Goal: Task Accomplishment & Management: Manage account settings

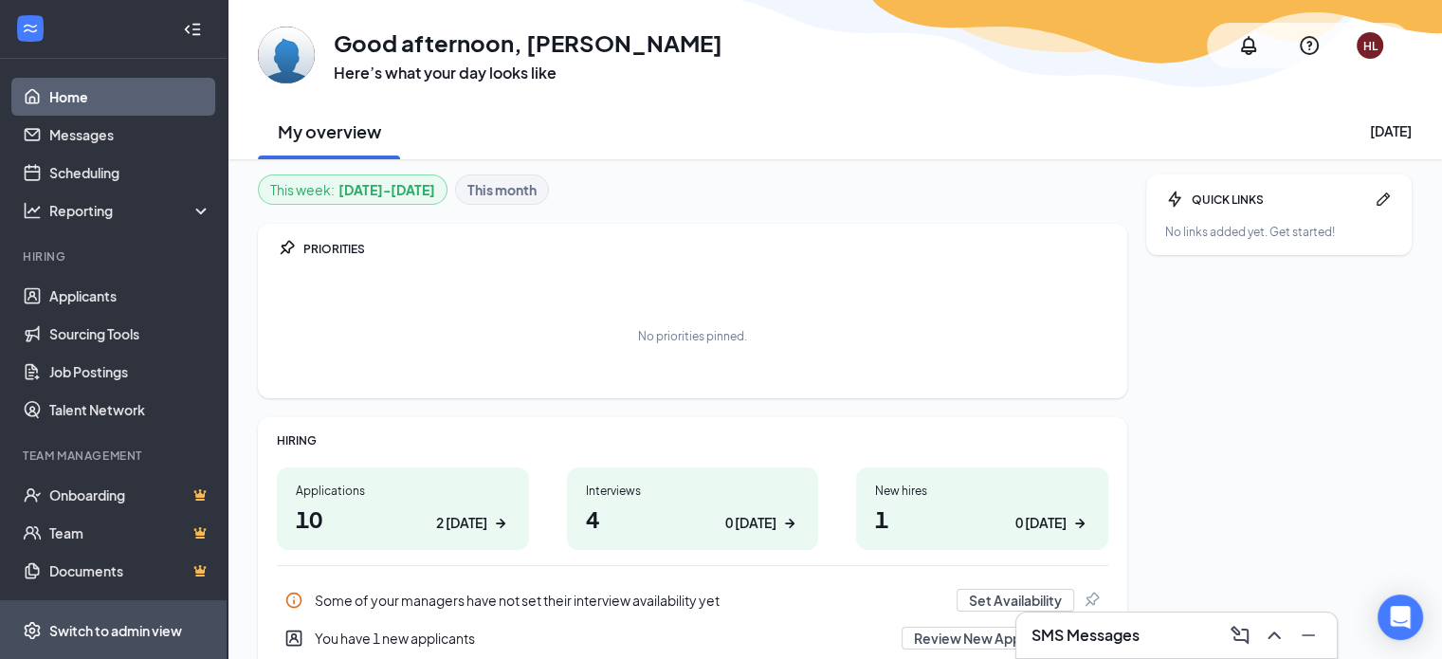
click at [95, 621] on div "Switch to admin view" at bounding box center [115, 630] width 133 height 19
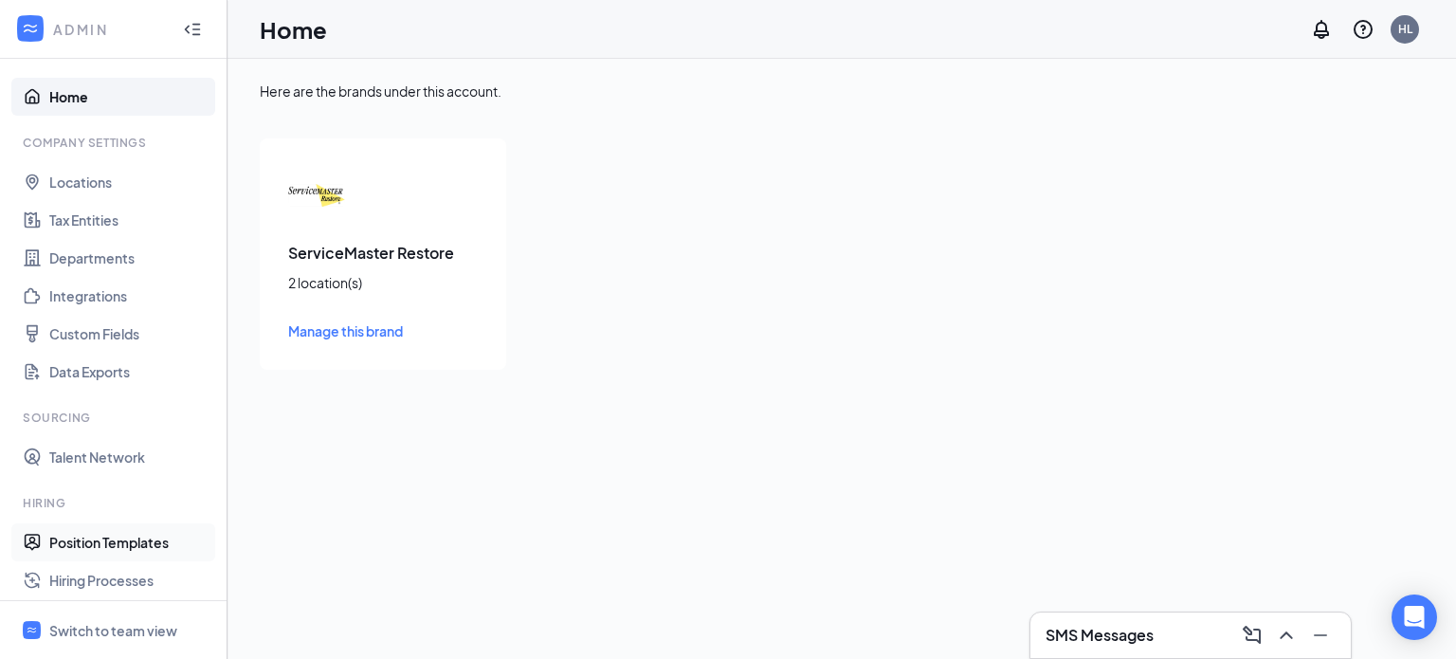
click at [81, 543] on link "Position Templates" at bounding box center [130, 542] width 162 height 38
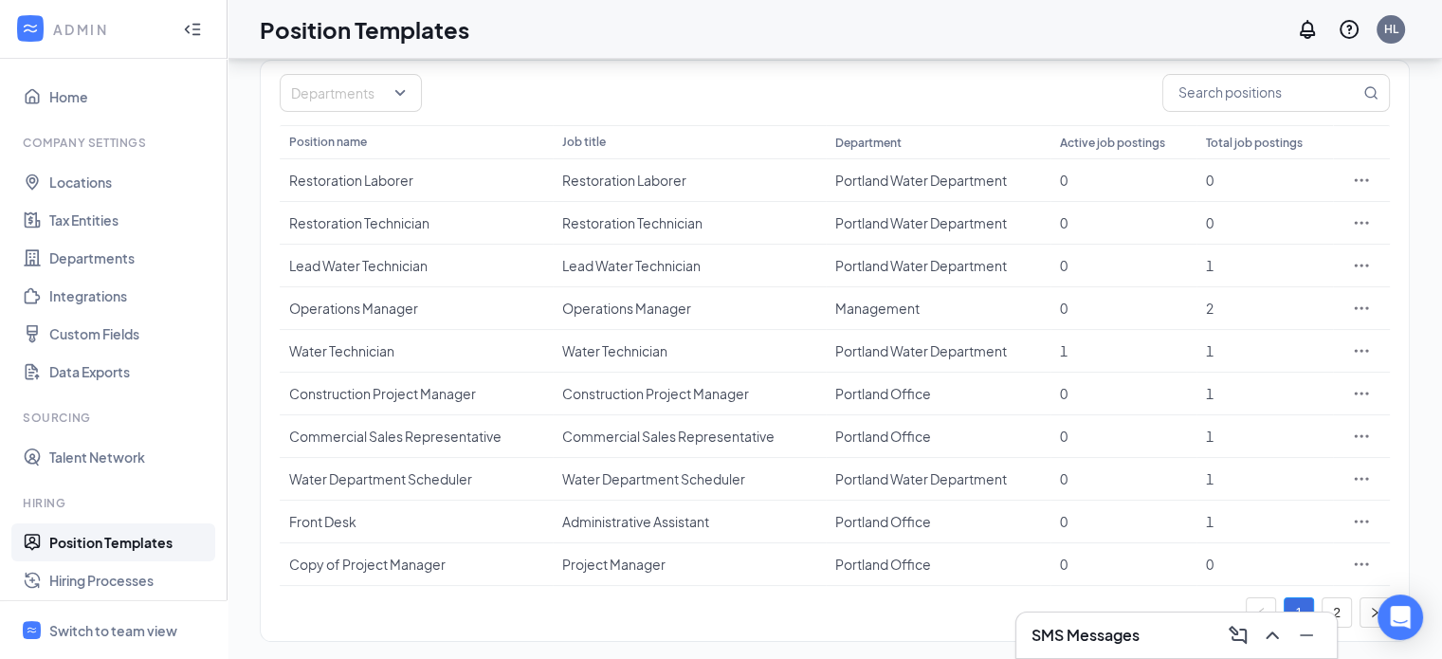
scroll to position [157, 0]
click at [1360, 345] on icon "Ellipses" at bounding box center [1361, 347] width 19 height 19
click at [1360, 346] on icon "Ellipses" at bounding box center [1362, 347] width 14 height 3
click at [1373, 348] on div at bounding box center [1361, 347] width 38 height 19
click at [1362, 345] on icon "Ellipses" at bounding box center [1361, 347] width 19 height 19
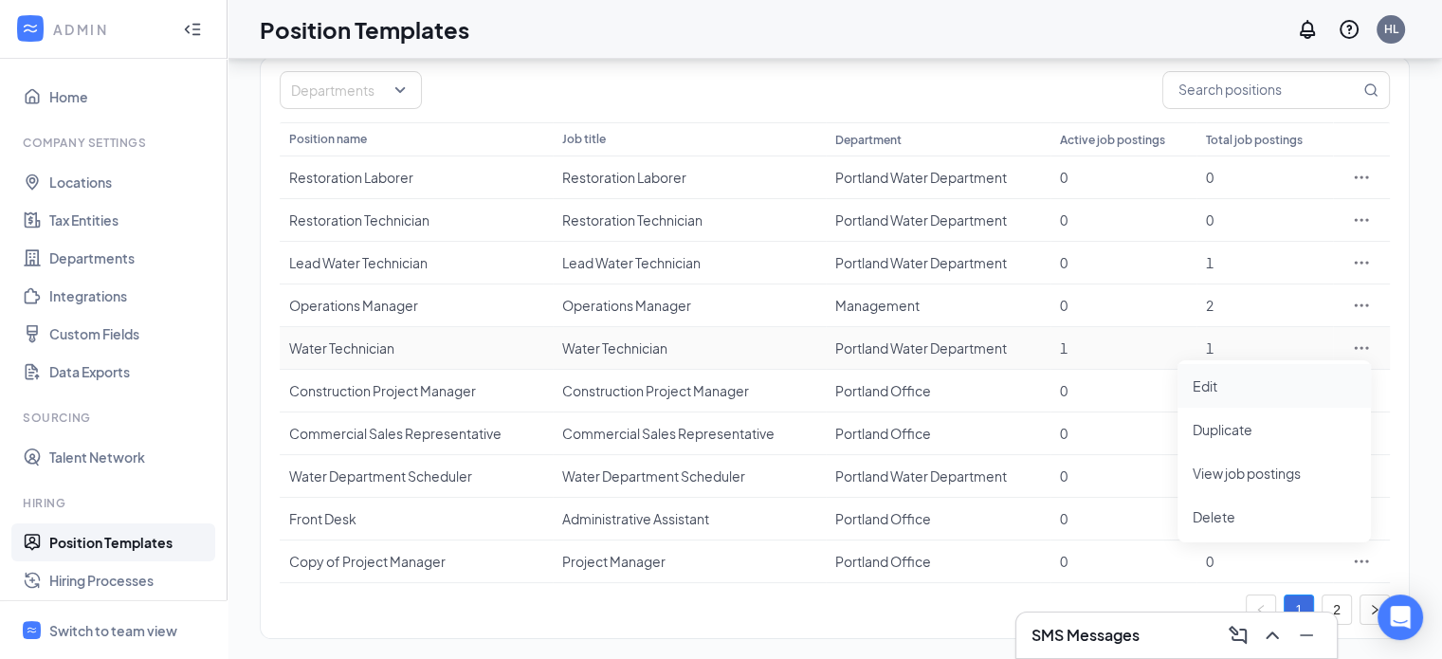
click at [1198, 386] on span "Edit" at bounding box center [1205, 385] width 25 height 17
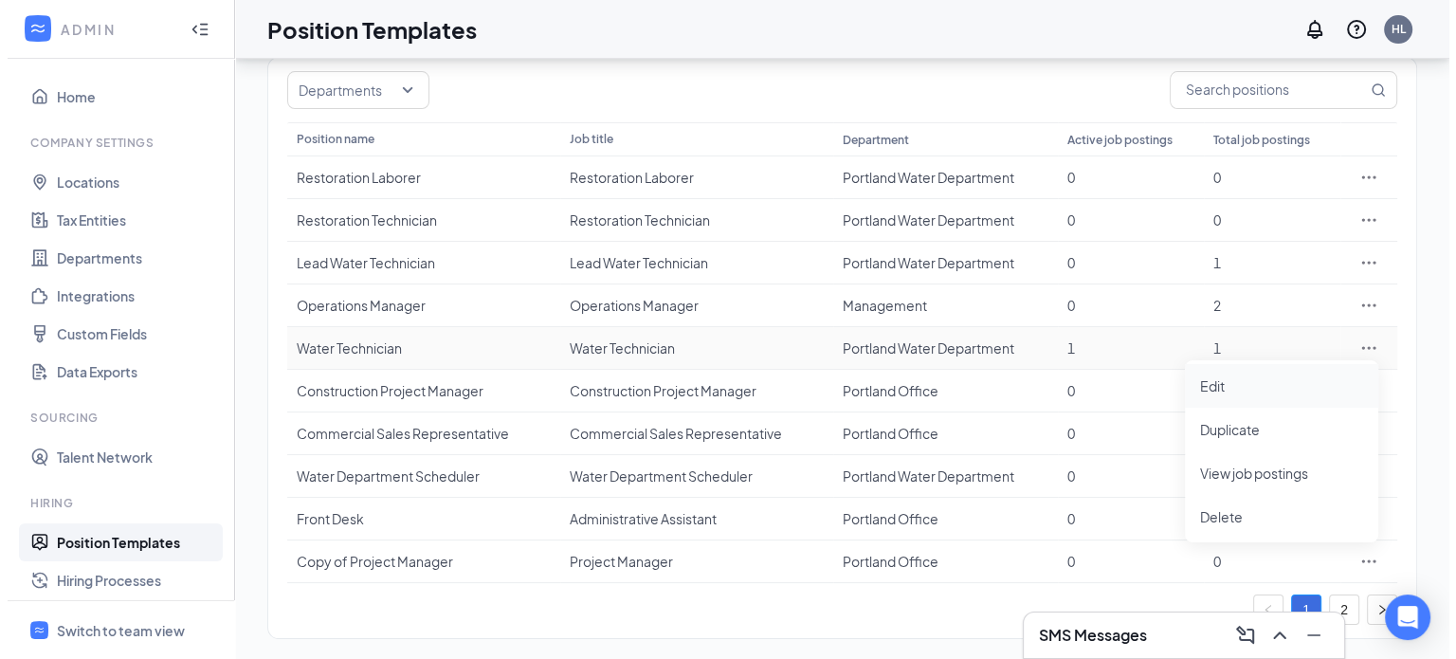
scroll to position [44, 0]
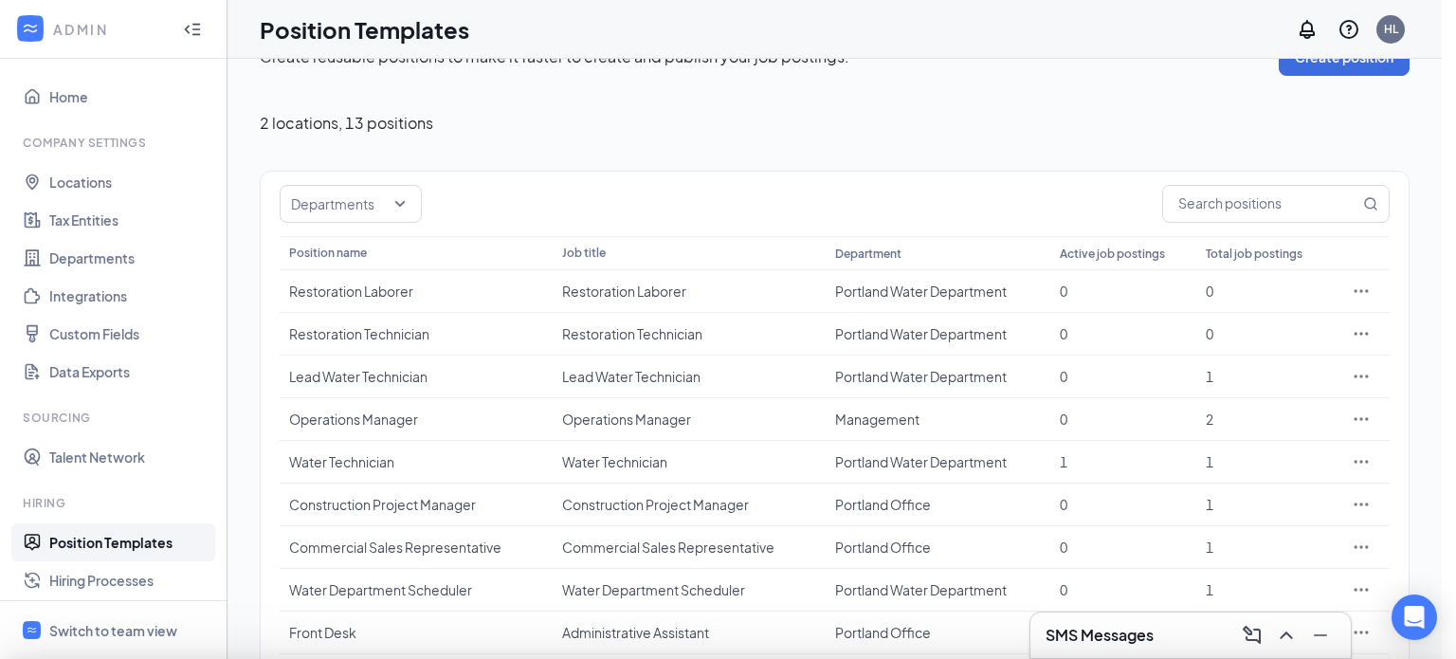
type input "Water Technician"
type input "Portland Water Department"
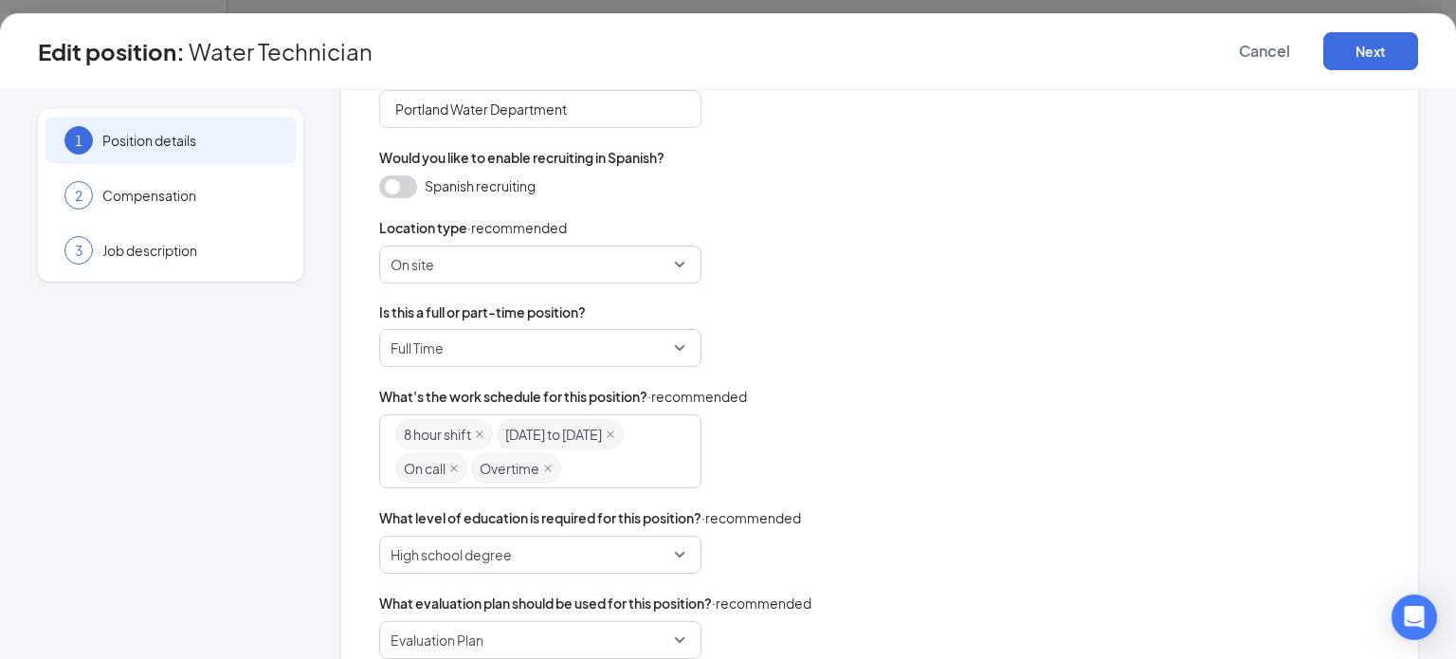
scroll to position [471, 0]
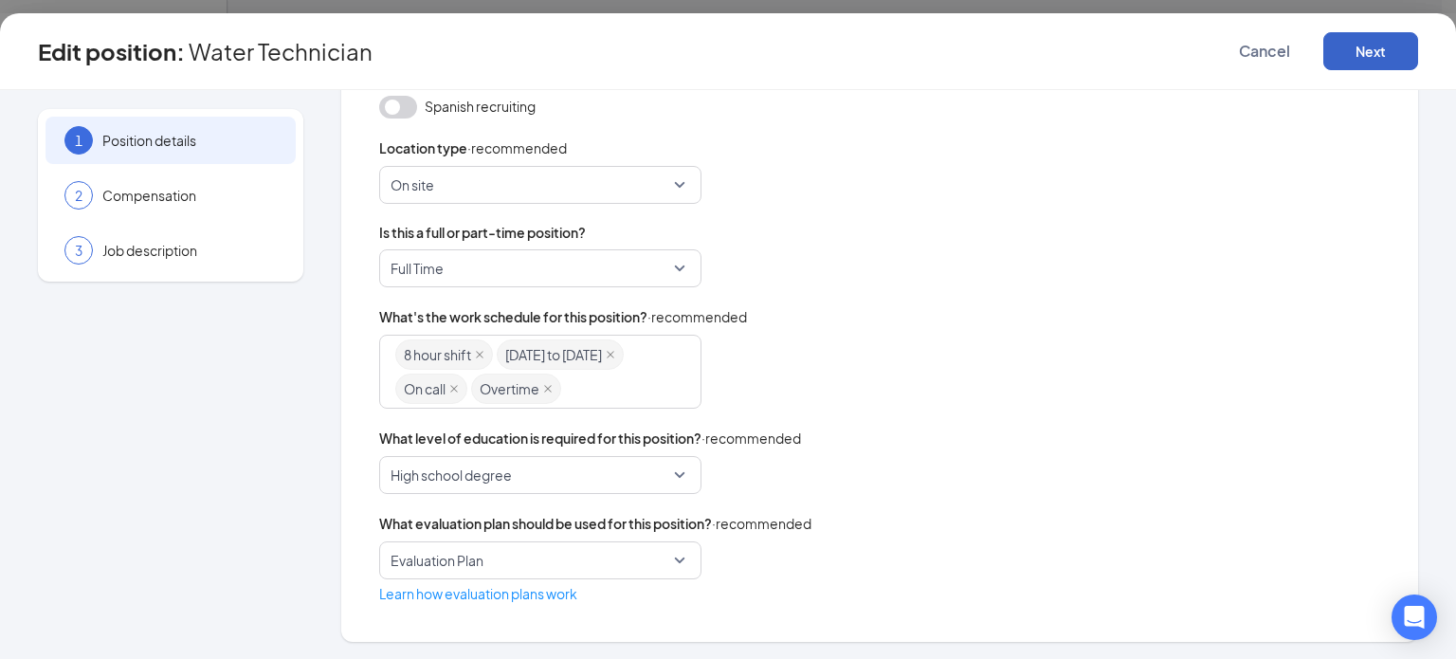
click at [1368, 41] on button "Next" at bounding box center [1370, 51] width 95 height 38
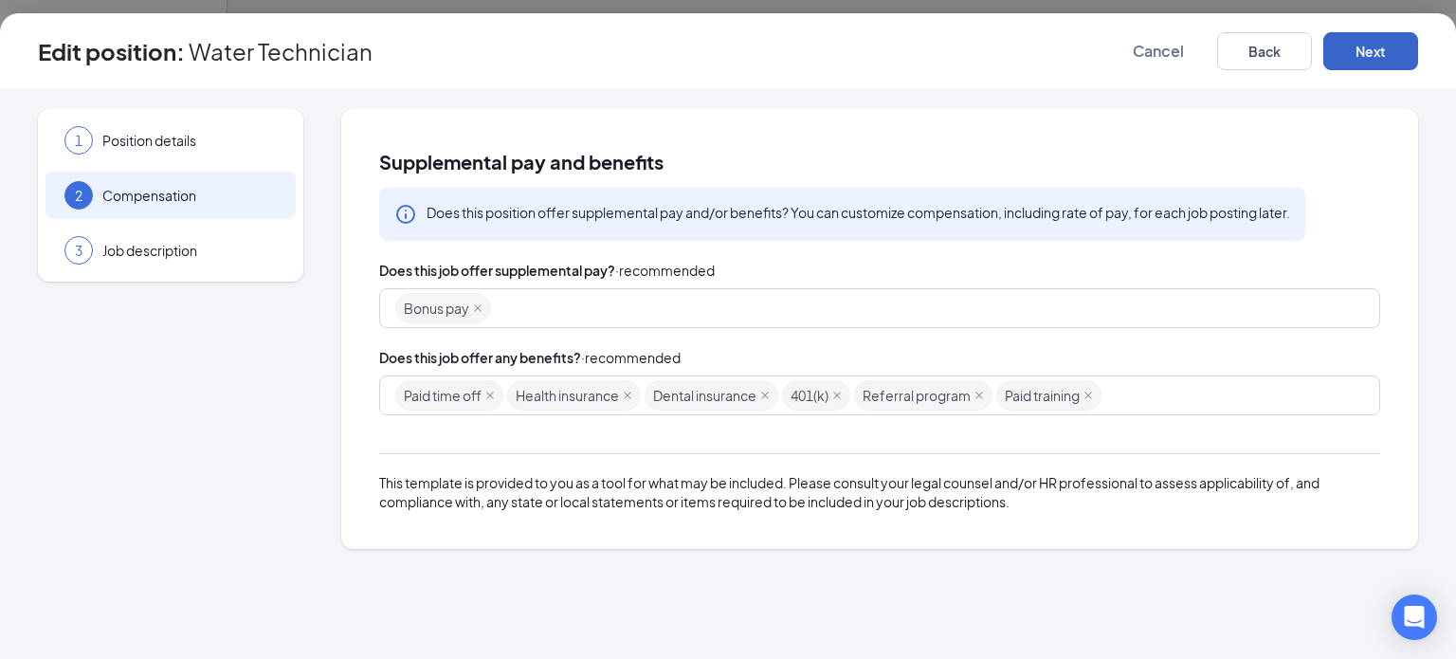
scroll to position [0, 0]
click at [1368, 41] on button "Next" at bounding box center [1370, 51] width 95 height 38
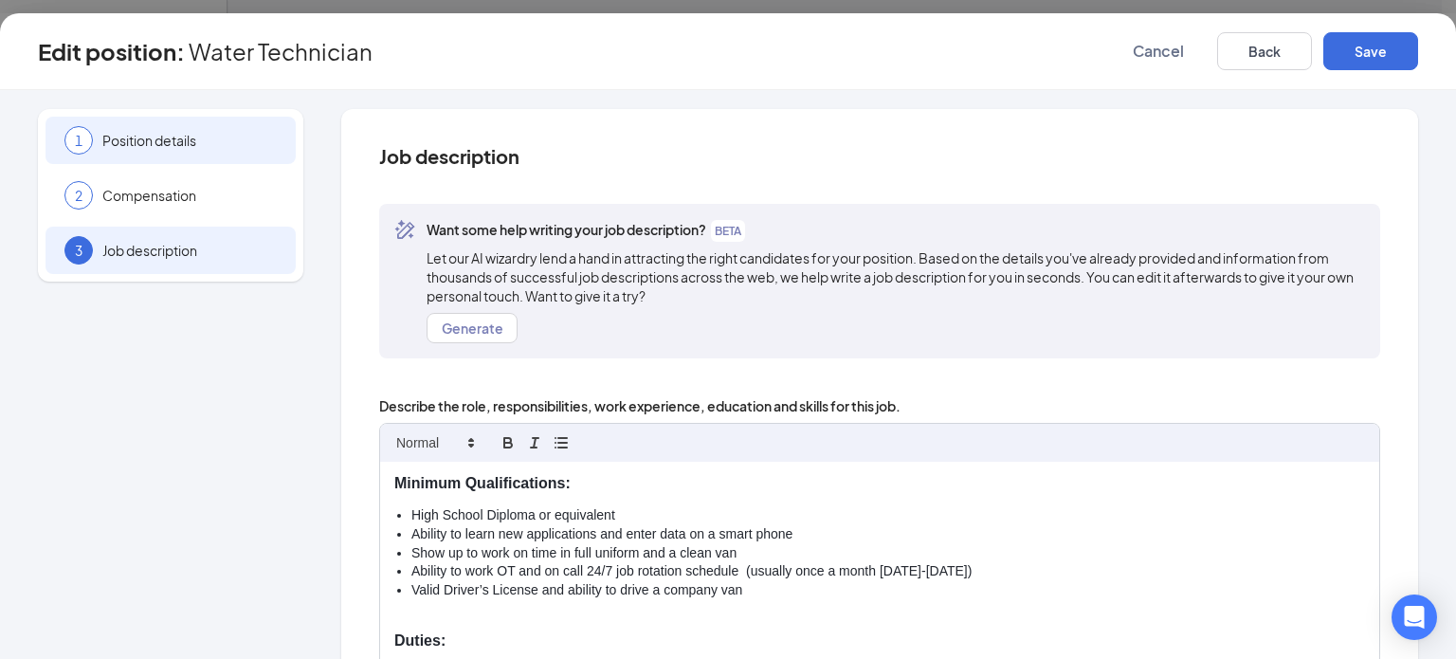
click at [104, 122] on div "1 Position details" at bounding box center [171, 140] width 250 height 47
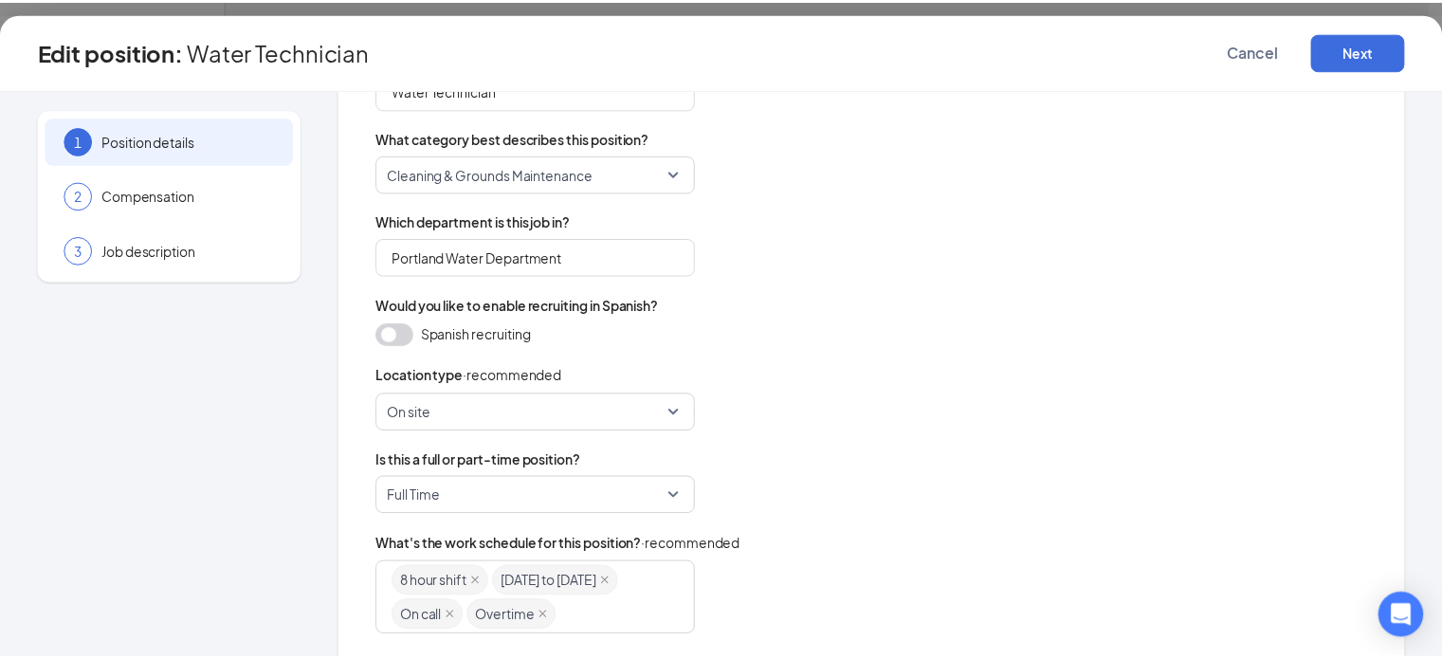
scroll to position [228, 0]
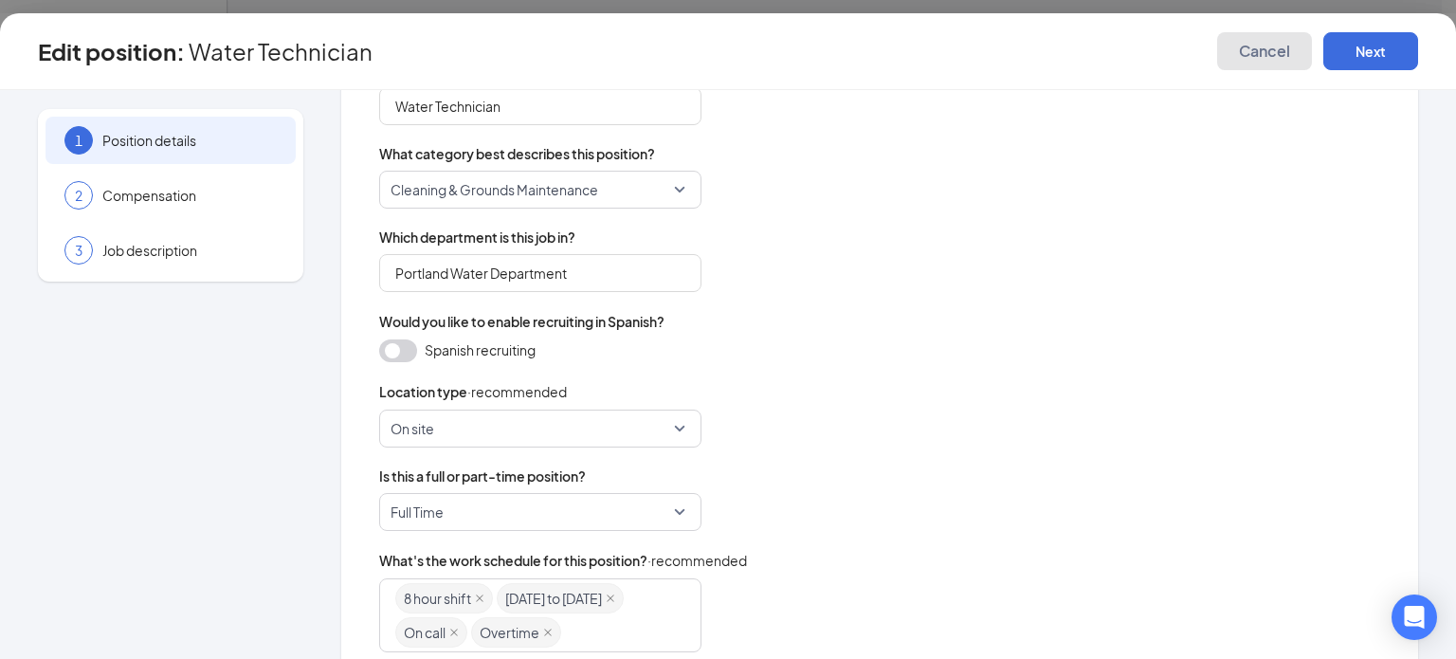
click at [1263, 54] on span "Cancel" at bounding box center [1264, 51] width 51 height 19
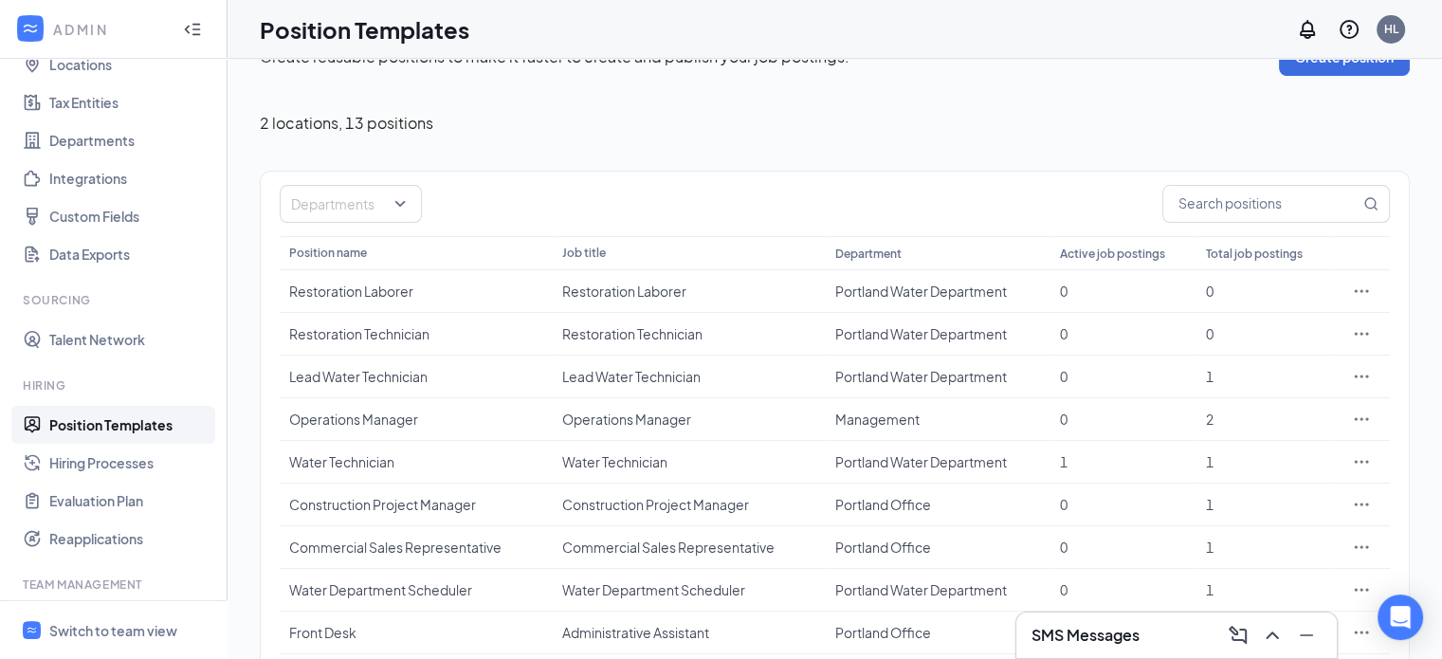
scroll to position [121, 0]
click at [93, 455] on link "Hiring Processes" at bounding box center [130, 459] width 162 height 38
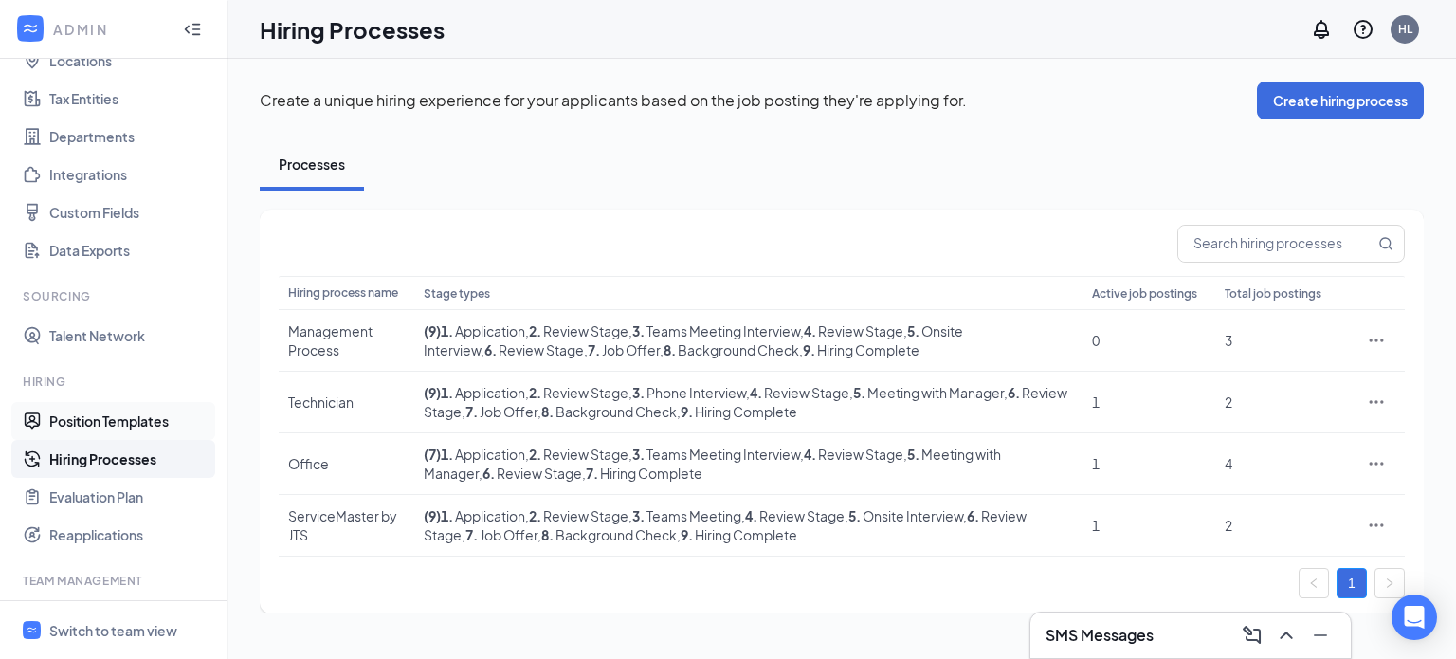
click at [99, 428] on link "Position Templates" at bounding box center [130, 421] width 162 height 38
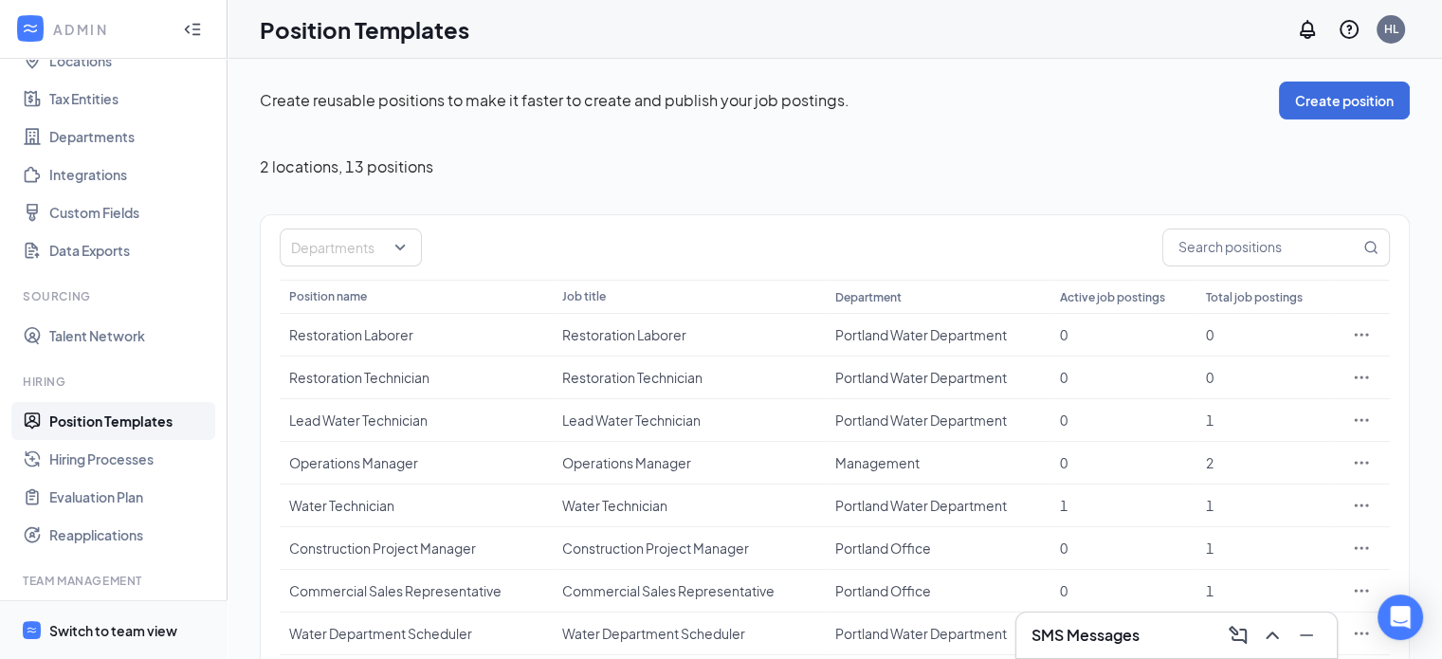
click at [72, 622] on div "Switch to team view" at bounding box center [113, 630] width 128 height 19
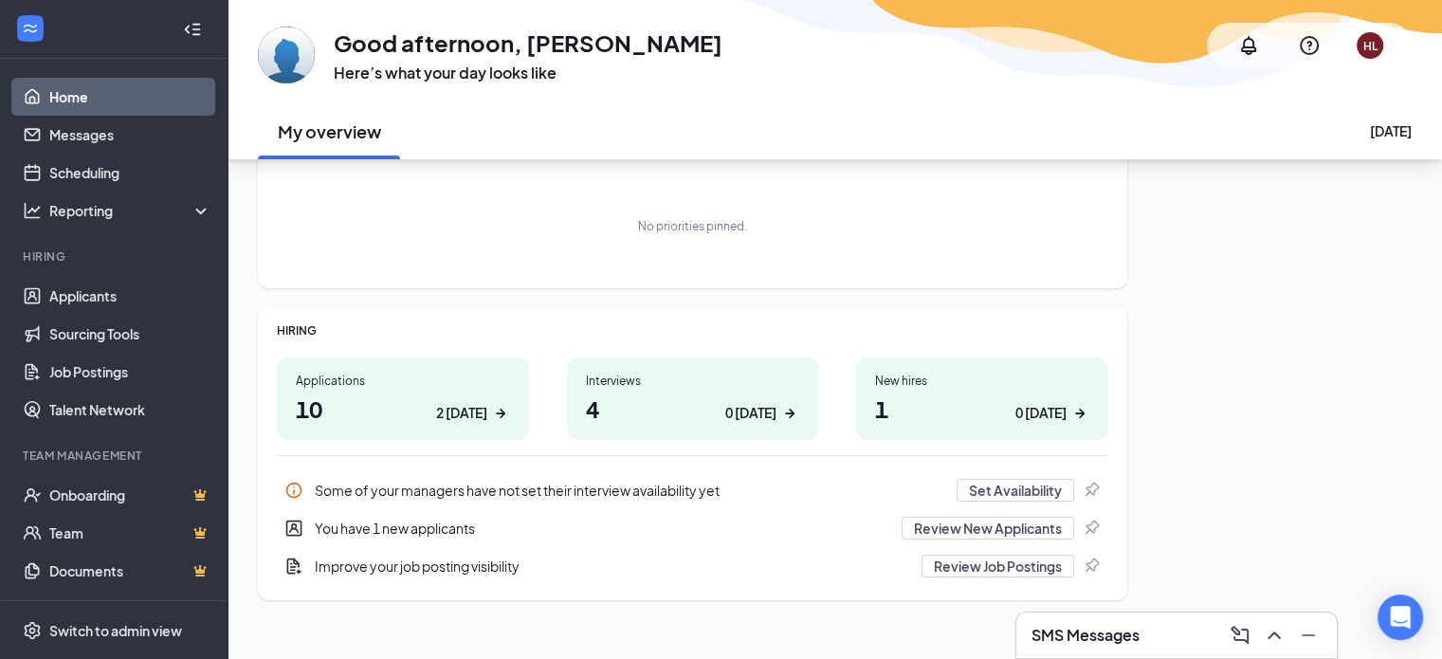
scroll to position [126, 0]
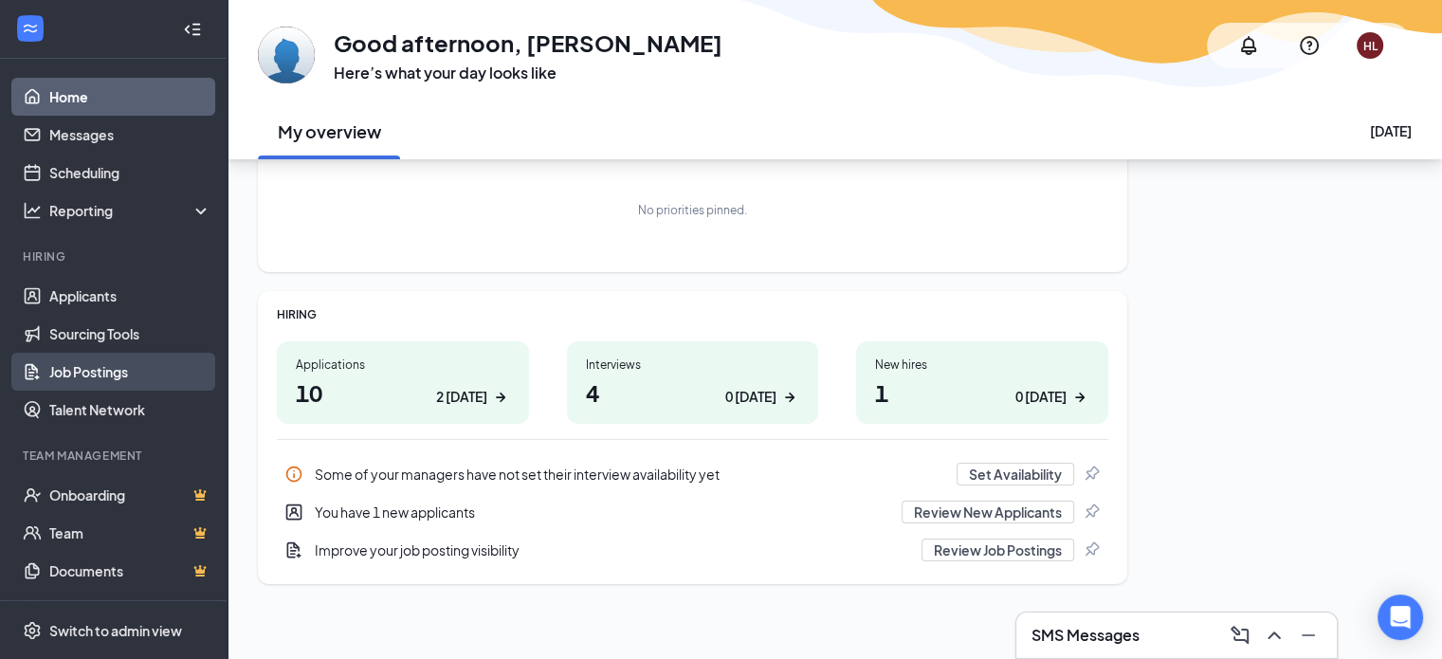
click at [61, 378] on link "Job Postings" at bounding box center [130, 372] width 162 height 38
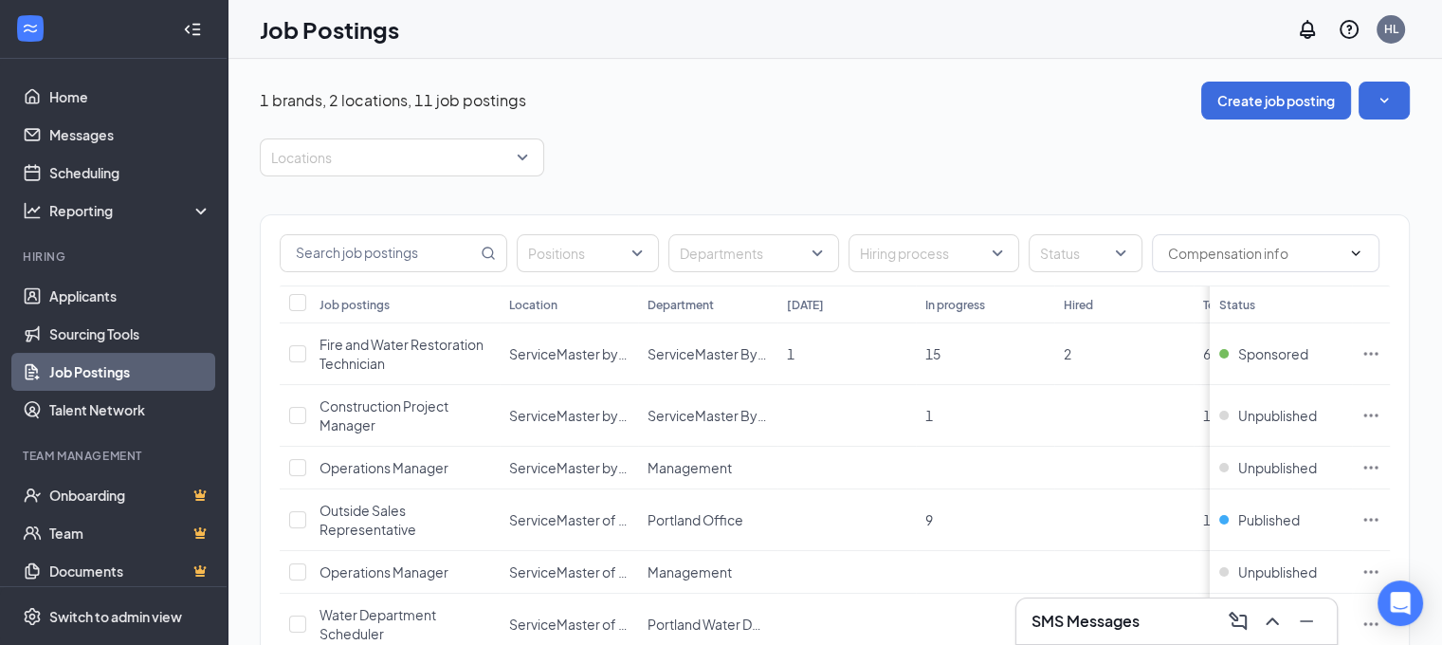
click at [1409, 267] on div "Positions Departments Hiring process Status" at bounding box center [835, 250] width 1148 height 70
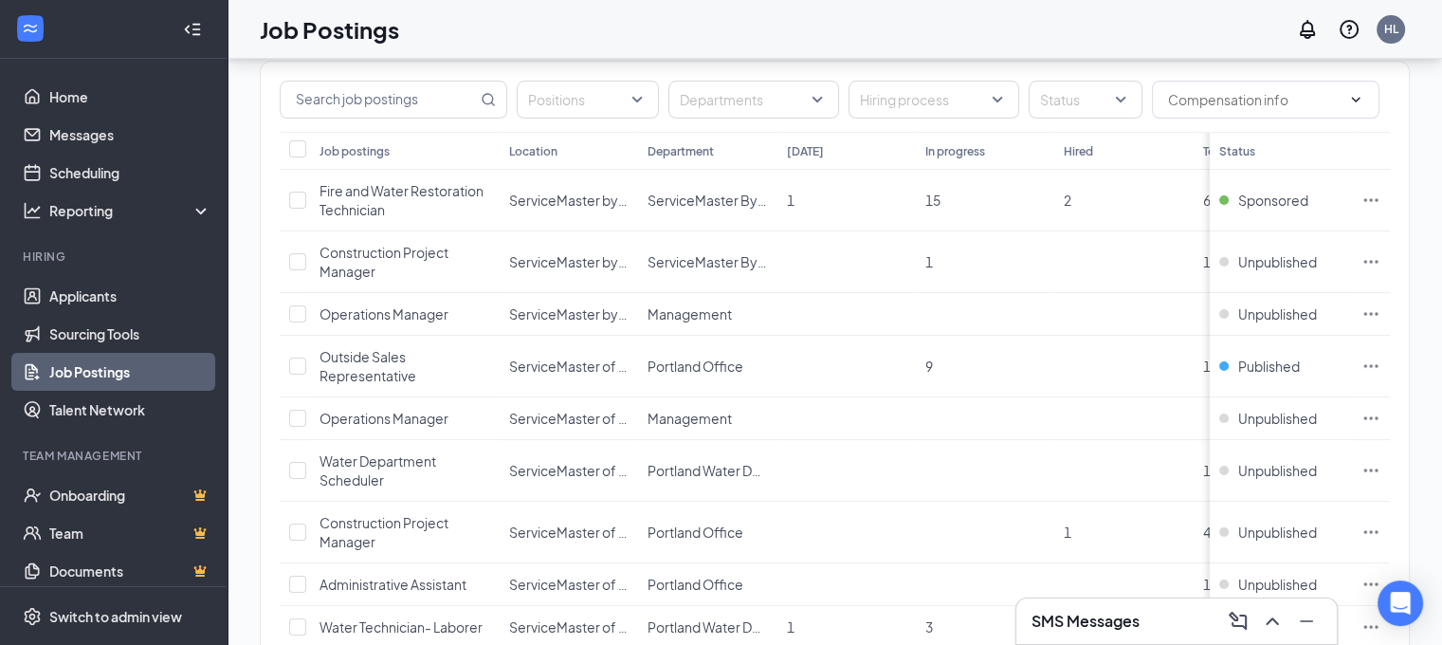
scroll to position [159, 0]
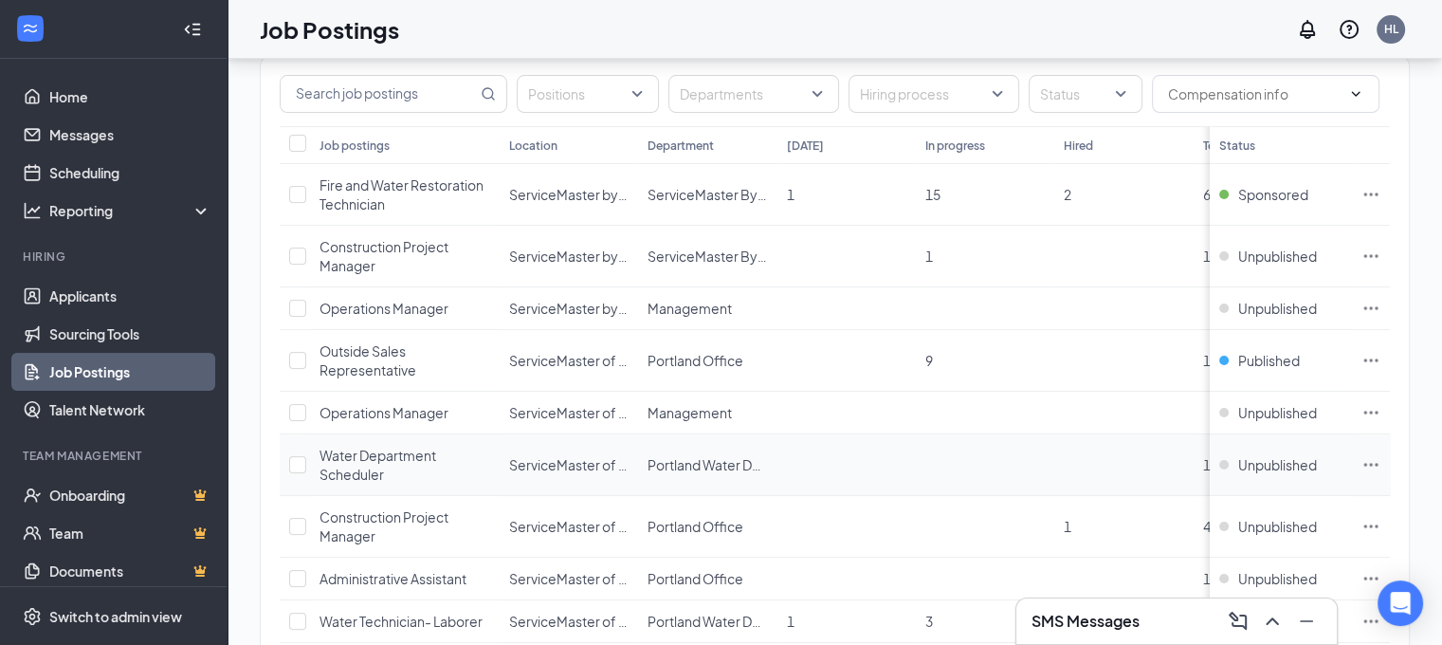
click at [1168, 465] on td at bounding box center [1123, 465] width 138 height 62
click at [1083, 465] on td at bounding box center [1123, 465] width 138 height 62
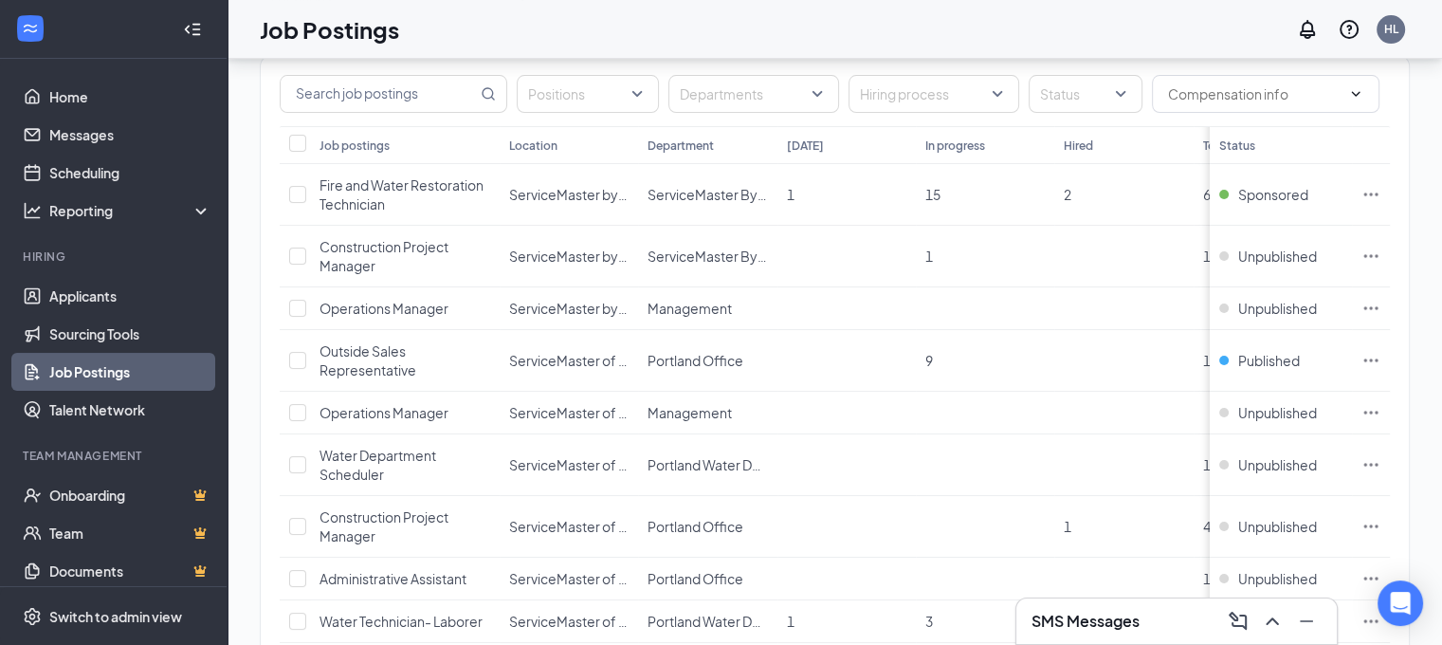
click at [1377, 149] on th at bounding box center [1371, 145] width 38 height 38
click at [1342, 187] on div "Sponsored" at bounding box center [1280, 194] width 123 height 19
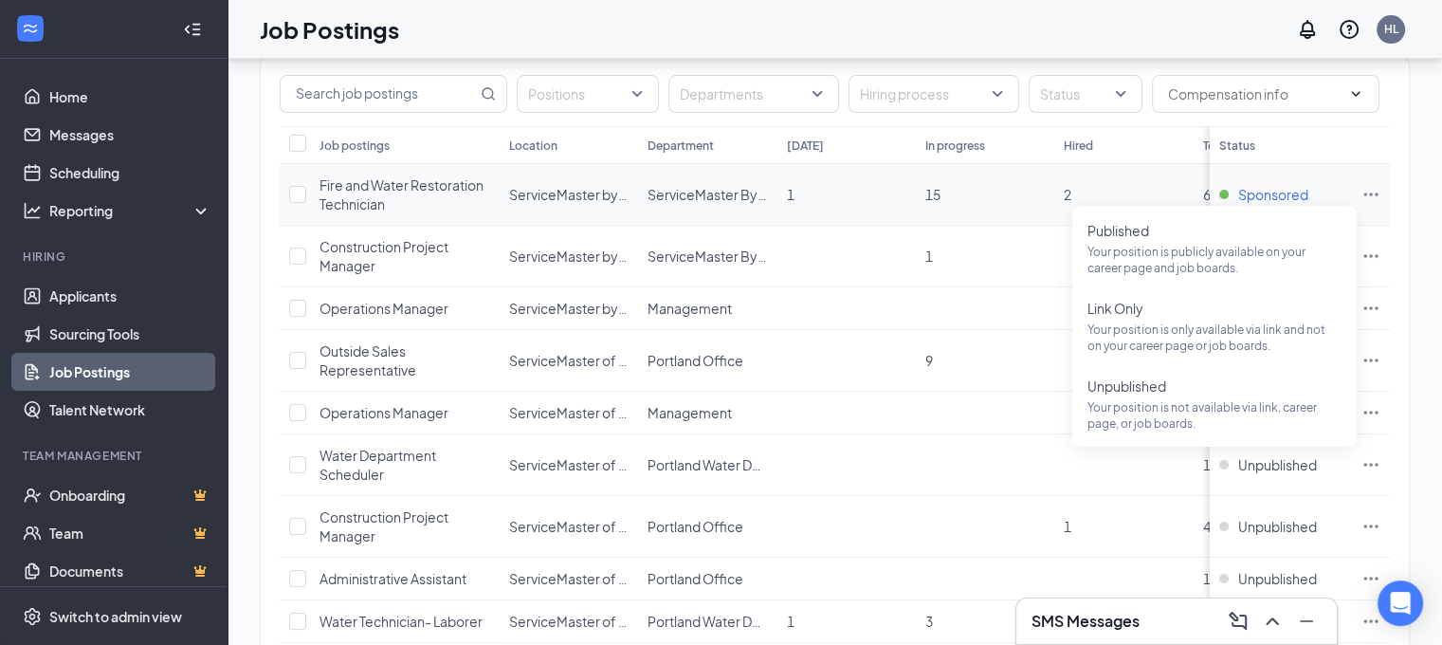
click at [1285, 193] on span "Sponsored" at bounding box center [1273, 194] width 70 height 19
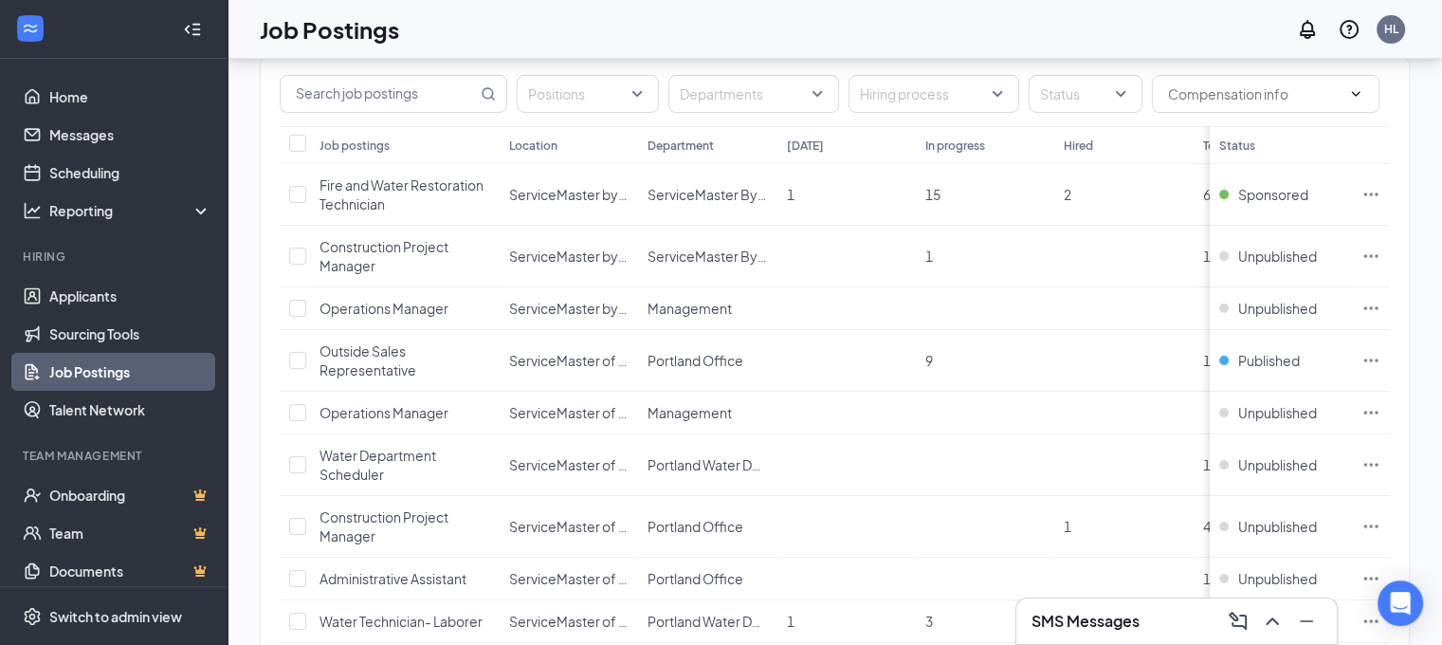
click at [1386, 110] on div "Positions Departments Hiring process Status" at bounding box center [835, 94] width 1110 height 38
click at [1266, 625] on icon "ChevronUp" at bounding box center [1272, 621] width 12 height 8
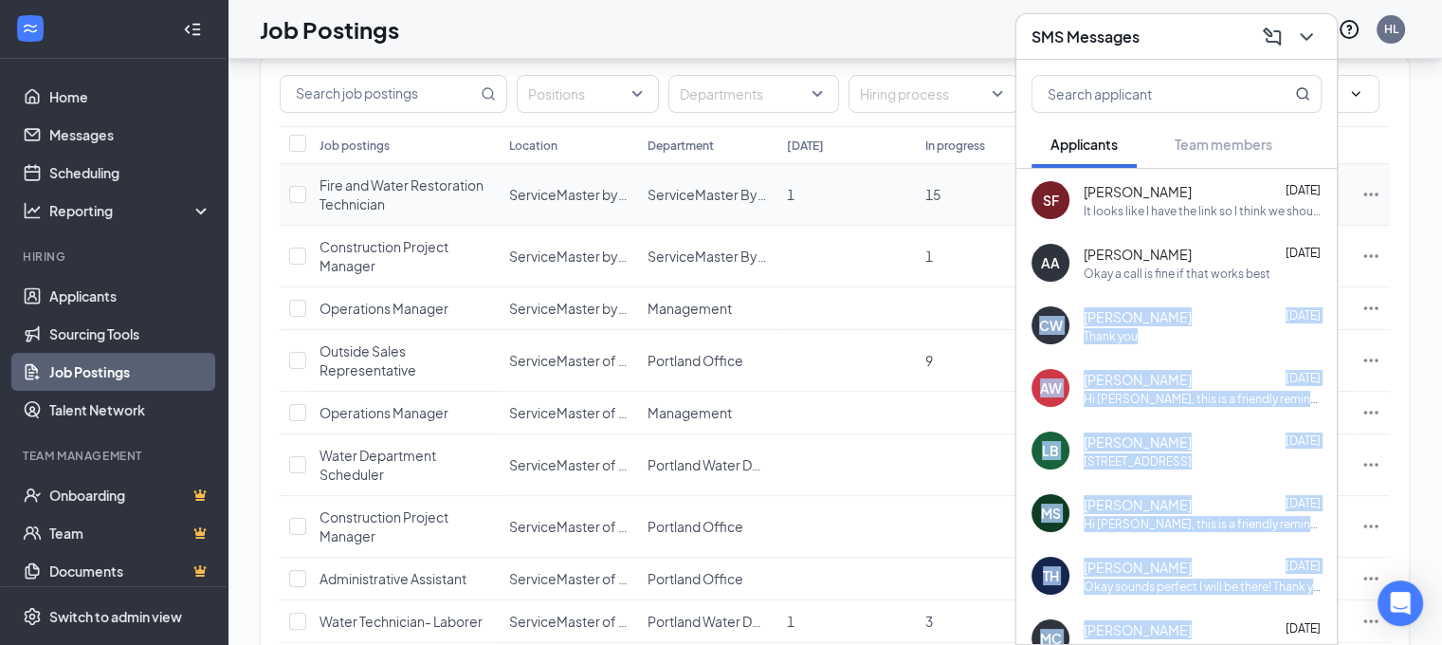
drag, startPoint x: 1266, startPoint y: 625, endPoint x: 1346, endPoint y: 198, distance: 434.0
click at [1346, 198] on div "SMS Messages Applicants Team members SF [PERSON_NAME] [DATE] It looks like I ha…" at bounding box center [835, 376] width 1214 height 953
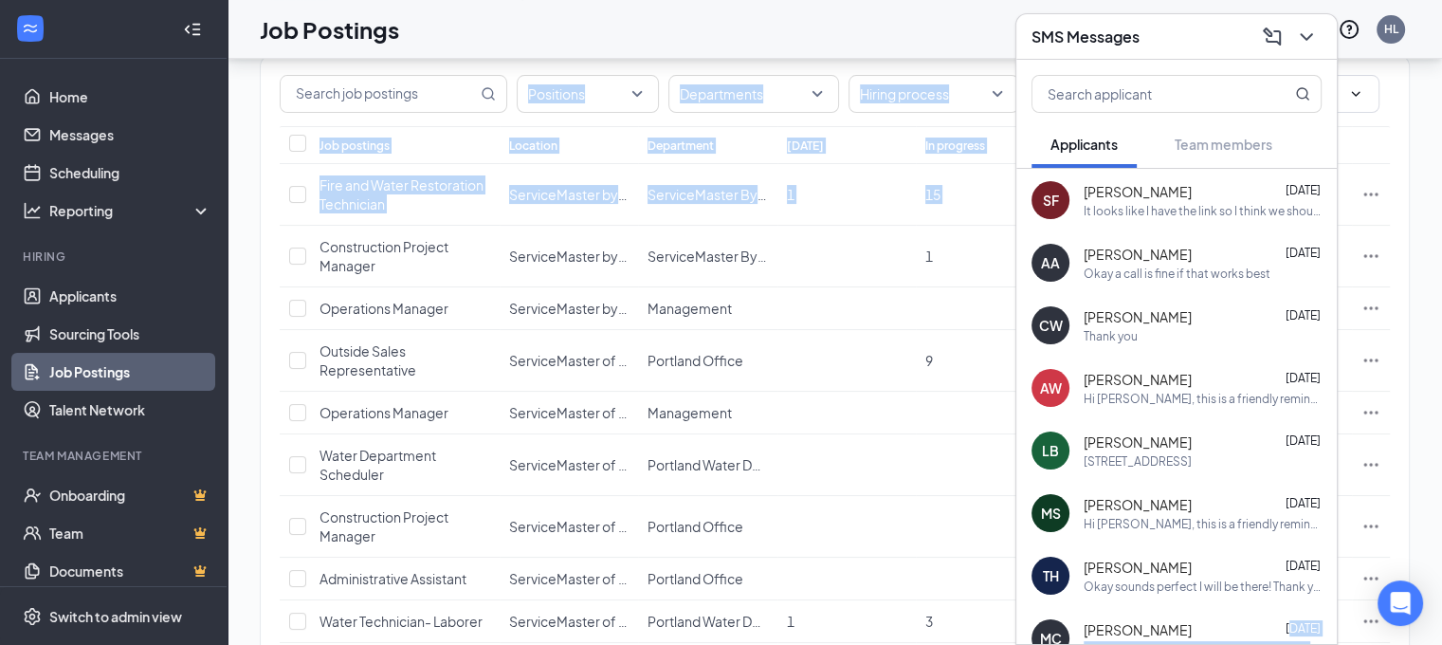
click at [1304, 33] on icon "ChevronDown" at bounding box center [1306, 37] width 23 height 23
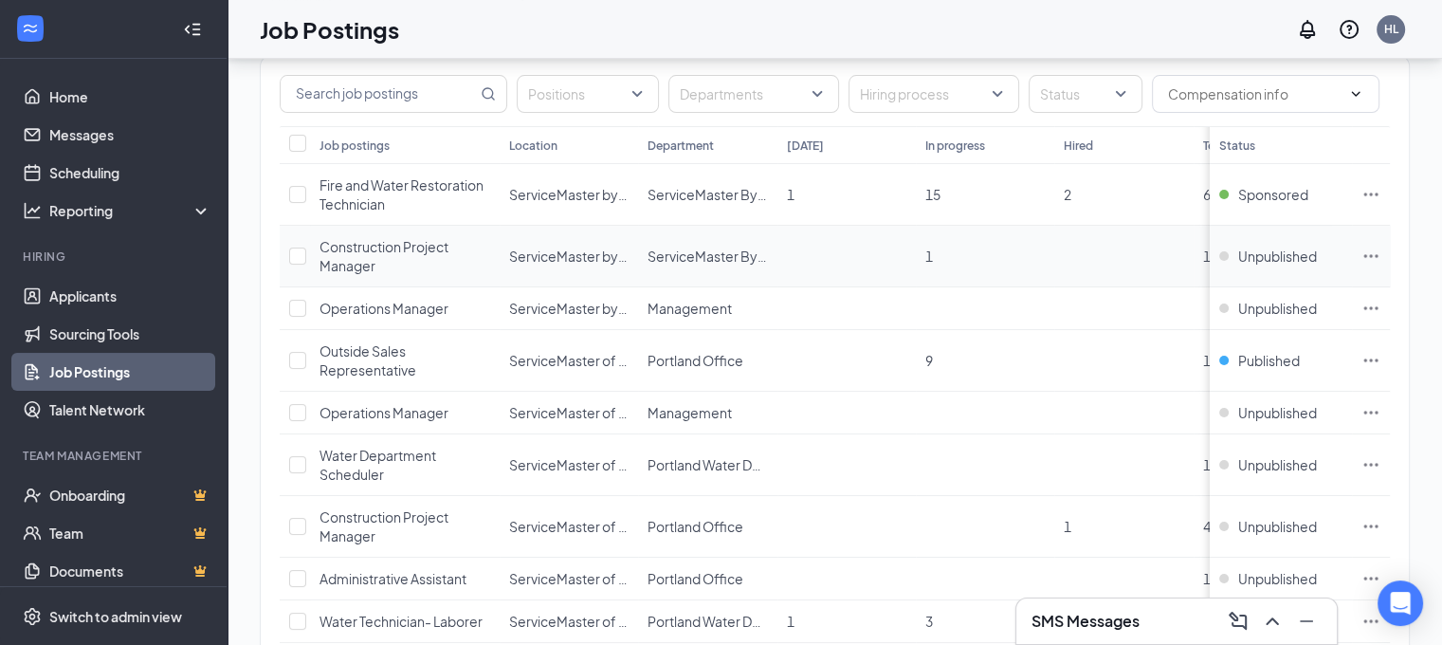
click at [860, 249] on td at bounding box center [846, 257] width 138 height 62
click at [819, 294] on td at bounding box center [846, 308] width 138 height 43
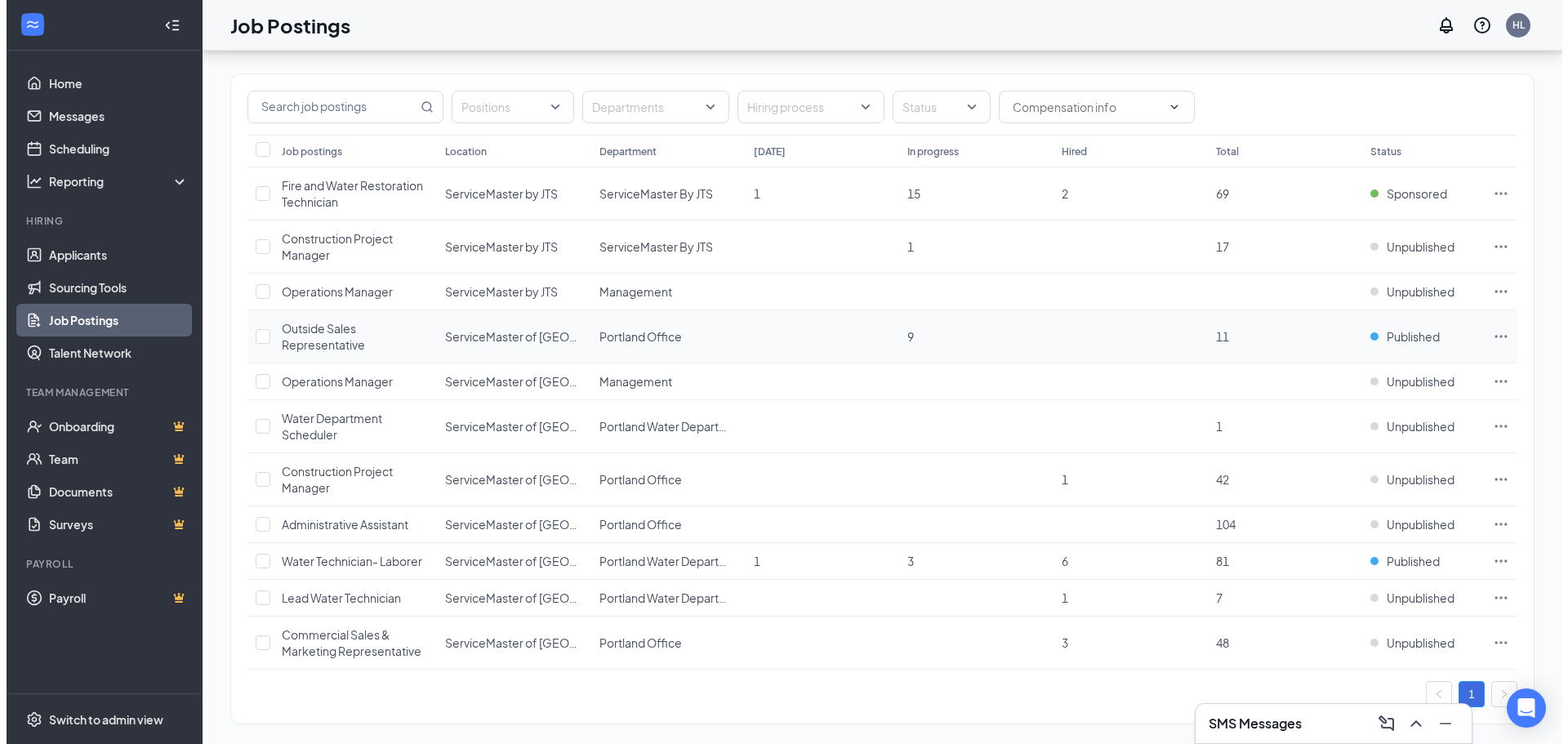
scroll to position [127, 0]
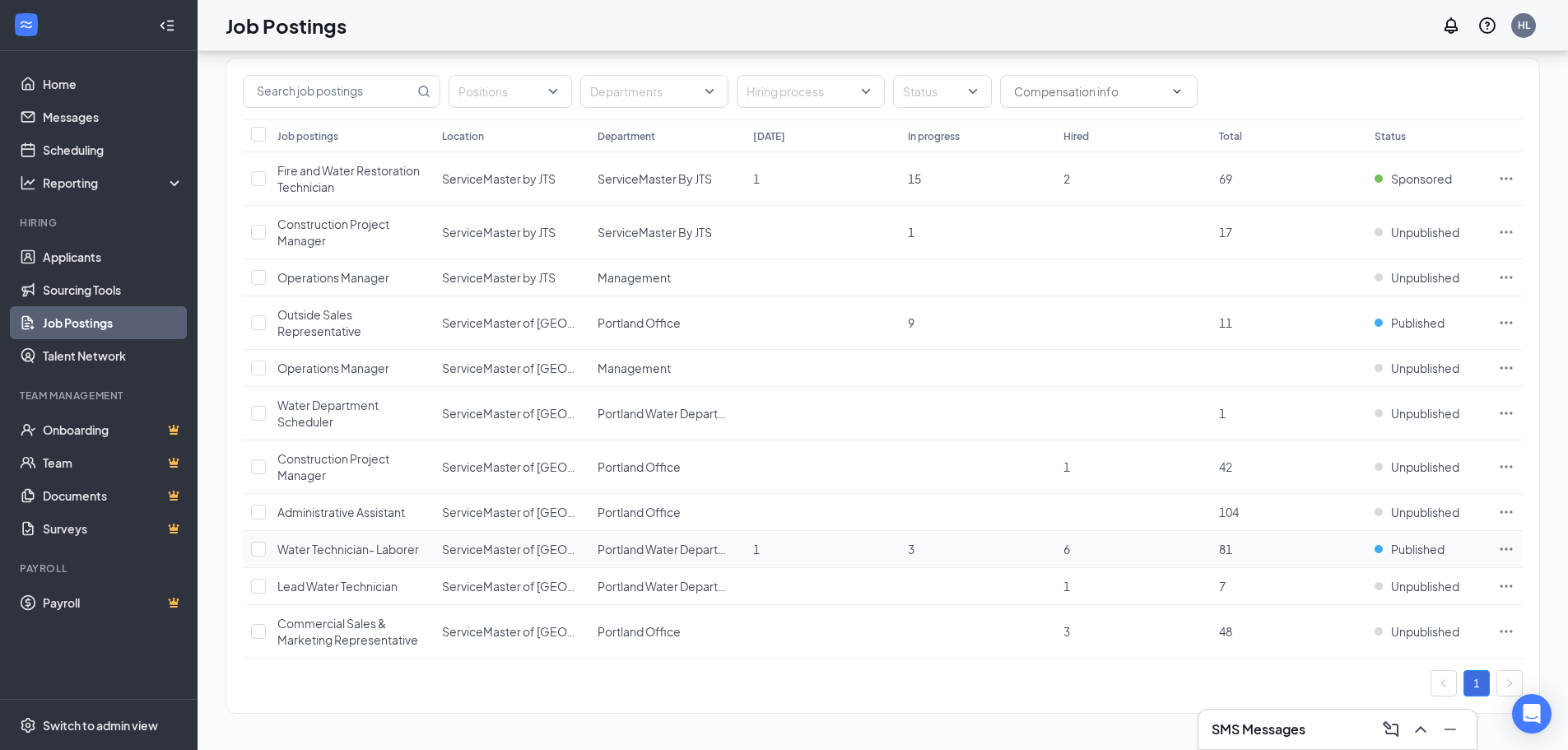
click at [1263, 549] on icon "Ellipses" at bounding box center [1505, 549] width 16 height 16
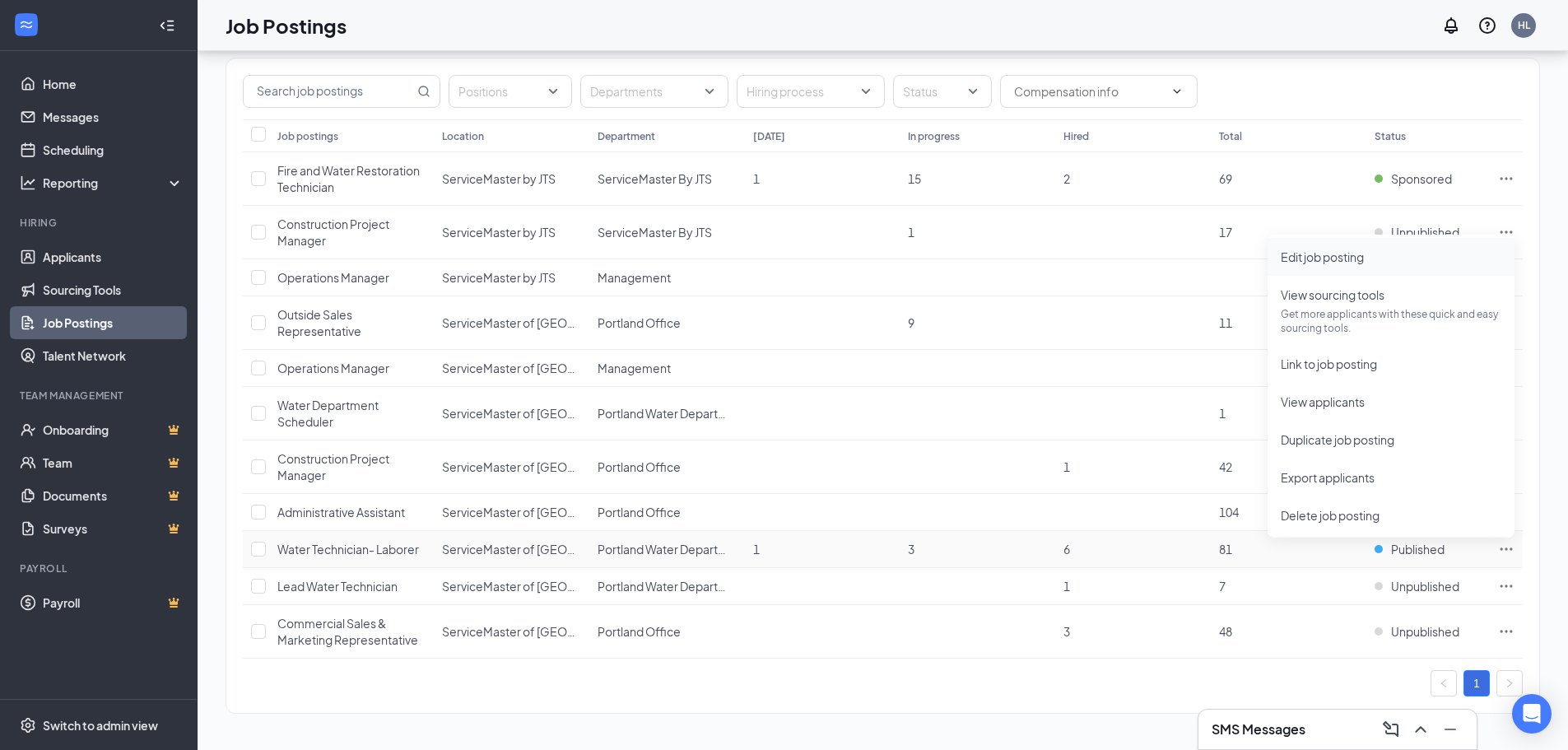
click at [1263, 256] on span "Edit job posting" at bounding box center [1322, 256] width 83 height 15
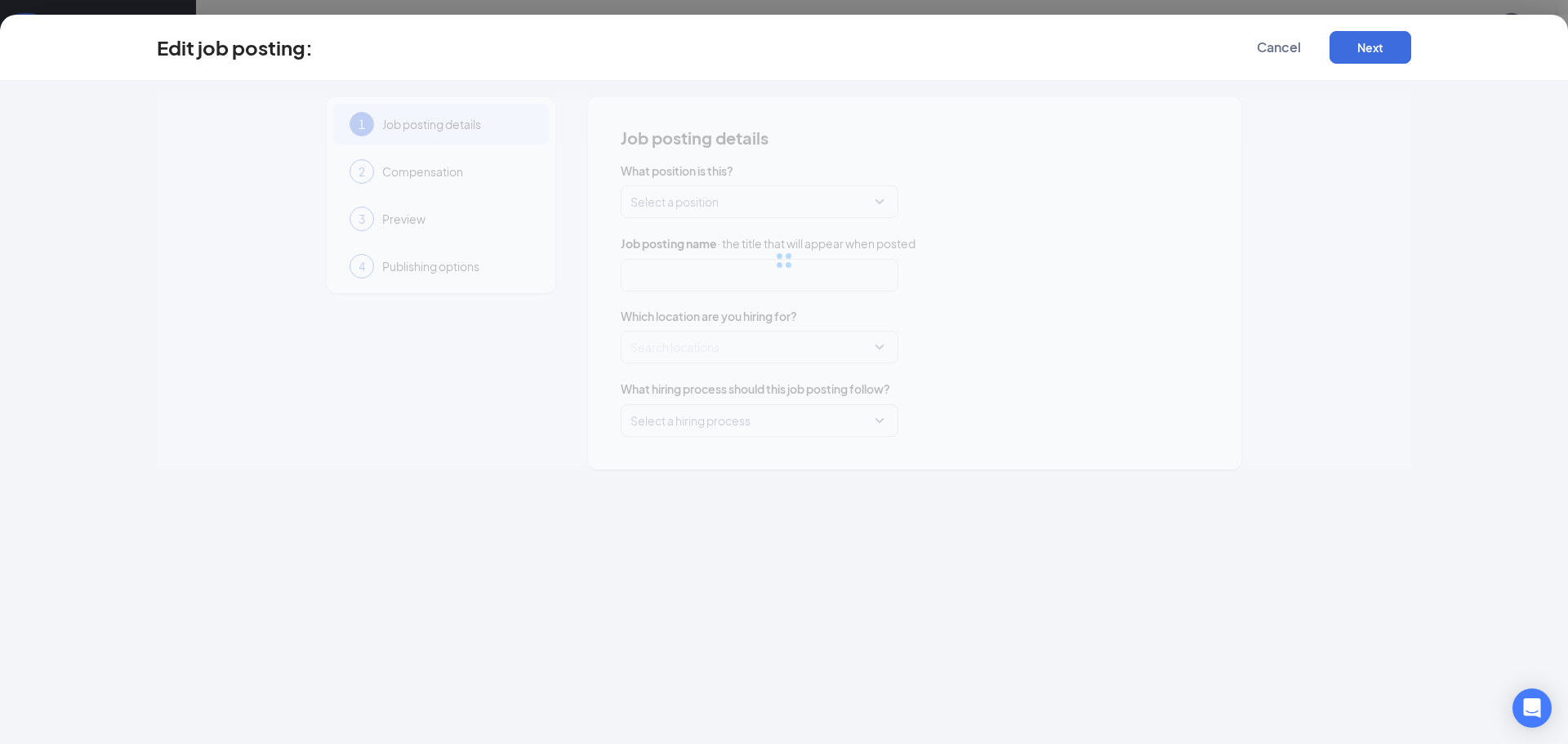
type input "Water Technician- Laborer"
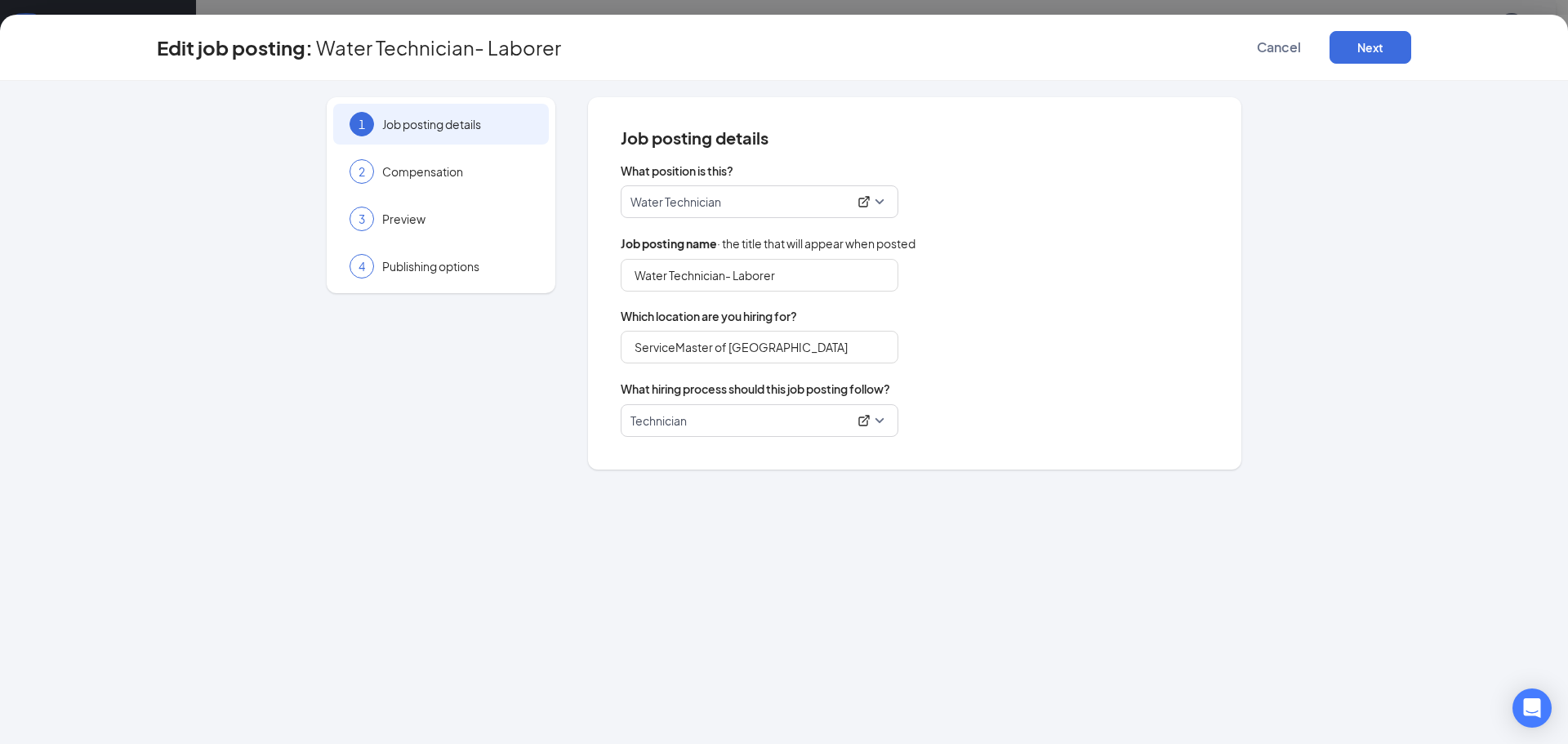
click at [885, 418] on span "Technician" at bounding box center [760, 420] width 258 height 31
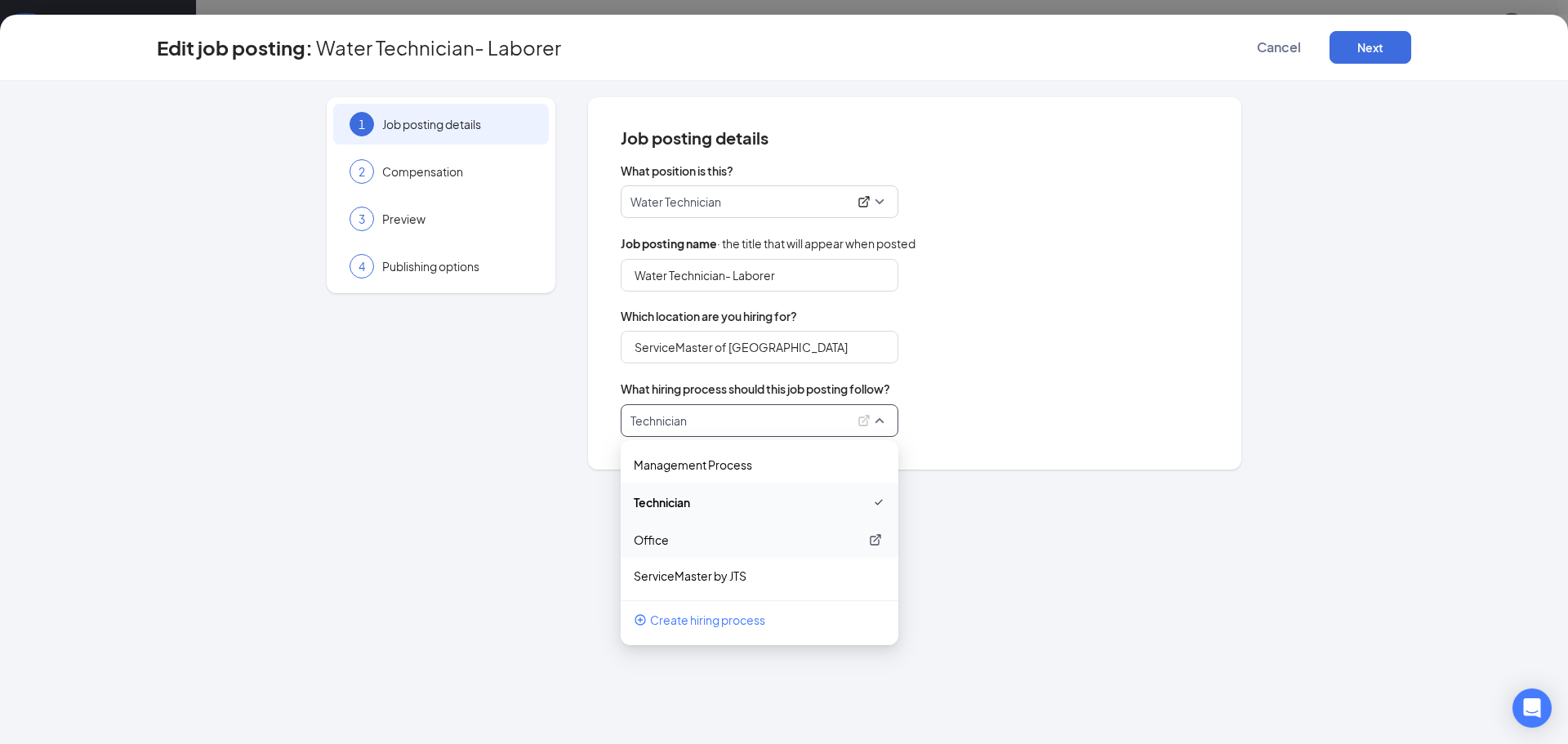
click at [680, 541] on p "Office" at bounding box center [747, 539] width 226 height 16
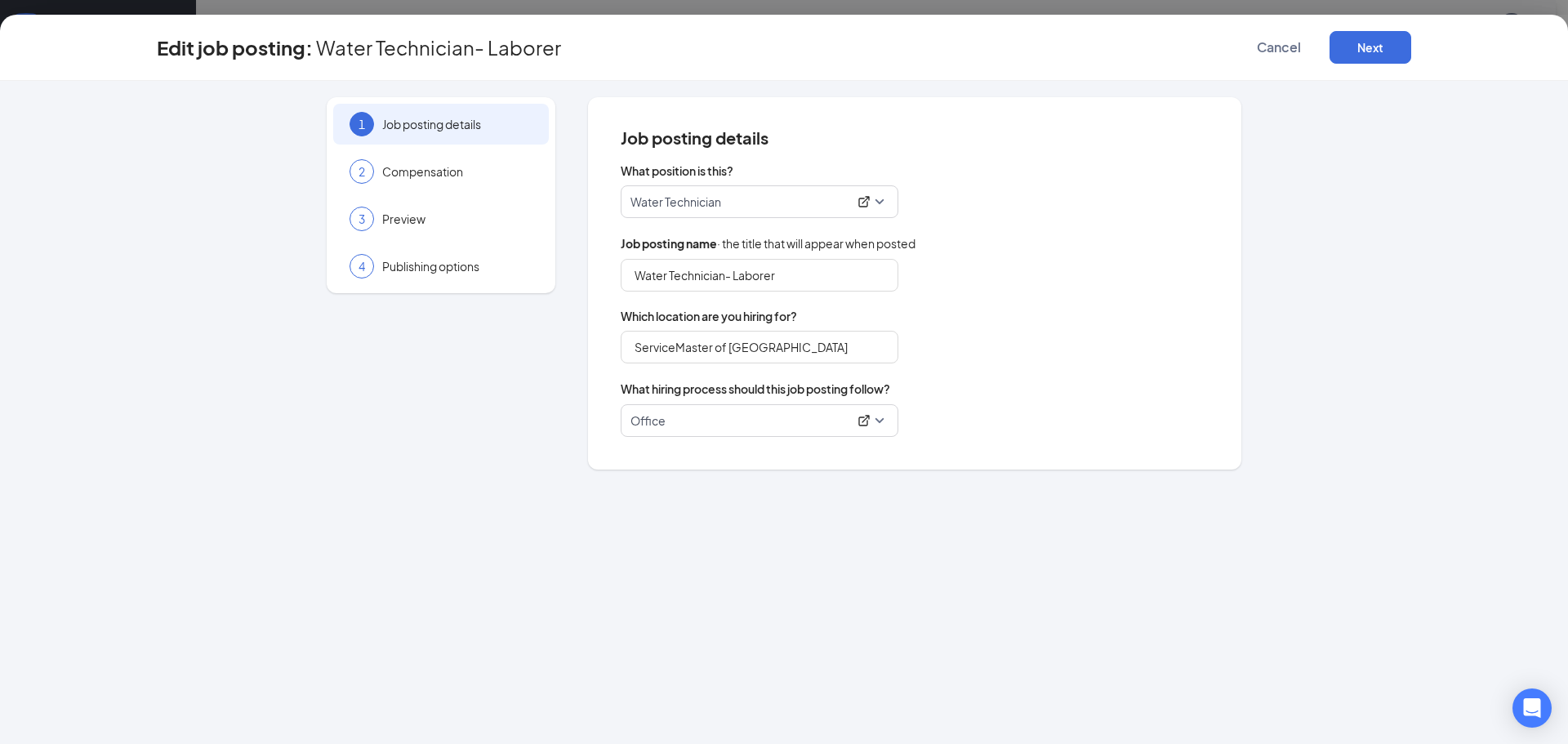
click at [683, 528] on div "1 Job posting details 2 Compensation 3 Preview 4 Publishing options Job posting…" at bounding box center [784, 412] width 1568 height 663
click at [1254, 41] on button "Next" at bounding box center [1370, 47] width 82 height 33
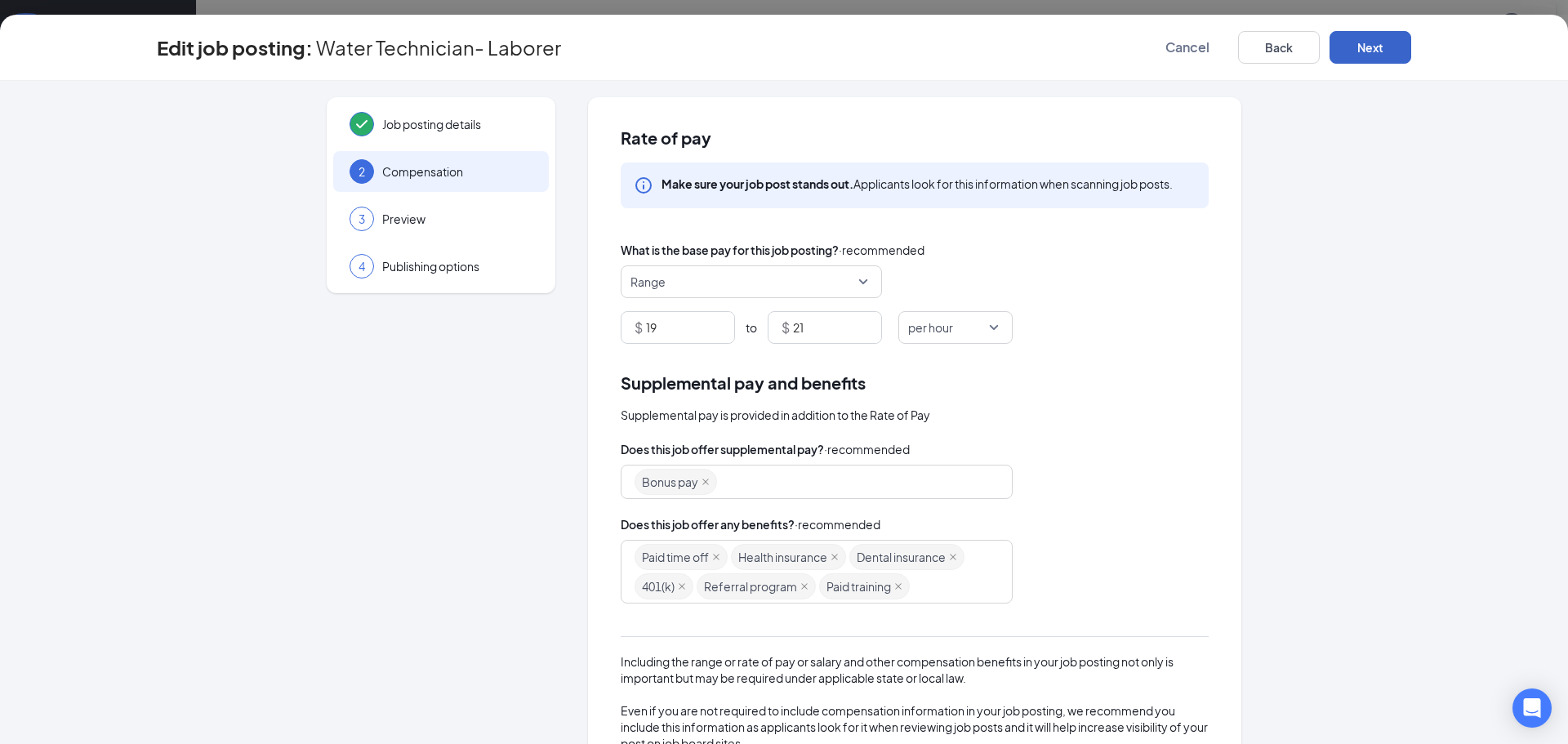
click at [1254, 48] on button "Next" at bounding box center [1370, 47] width 82 height 33
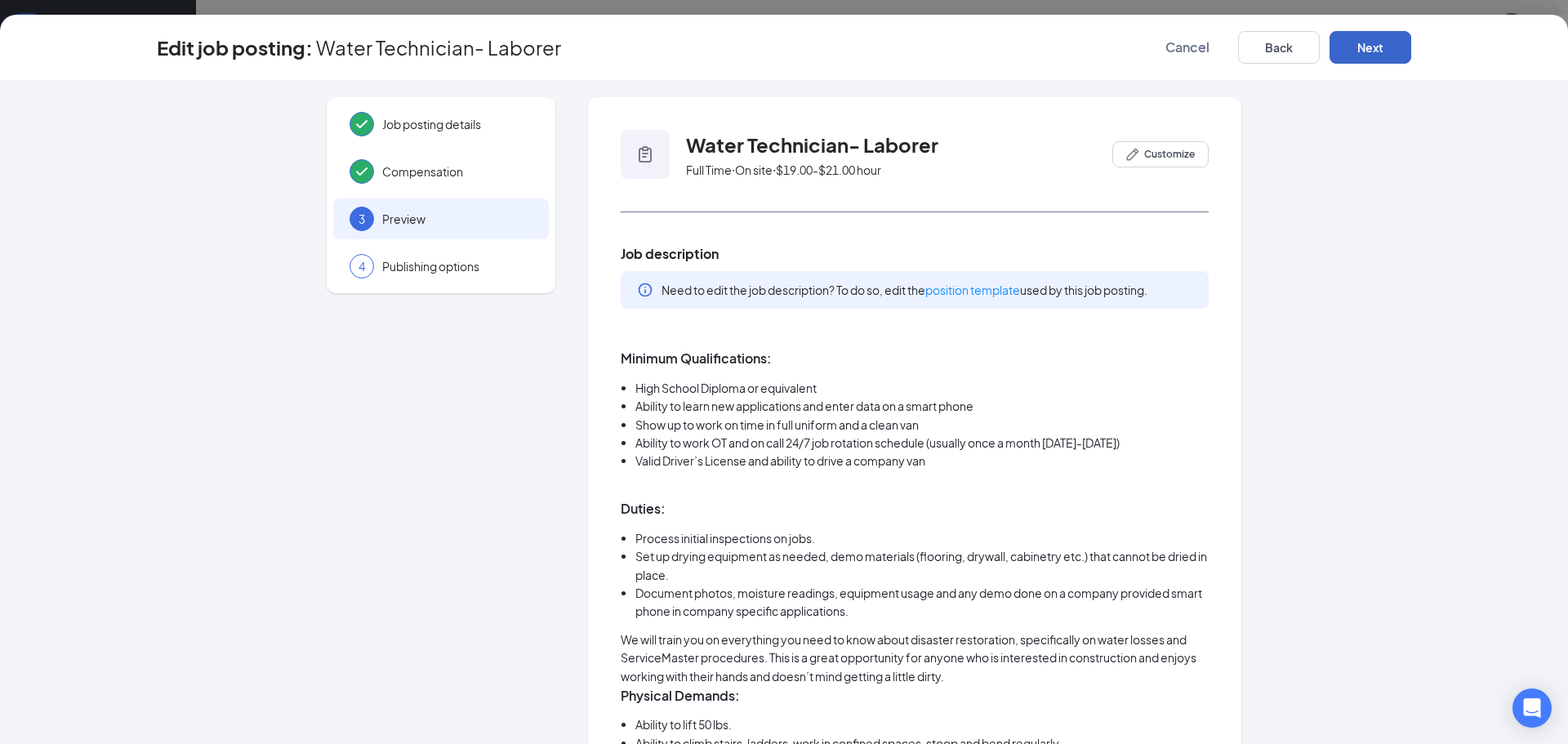
scroll to position [127, 0]
click at [1254, 48] on button "Next" at bounding box center [1370, 47] width 82 height 33
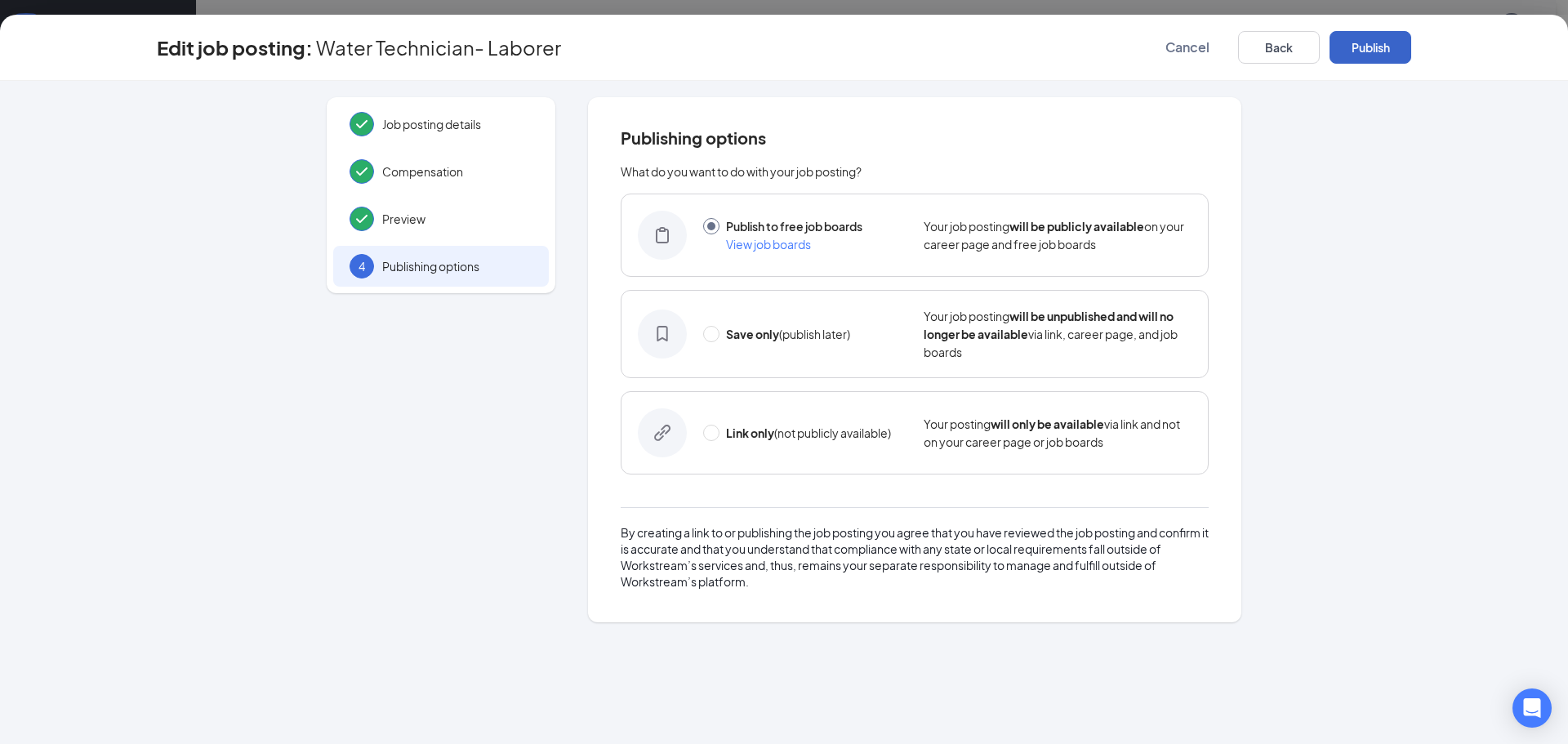
click at [1254, 48] on button "Publish" at bounding box center [1370, 47] width 82 height 33
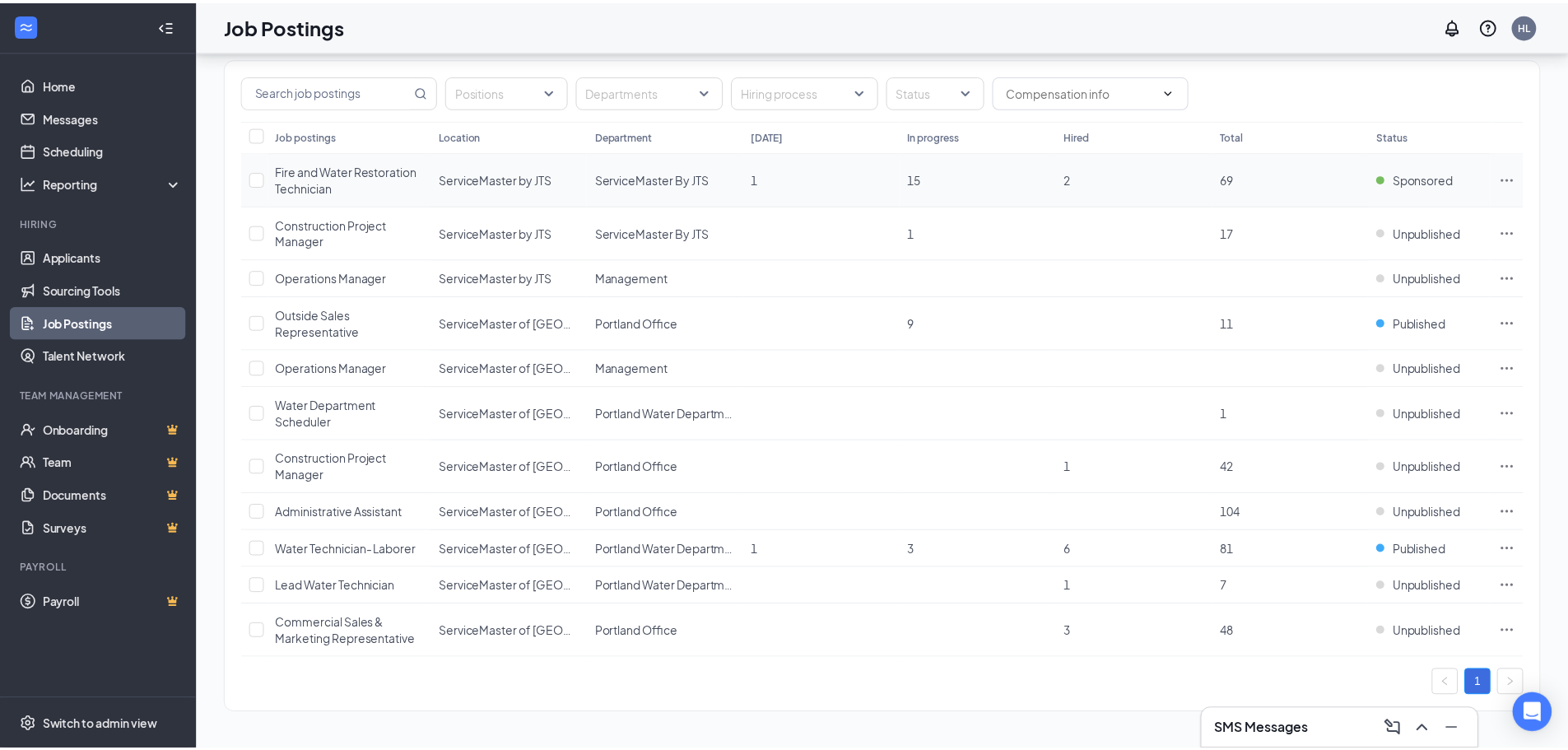
scroll to position [128, 0]
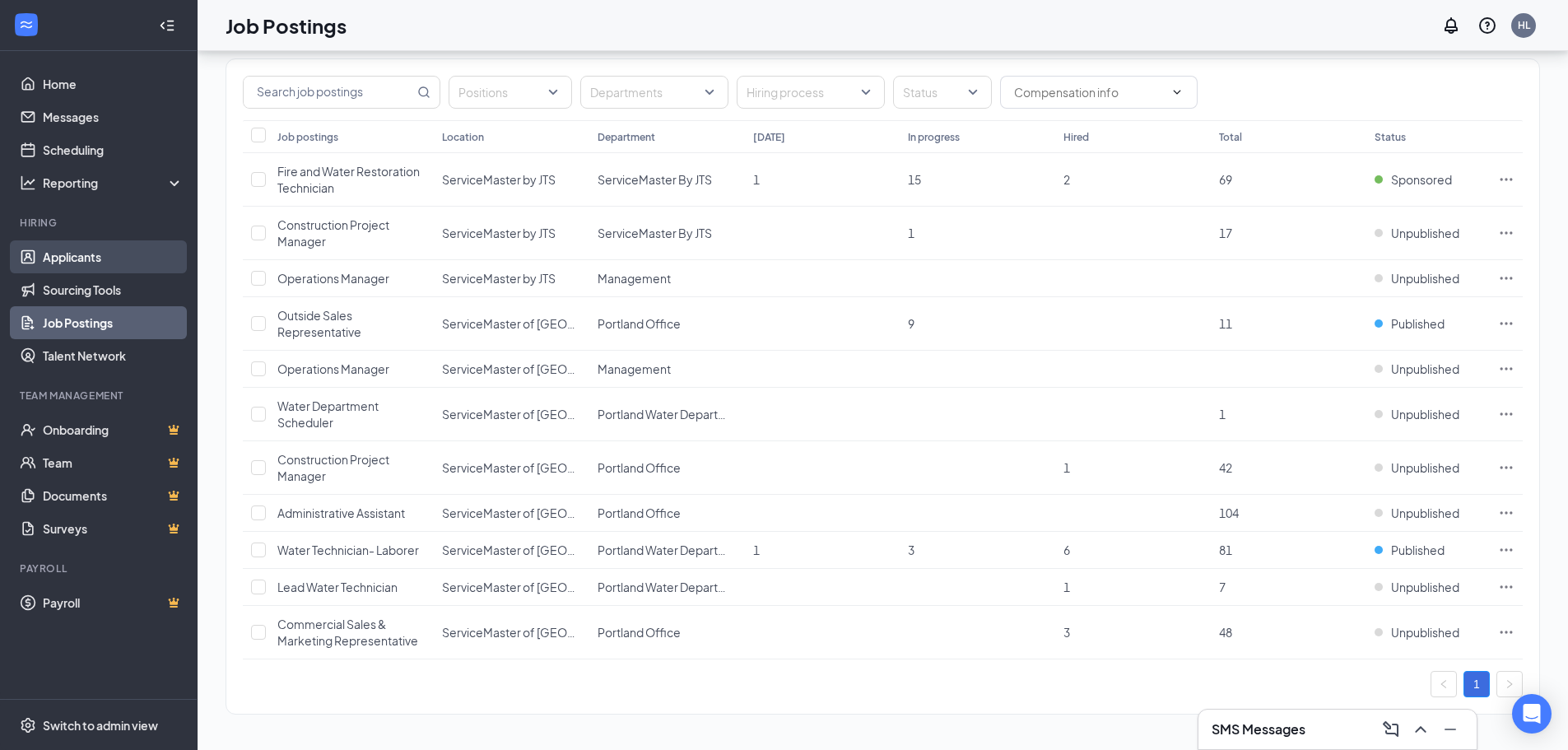
click at [81, 261] on link "Applicants" at bounding box center [113, 257] width 141 height 33
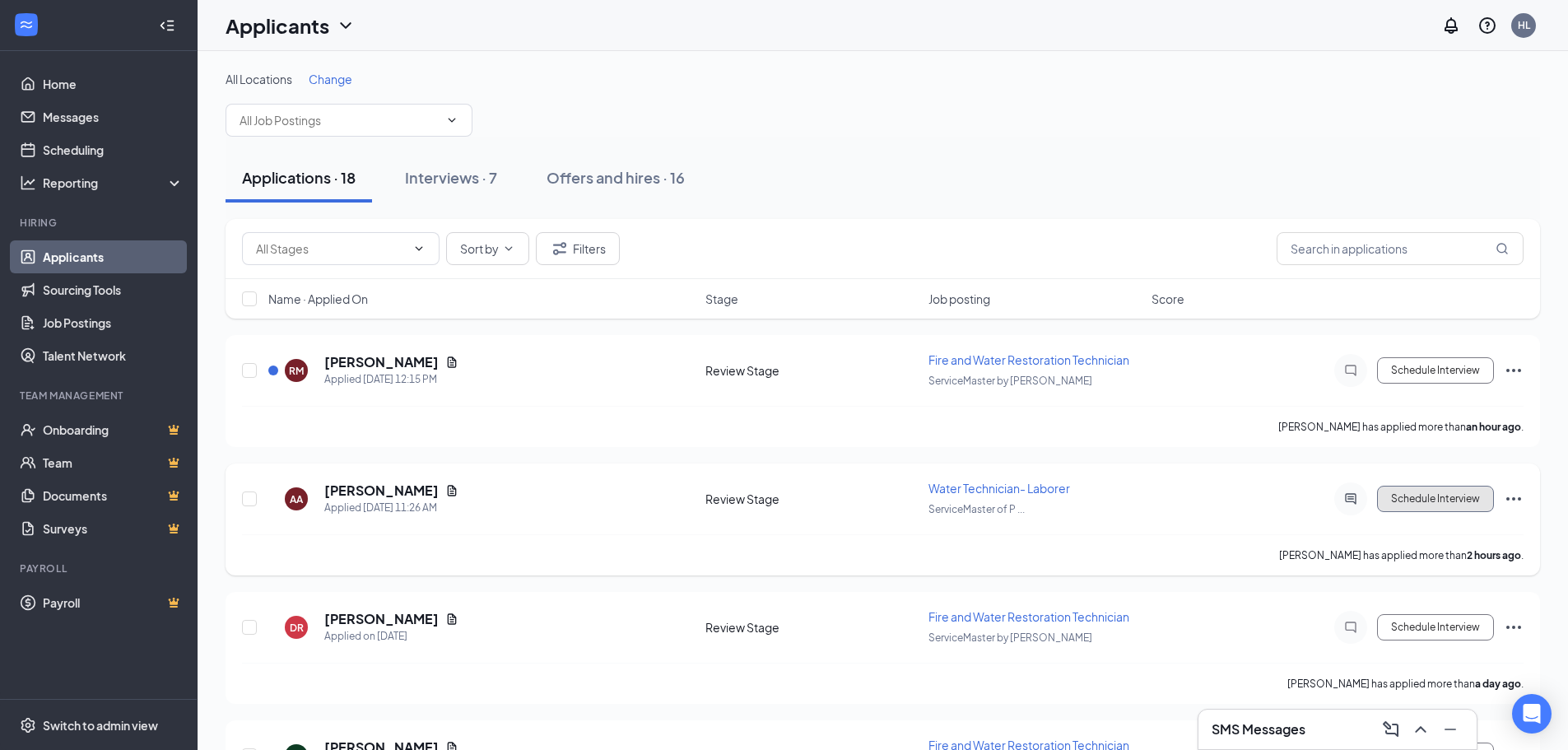
click at [1263, 498] on button "Schedule Interview" at bounding box center [1435, 498] width 117 height 26
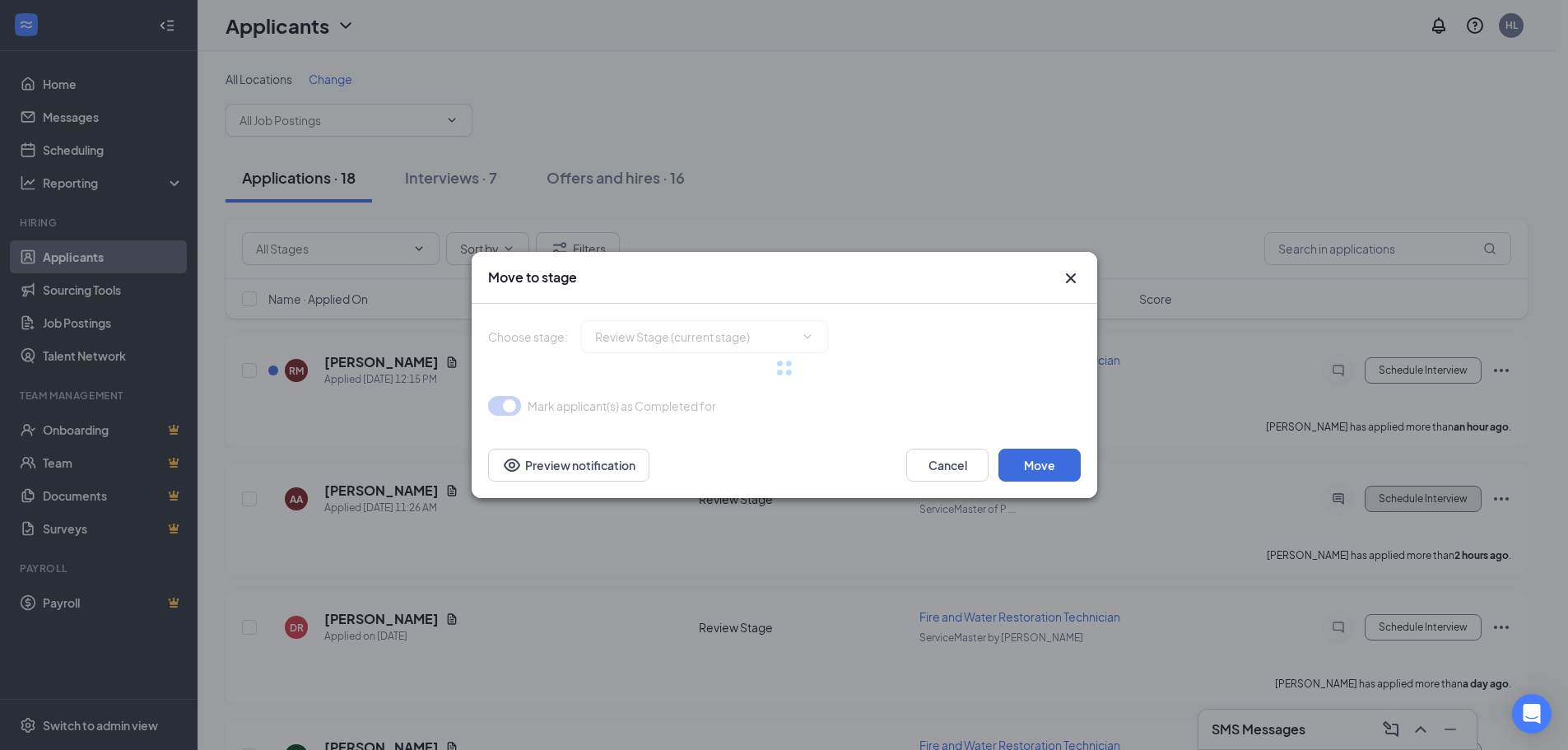
type input "Teams Meeting Interview (next stage)"
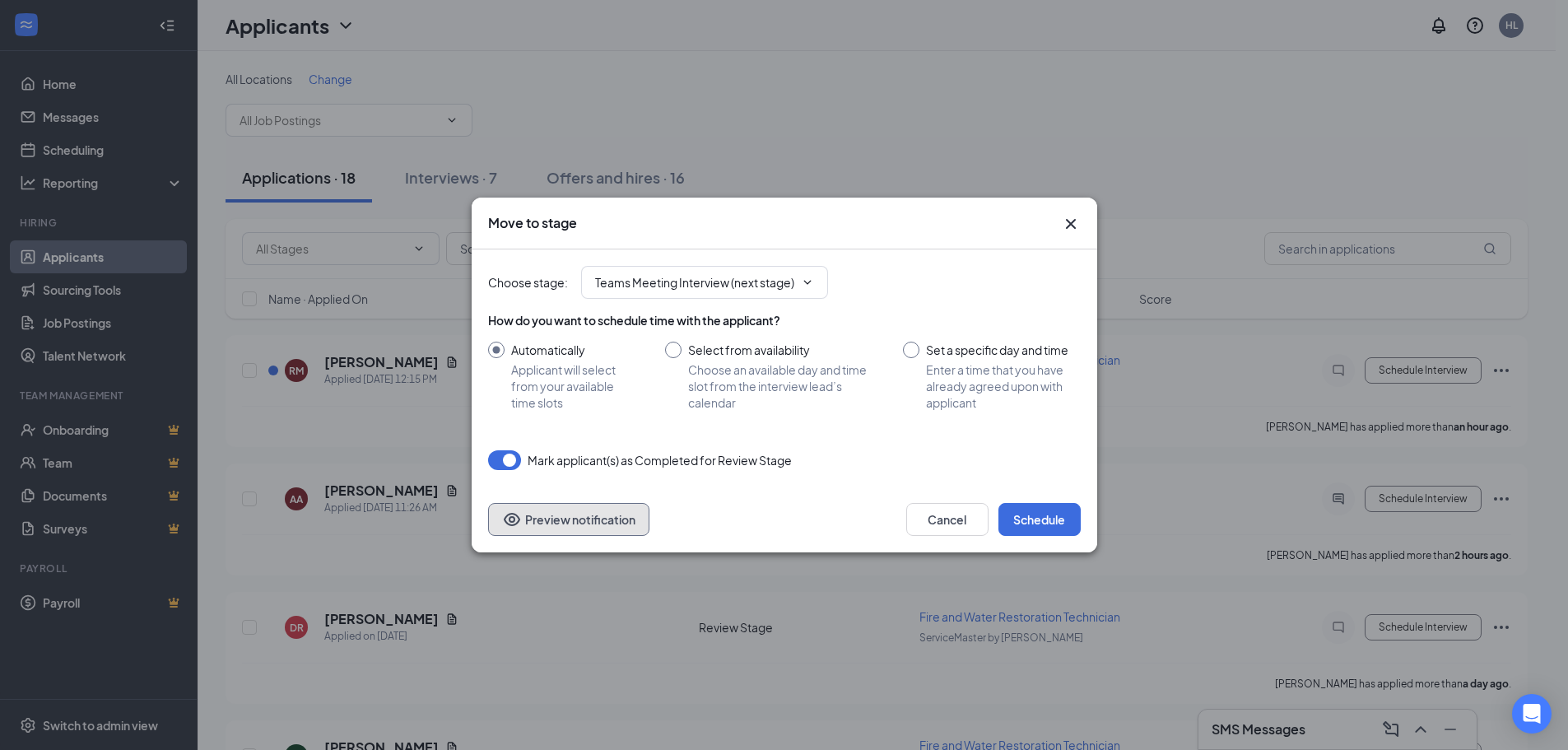
click at [558, 522] on button "Preview notification" at bounding box center [569, 519] width 161 height 33
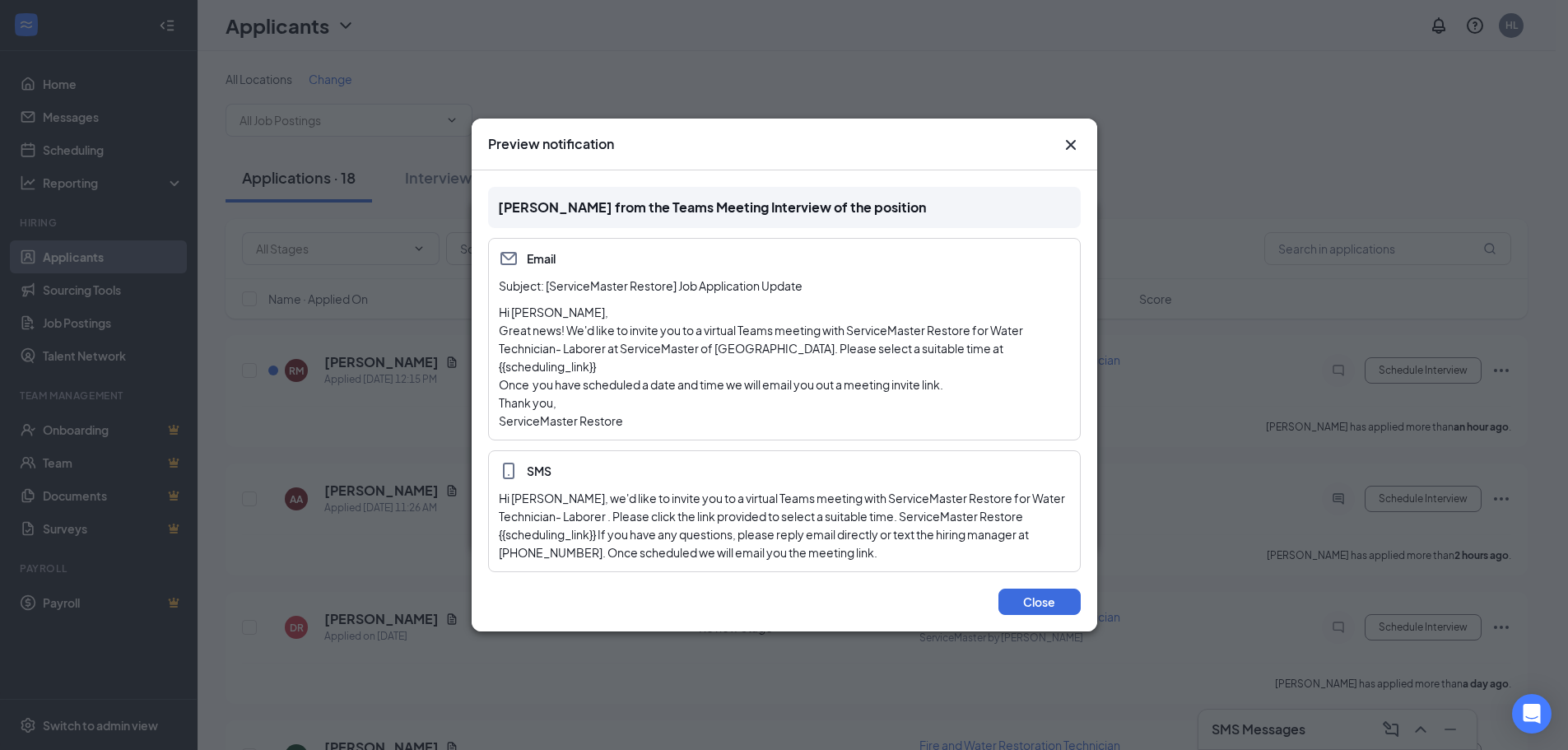
scroll to position [82, 0]
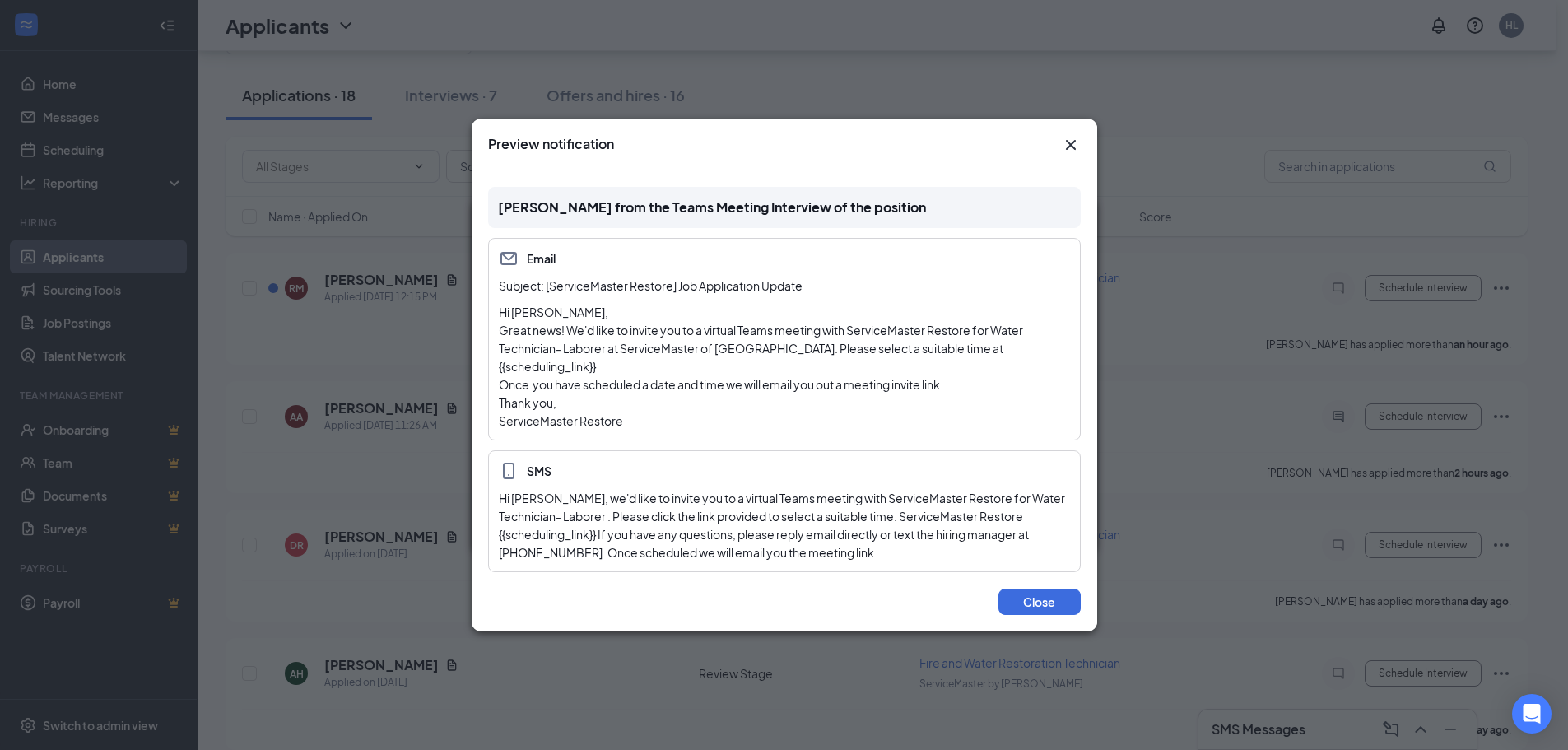
click at [1086, 143] on div "Preview notification" at bounding box center [784, 145] width 625 height 52
drag, startPoint x: 1070, startPoint y: 149, endPoint x: 1066, endPoint y: 166, distance: 17.5
click at [1070, 150] on icon "Cross" at bounding box center [1071, 144] width 20 height 20
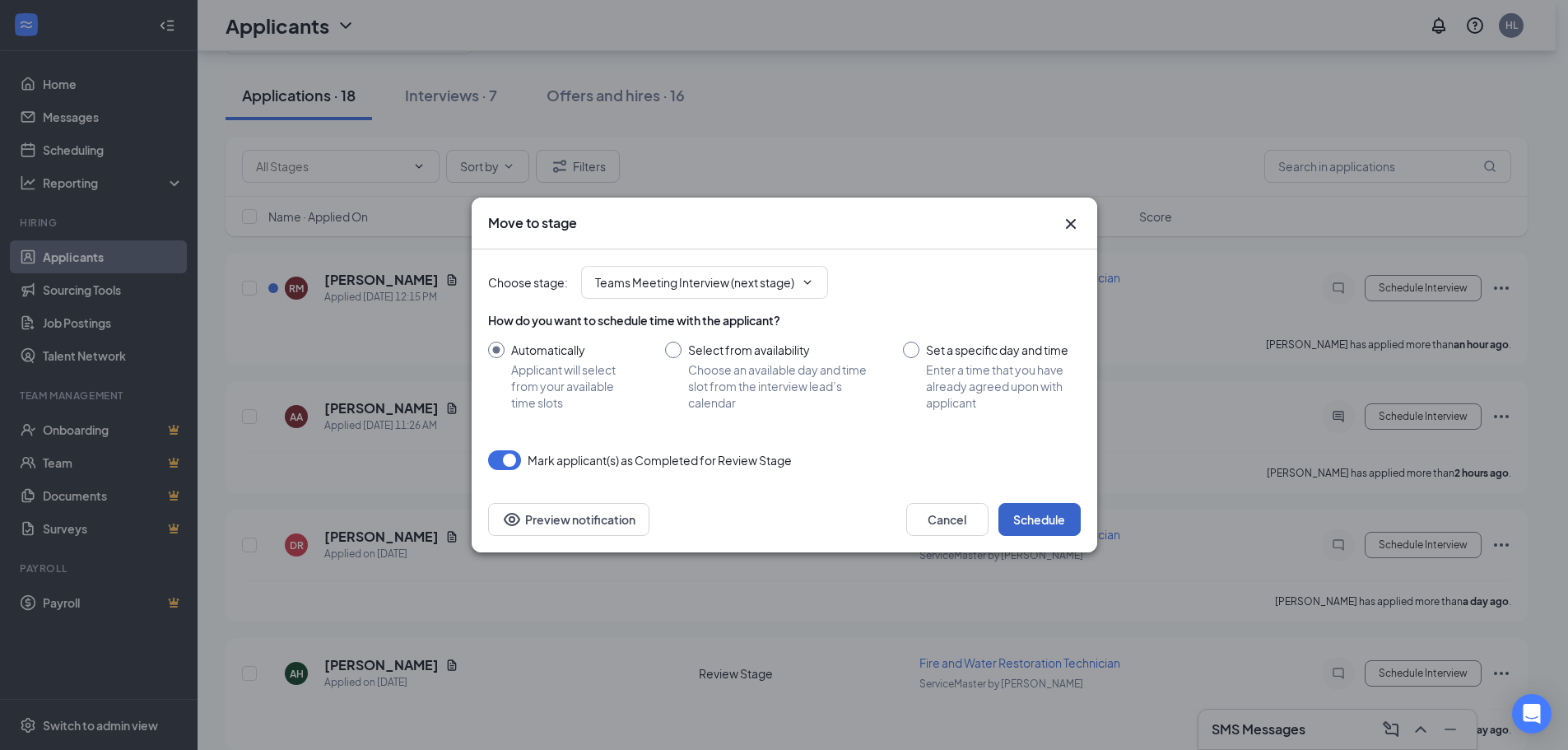
click at [1037, 515] on button "Schedule" at bounding box center [1039, 519] width 82 height 33
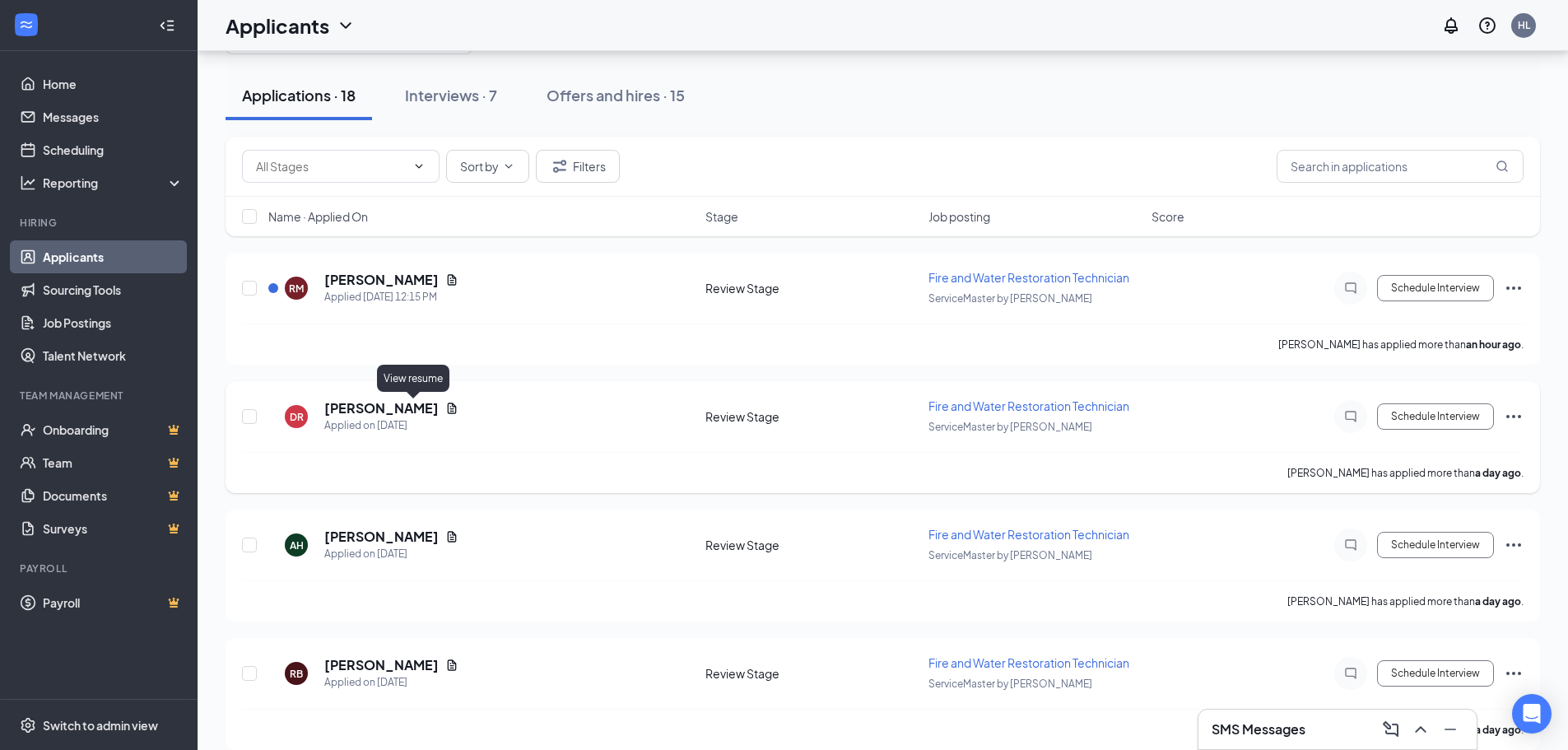
click at [445, 408] on icon "Document" at bounding box center [451, 408] width 13 height 13
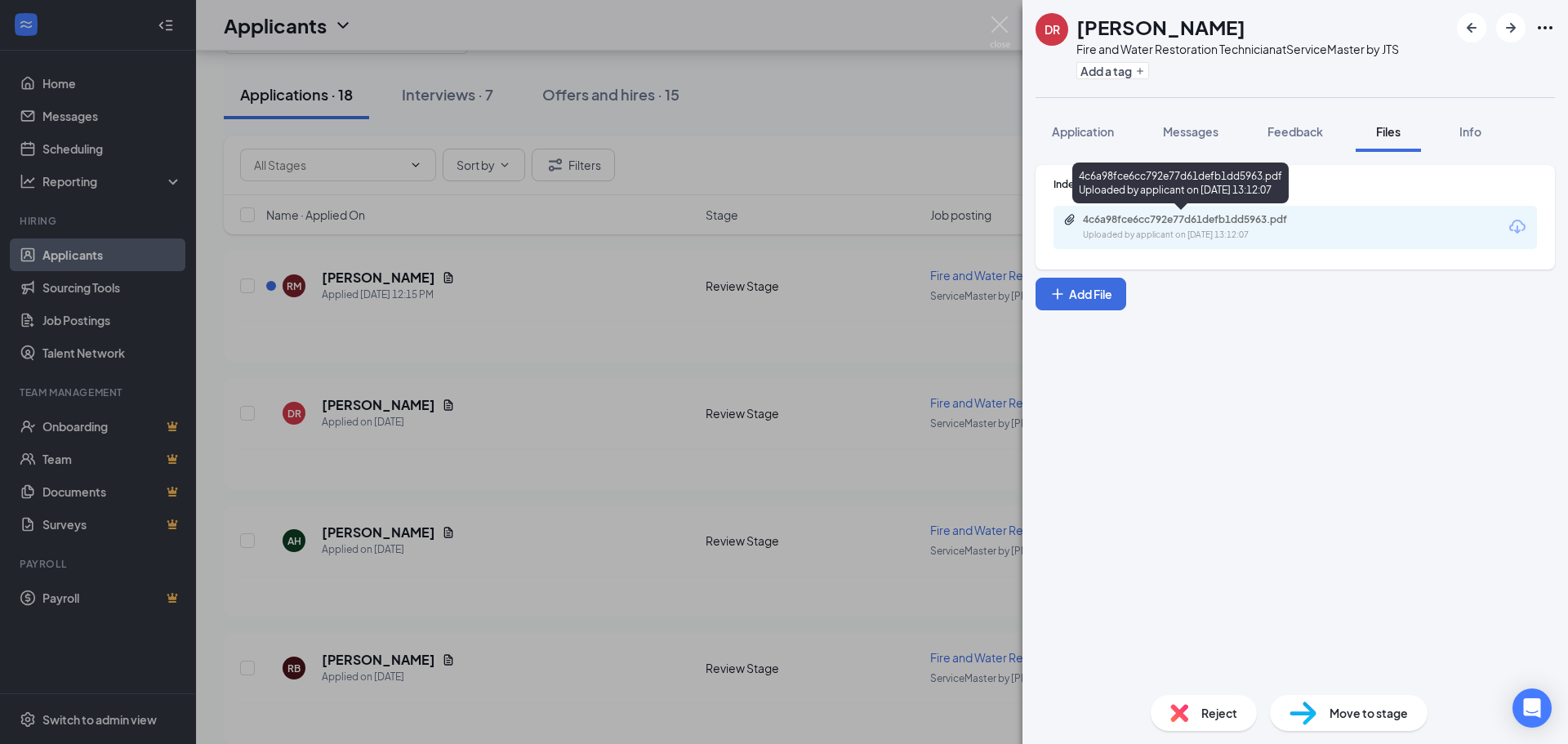
click at [1142, 219] on div "4c6a98fce6cc792e77d61defb1dd5963.pdf" at bounding box center [1197, 219] width 228 height 13
click at [1008, 25] on img at bounding box center [1000, 32] width 21 height 32
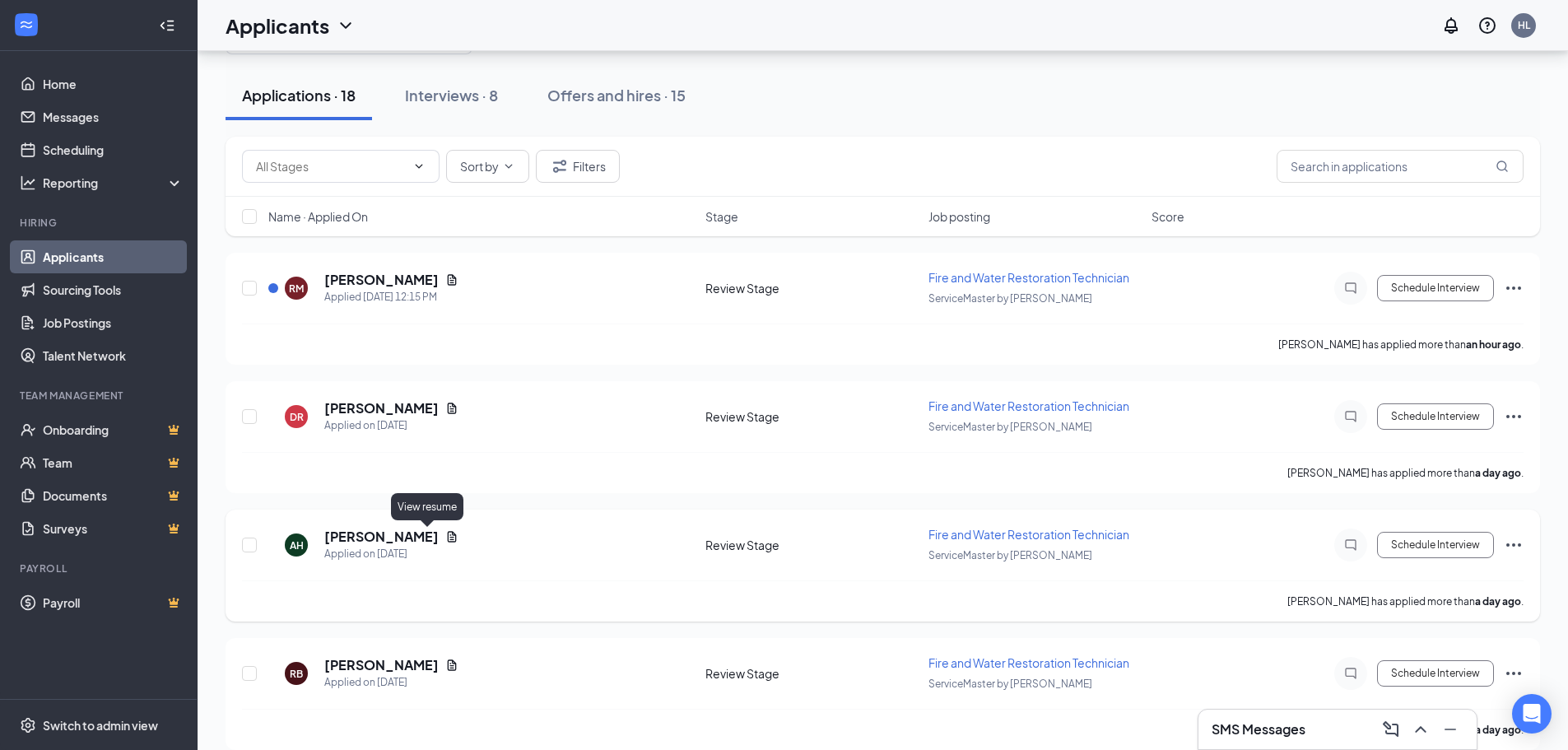
click at [445, 538] on icon "Document" at bounding box center [451, 536] width 13 height 13
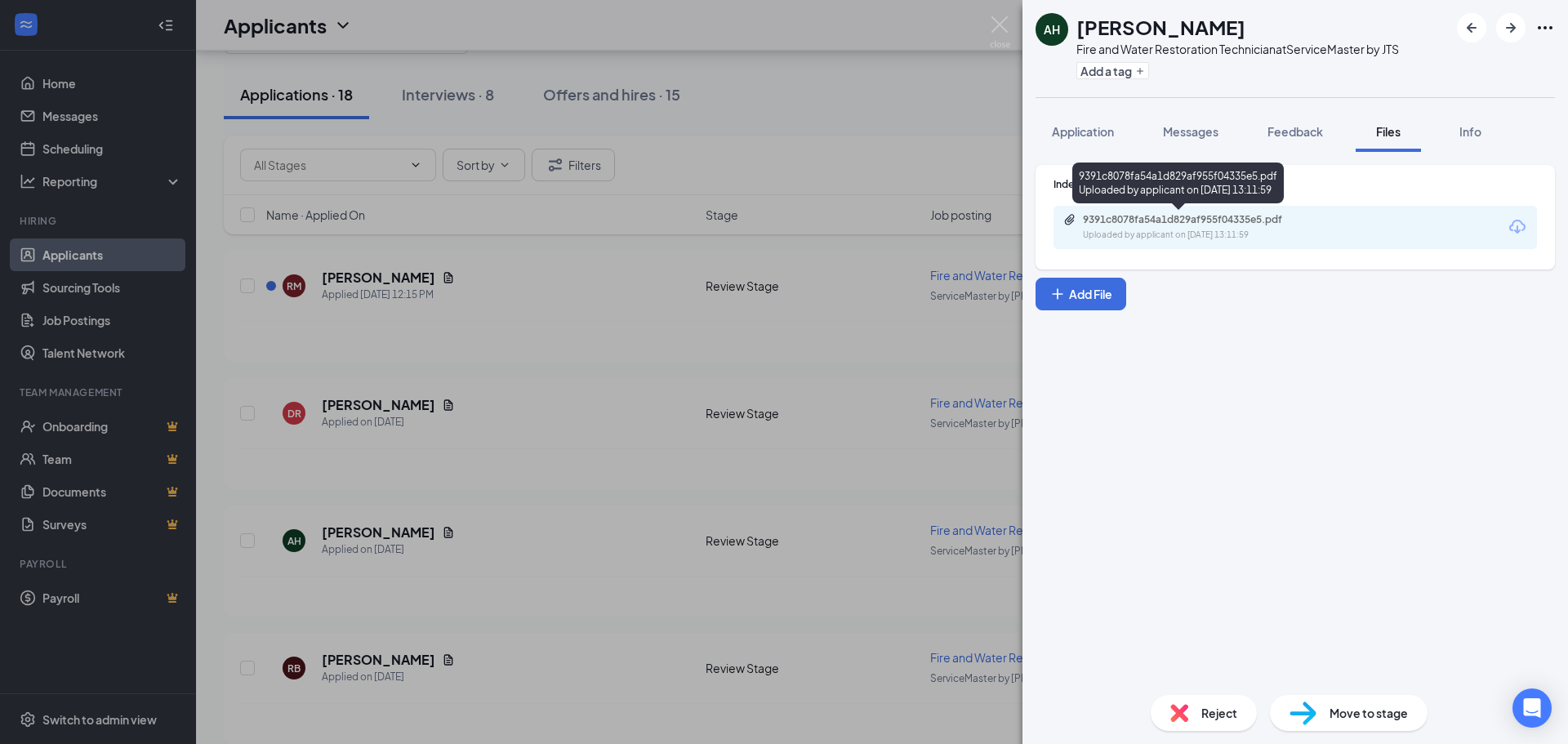
click at [1142, 228] on div "Uploaded by applicant on [DATE] 13:11:59" at bounding box center [1205, 234] width 245 height 13
click at [994, 24] on img at bounding box center [1000, 32] width 21 height 32
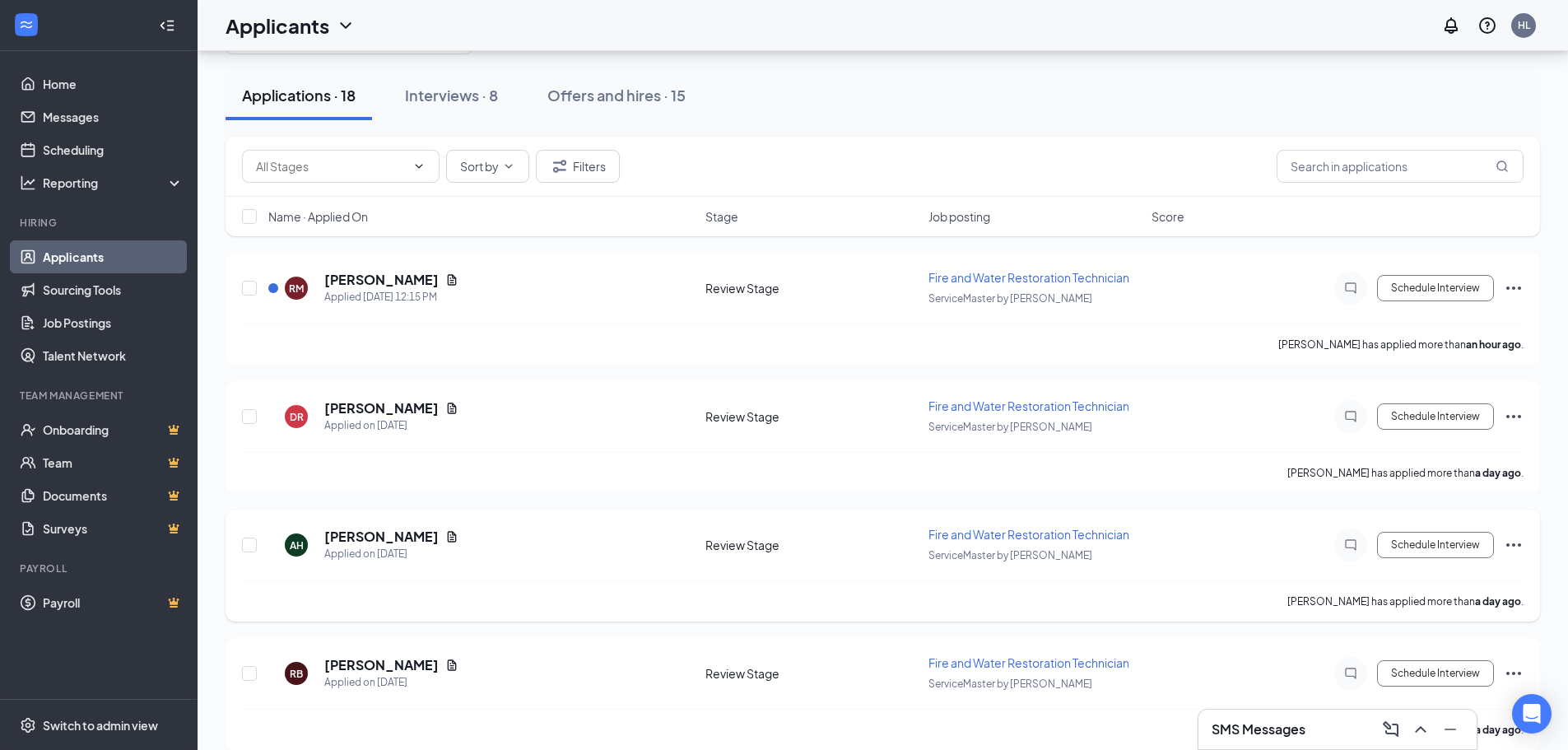
click at [1263, 544] on icon "Ellipses" at bounding box center [1513, 544] width 20 height 20
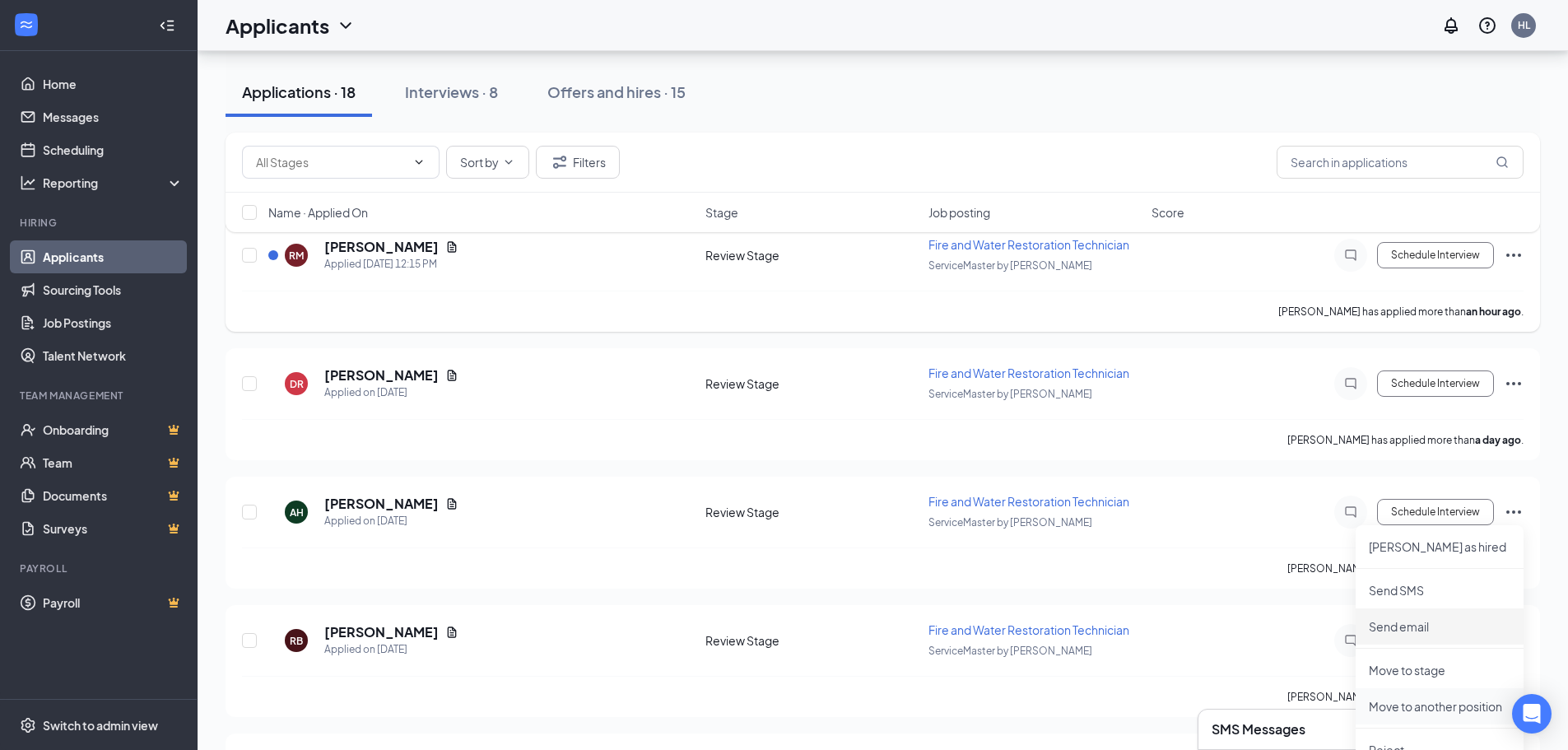
scroll to position [247, 0]
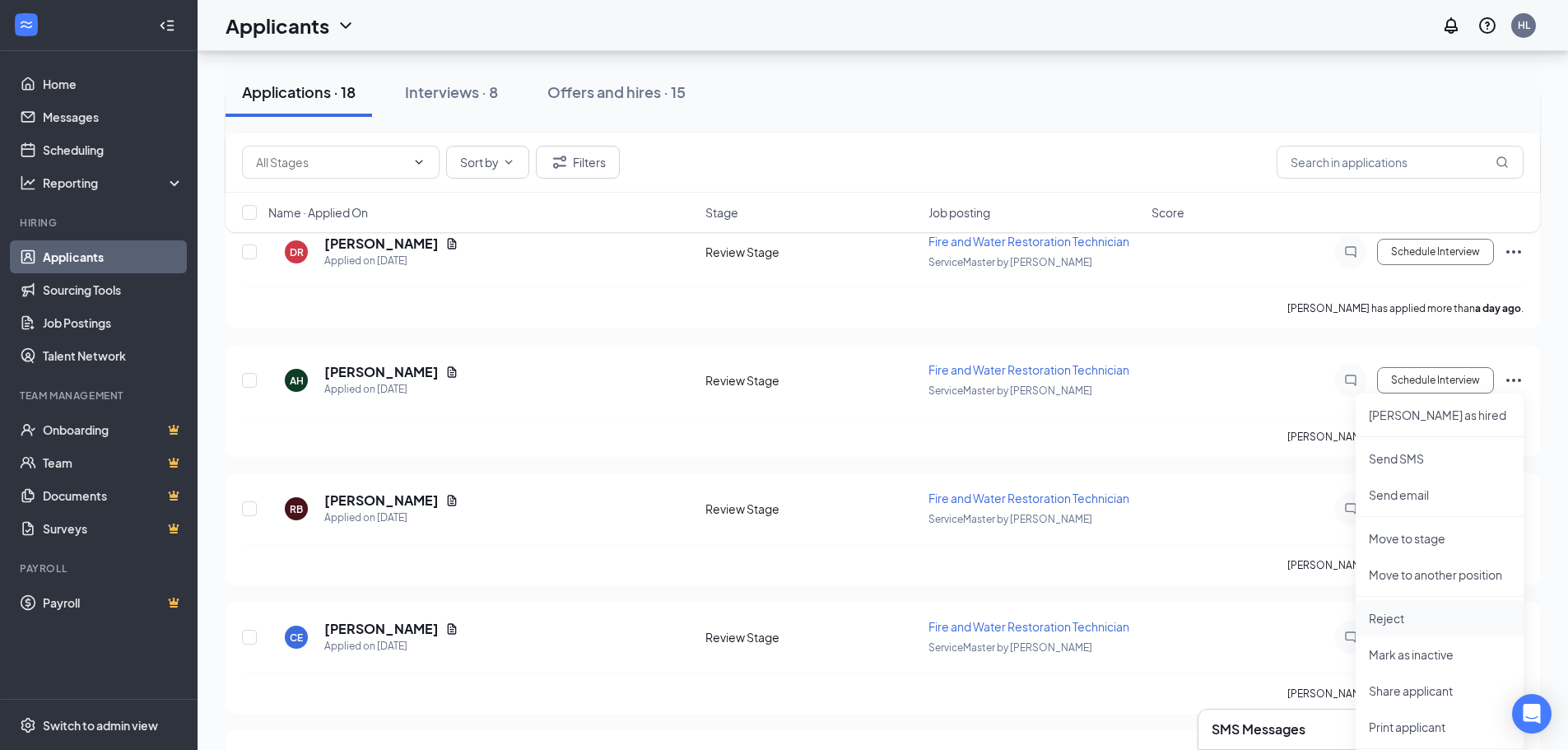
click at [1263, 571] on p "Reject" at bounding box center [1439, 617] width 142 height 16
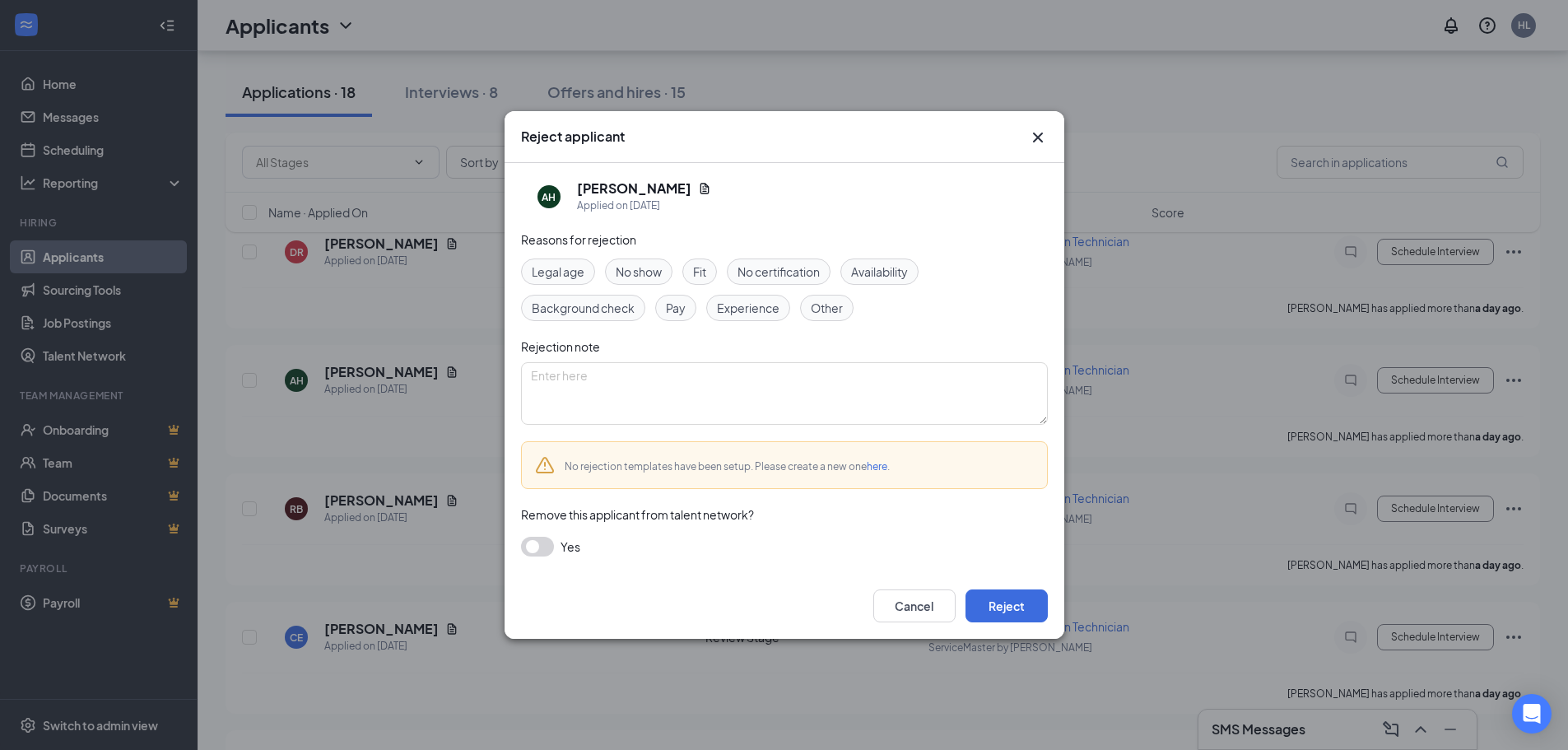
click at [741, 312] on span "Experience" at bounding box center [748, 307] width 63 height 18
drag, startPoint x: 1022, startPoint y: 609, endPoint x: 1020, endPoint y: 601, distance: 8.2
click at [1022, 571] on button "Reject" at bounding box center [1006, 606] width 82 height 33
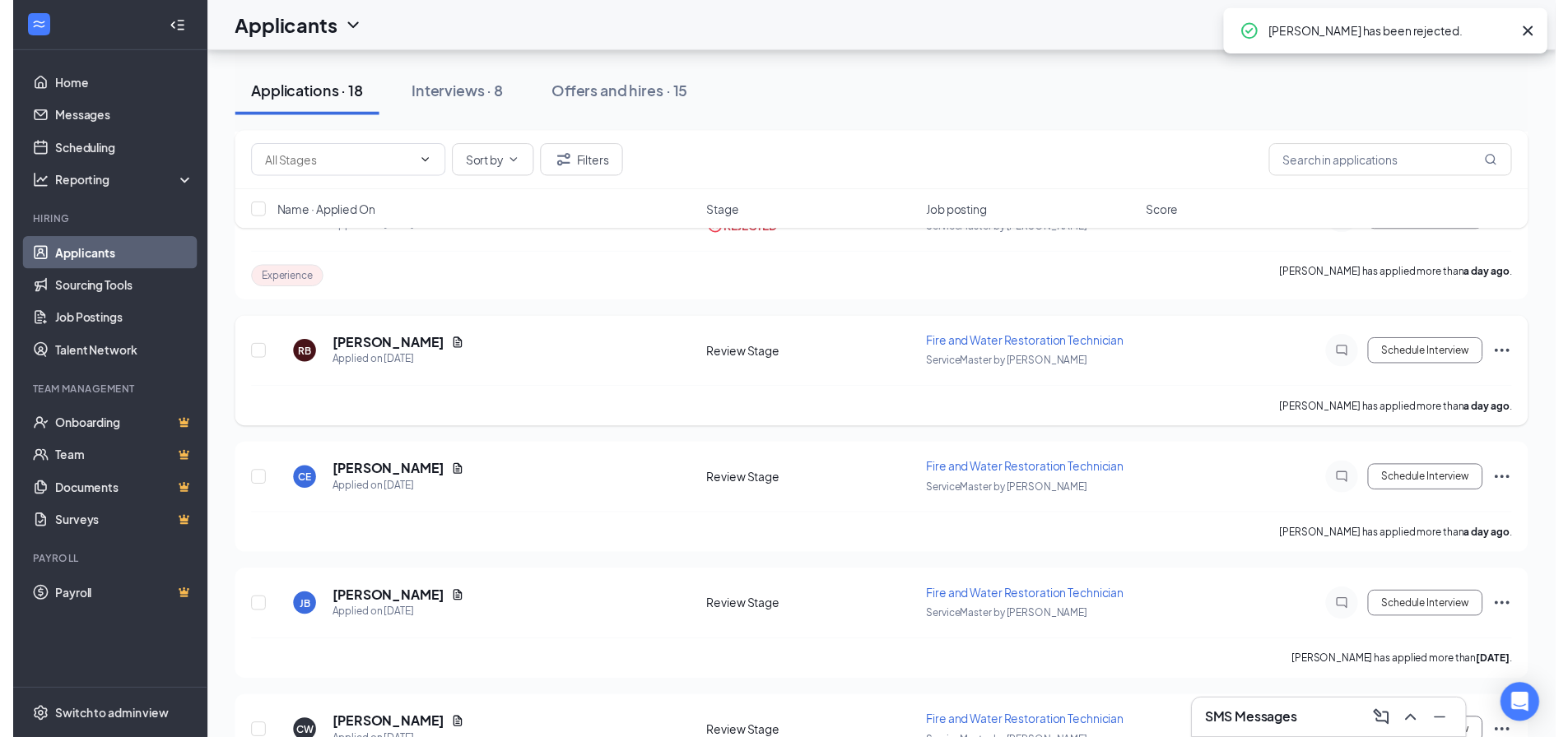
scroll to position [411, 0]
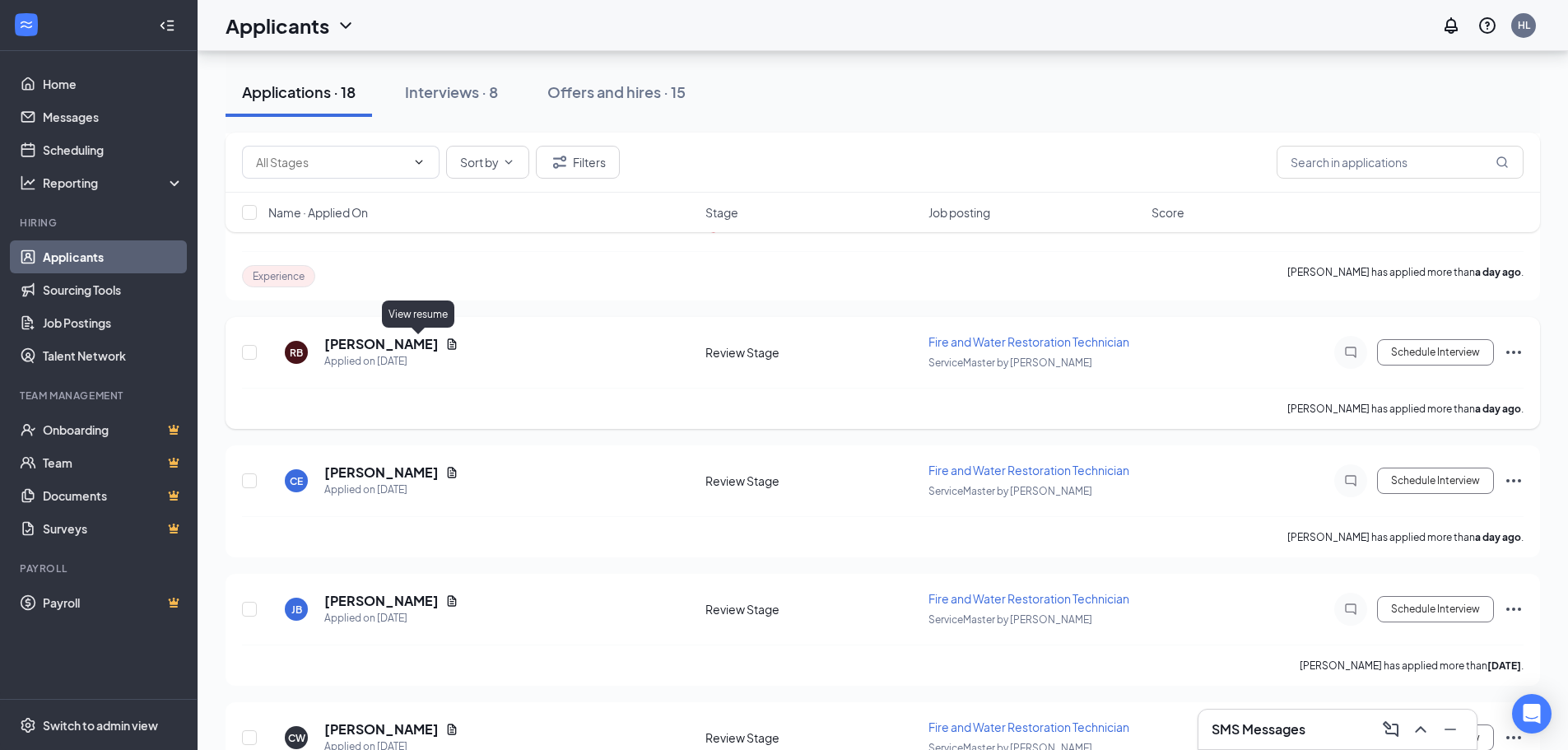
click at [445, 345] on icon "Document" at bounding box center [451, 344] width 13 height 13
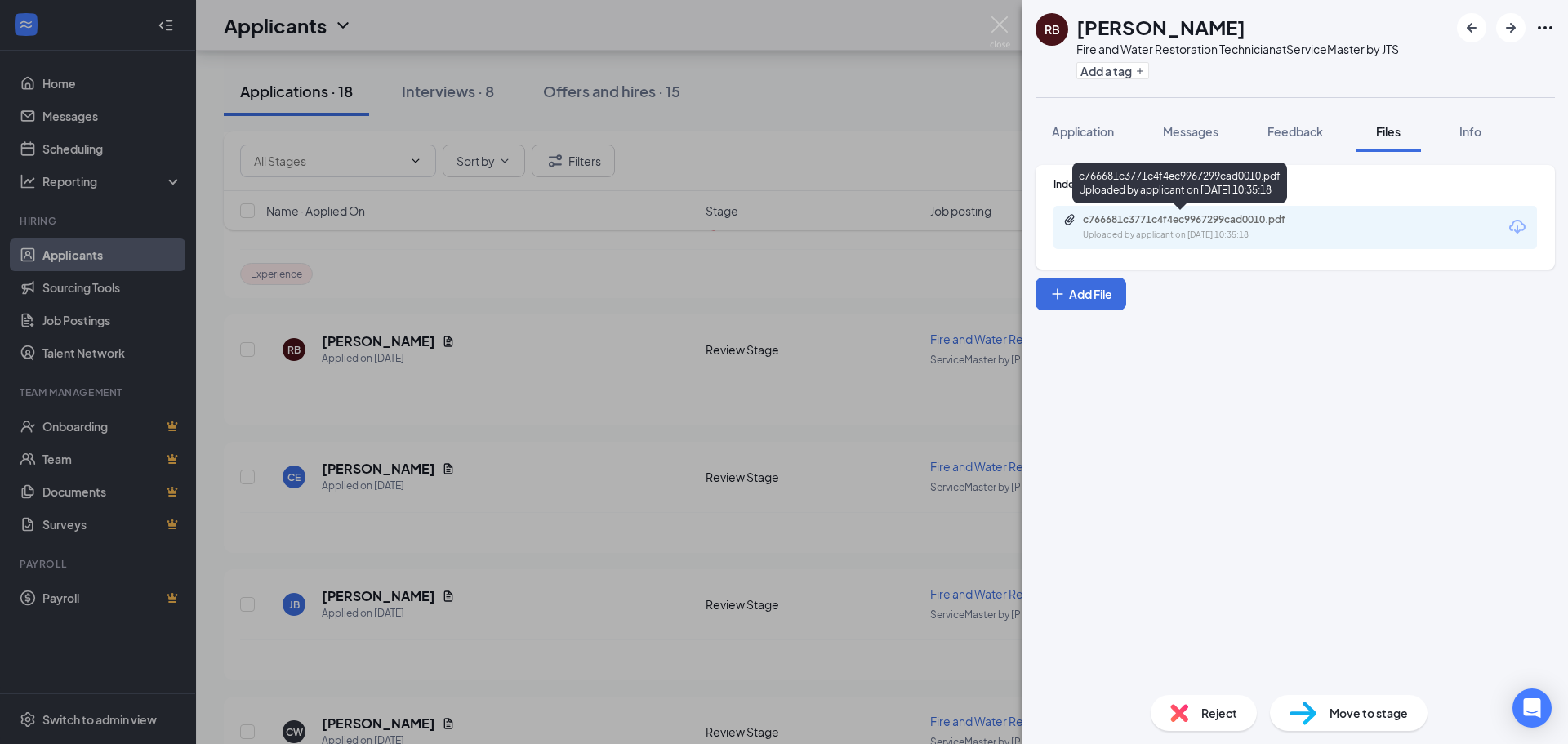
click at [1157, 226] on div "c766681c3771c4f4ec9967299cad0010.pdf Uploaded by applicant on [DATE] 10:35:18" at bounding box center [1195, 226] width 264 height 28
click at [999, 23] on img at bounding box center [1000, 32] width 21 height 32
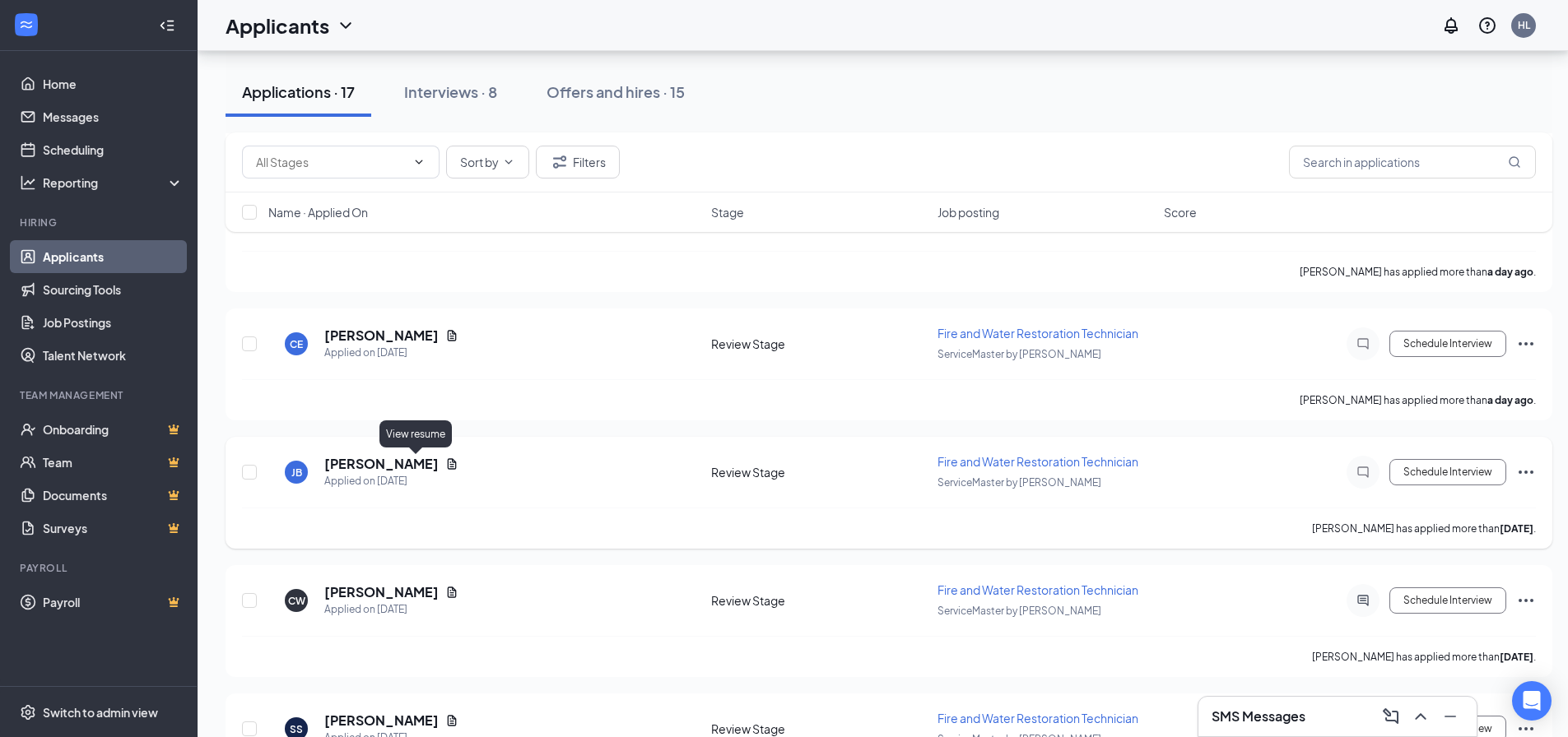
click at [448, 461] on icon "Document" at bounding box center [452, 464] width 9 height 10
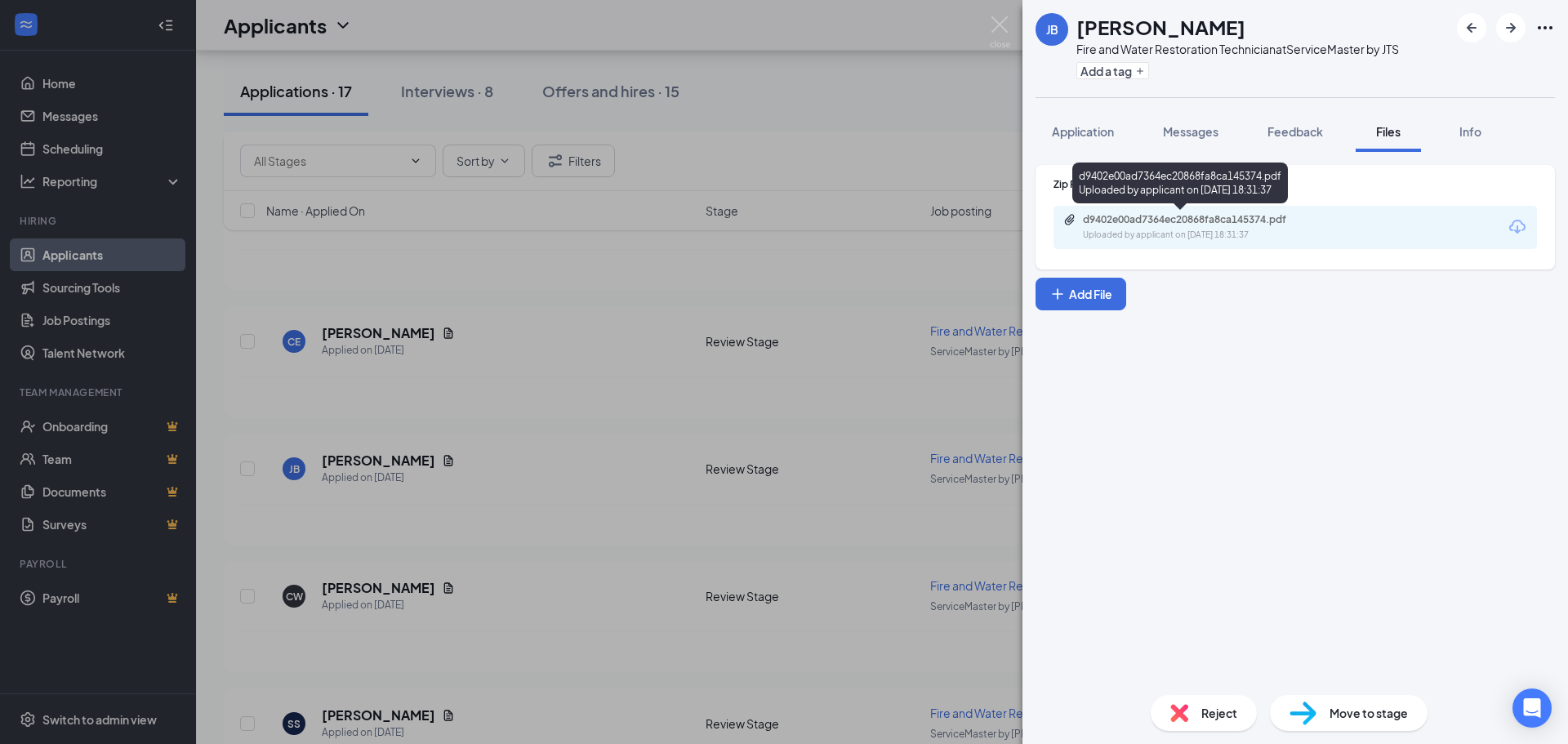
click at [1167, 237] on div "Uploaded by applicant on [DATE] 18:31:37" at bounding box center [1205, 234] width 245 height 13
click at [1006, 25] on img at bounding box center [1000, 32] width 21 height 32
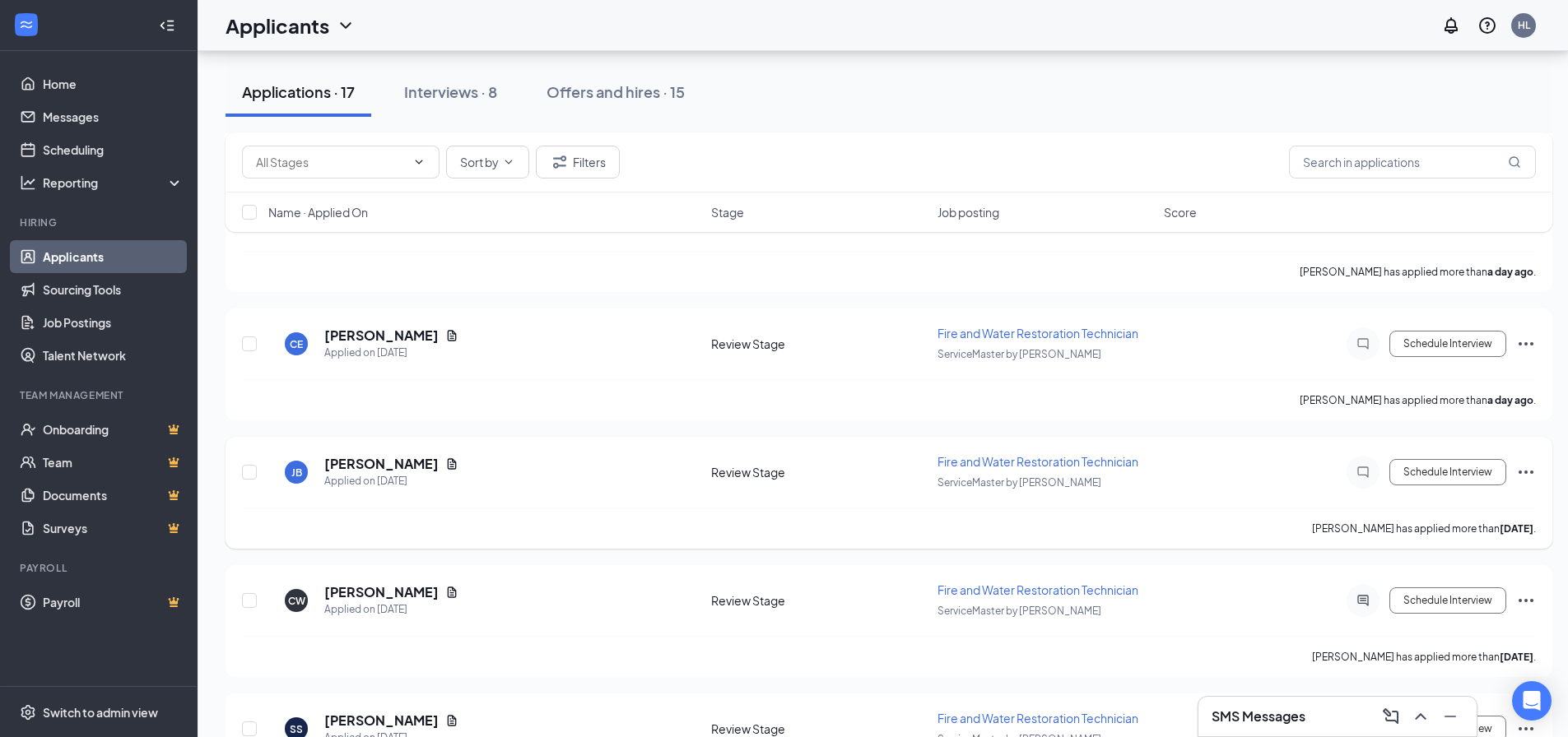
click at [1263, 476] on icon "Ellipses" at bounding box center [1525, 472] width 20 height 20
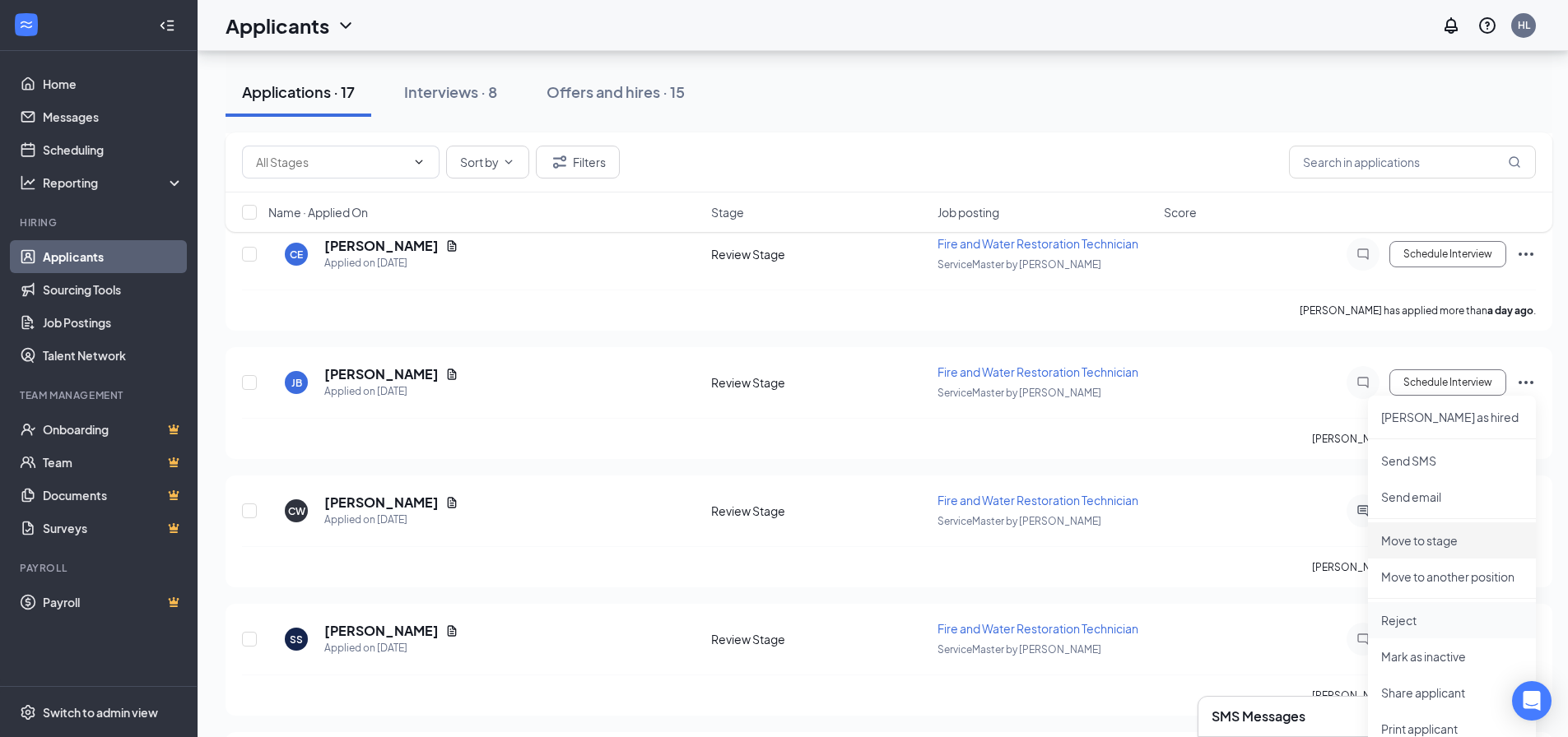
scroll to position [658, 0]
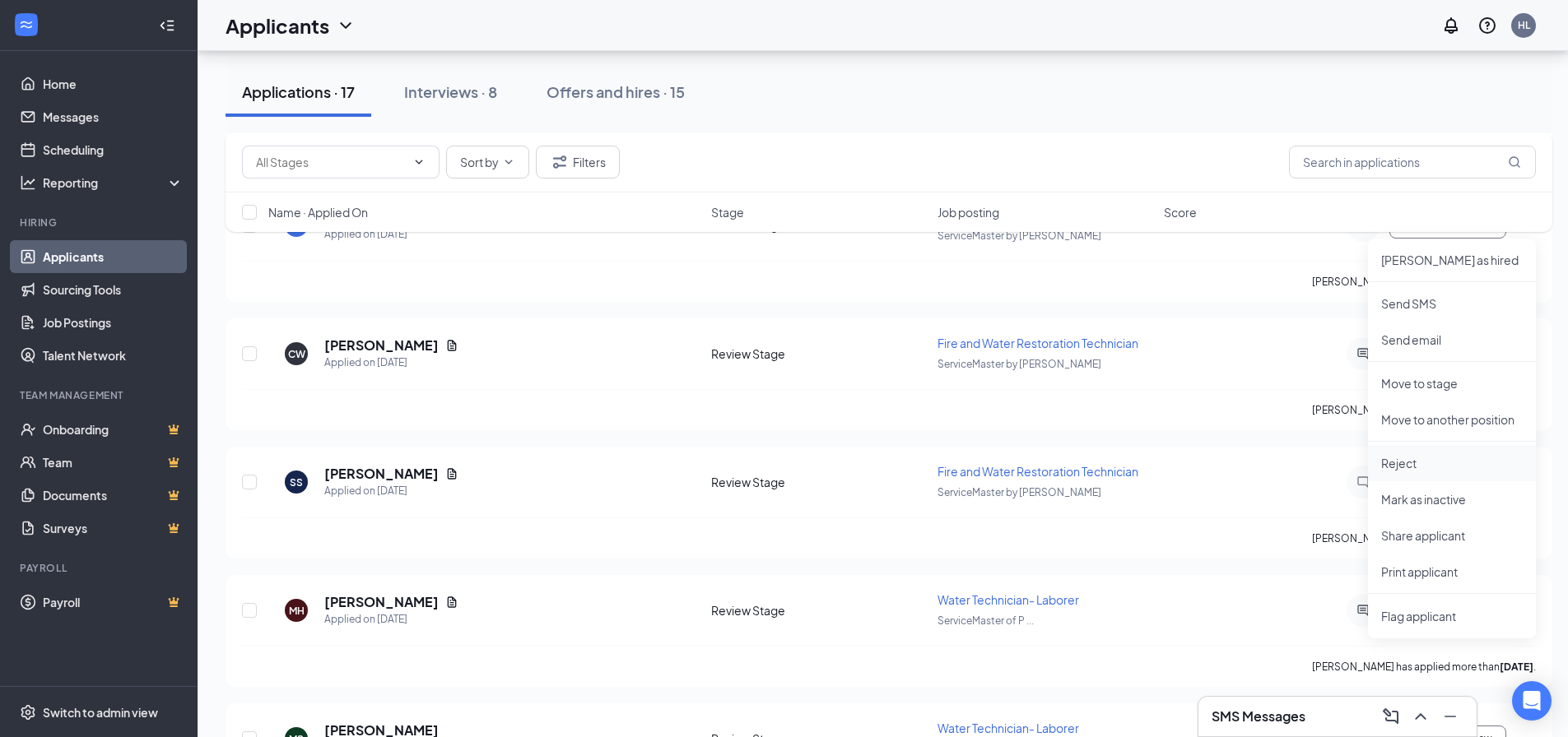
click at [1263, 463] on p "Reject" at bounding box center [1452, 463] width 142 height 16
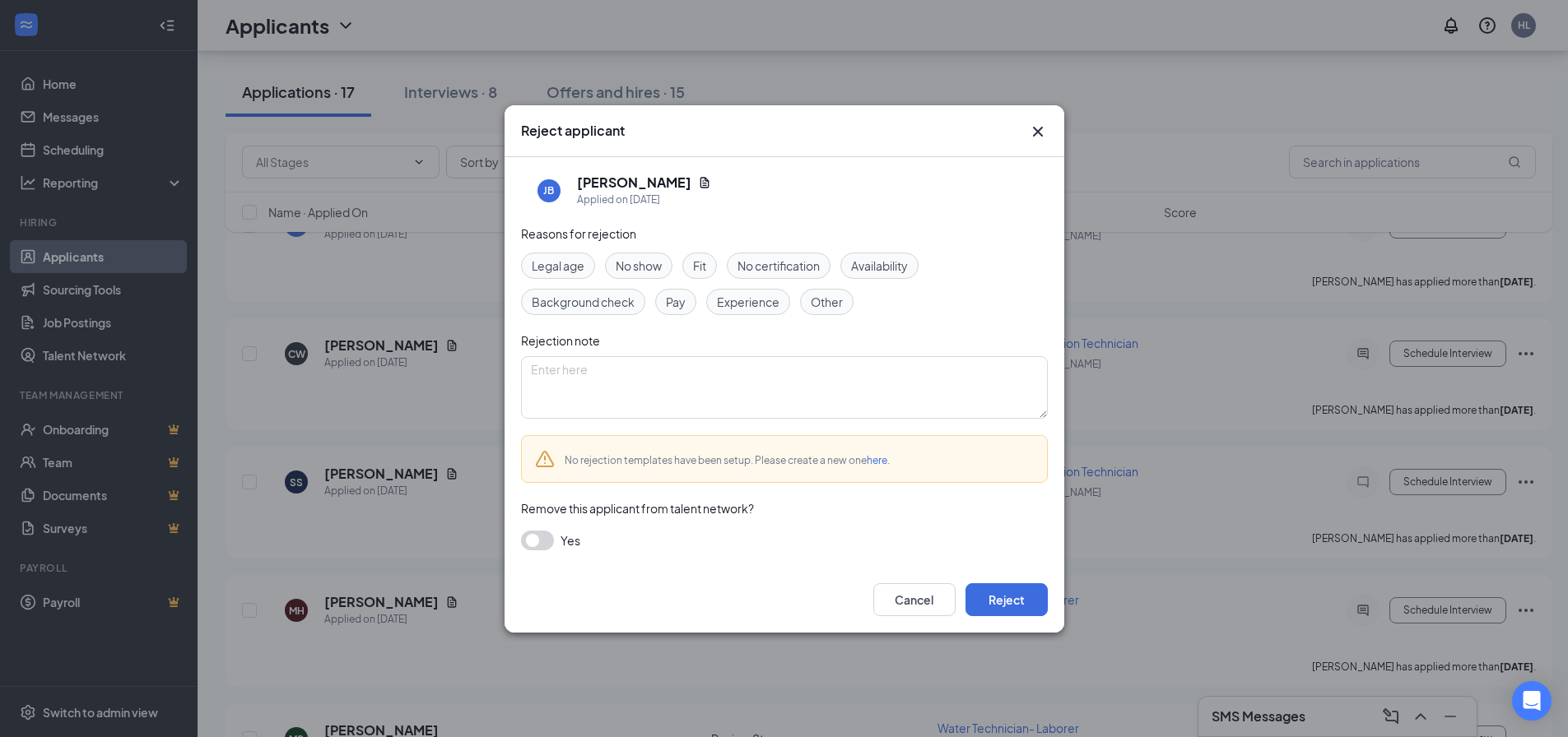
click at [824, 305] on span "Other" at bounding box center [827, 301] width 32 height 18
click at [995, 571] on button "Reject" at bounding box center [1006, 600] width 82 height 33
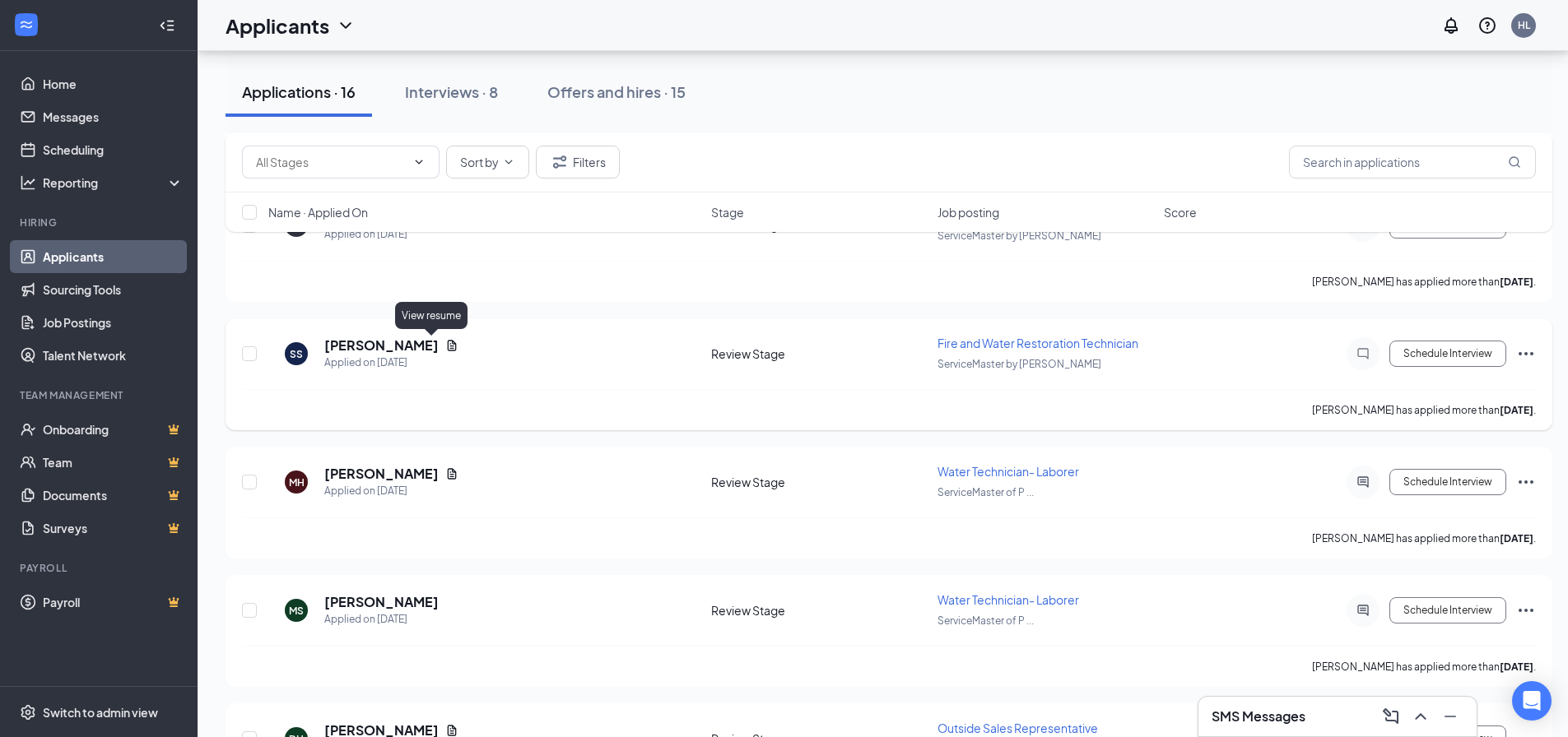
click at [448, 346] on icon "Document" at bounding box center [452, 345] width 9 height 10
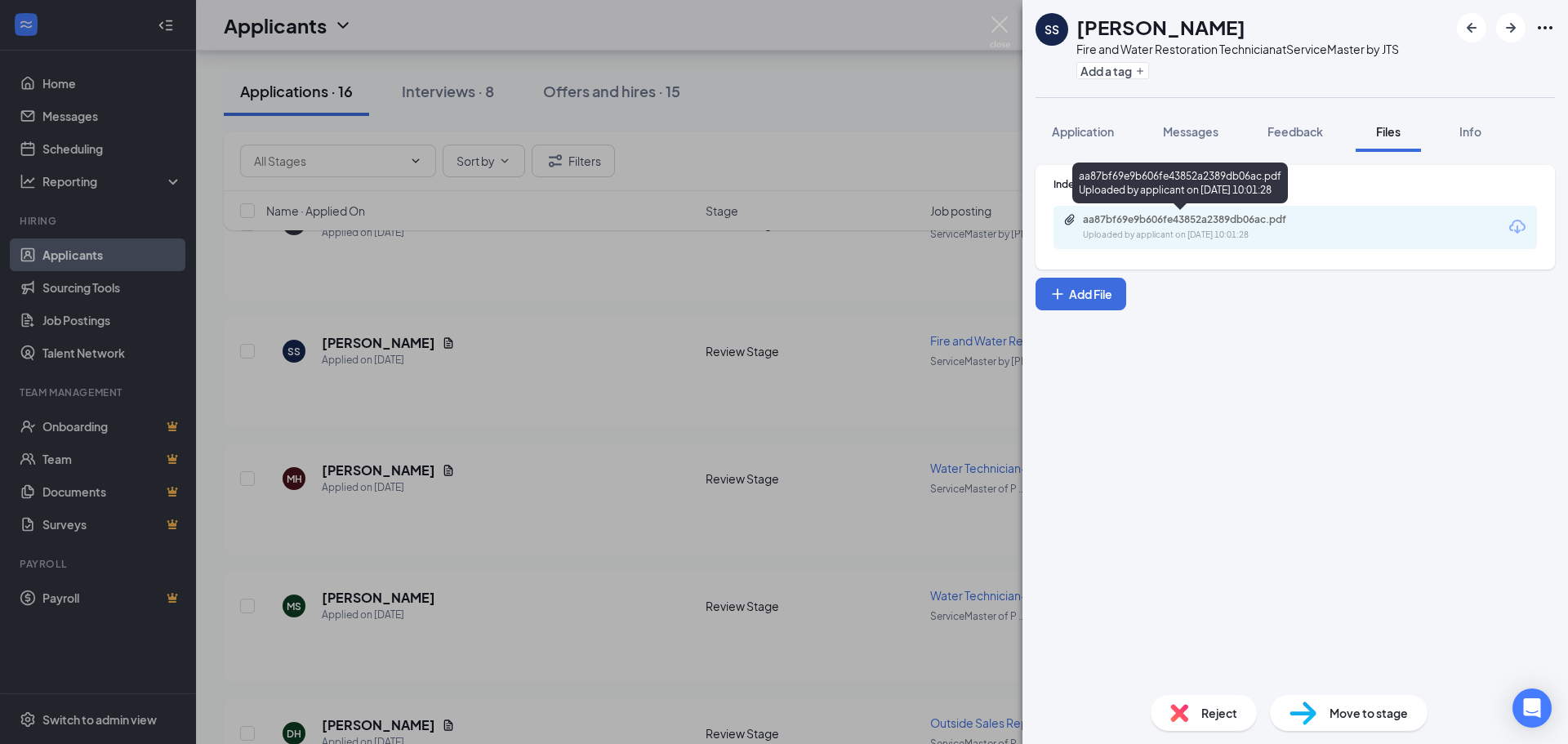
click at [1151, 234] on div "Uploaded by applicant on [DATE] 10:01:28" at bounding box center [1205, 234] width 245 height 13
click at [998, 19] on img at bounding box center [1000, 32] width 21 height 32
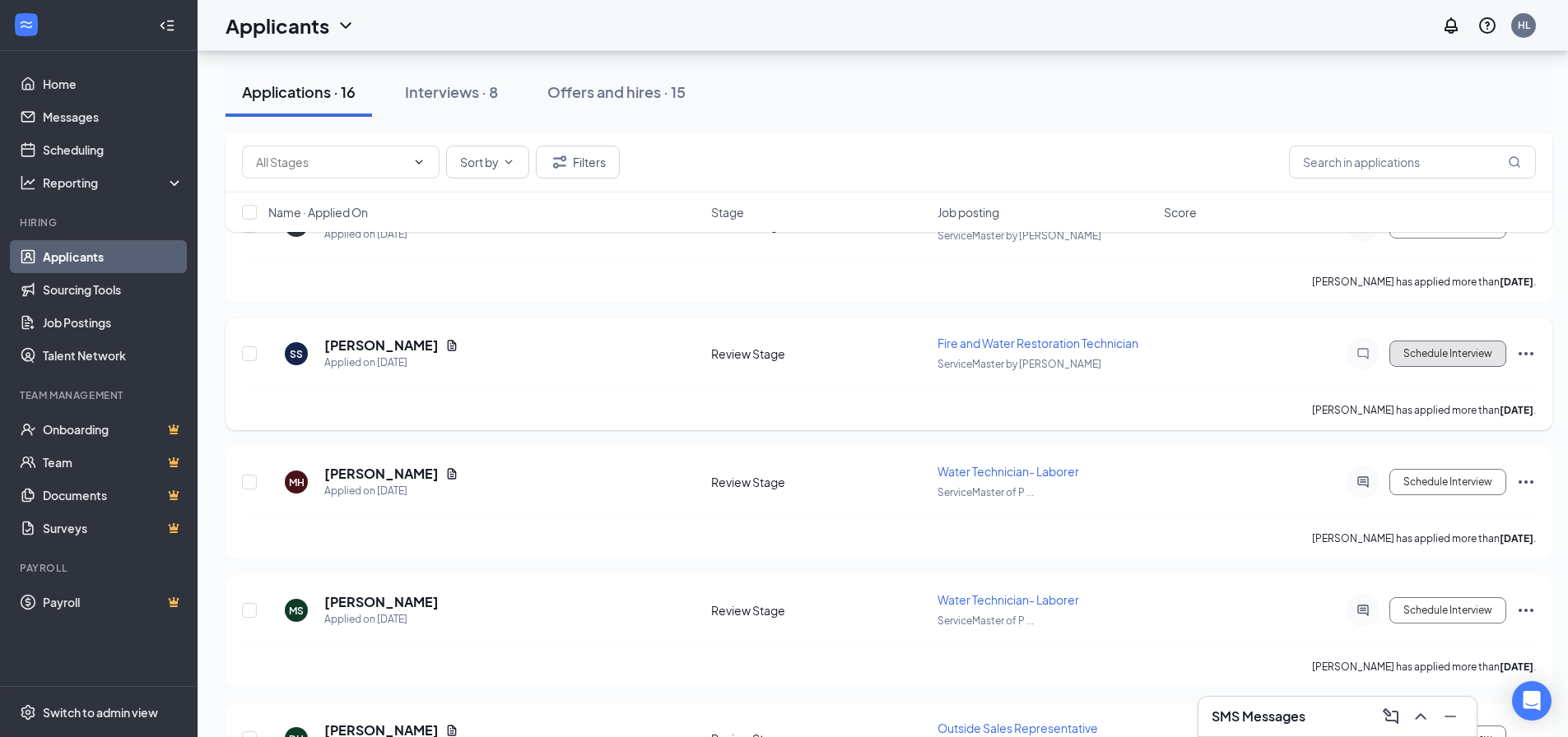
click at [1263, 358] on button "Schedule Interview" at bounding box center [1447, 353] width 117 height 26
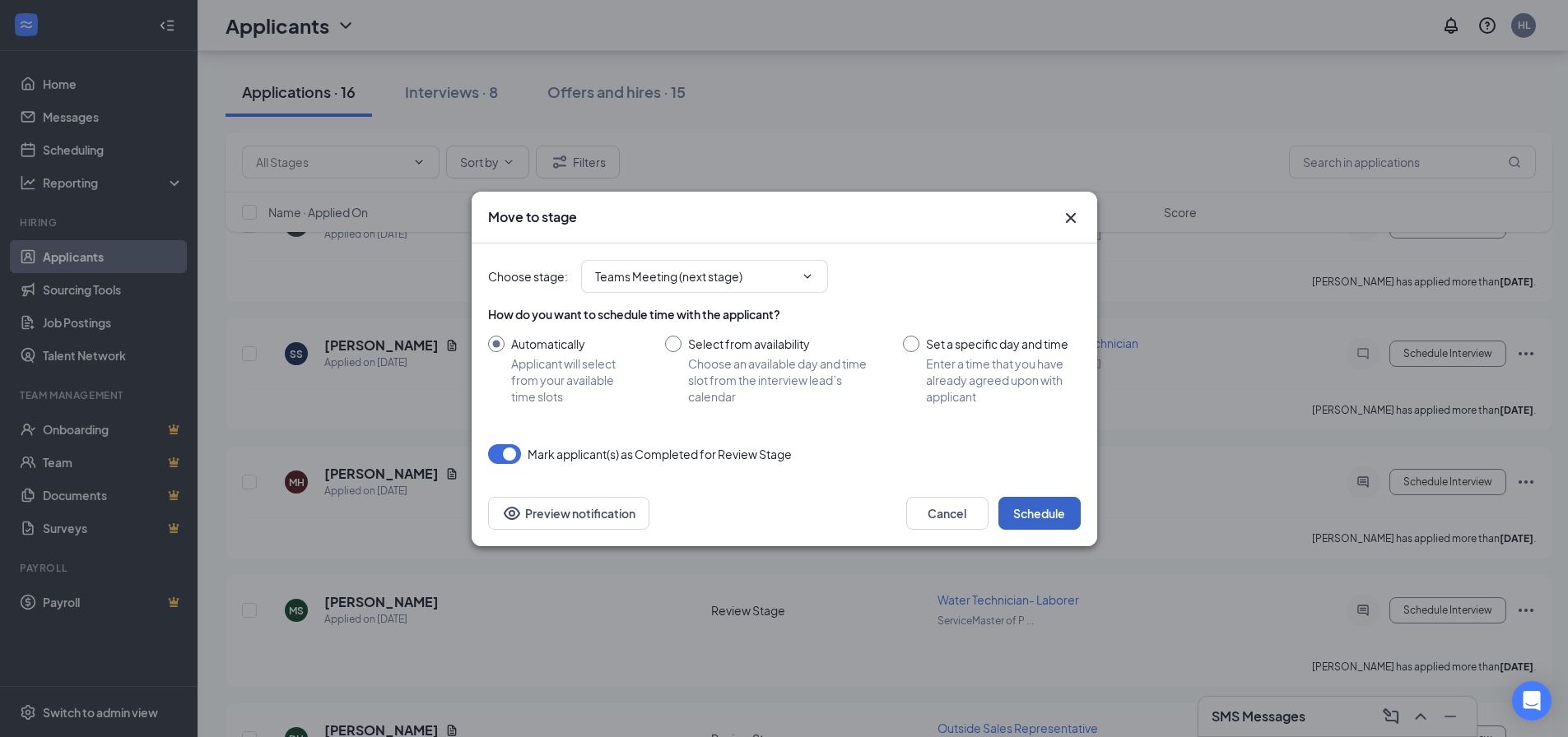
click at [1046, 517] on button "Schedule" at bounding box center [1039, 514] width 82 height 33
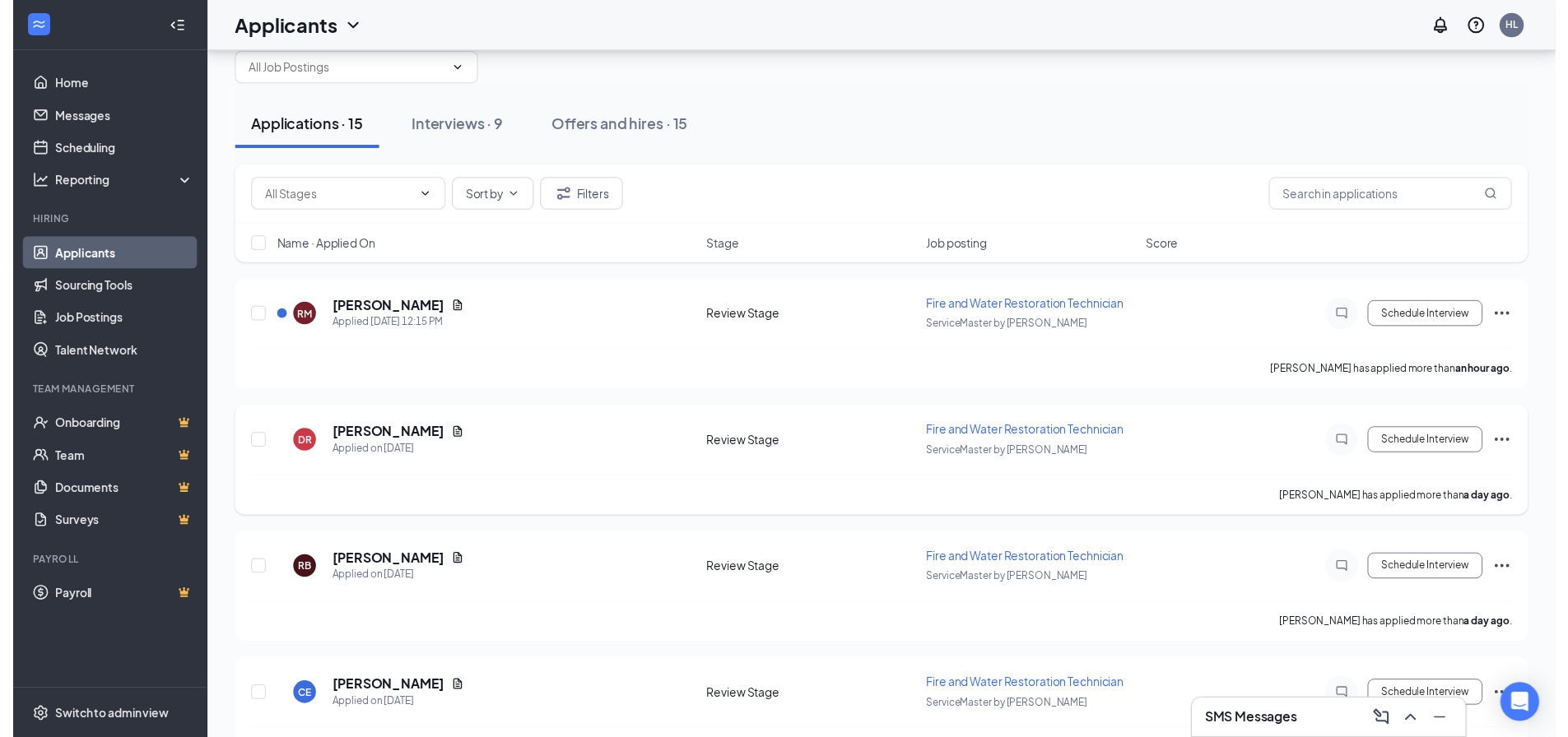
scroll to position [165, 0]
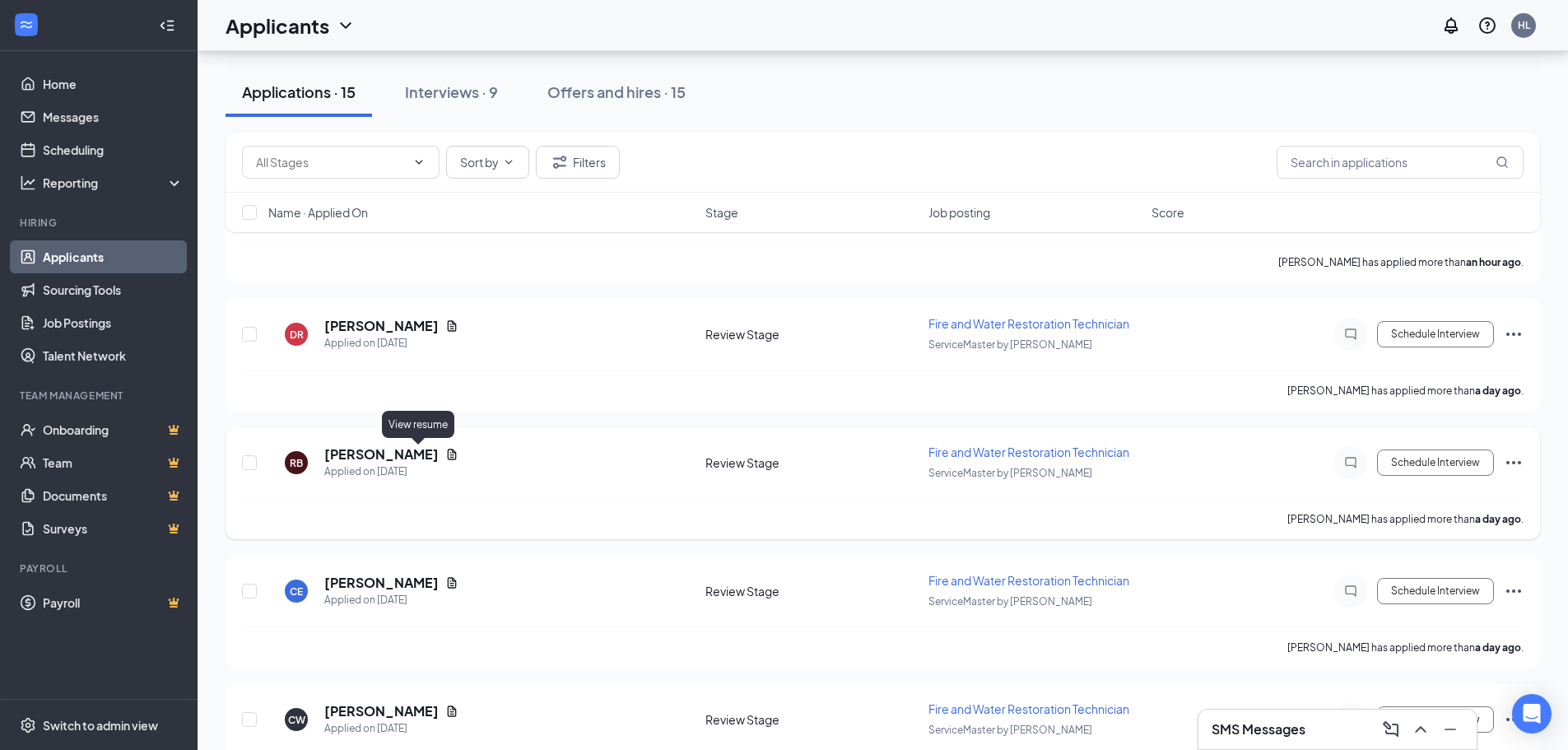
click at [448, 455] on icon "Document" at bounding box center [452, 454] width 9 height 10
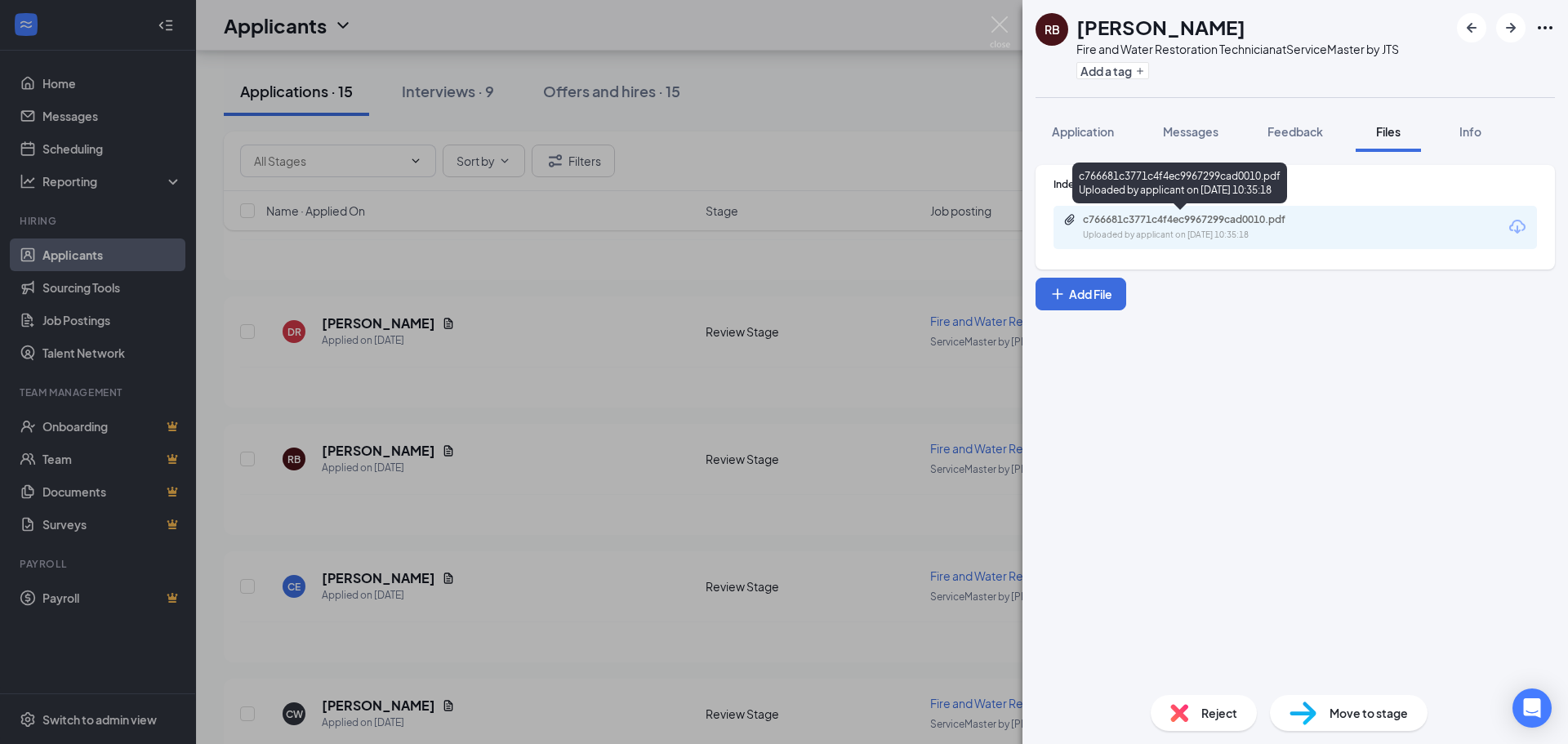
click at [1117, 214] on div "c766681c3771c4f4ec9967299cad0010.pdf" at bounding box center [1197, 219] width 228 height 13
click at [983, 20] on div "RB [PERSON_NAME] Fire and Water Restoration Technician at ServiceMaster by JTS …" at bounding box center [784, 372] width 1568 height 744
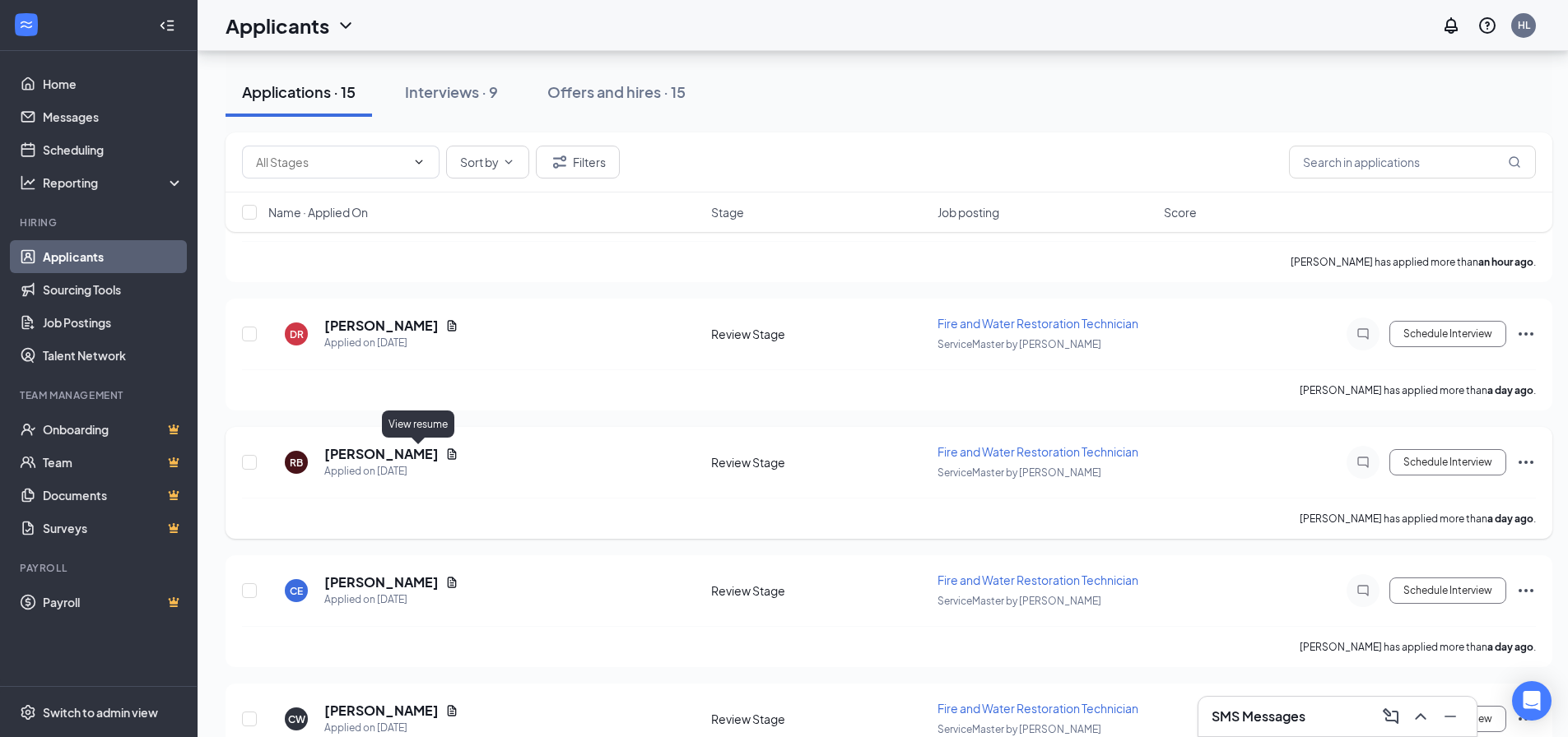
click at [448, 455] on icon "Document" at bounding box center [452, 454] width 9 height 10
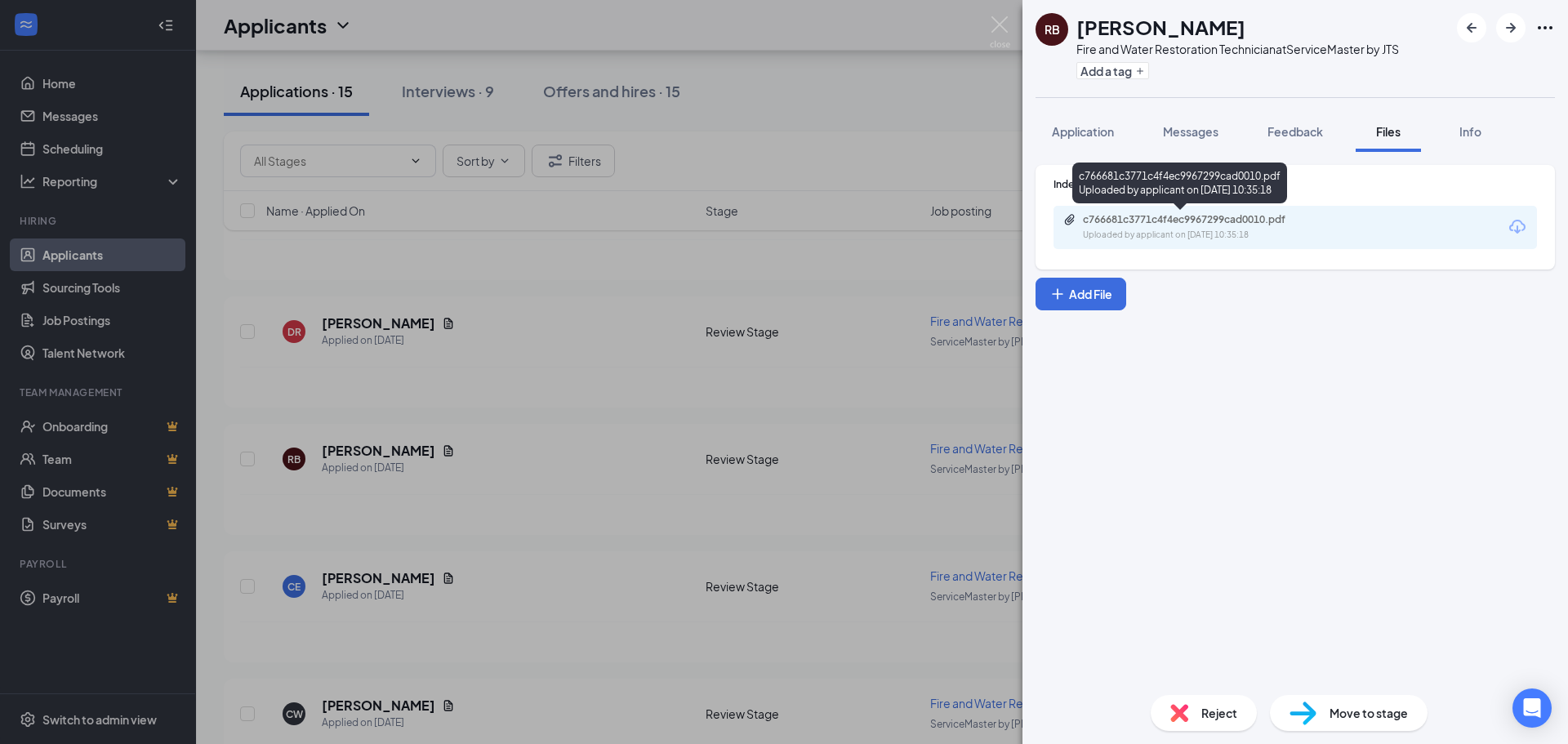
click at [1114, 215] on div "c766681c3771c4f4ec9967299cad0010.pdf" at bounding box center [1197, 219] width 228 height 13
click at [997, 25] on img at bounding box center [1000, 32] width 21 height 32
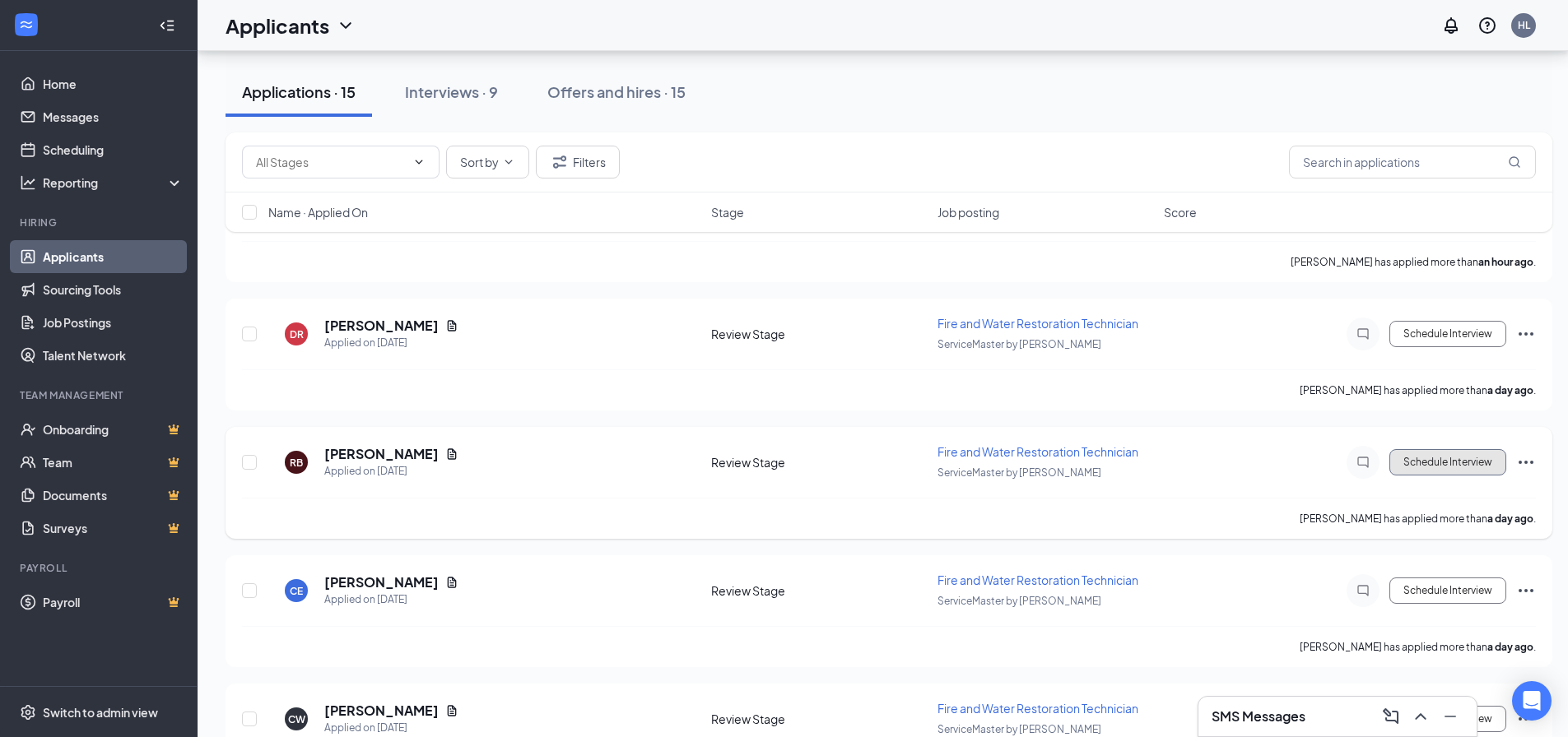
click at [1263, 462] on button "Schedule Interview" at bounding box center [1447, 463] width 117 height 26
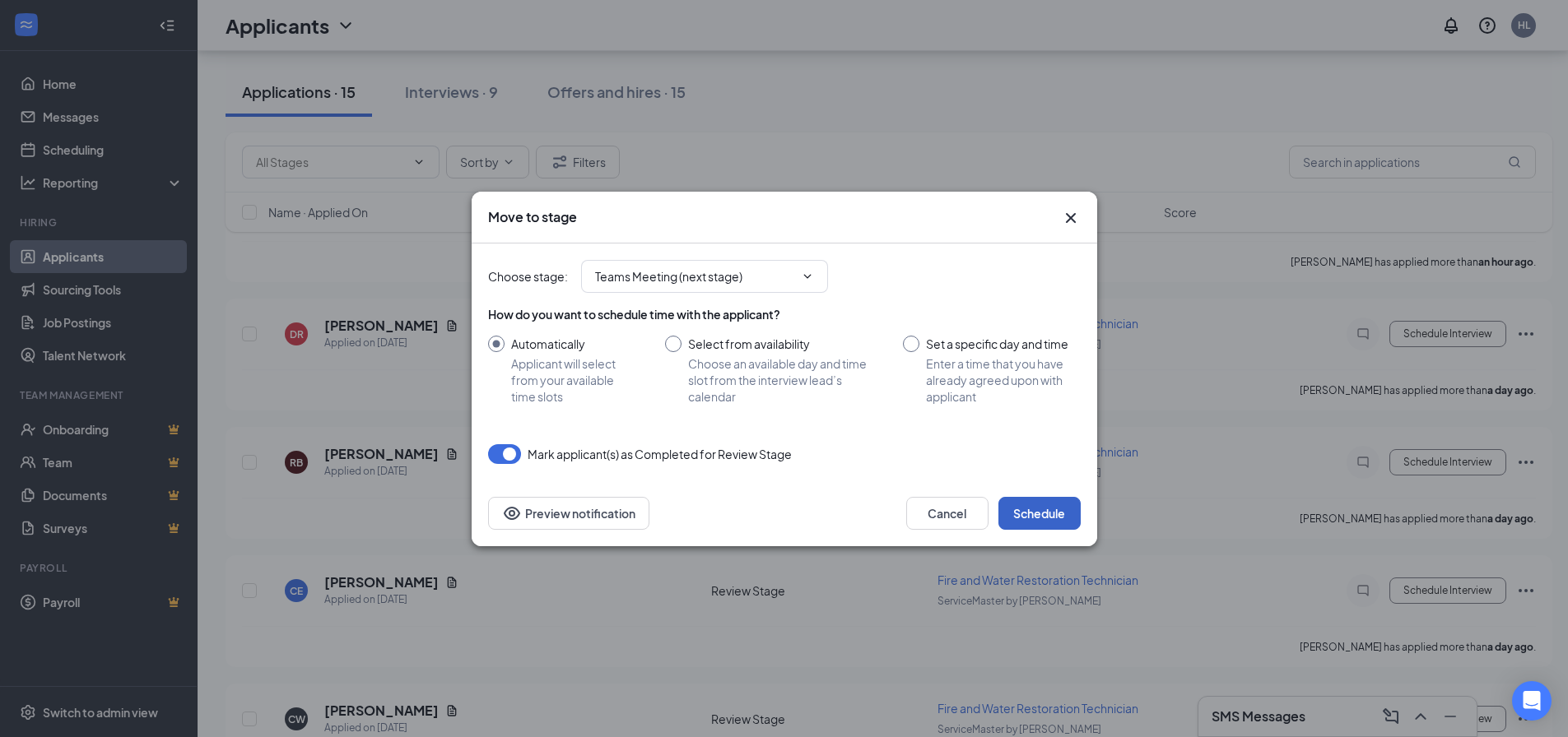
click at [1026, 510] on button "Schedule" at bounding box center [1039, 514] width 82 height 33
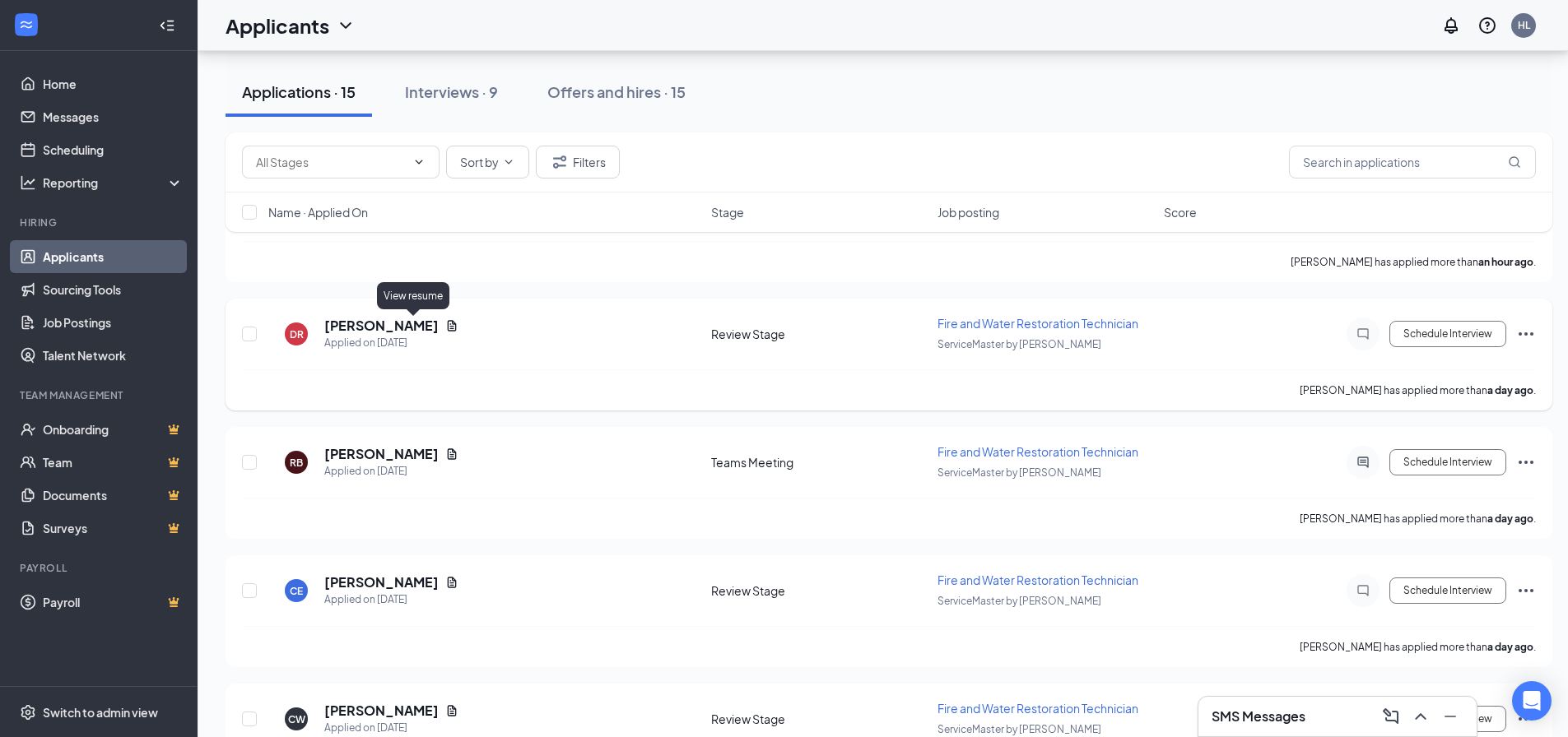
click at [448, 324] on icon "Document" at bounding box center [452, 326] width 9 height 10
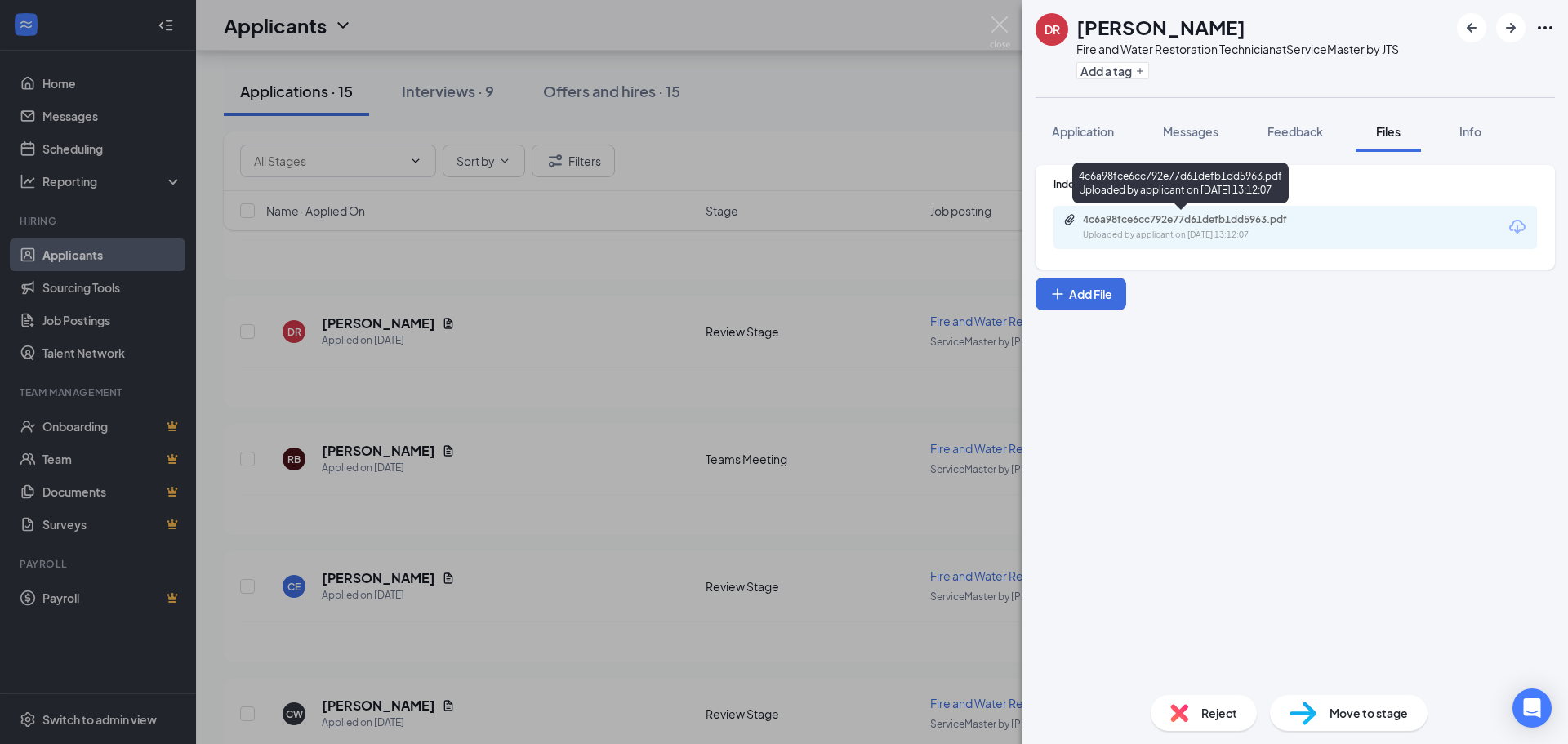
click at [1149, 231] on div "Uploaded by applicant on [DATE] 13:12:07" at bounding box center [1205, 234] width 245 height 13
click at [997, 21] on img at bounding box center [1000, 32] width 21 height 32
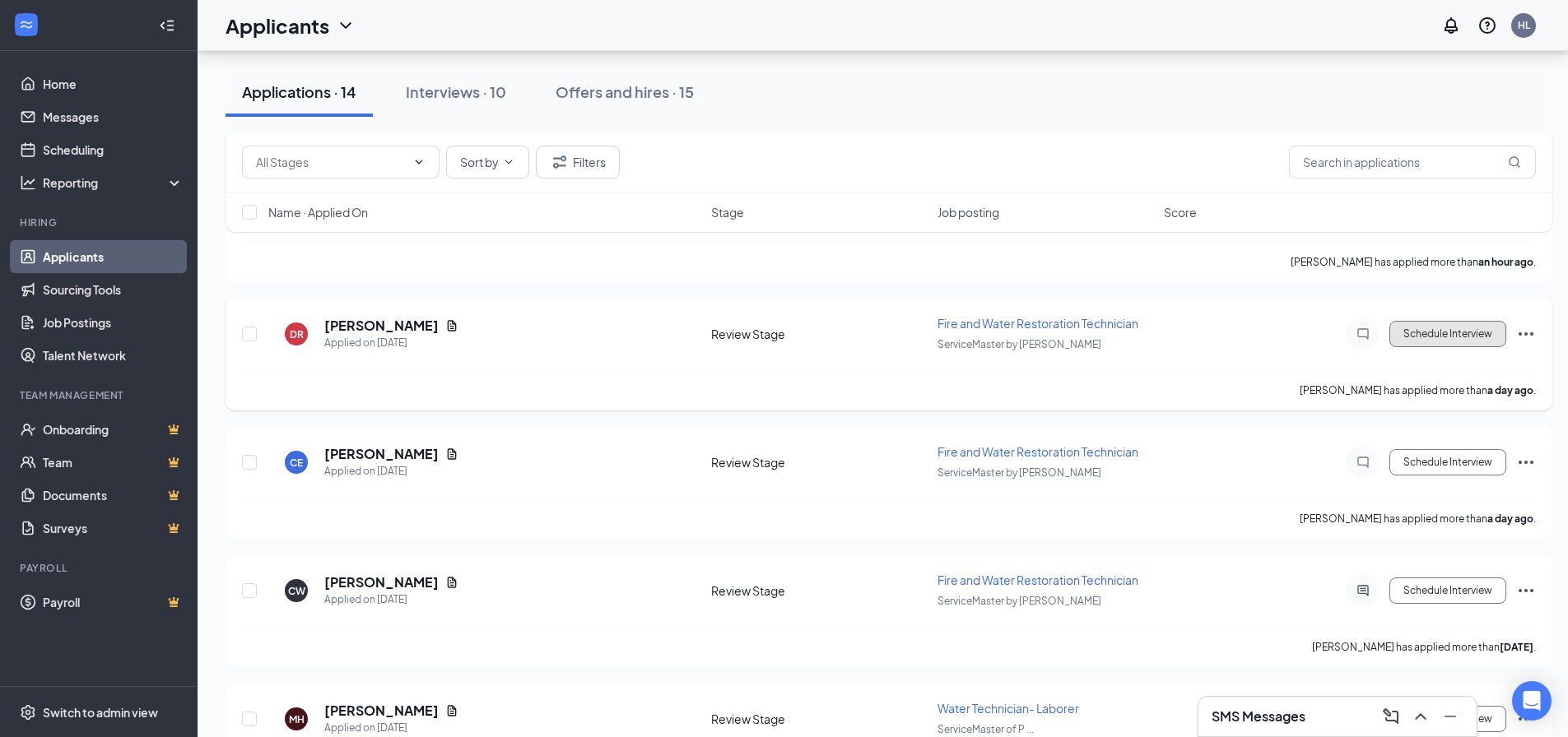
click at [1263, 338] on button "Schedule Interview" at bounding box center [1447, 334] width 117 height 26
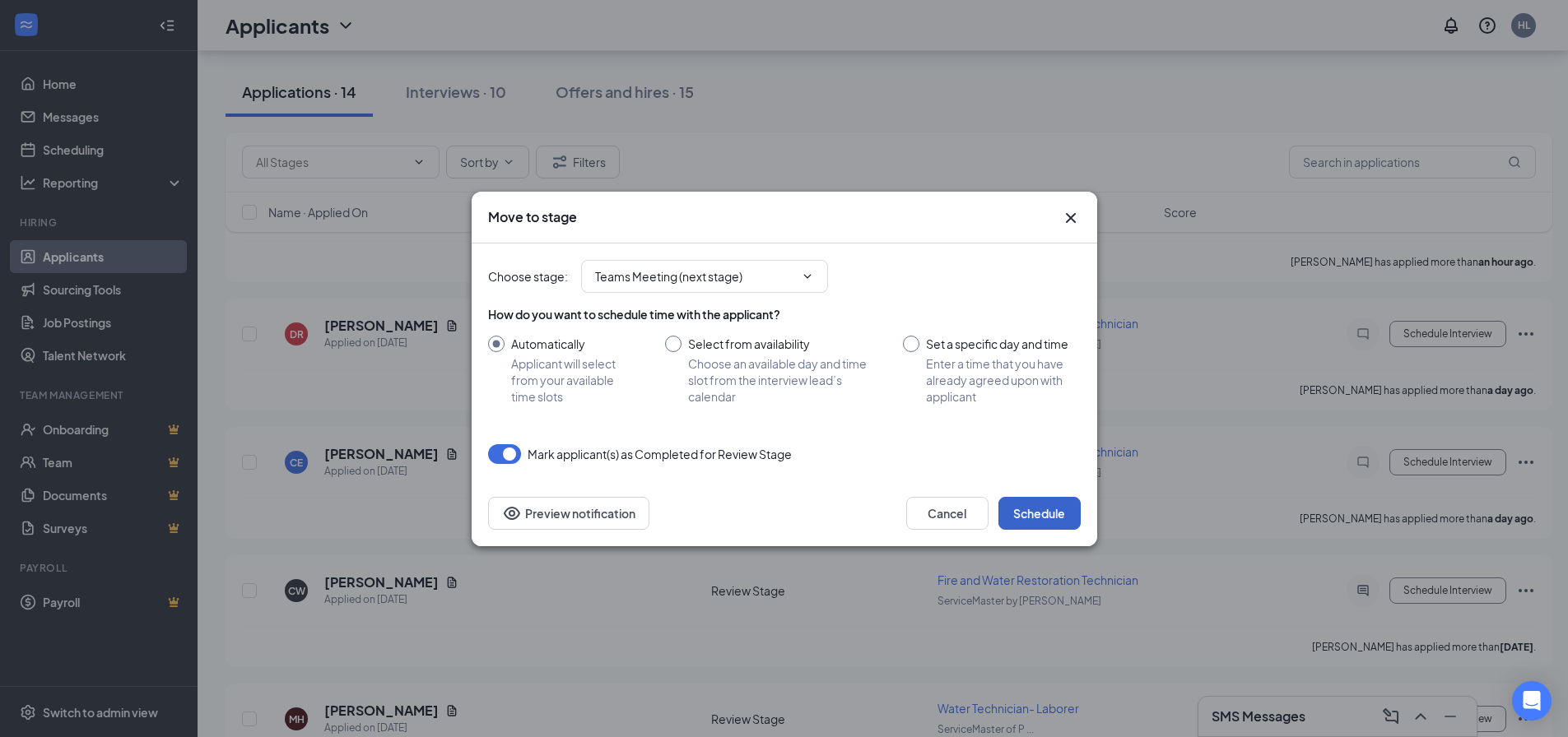
click at [1026, 524] on button "Schedule" at bounding box center [1039, 514] width 82 height 33
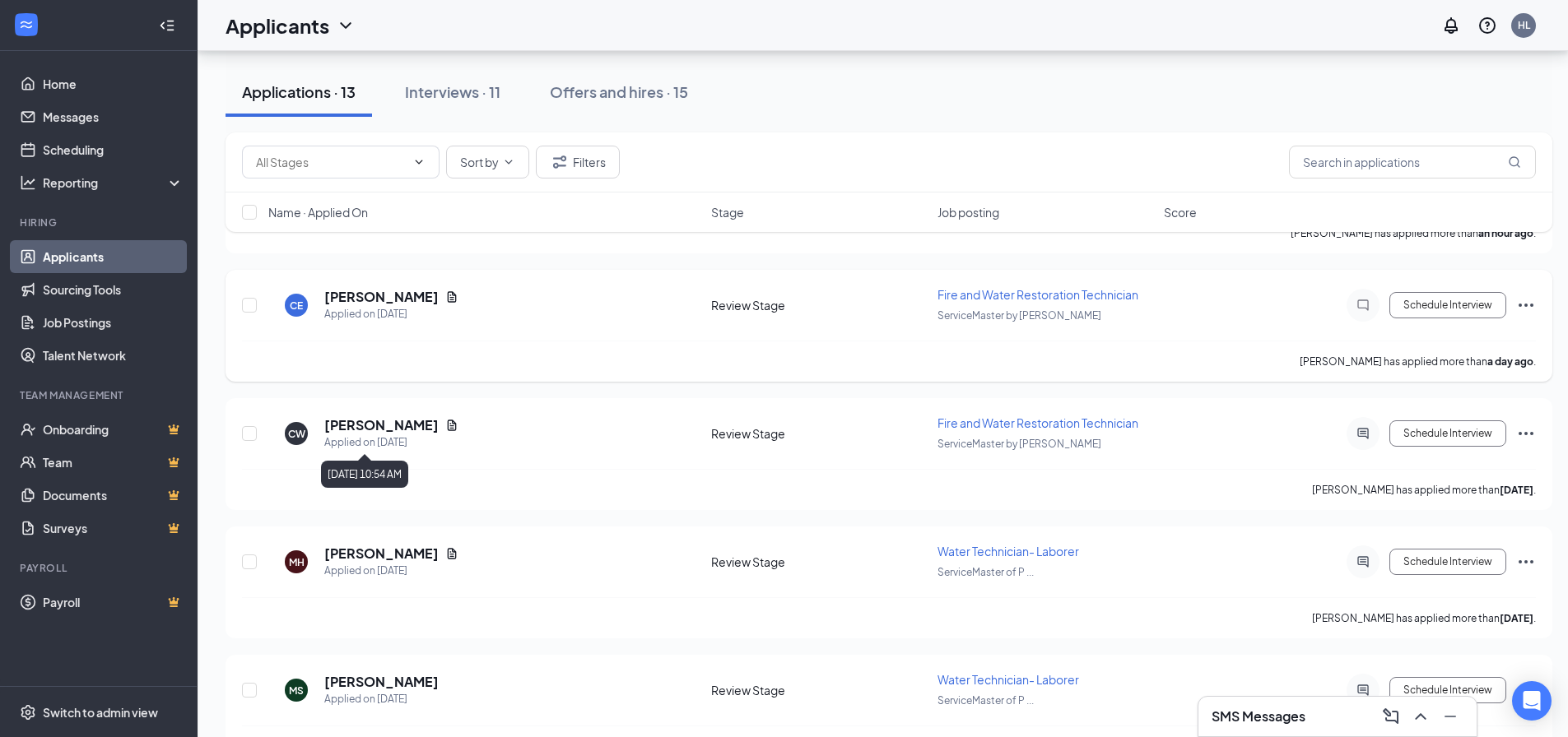
scroll to position [165, 0]
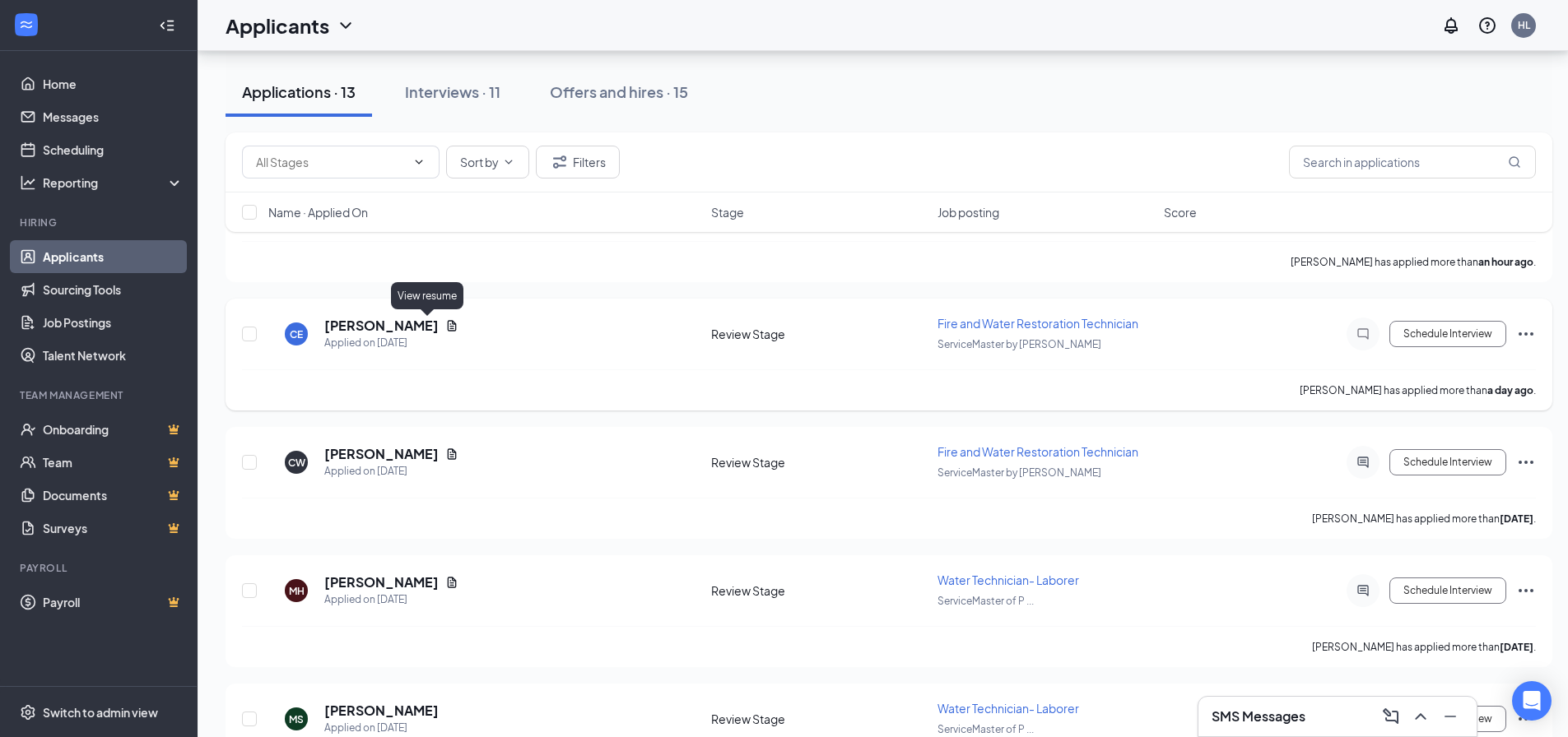
click at [445, 323] on icon "Document" at bounding box center [451, 326] width 13 height 13
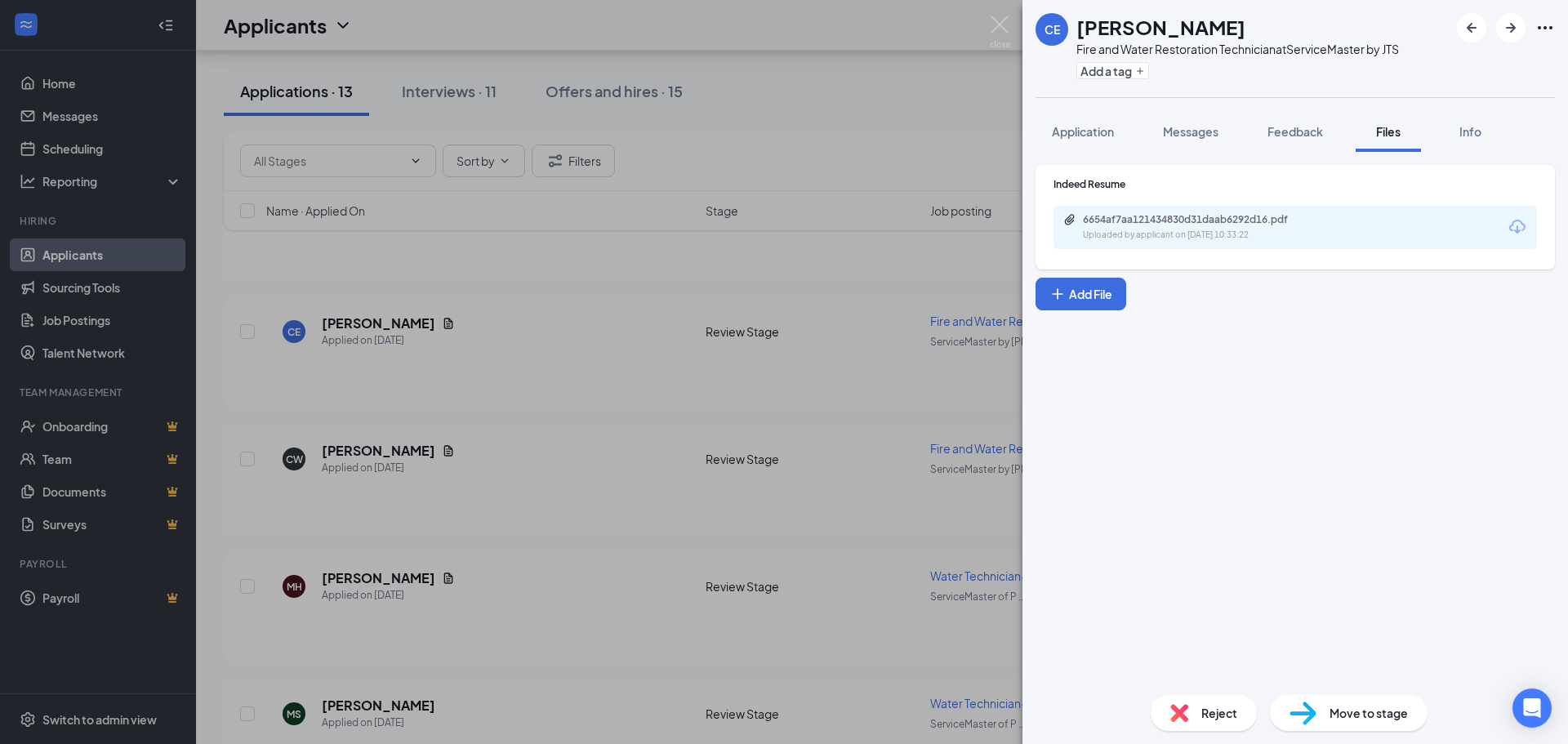
click at [1176, 240] on div "Uploaded by applicant on [DATE] 10:33:22" at bounding box center [1205, 234] width 245 height 13
click at [989, 25] on div "CE [PERSON_NAME] Fire and Water Restoration Technician at ServiceMaster by JTS …" at bounding box center [784, 372] width 1568 height 744
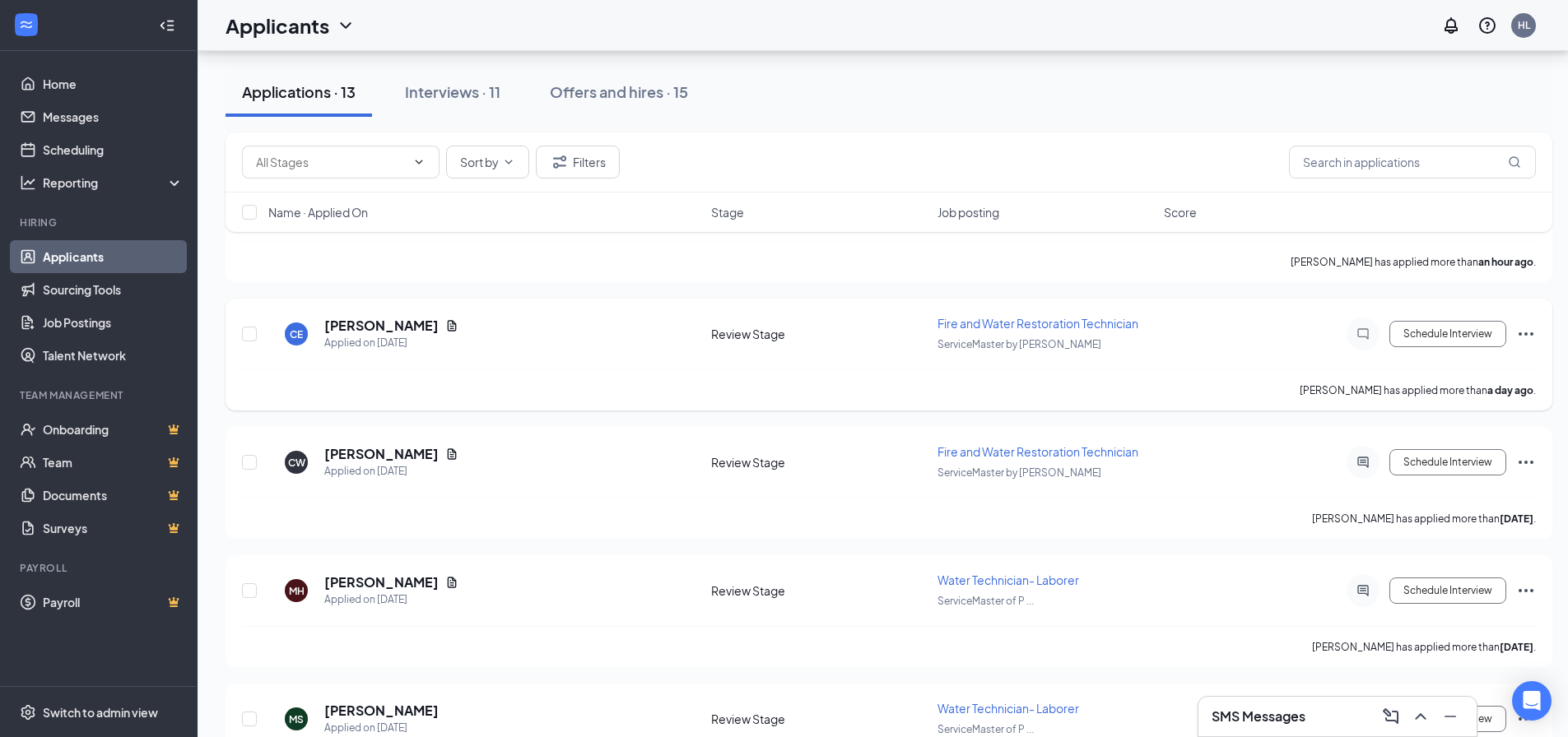
click at [1263, 330] on icon "Ellipses" at bounding box center [1525, 334] width 20 height 20
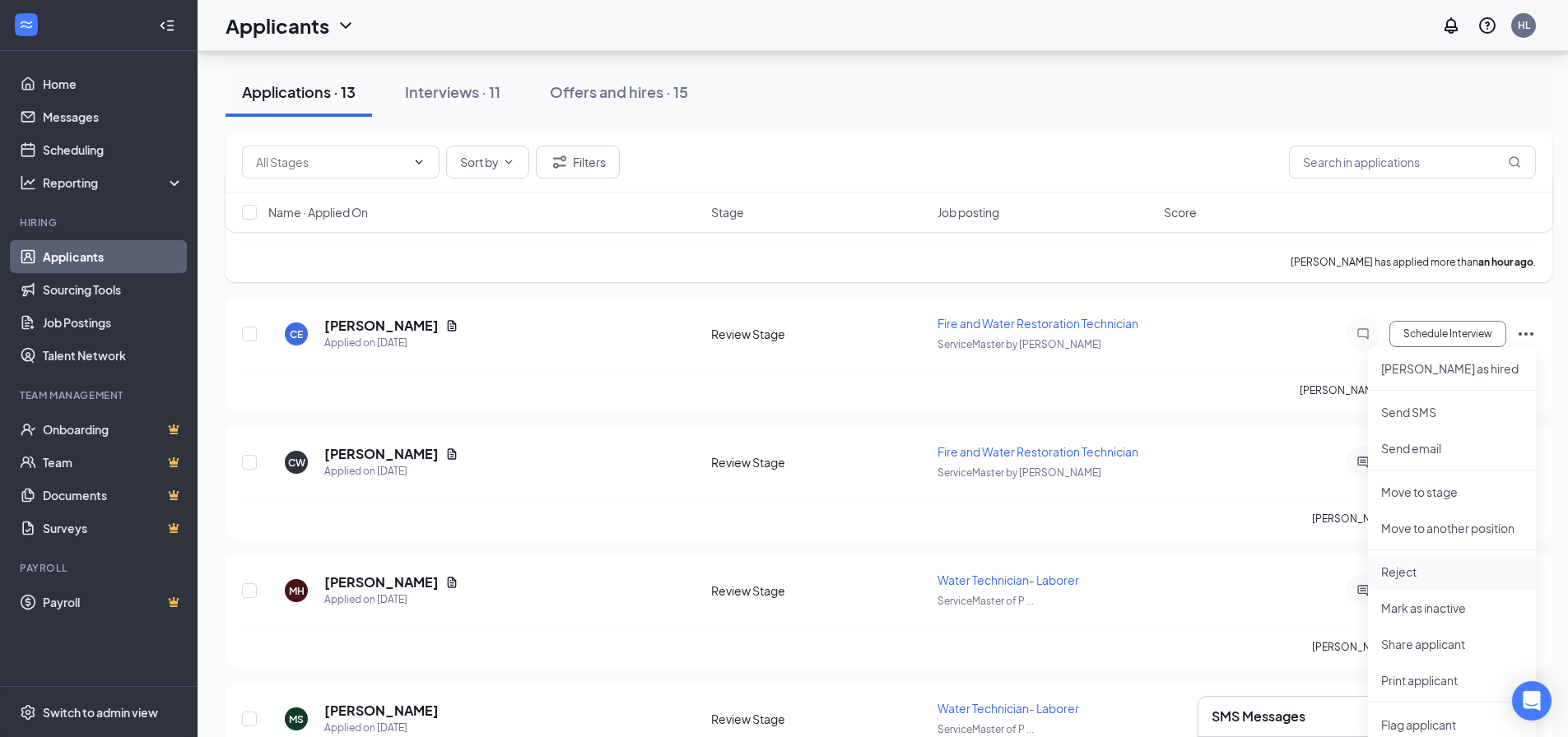
click at [1263, 569] on p "Reject" at bounding box center [1452, 571] width 142 height 16
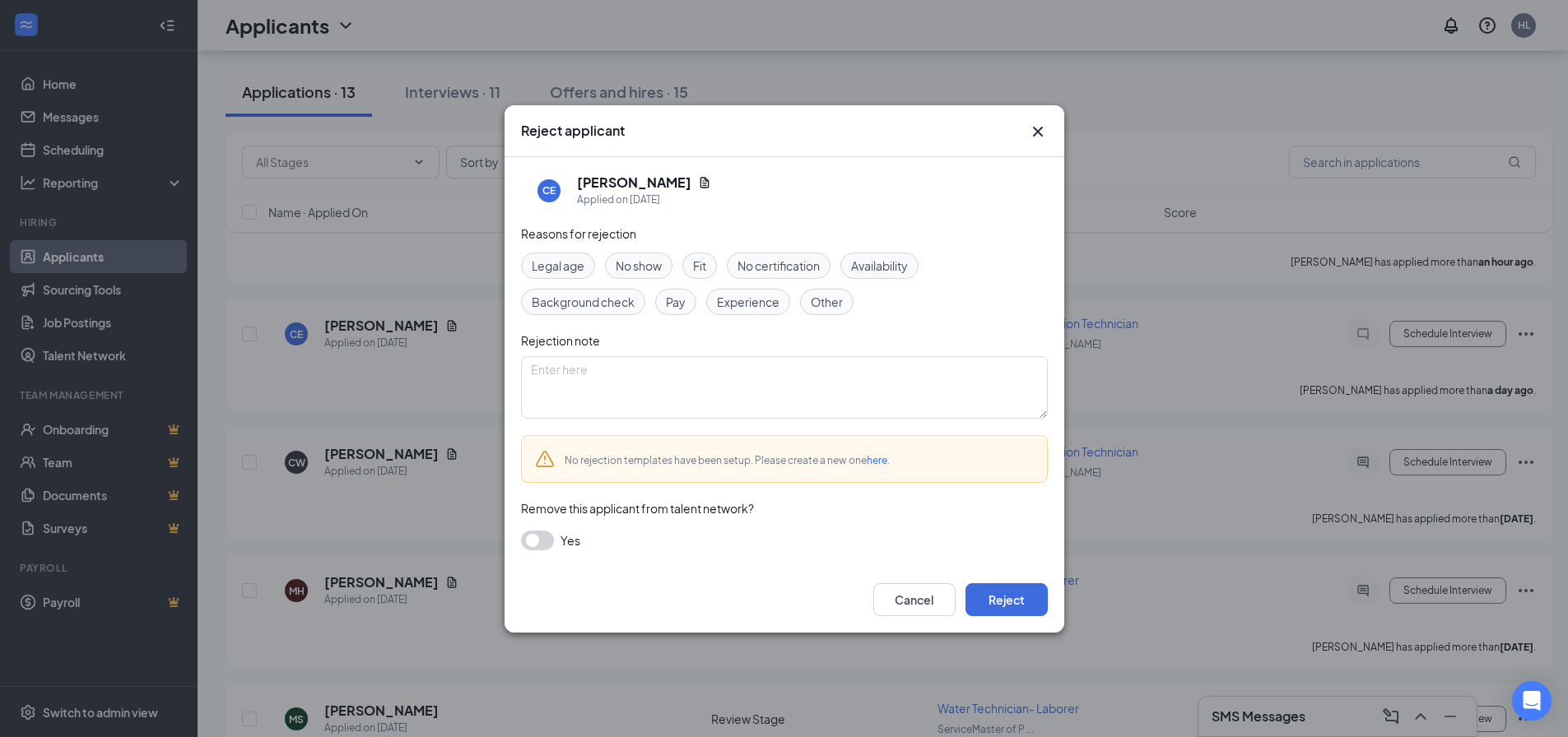
click at [831, 312] on div "Other" at bounding box center [827, 302] width 54 height 26
click at [1000, 571] on button "Reject" at bounding box center [1006, 600] width 82 height 33
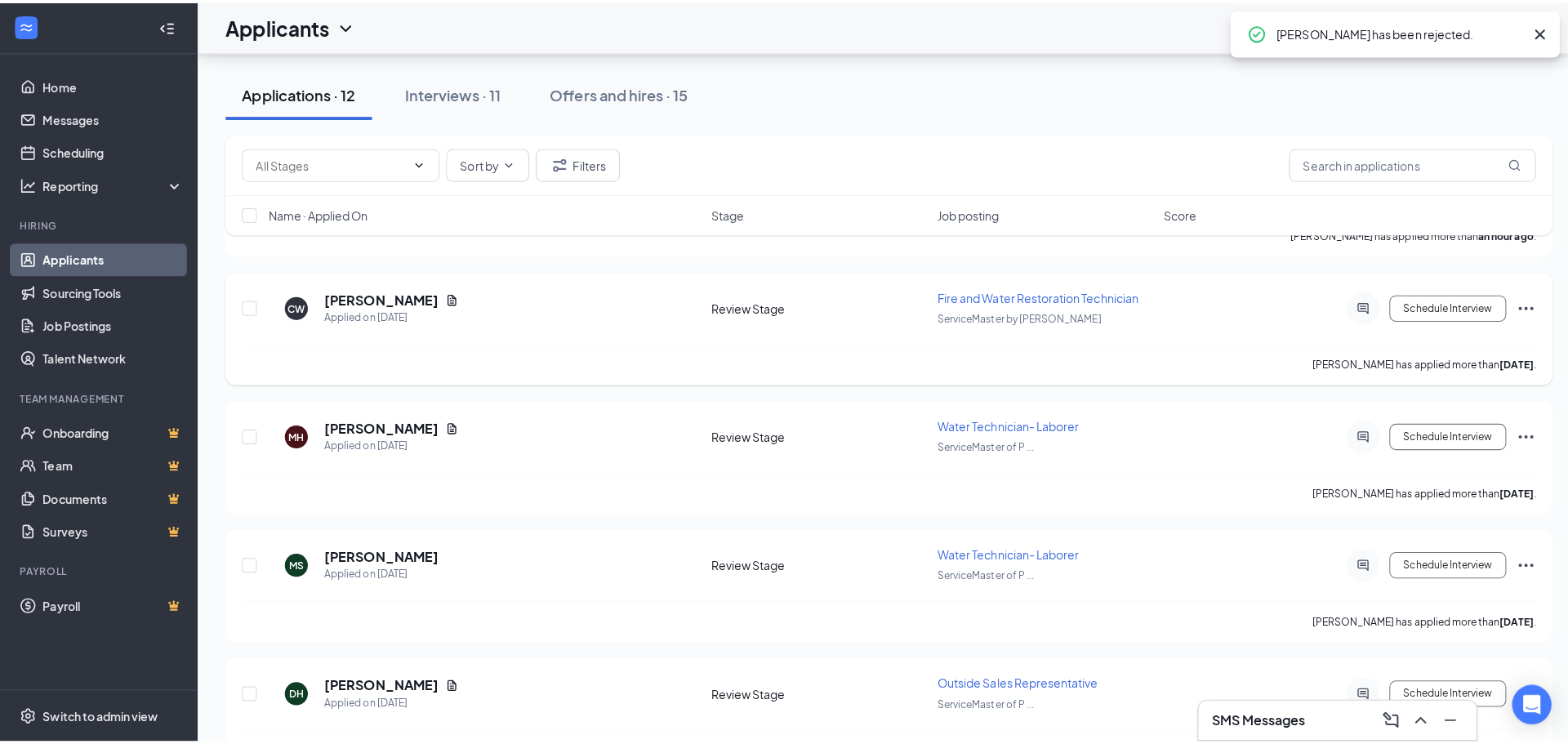
scroll to position [164, 0]
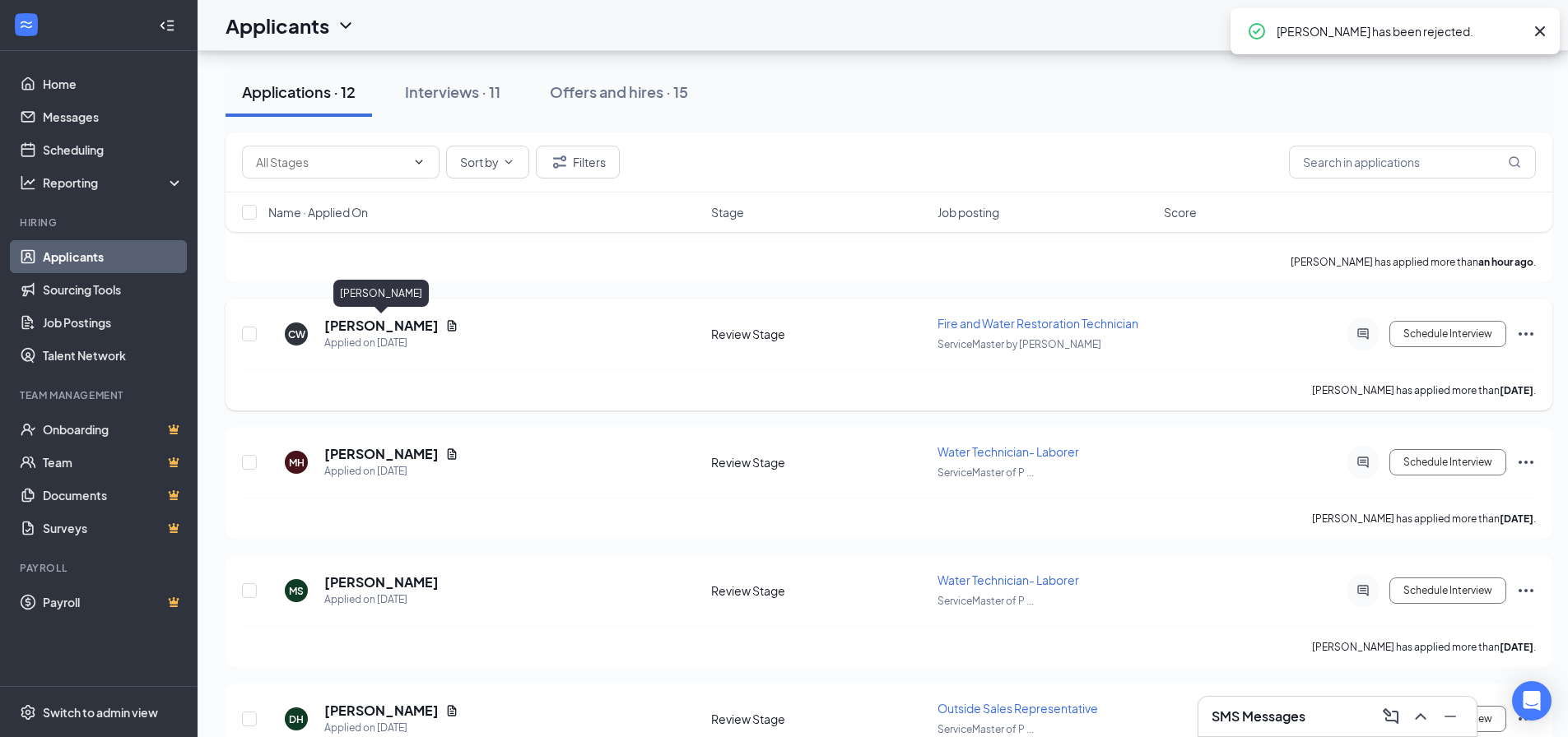
click at [400, 328] on h5 "[PERSON_NAME]" at bounding box center [382, 326] width 115 height 18
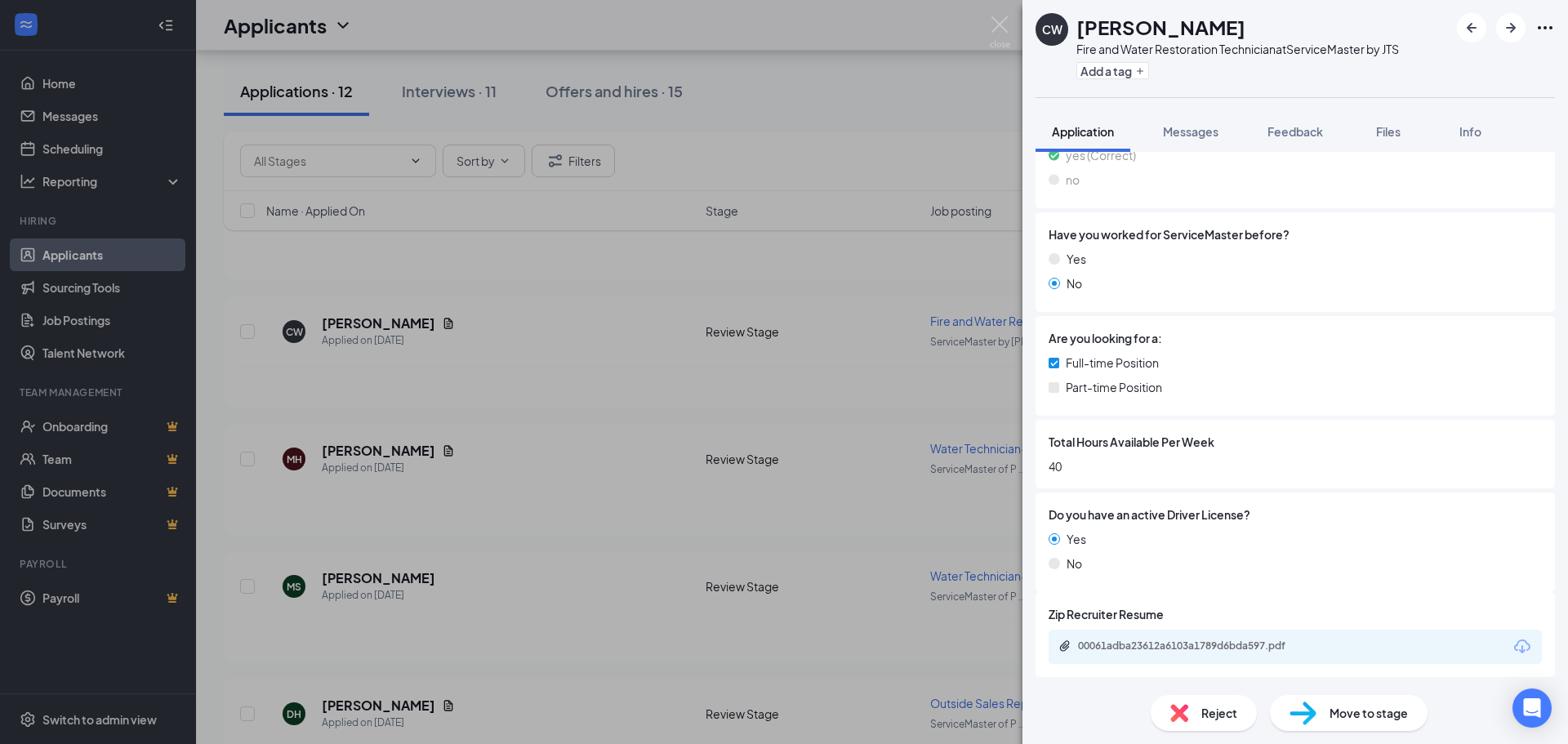
scroll to position [285, 0]
click at [1192, 567] on div "00061adba23612a6103a1789d6bda597.pdf" at bounding box center [1191, 645] width 264 height 16
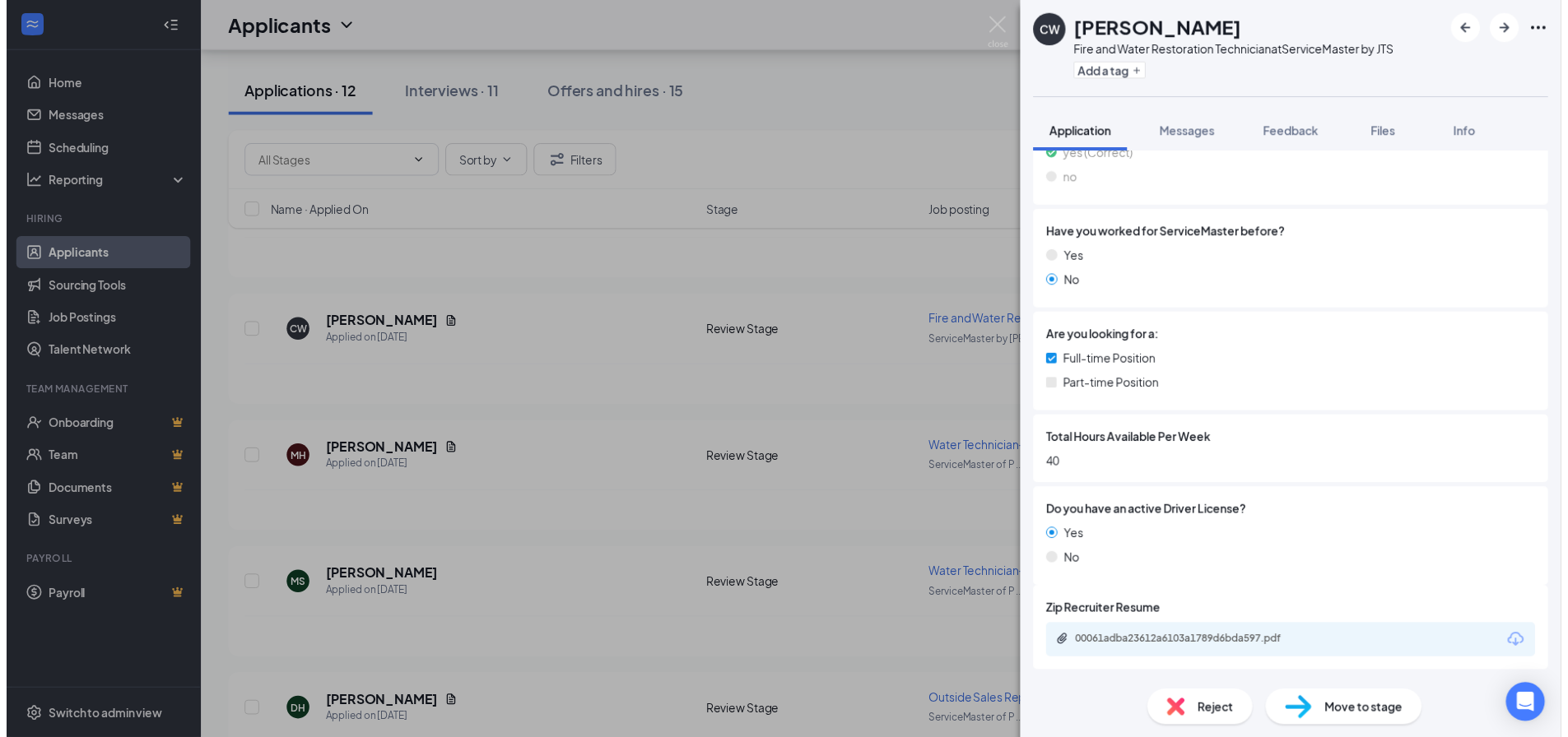
scroll to position [281, 0]
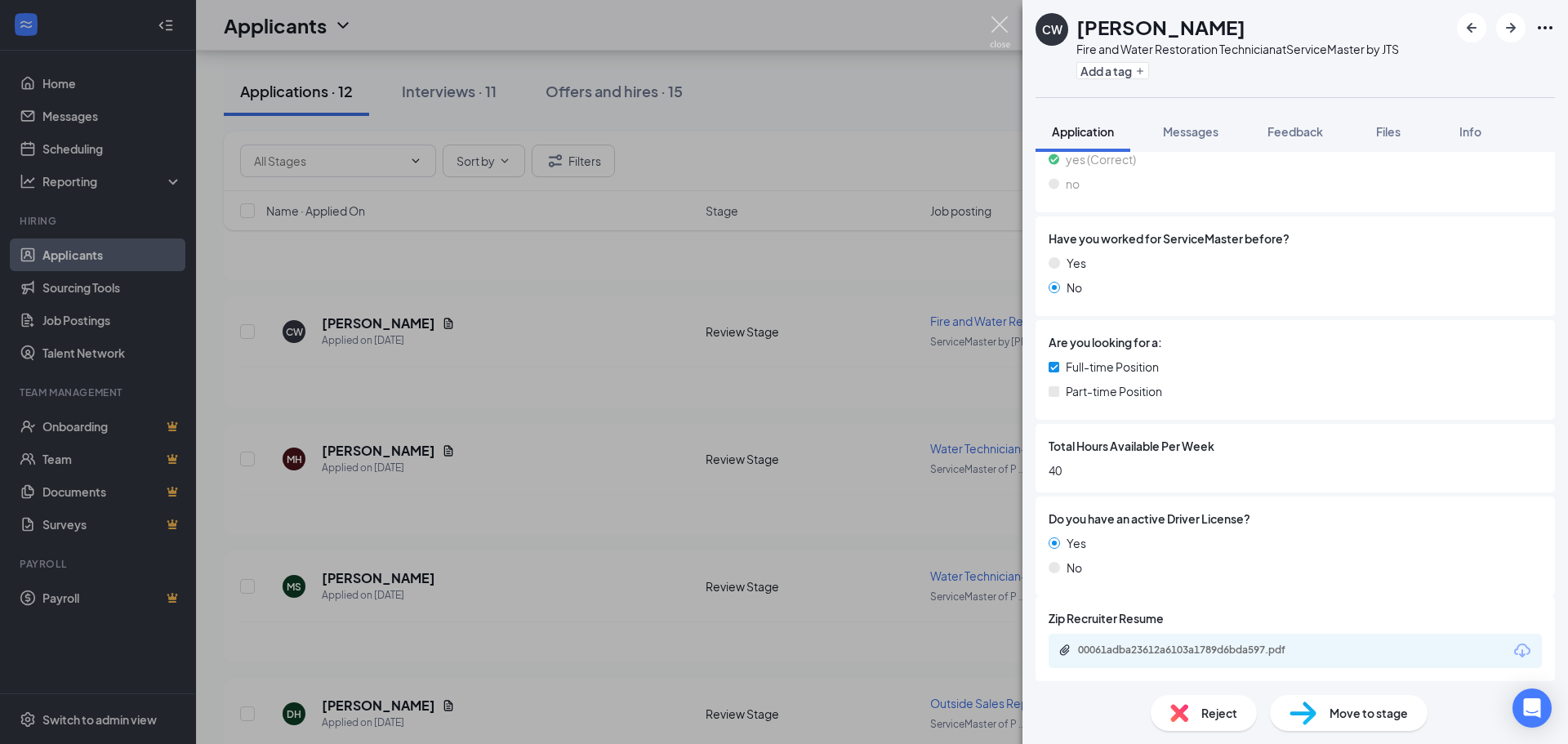
click at [1000, 32] on img at bounding box center [1000, 32] width 21 height 32
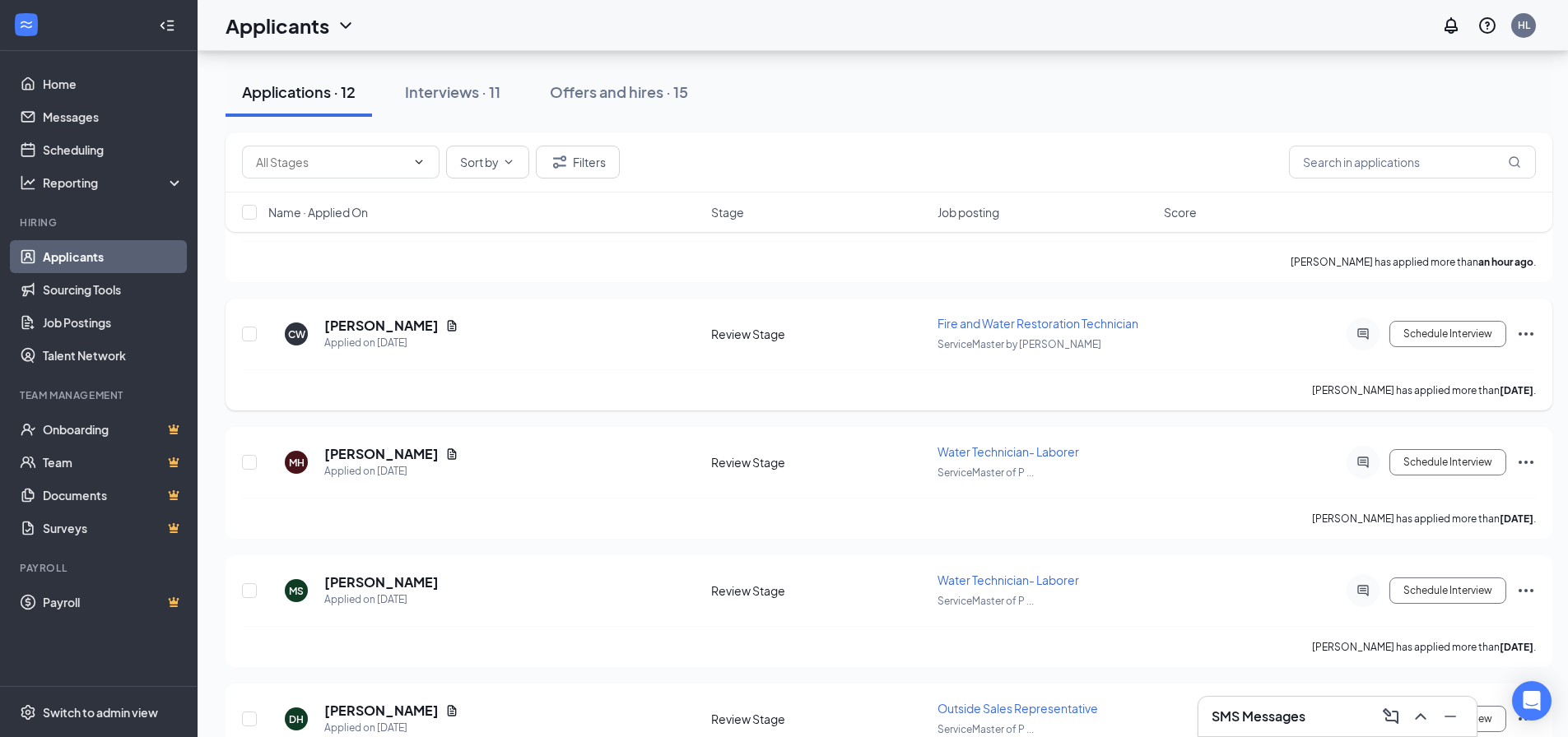
click at [1263, 331] on icon "Ellipses" at bounding box center [1525, 334] width 20 height 20
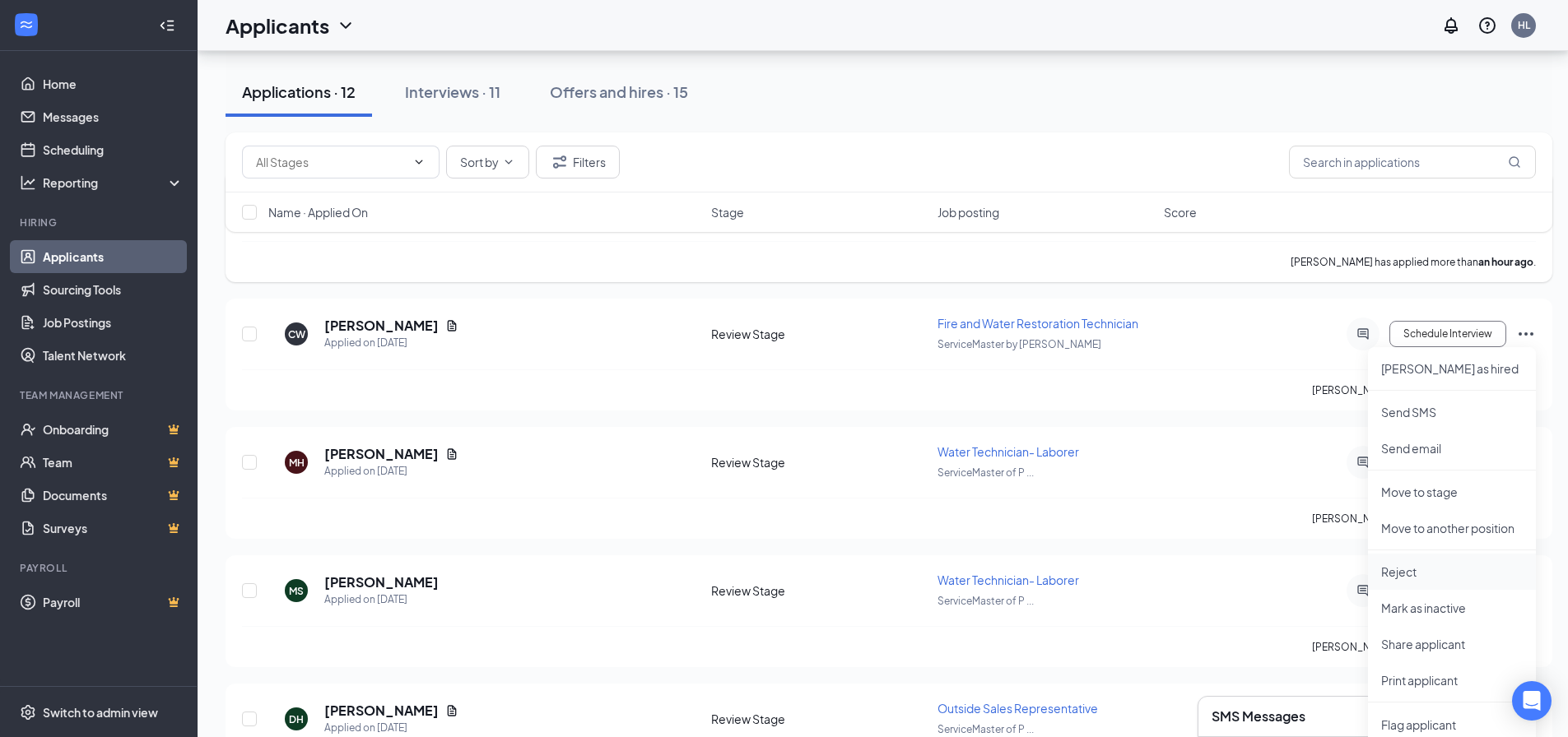
click at [1263, 571] on p "Reject" at bounding box center [1452, 571] width 142 height 16
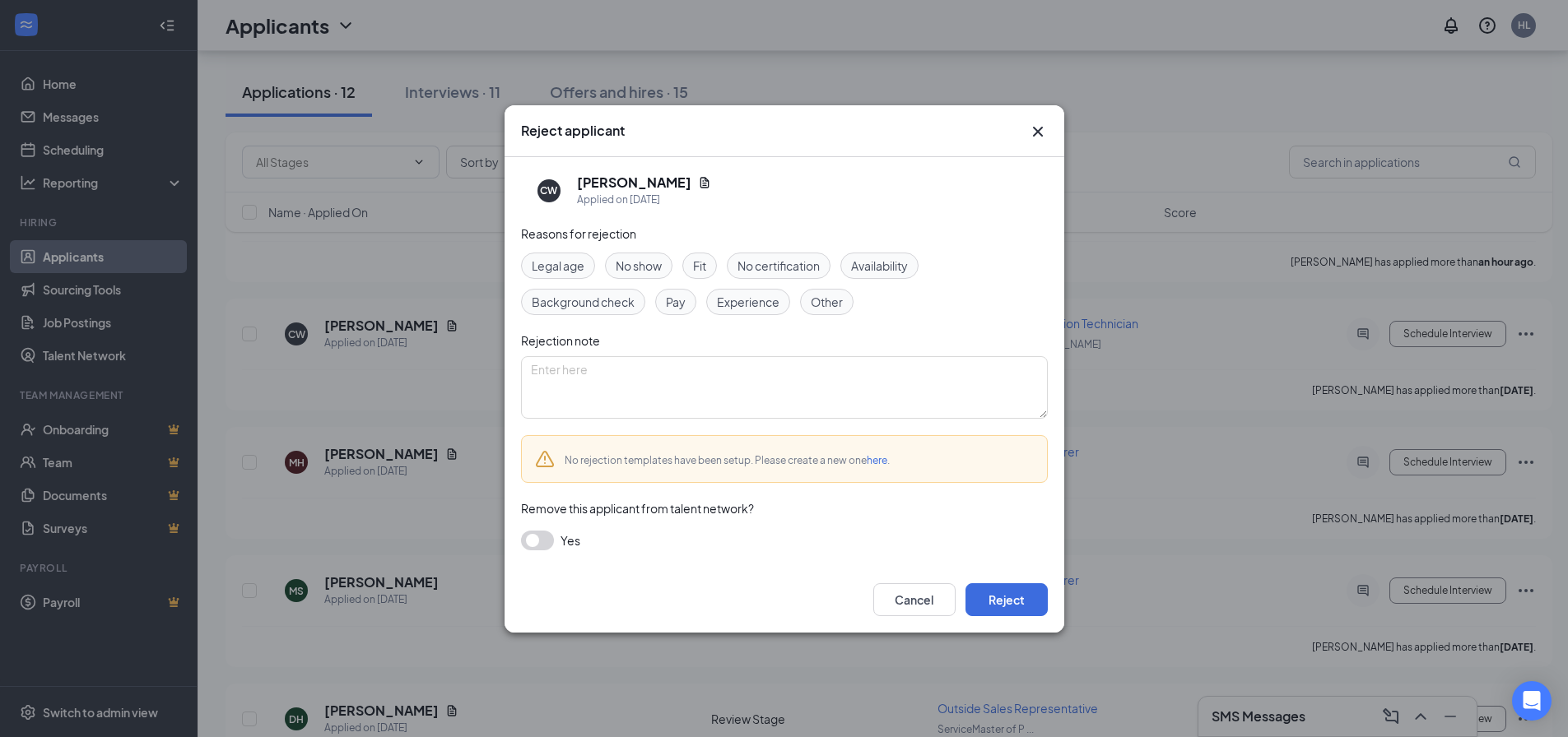
click at [819, 299] on span "Other" at bounding box center [827, 301] width 32 height 18
click at [990, 571] on button "Reject" at bounding box center [1006, 600] width 82 height 33
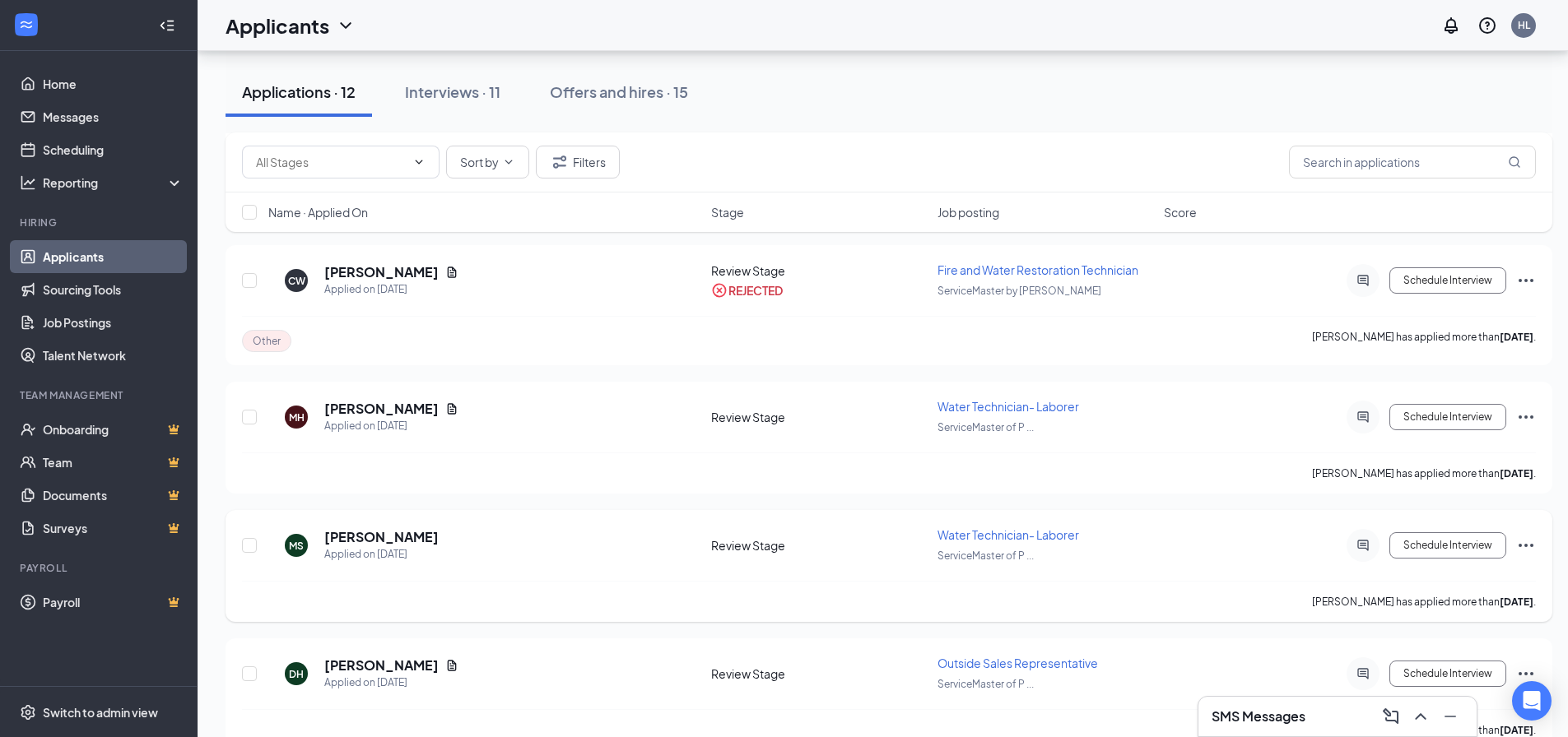
scroll to position [247, 0]
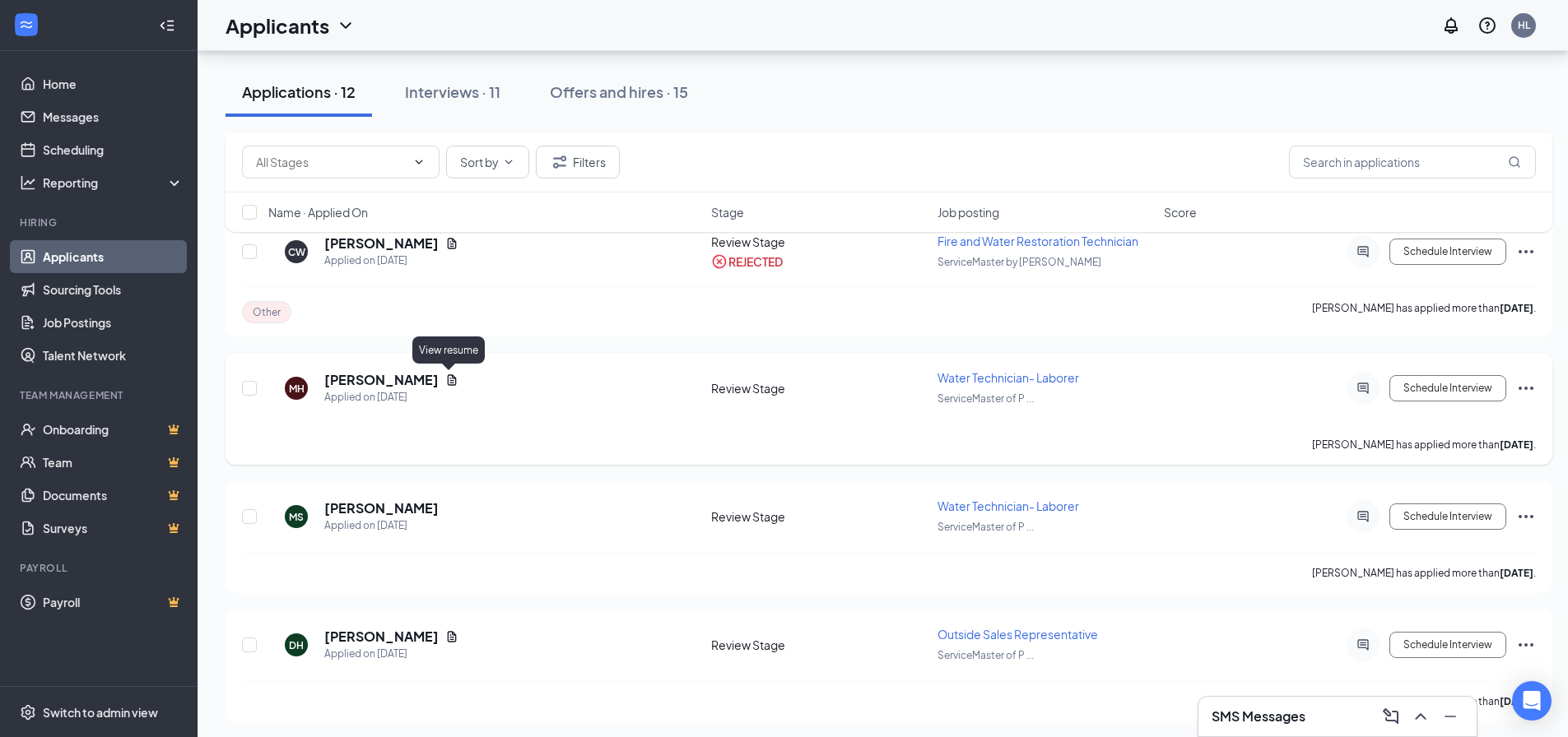
click at [450, 376] on icon "Document" at bounding box center [452, 379] width 9 height 10
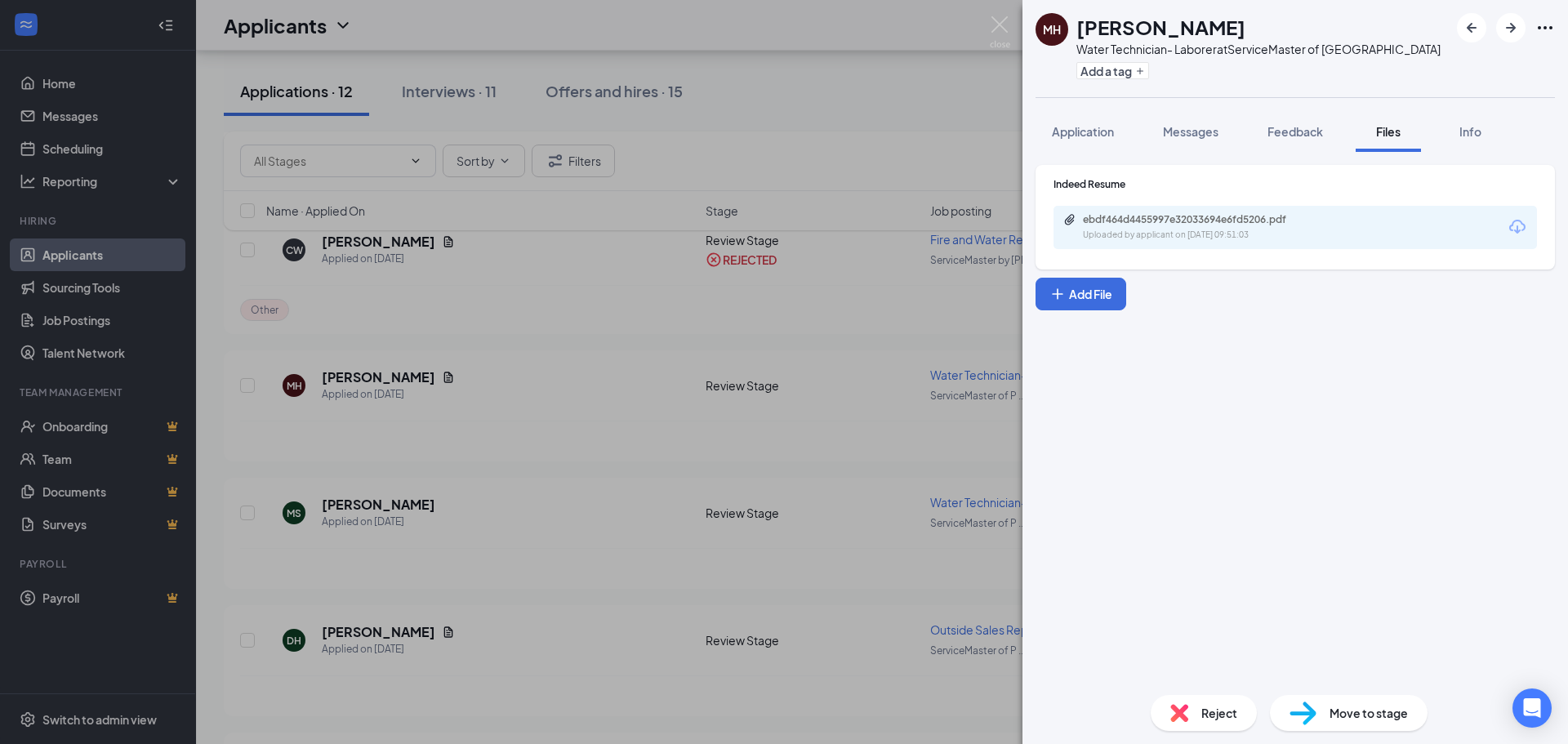
click at [1149, 229] on div "Uploaded by applicant on [DATE] 09:51:03" at bounding box center [1205, 234] width 245 height 13
click at [1007, 16] on img at bounding box center [1000, 32] width 21 height 32
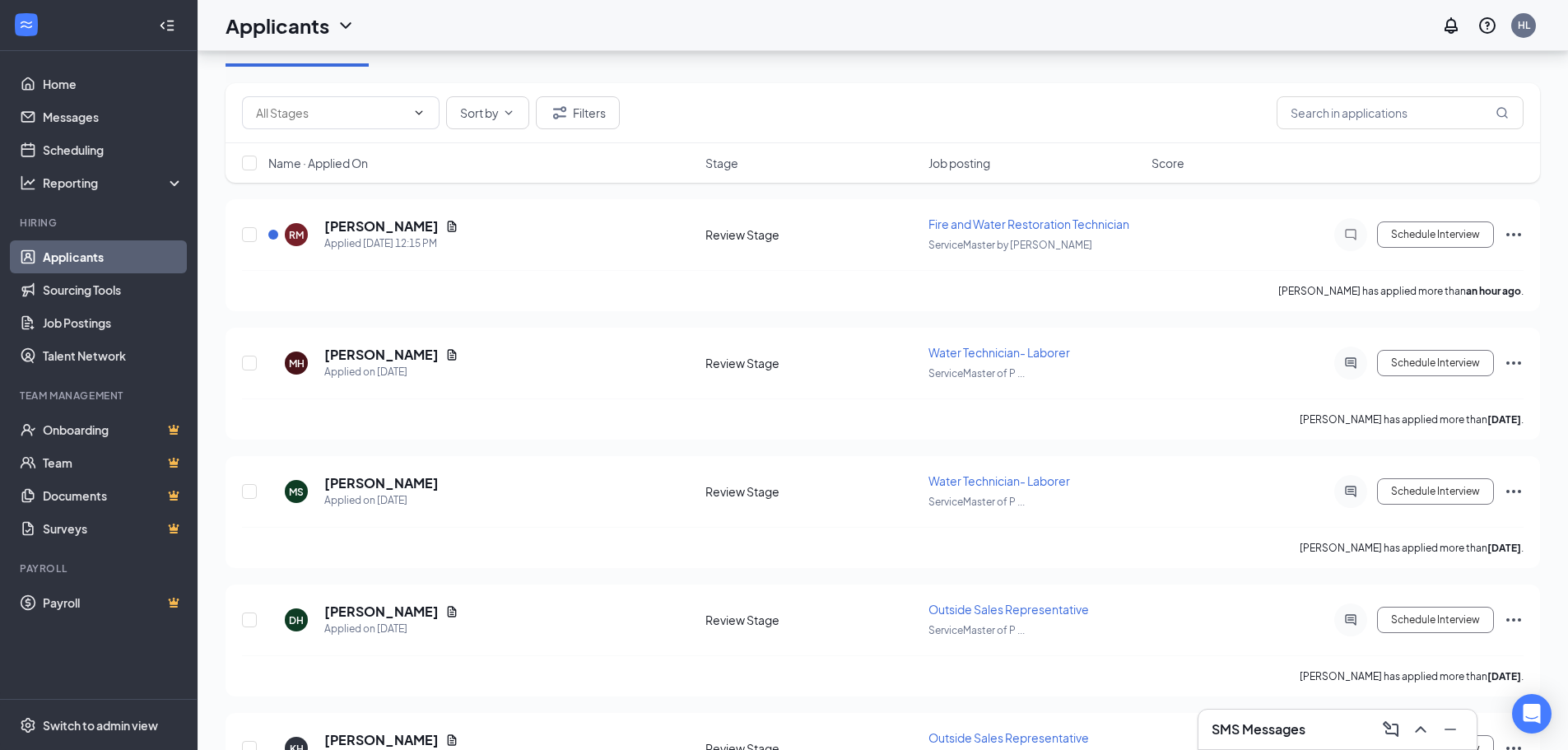
scroll to position [165, 0]
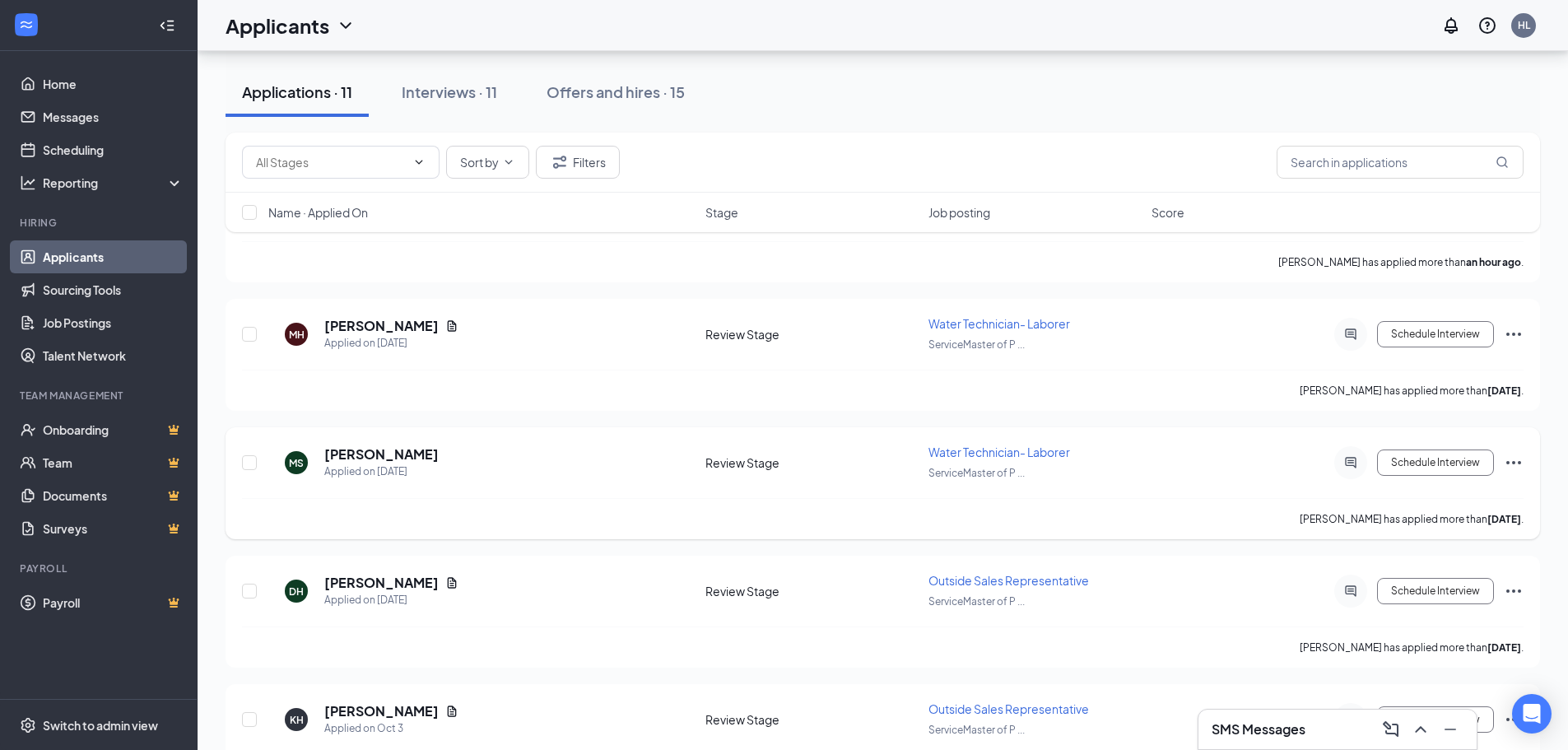
click at [1263, 462] on icon "Ellipses" at bounding box center [1513, 462] width 20 height 20
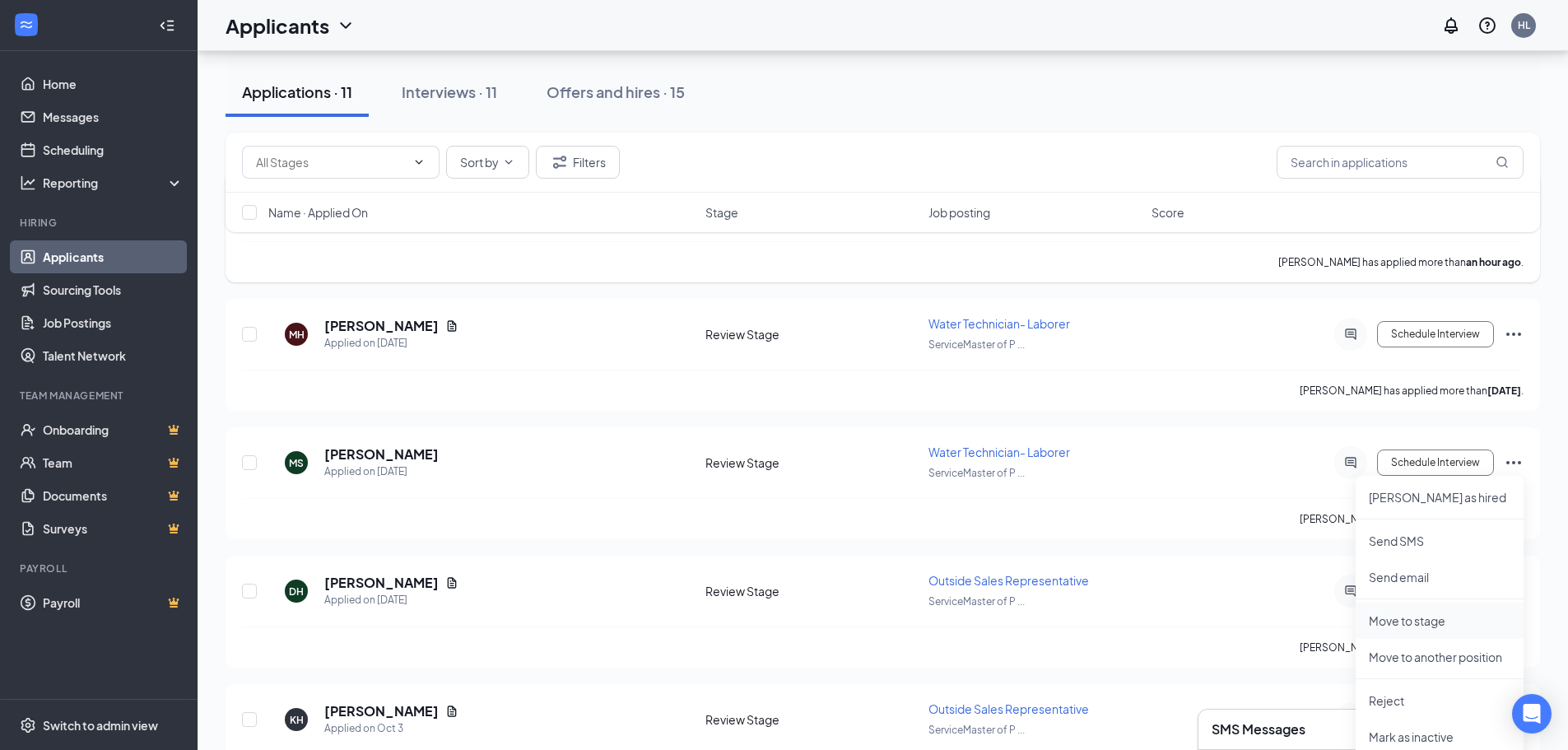
click at [1263, 571] on p "Move to stage" at bounding box center [1439, 620] width 142 height 16
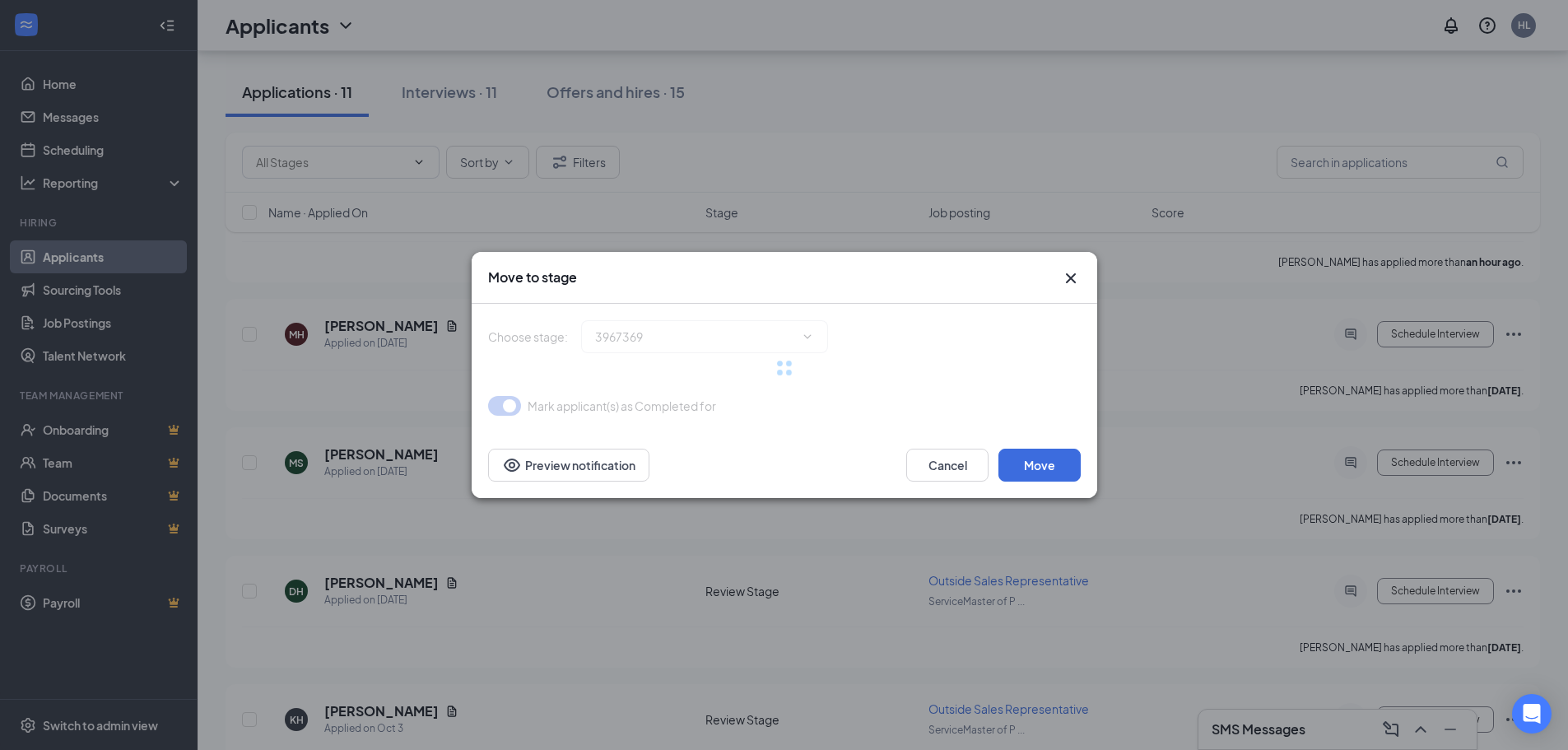
type input "Teams Meeting Interview (next stage)"
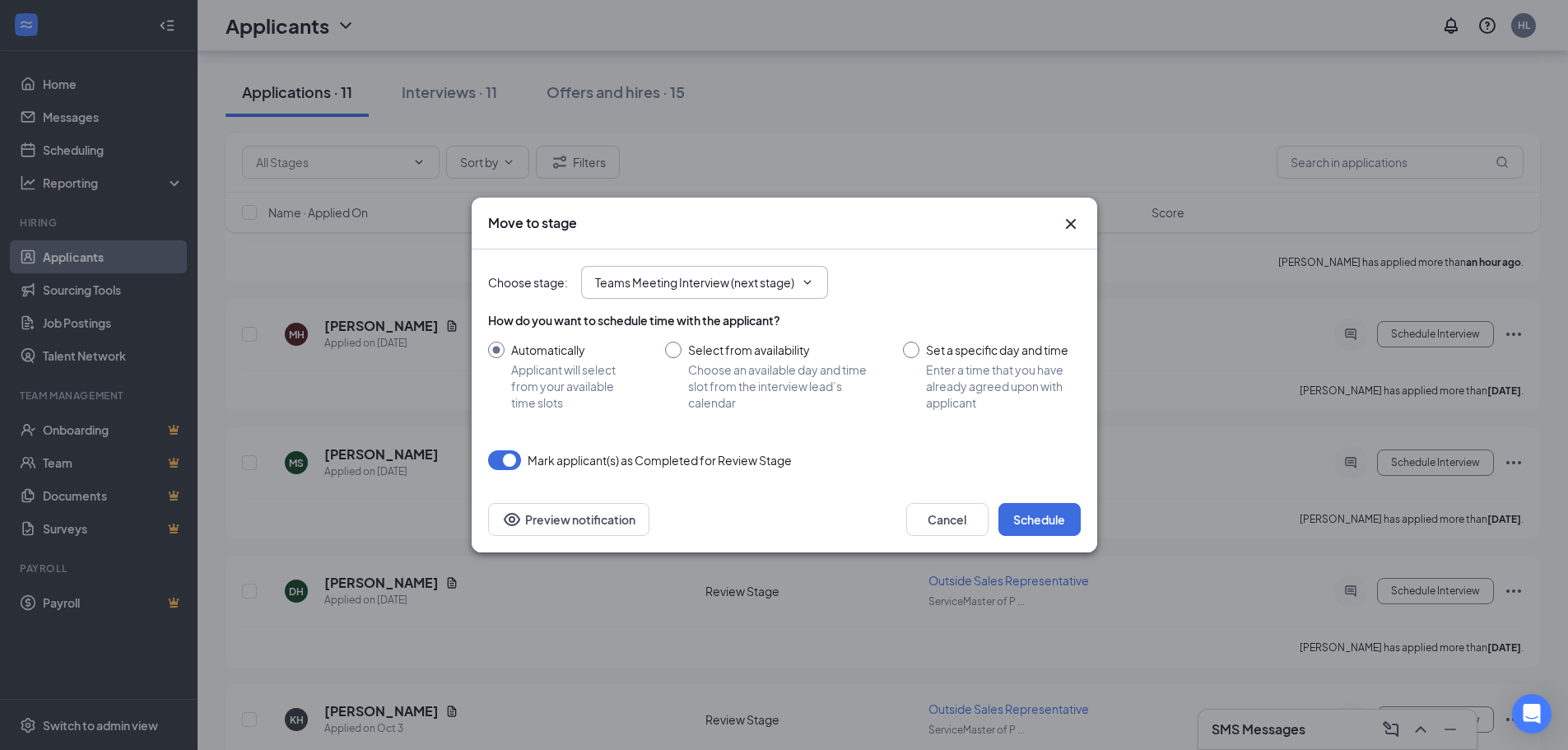
click at [809, 286] on icon "ChevronDown" at bounding box center [807, 282] width 13 height 13
click at [1076, 225] on icon "Cross" at bounding box center [1071, 223] width 20 height 20
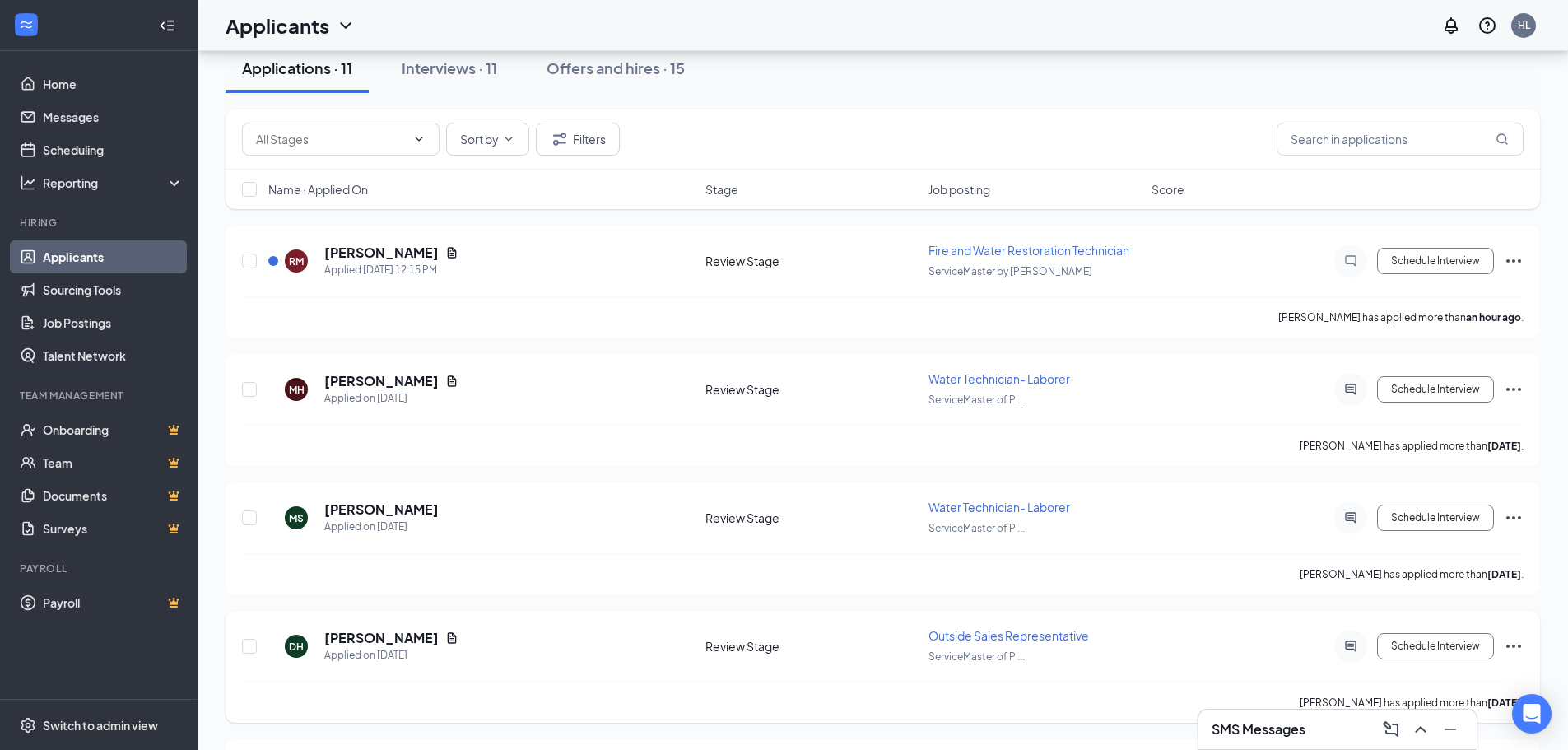
scroll to position [247, 0]
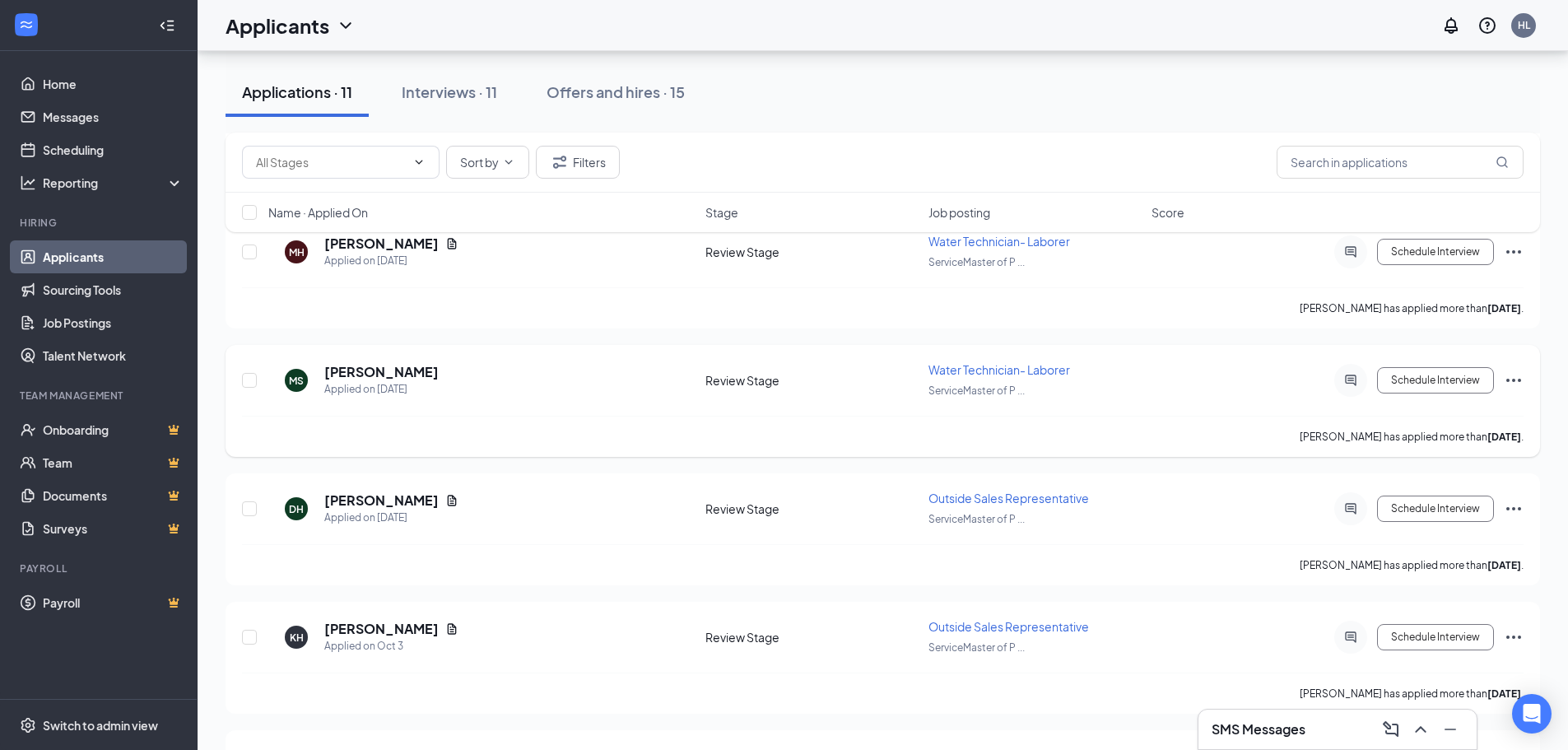
click at [1263, 381] on icon "Ellipses" at bounding box center [1513, 380] width 20 height 20
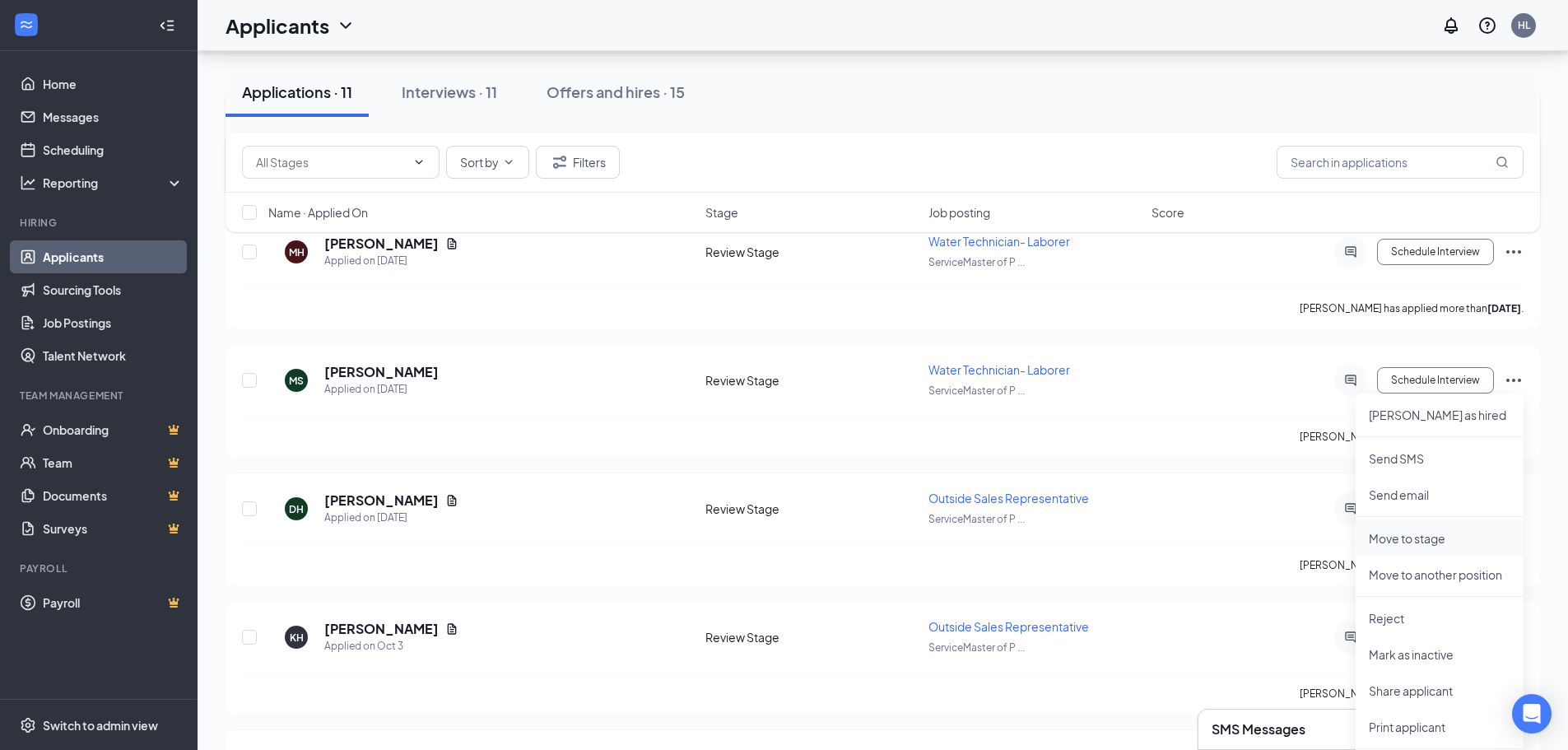
click at [1263, 537] on p "Move to stage" at bounding box center [1439, 537] width 142 height 16
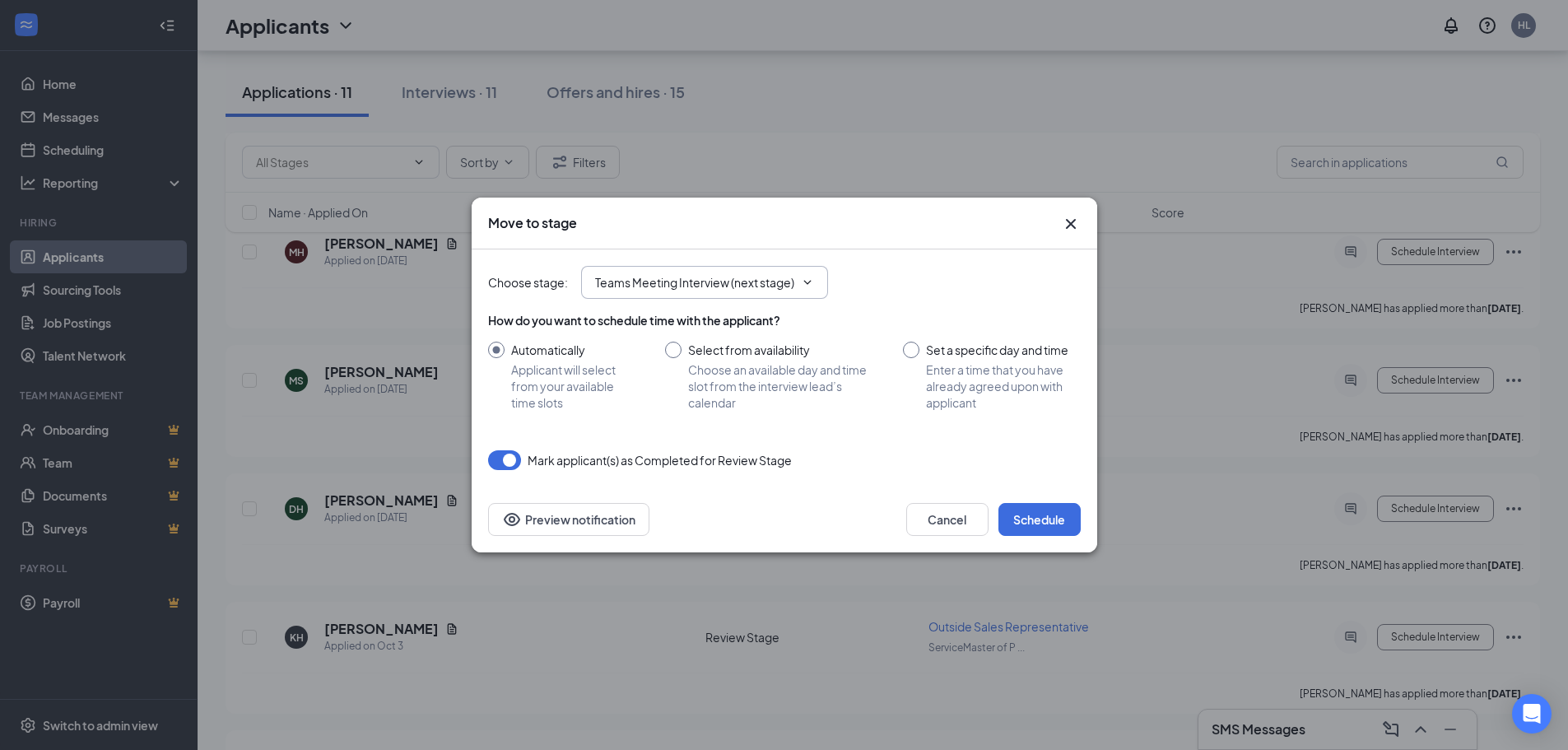
click at [812, 284] on icon "ChevronDown" at bounding box center [807, 282] width 13 height 13
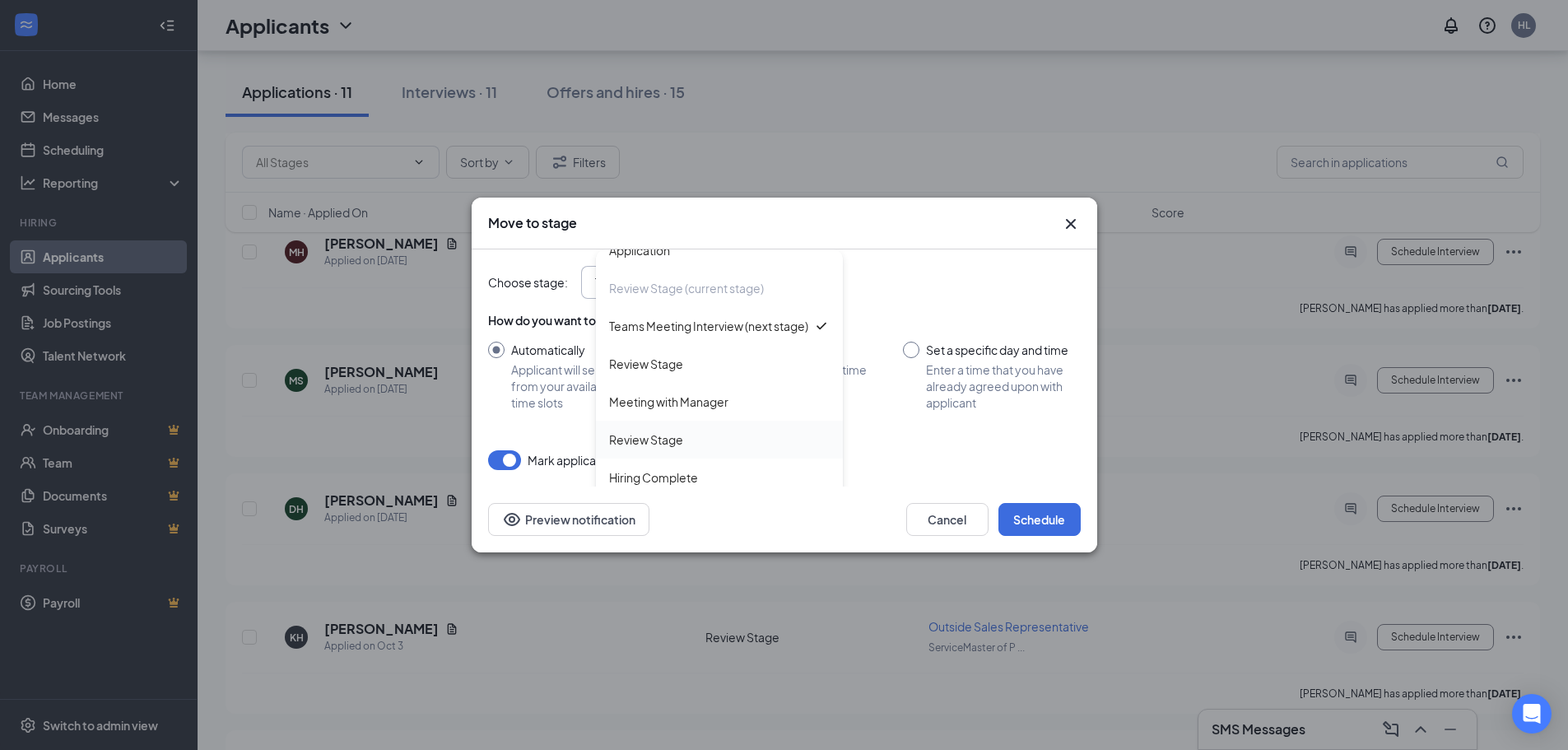
scroll to position [0, 0]
click at [652, 444] on div "Review Stage" at bounding box center [645, 439] width 74 height 18
type input "Review Stage"
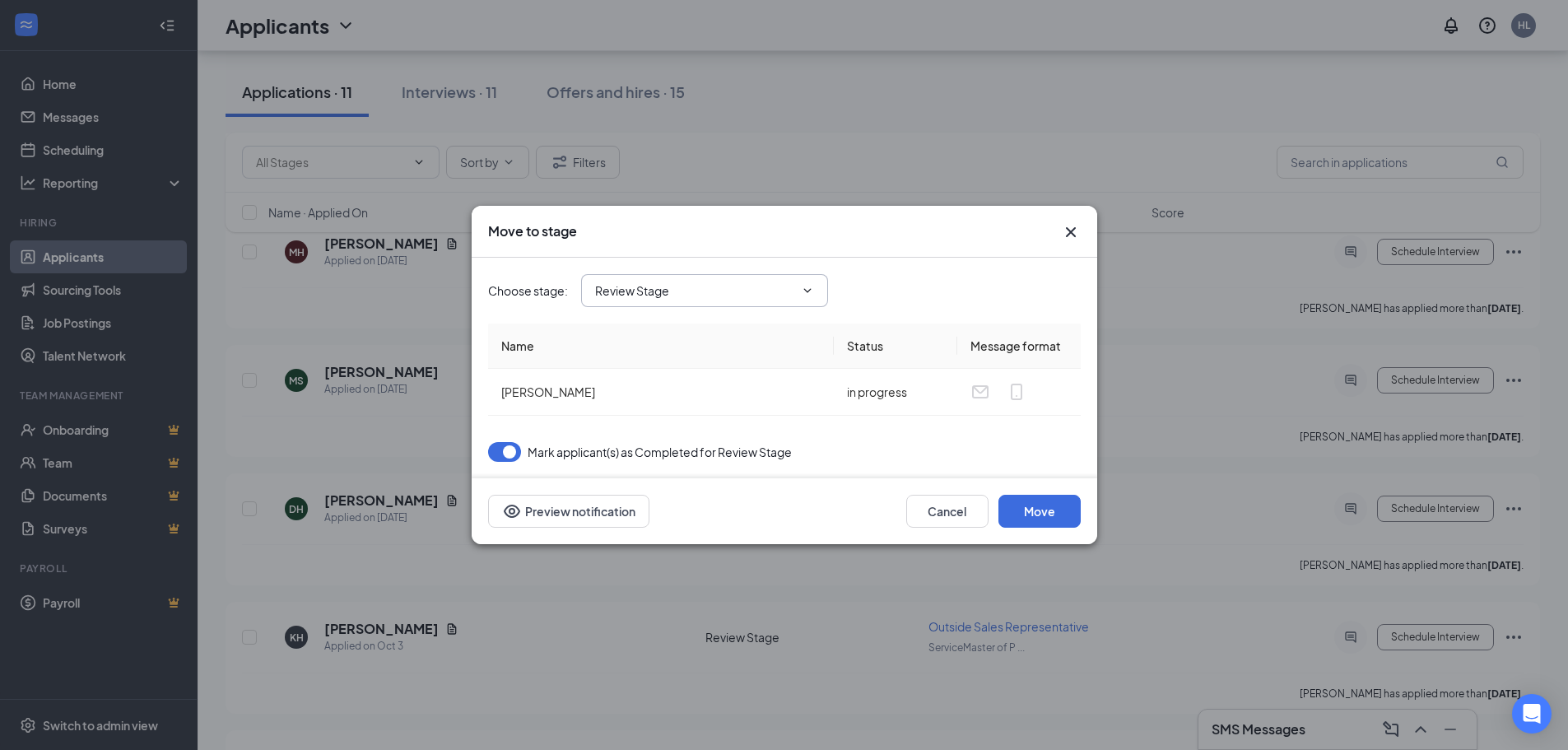
scroll to position [18, 0]
click at [1040, 512] on button "Move" at bounding box center [1039, 511] width 82 height 33
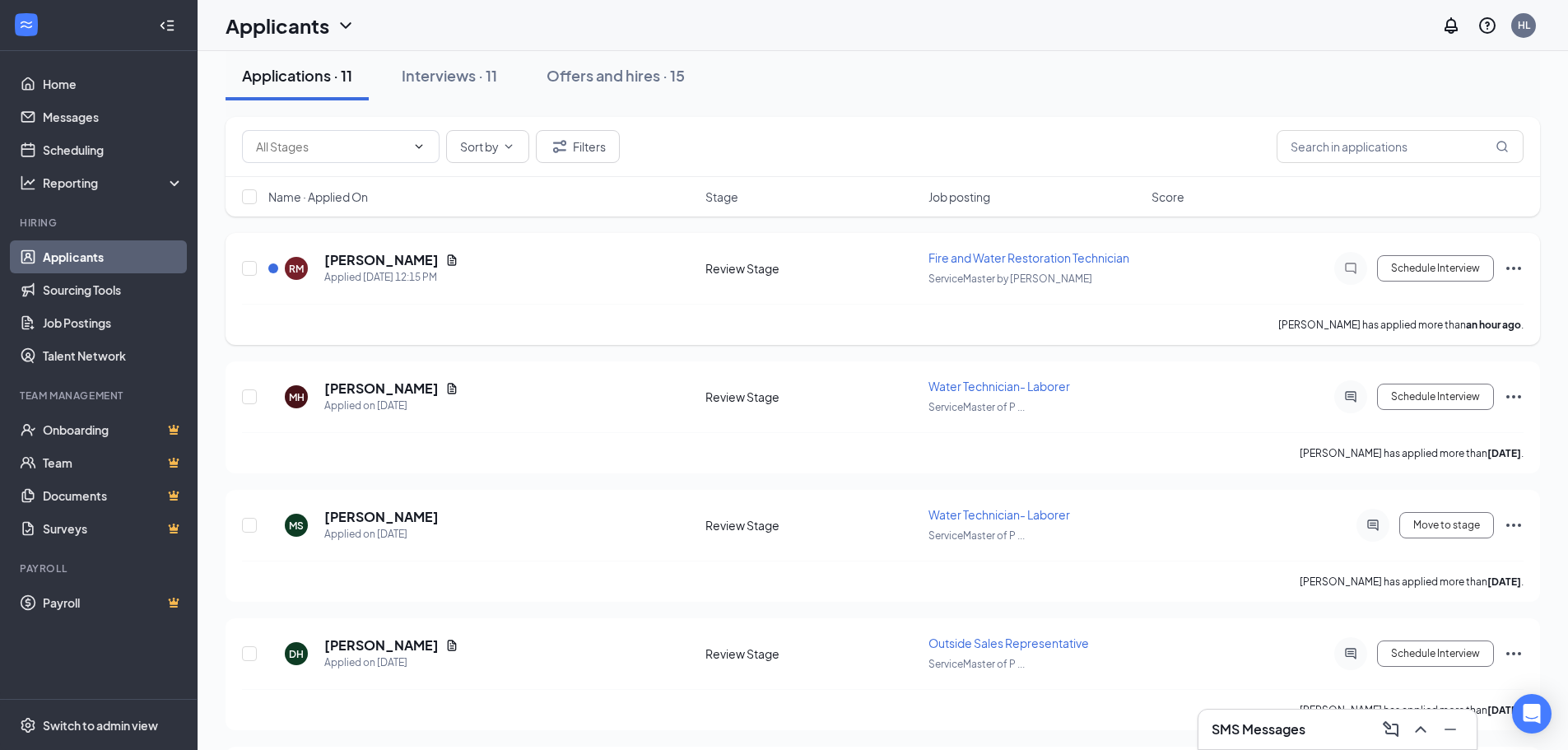
scroll to position [0, 0]
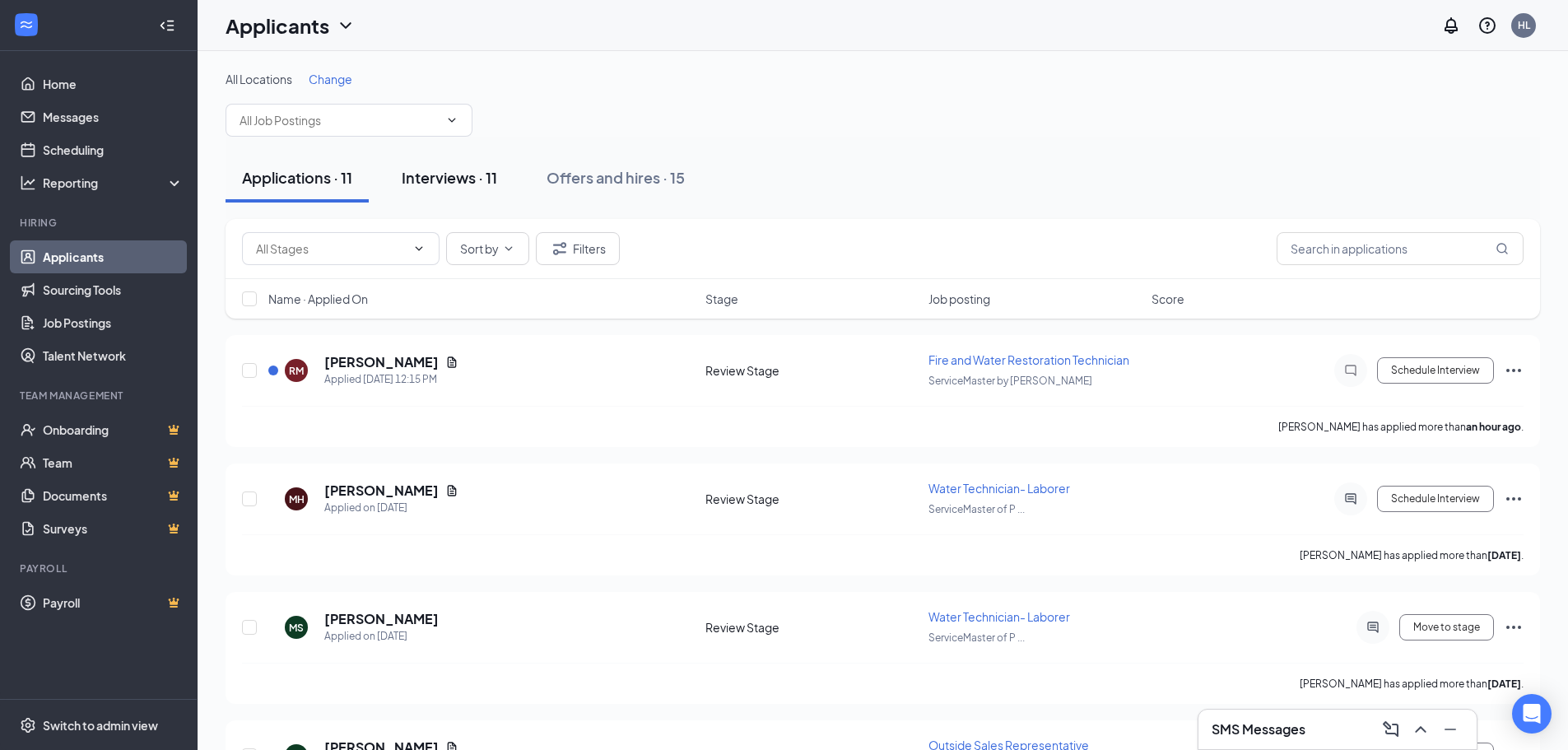
click at [462, 176] on div "Interviews · 11" at bounding box center [450, 177] width 96 height 21
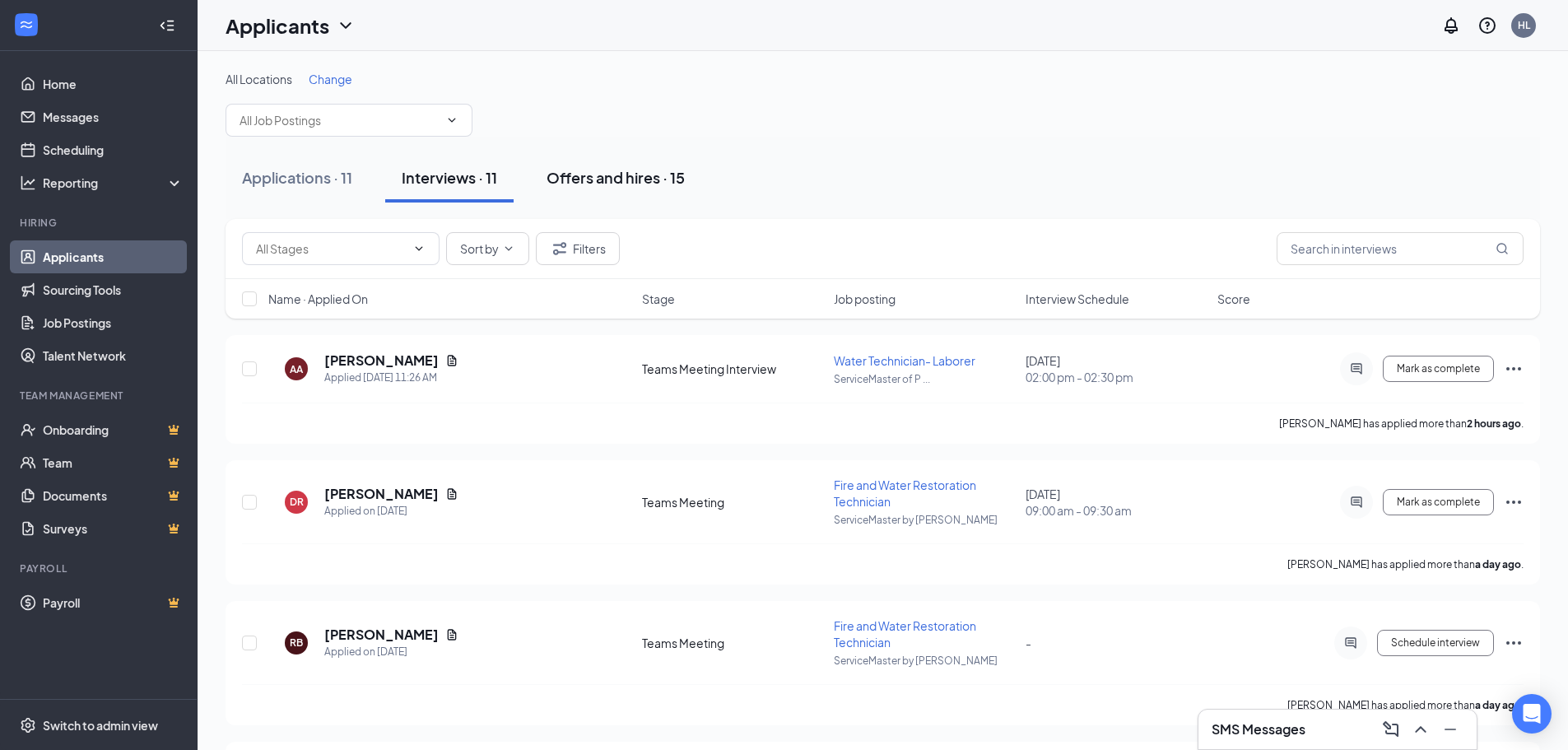
click at [620, 180] on div "Offers and hires · 15" at bounding box center [615, 177] width 138 height 21
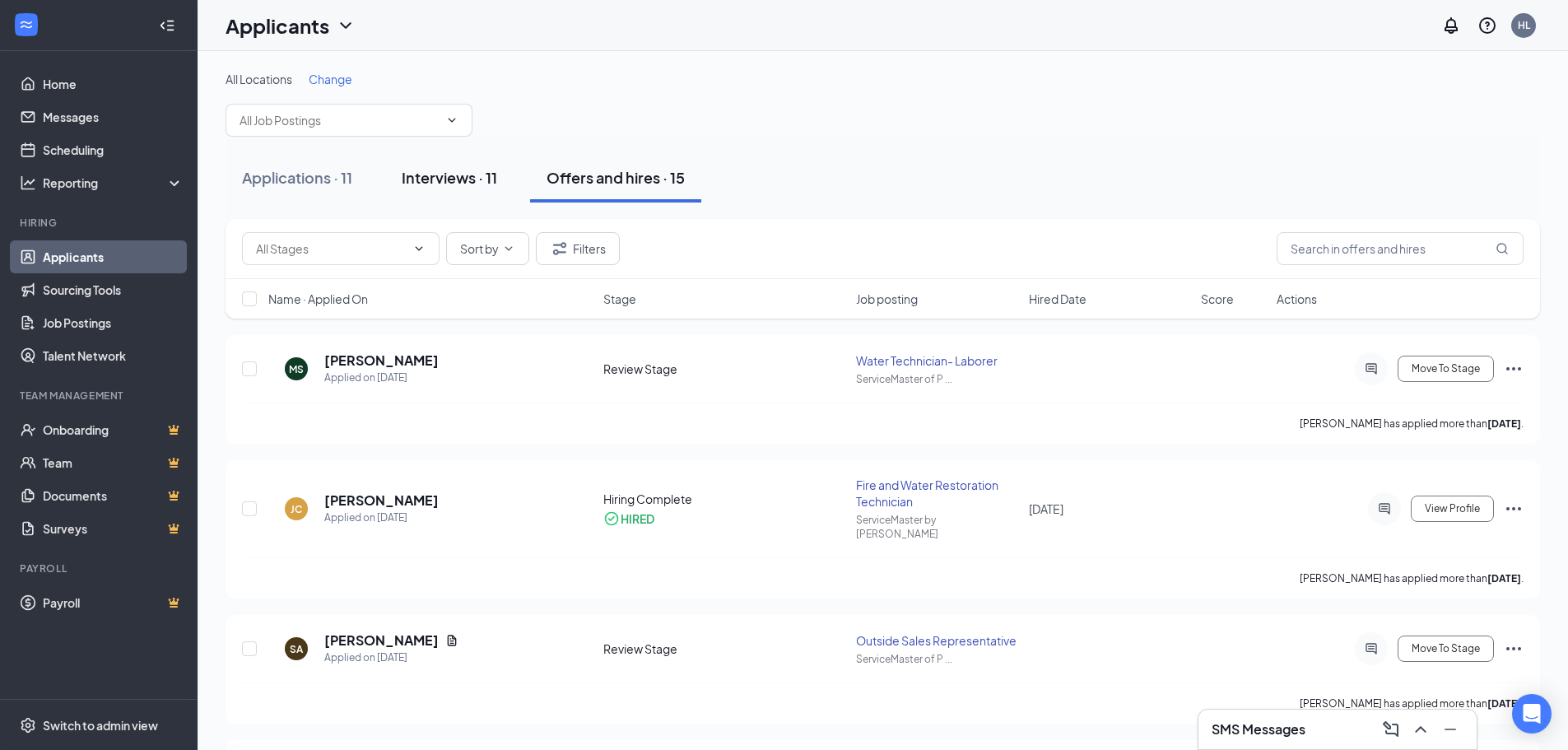
drag, startPoint x: 419, startPoint y: 167, endPoint x: 449, endPoint y: 180, distance: 32.7
click at [420, 167] on div "Interviews · 11" at bounding box center [450, 177] width 96 height 21
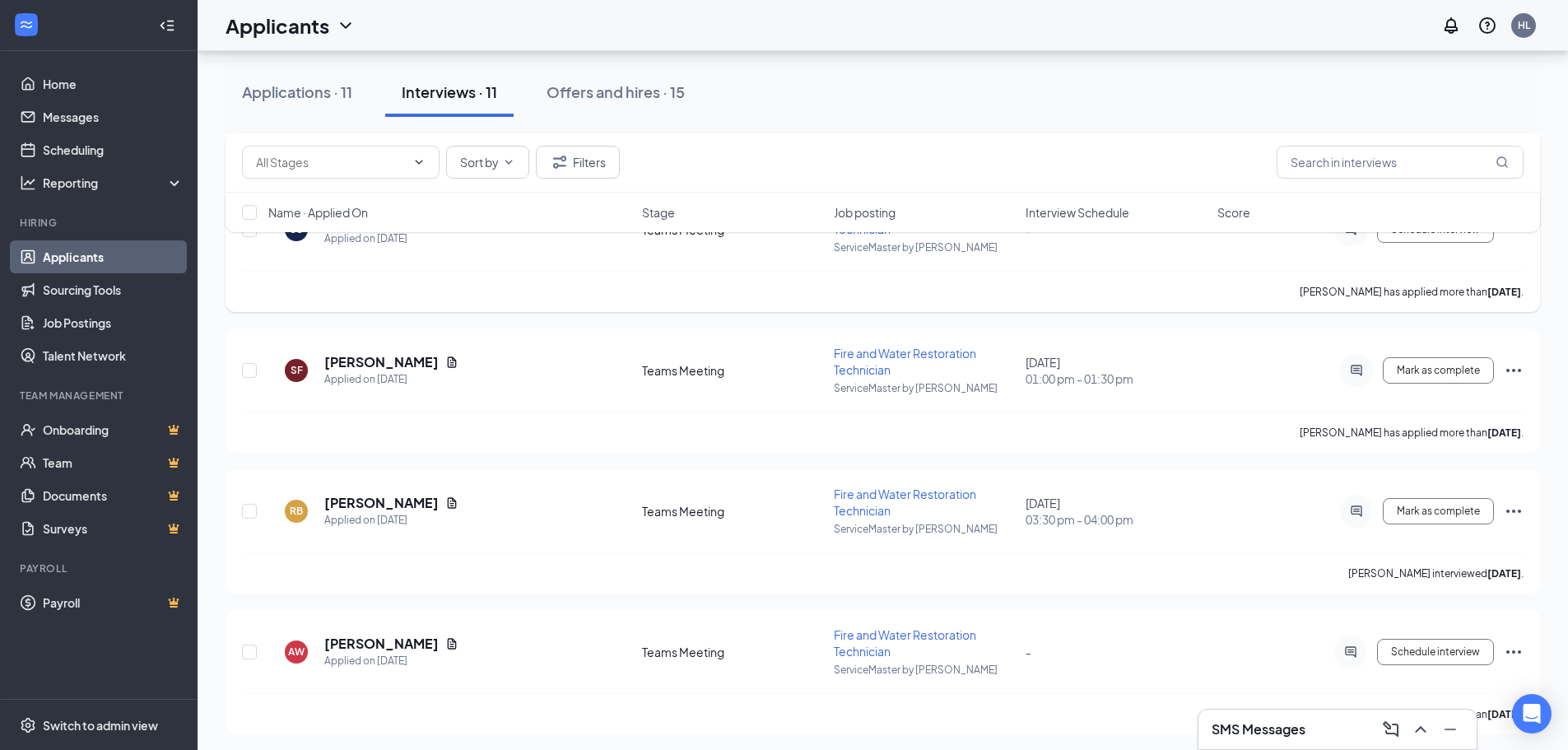
scroll to position [576, 0]
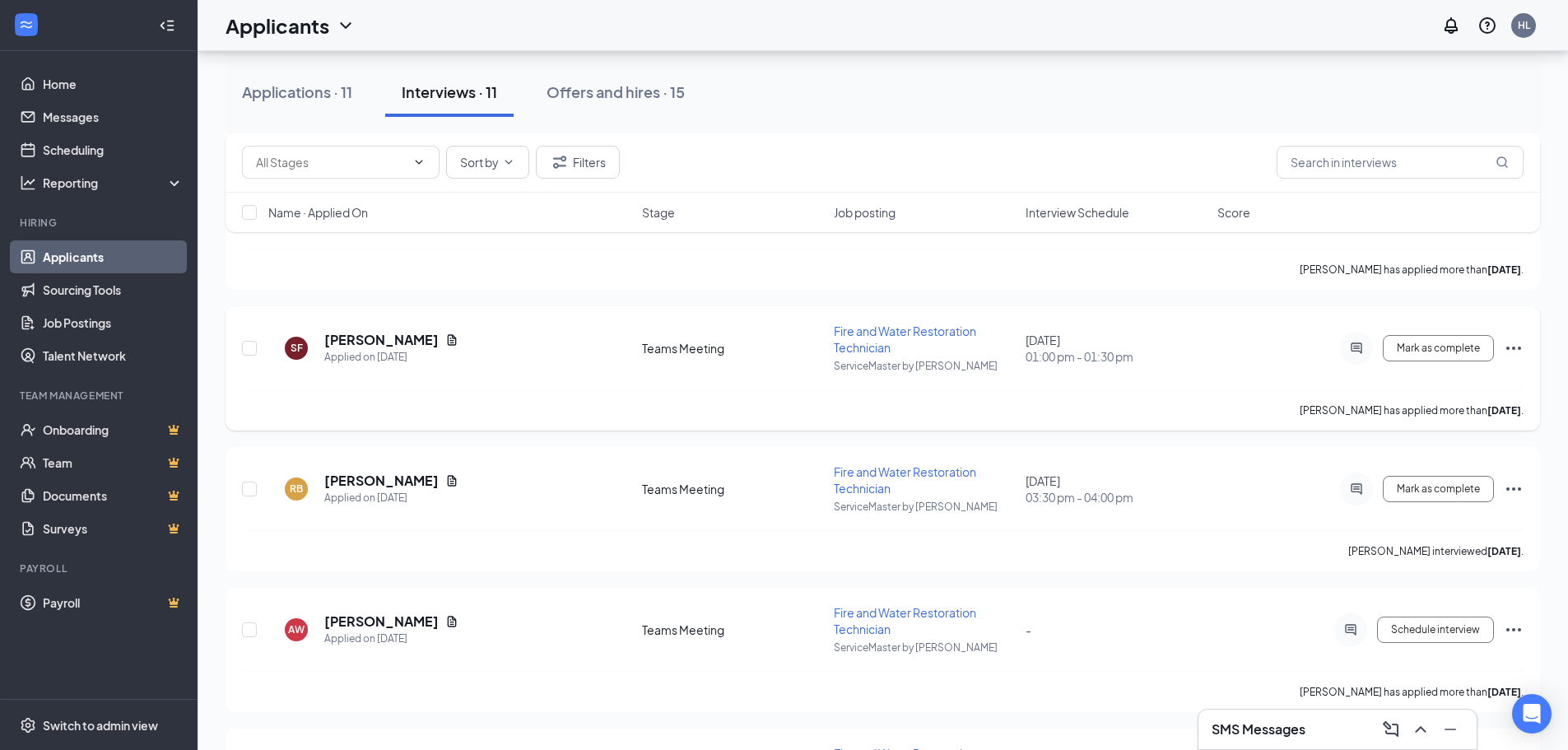
click at [1263, 349] on icon "Ellipses" at bounding box center [1513, 348] width 20 height 20
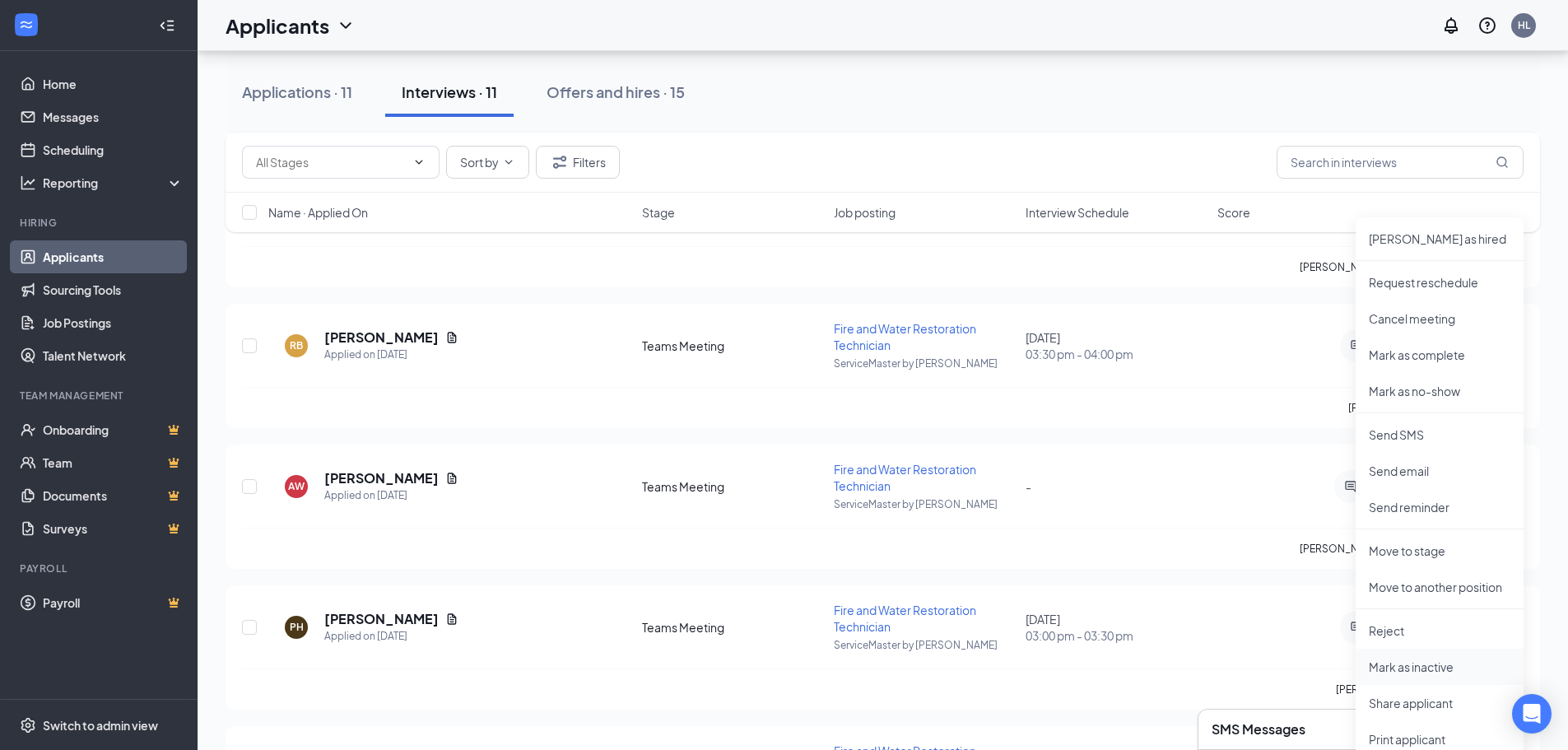
scroll to position [740, 0]
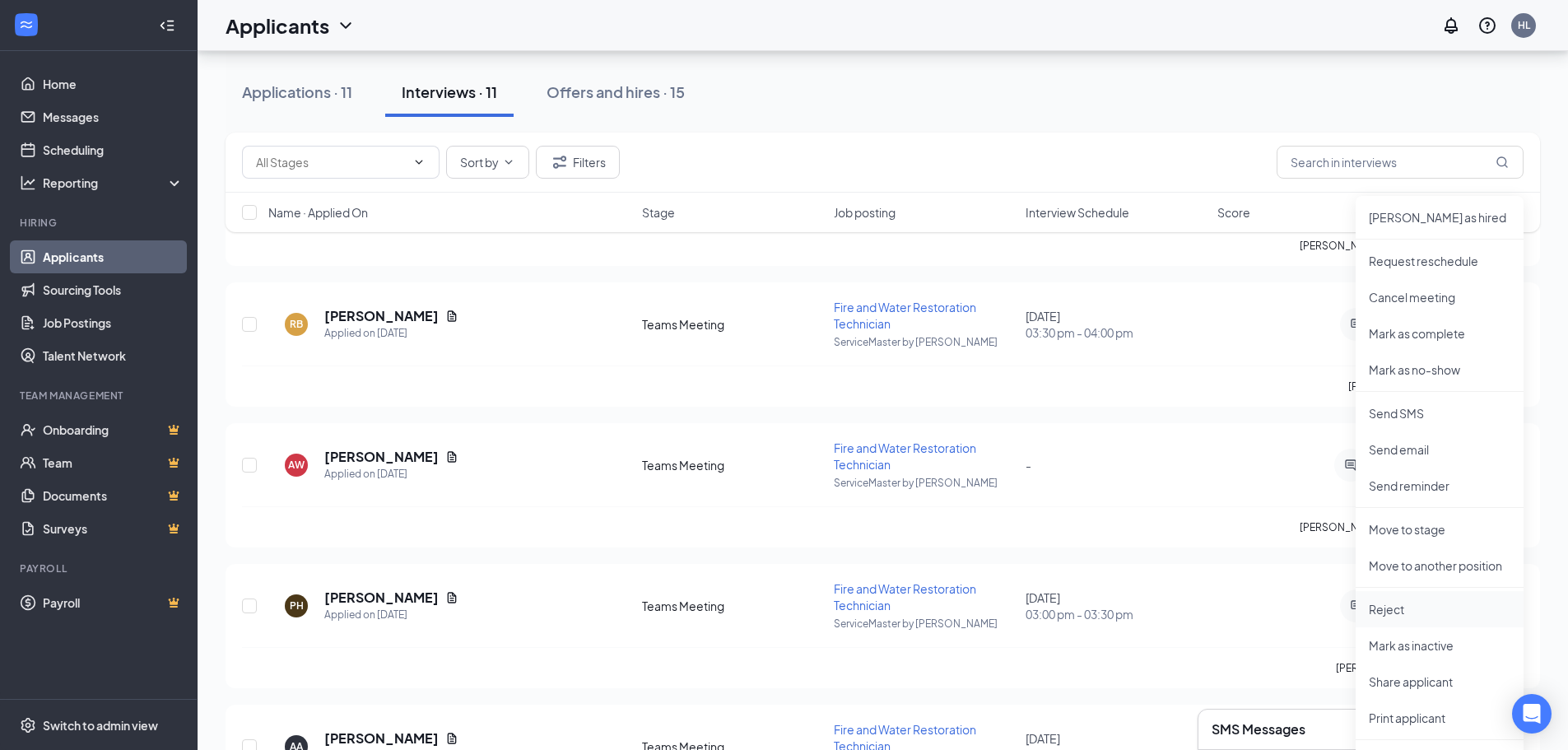
click at [1263, 571] on p "Reject" at bounding box center [1439, 609] width 142 height 16
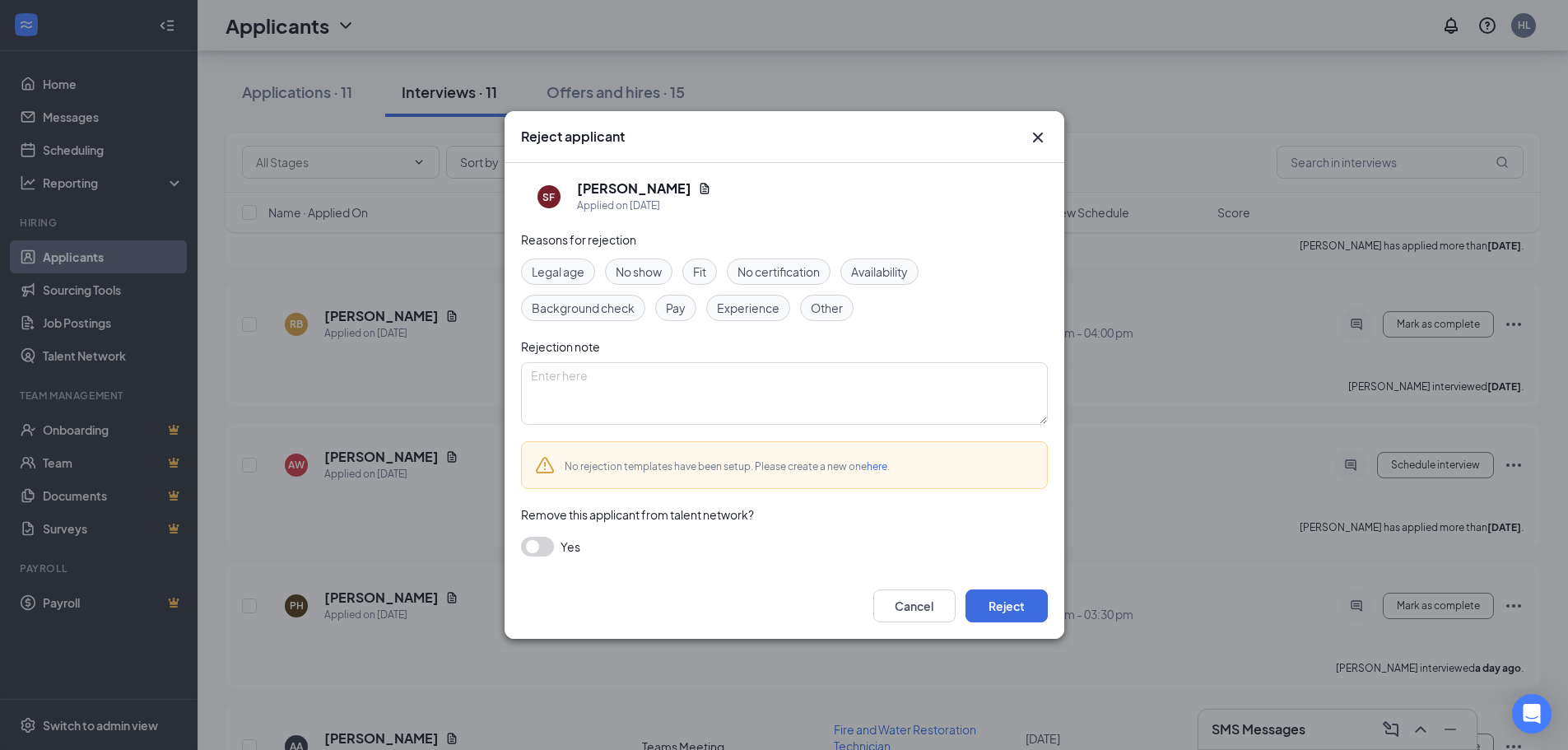
click at [627, 270] on span "No show" at bounding box center [638, 271] width 46 height 18
click at [751, 388] on textarea at bounding box center [784, 393] width 527 height 62
type textarea "did not show for Teams meeting"
click at [1025, 571] on button "Reject" at bounding box center [1006, 606] width 82 height 33
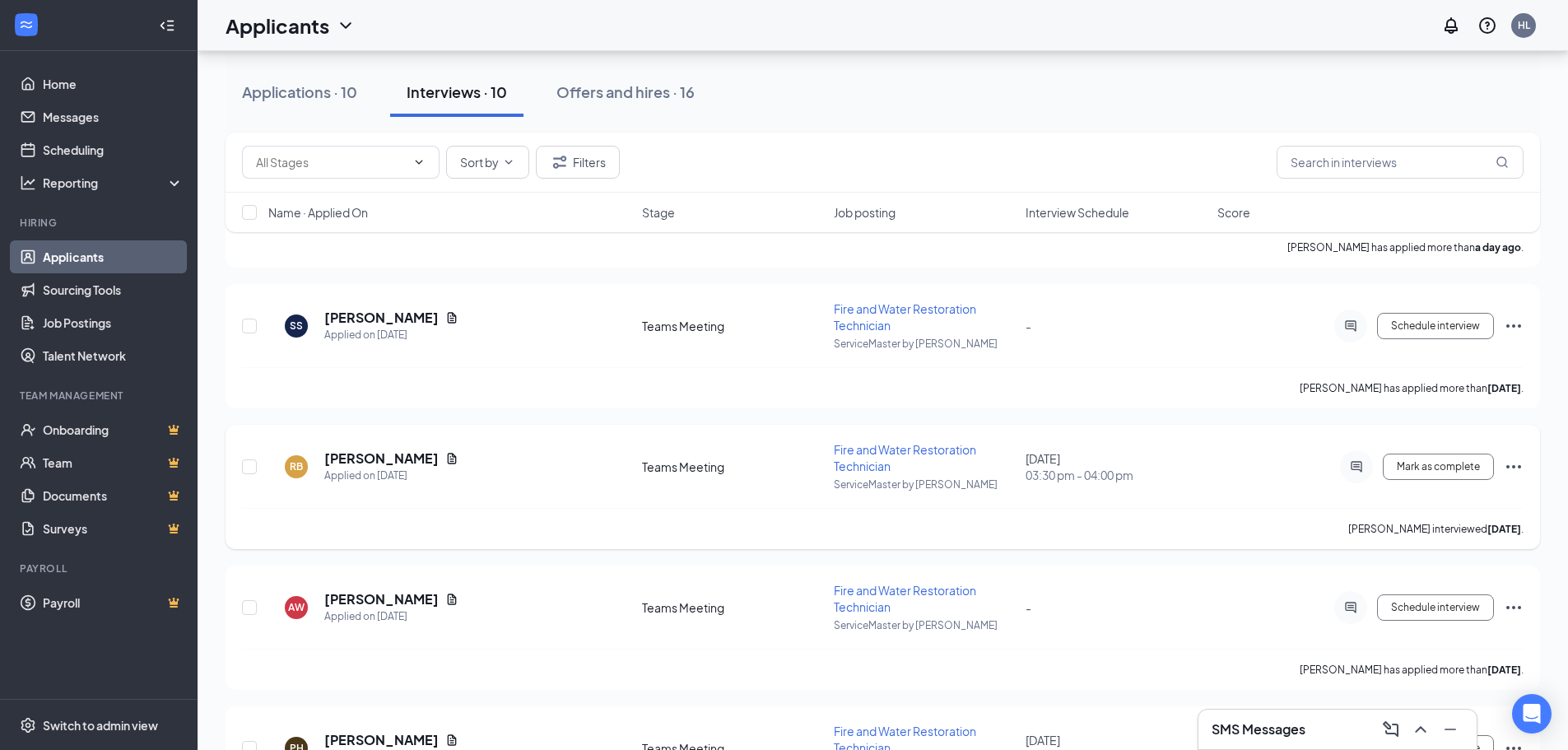
scroll to position [1878, 0]
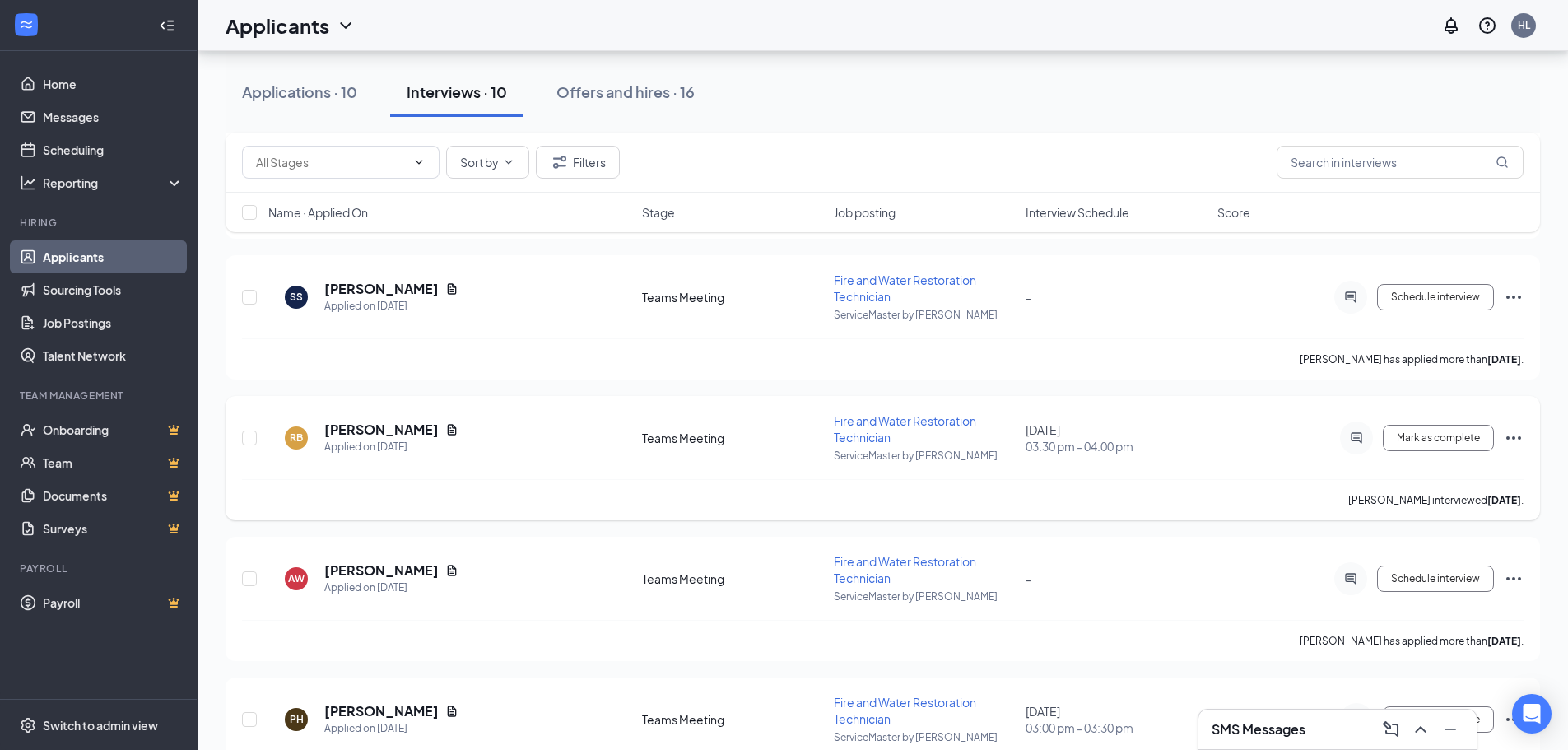
click at [1263, 432] on icon "Ellipses" at bounding box center [1513, 438] width 20 height 20
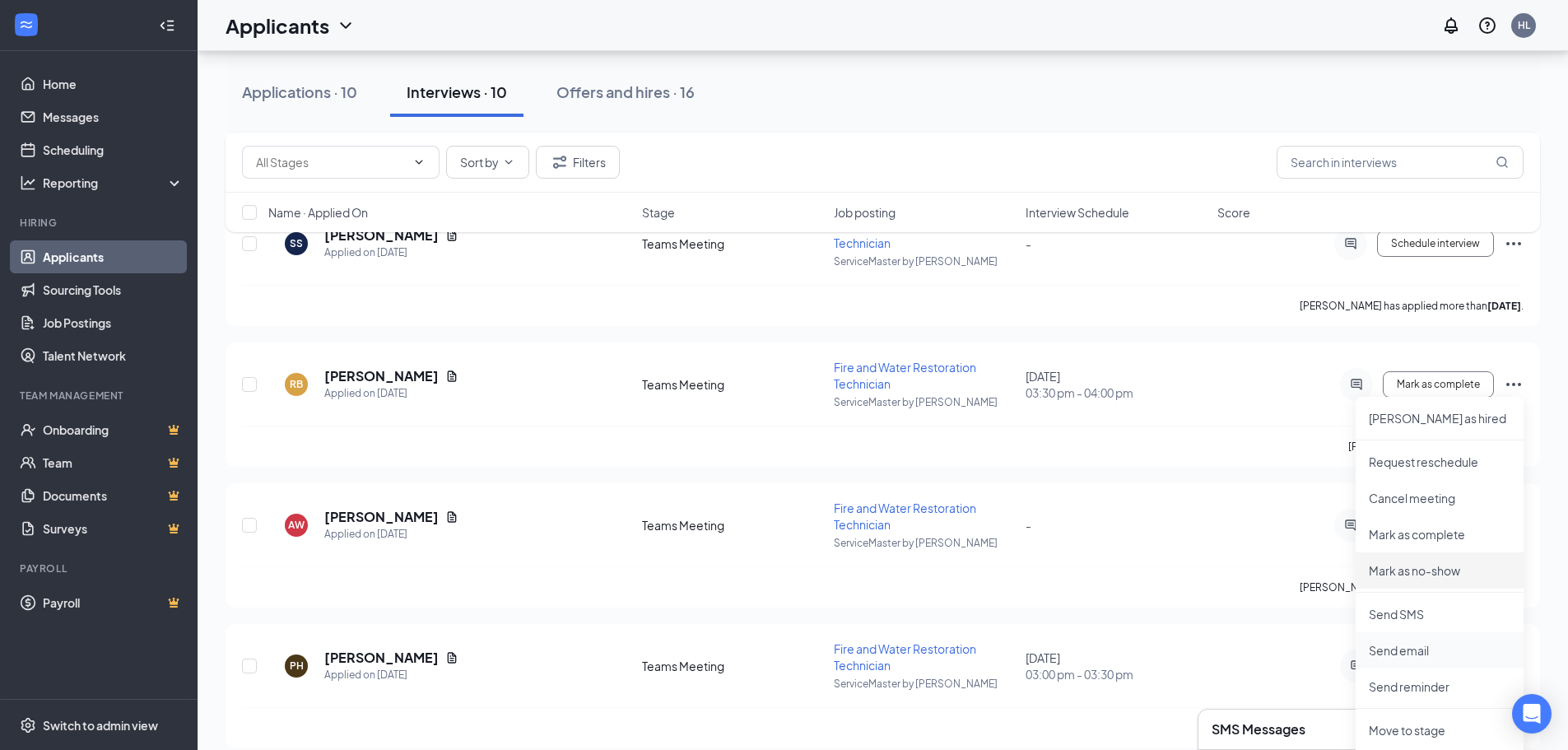
scroll to position [1960, 0]
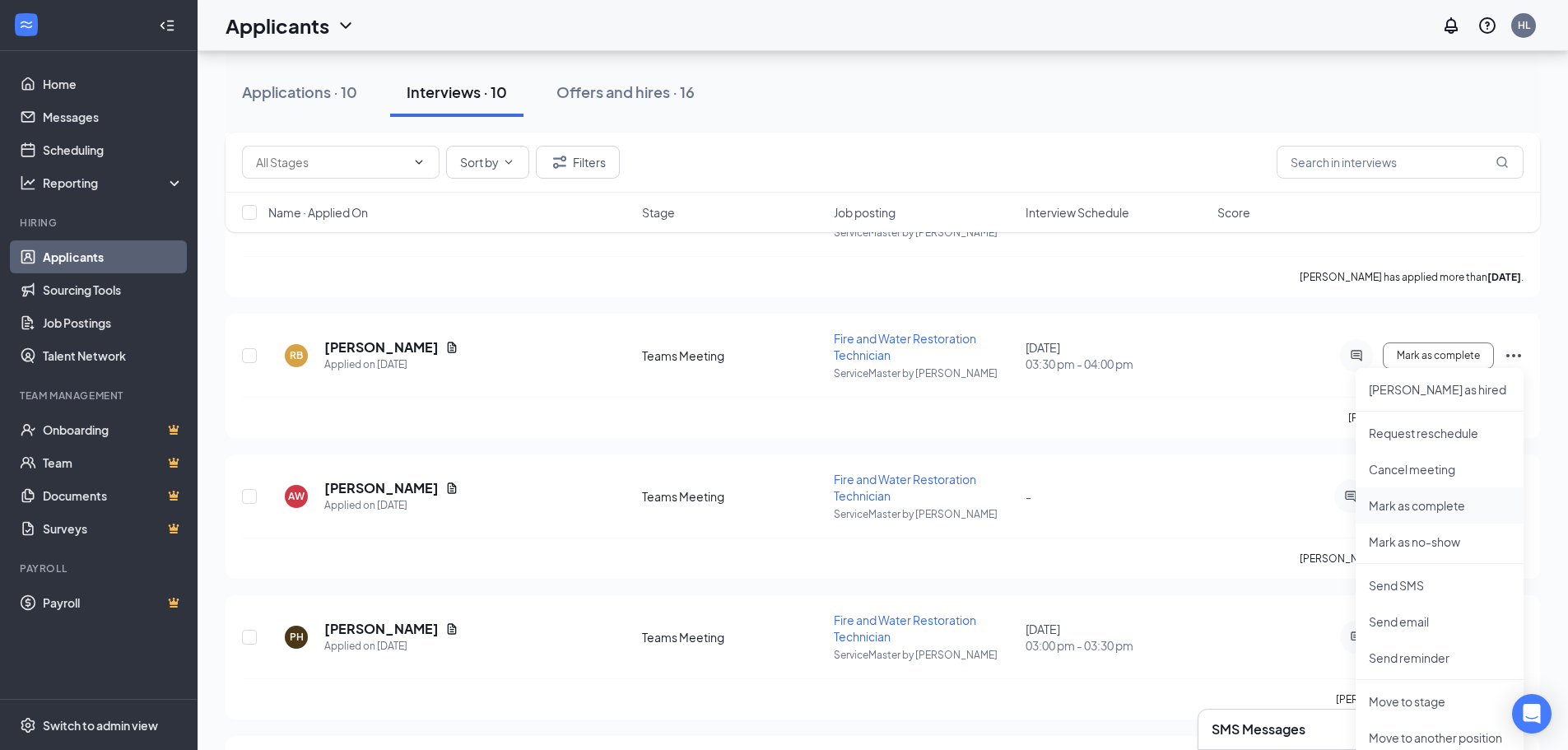
click at [1263, 507] on p "Mark as complete" at bounding box center [1439, 505] width 142 height 16
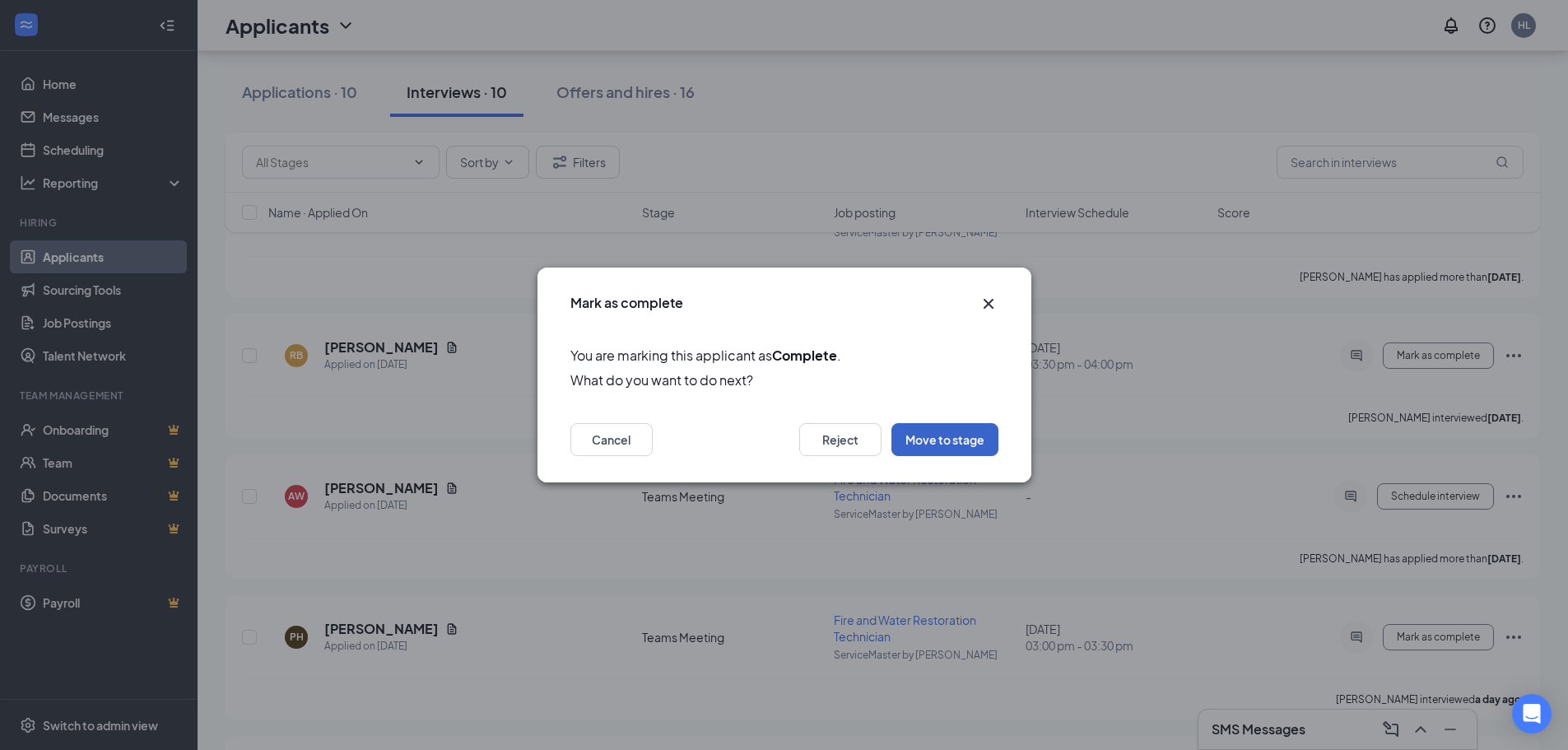
click at [937, 438] on button "Move to stage" at bounding box center [945, 439] width 107 height 33
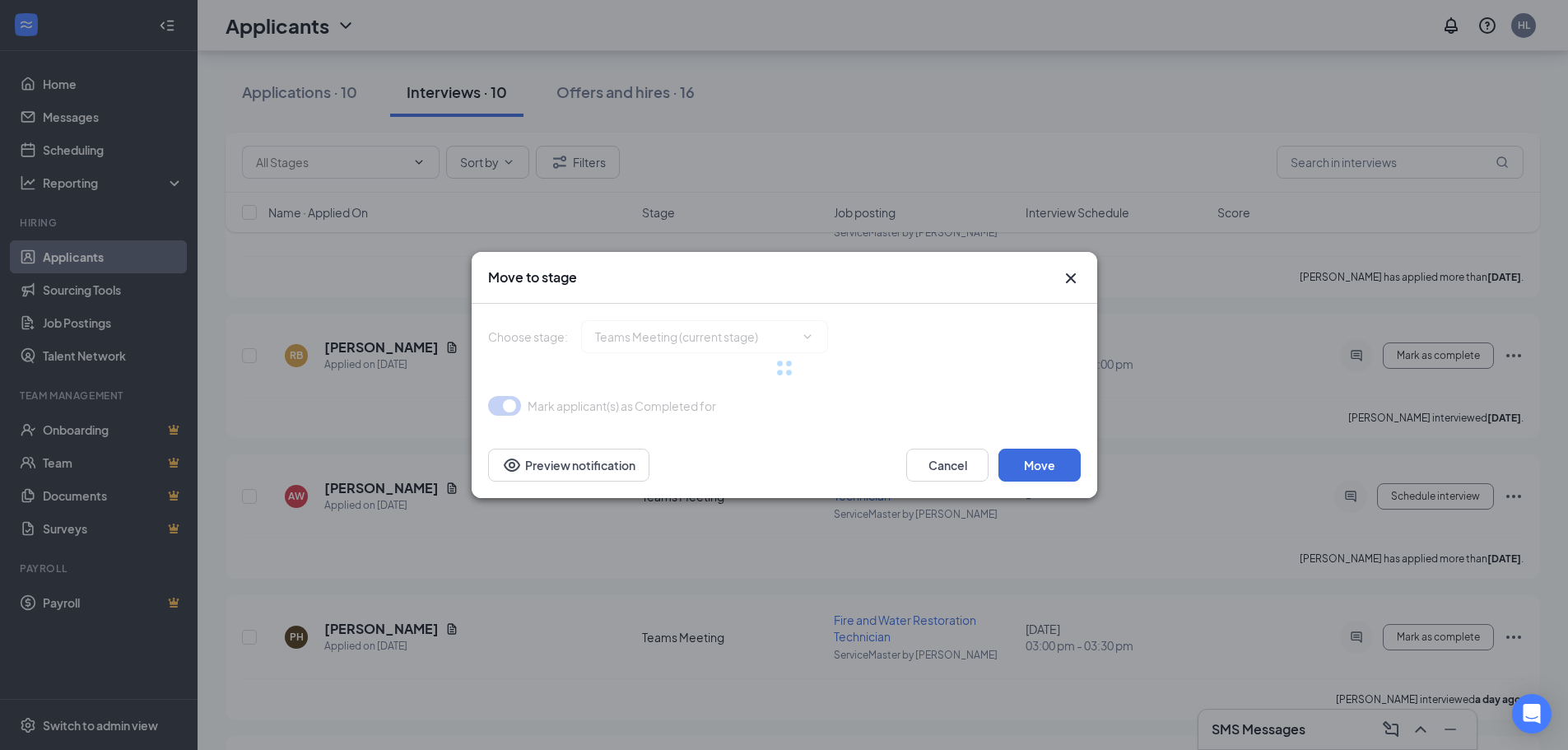
type input "Review Stage (next stage)"
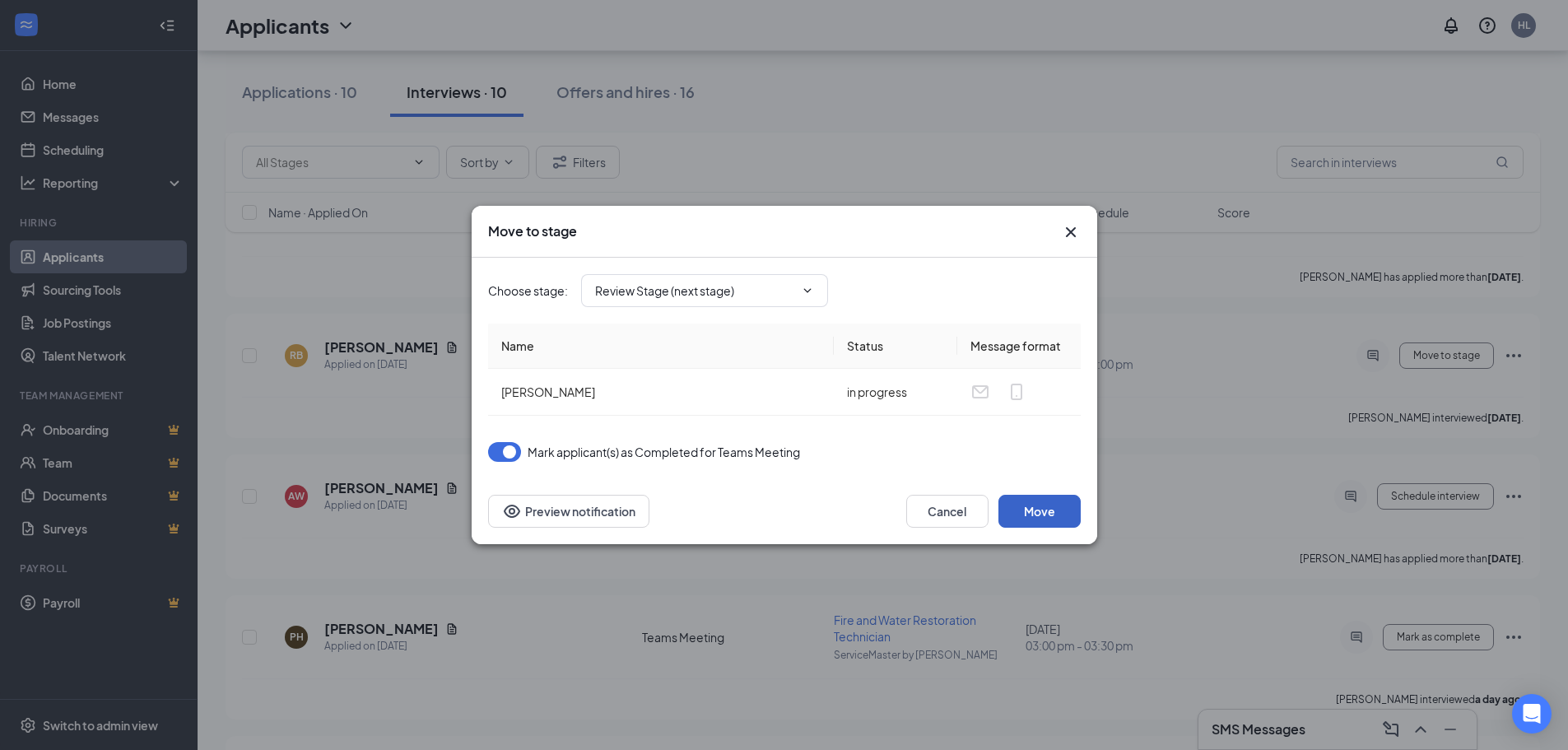
click at [1036, 509] on button "Move" at bounding box center [1039, 511] width 82 height 33
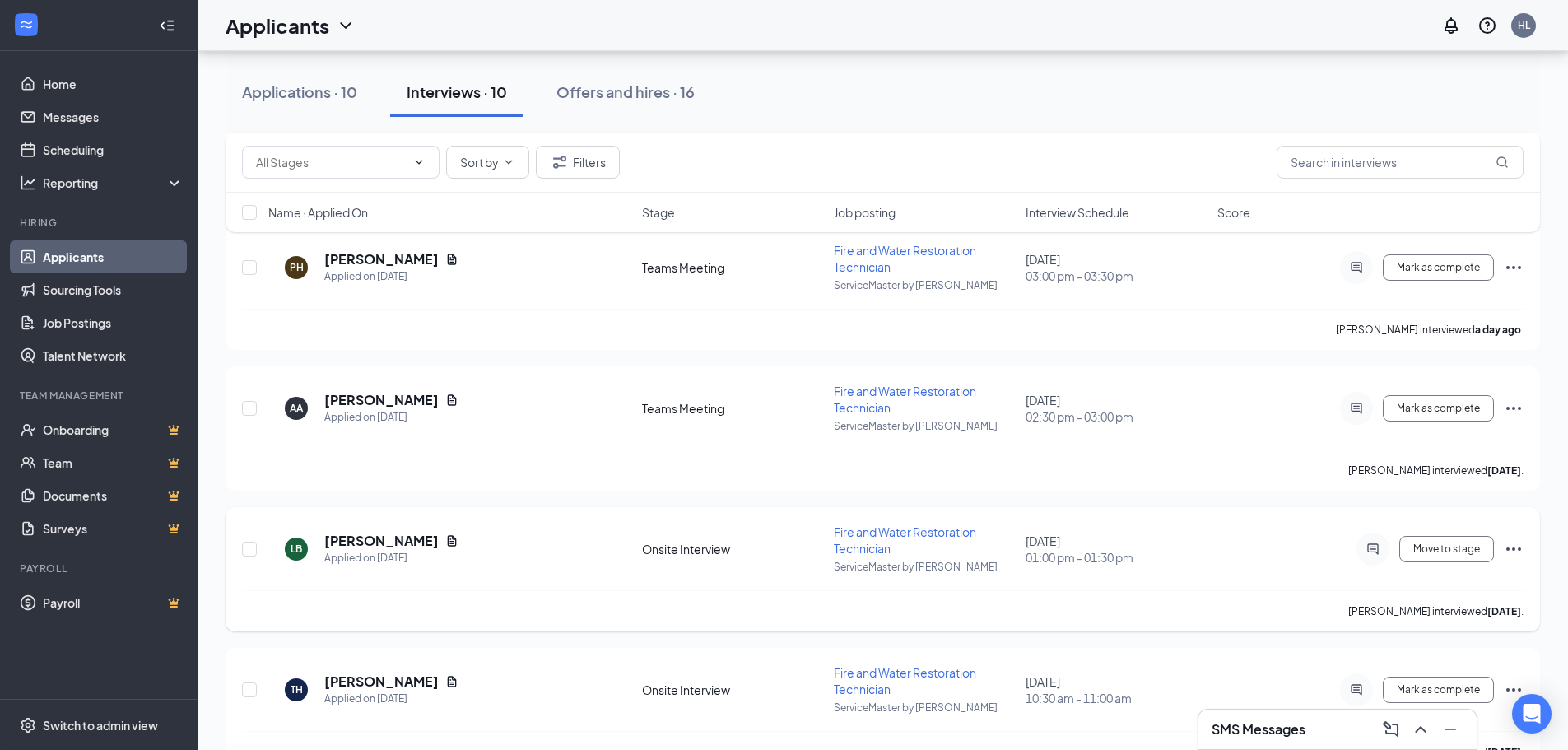
scroll to position [2207, 0]
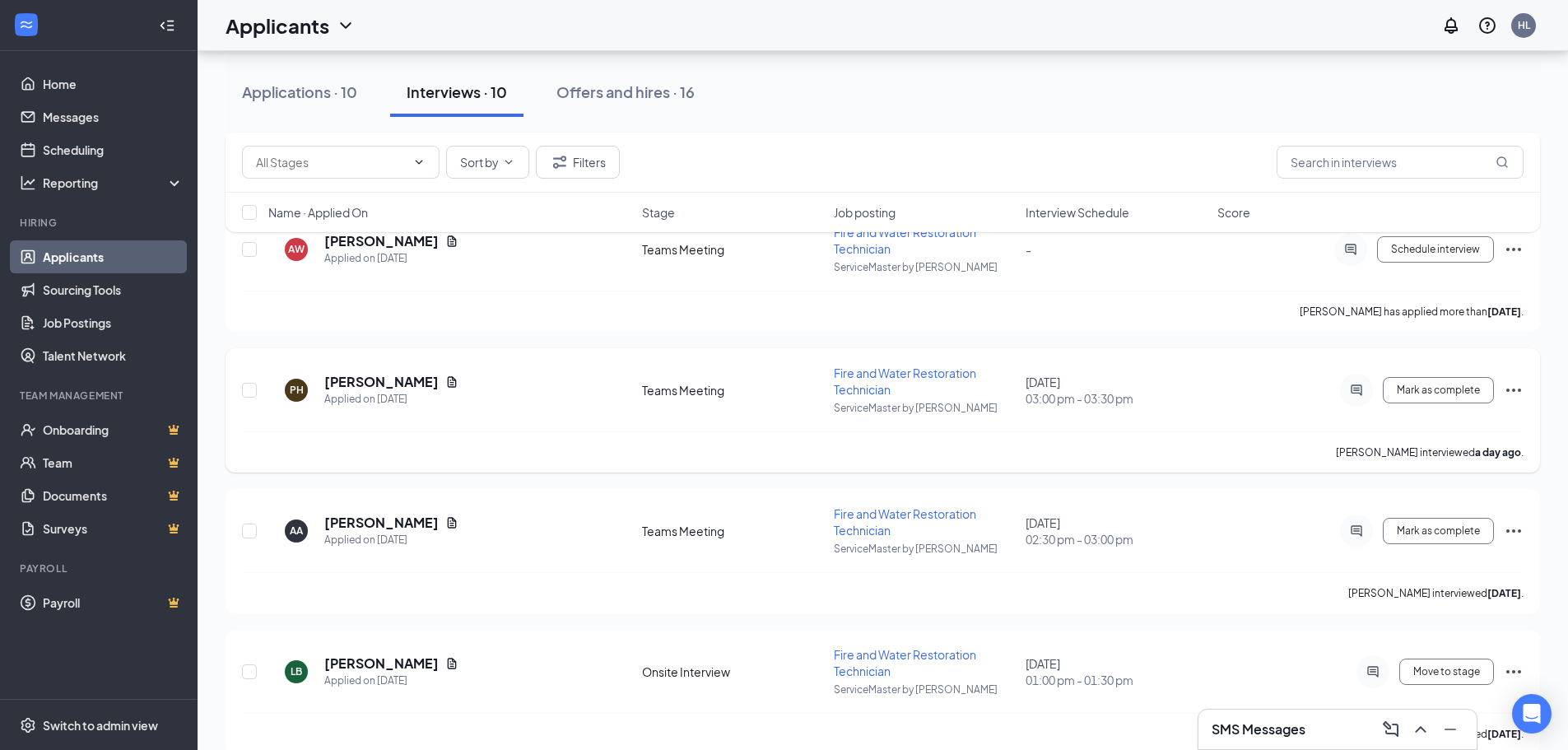
click at [1263, 387] on icon "Ellipses" at bounding box center [1513, 390] width 20 height 20
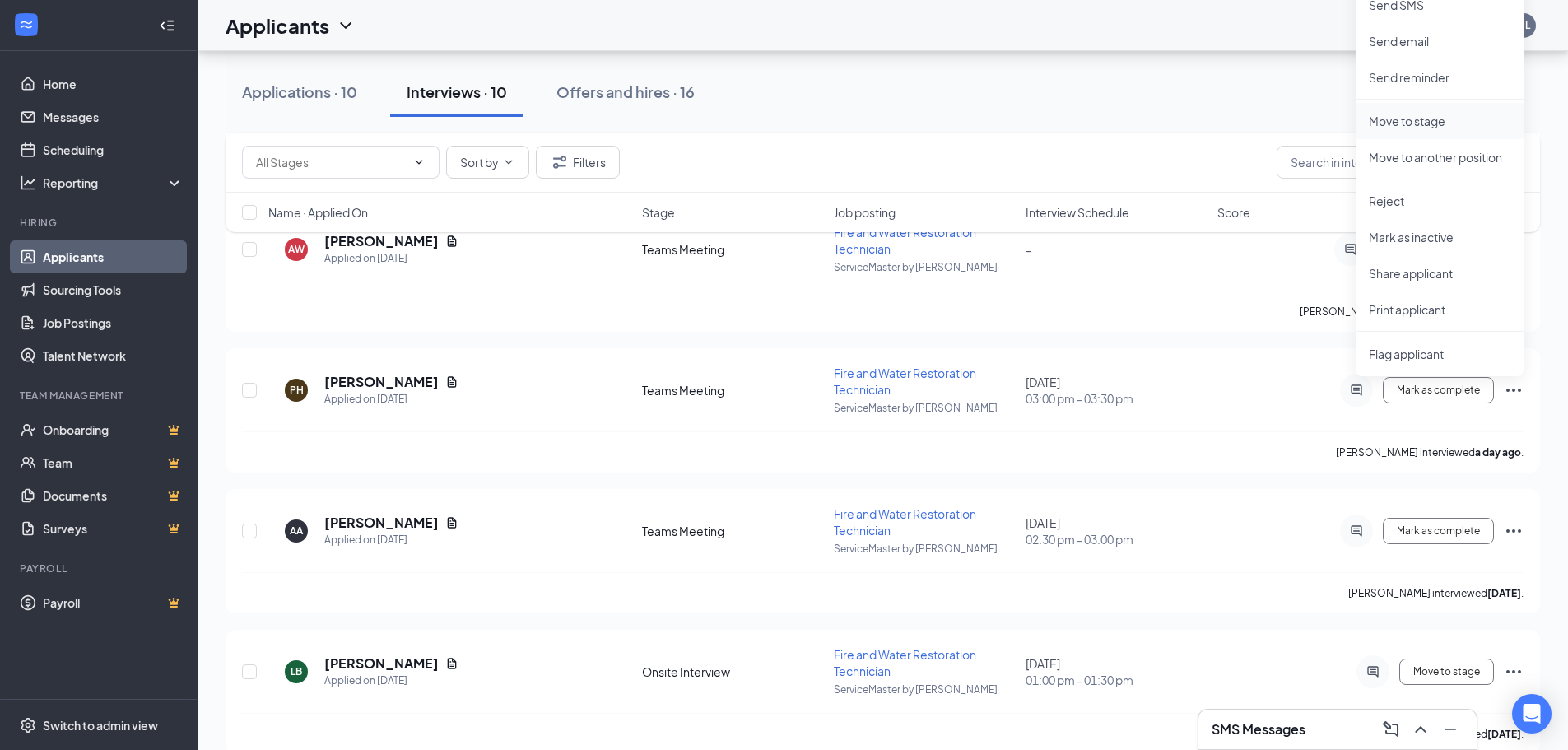
click at [1263, 120] on p "Move to stage" at bounding box center [1439, 121] width 142 height 16
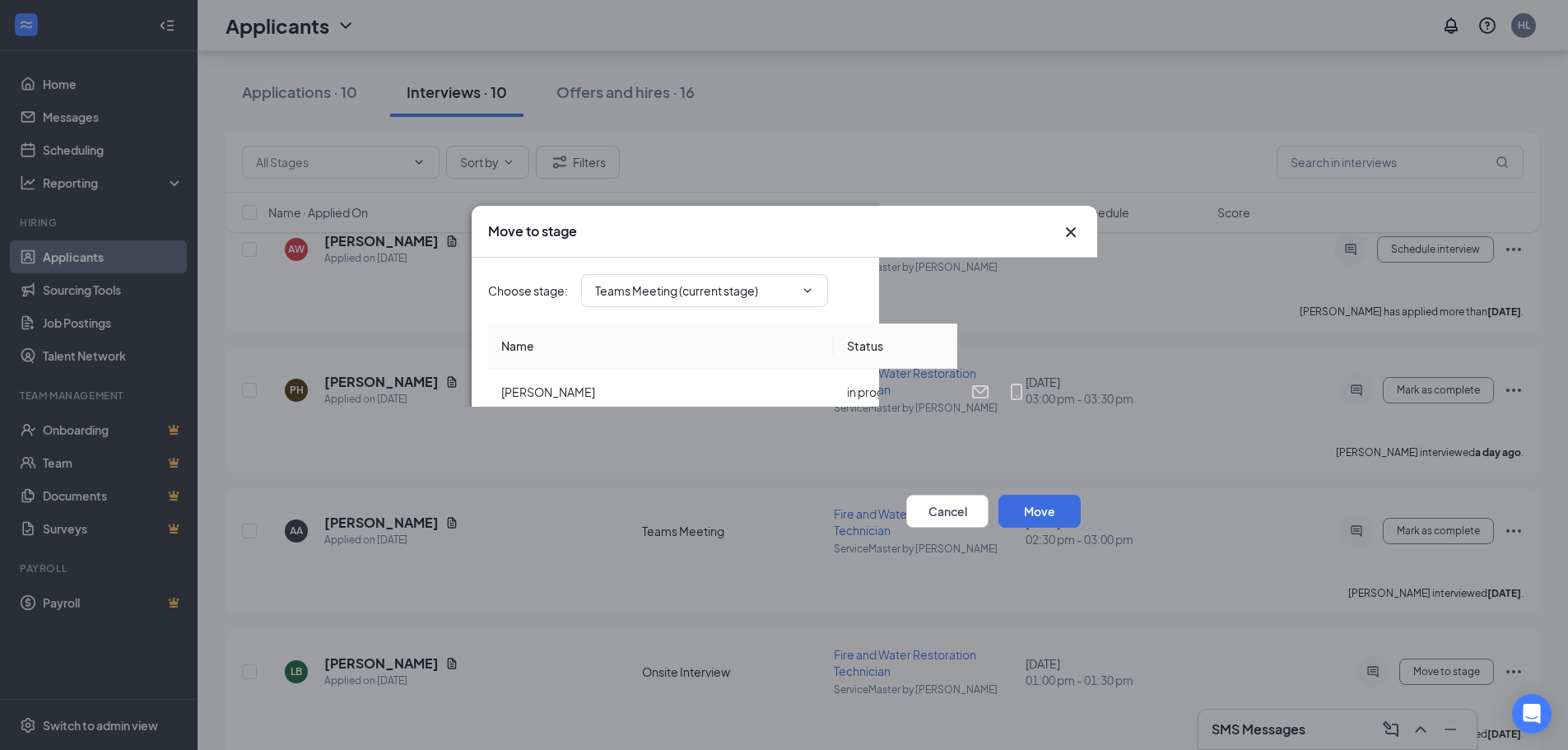
type input "Review Stage (next stage)"
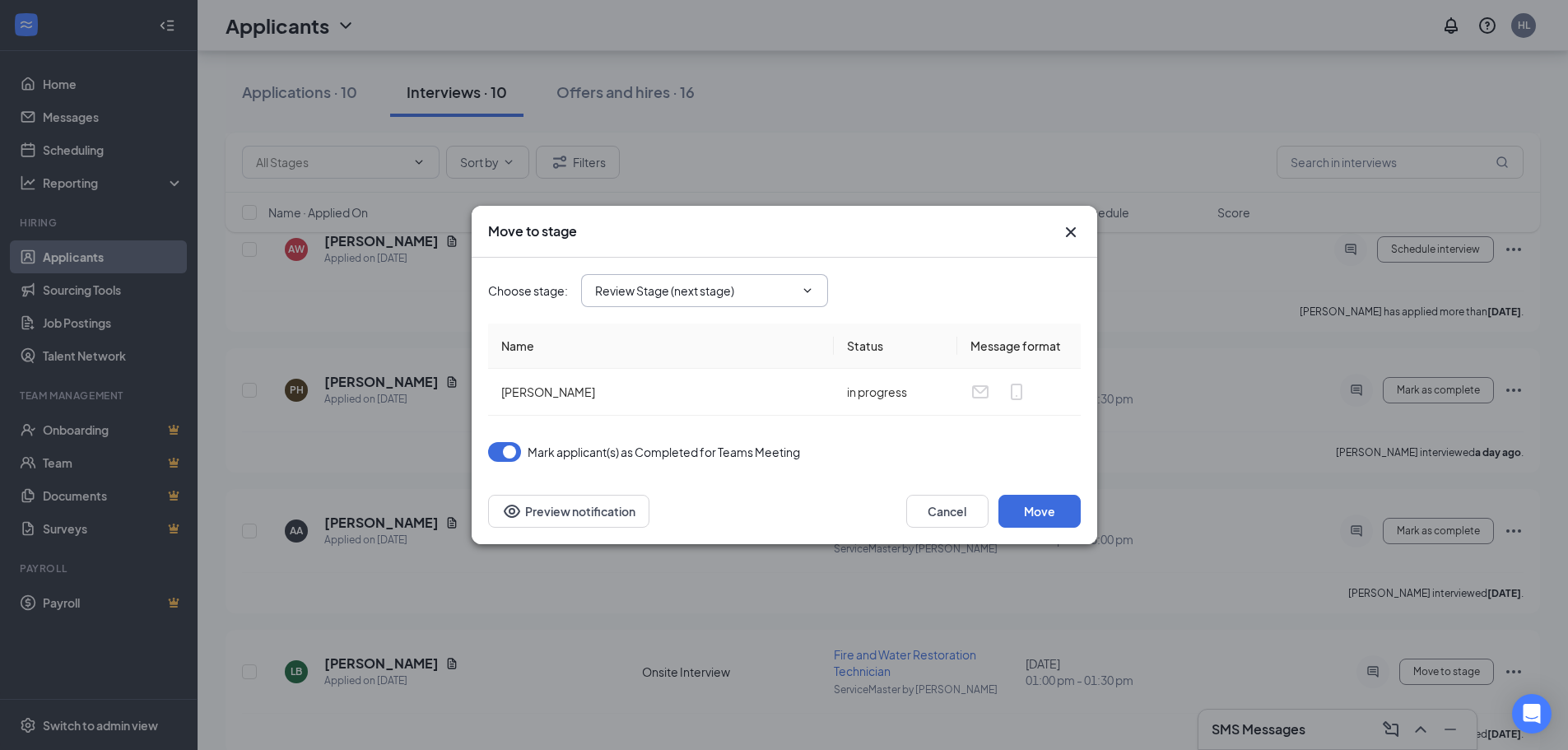
click at [745, 287] on input "Review Stage (next stage)" at bounding box center [694, 290] width 199 height 18
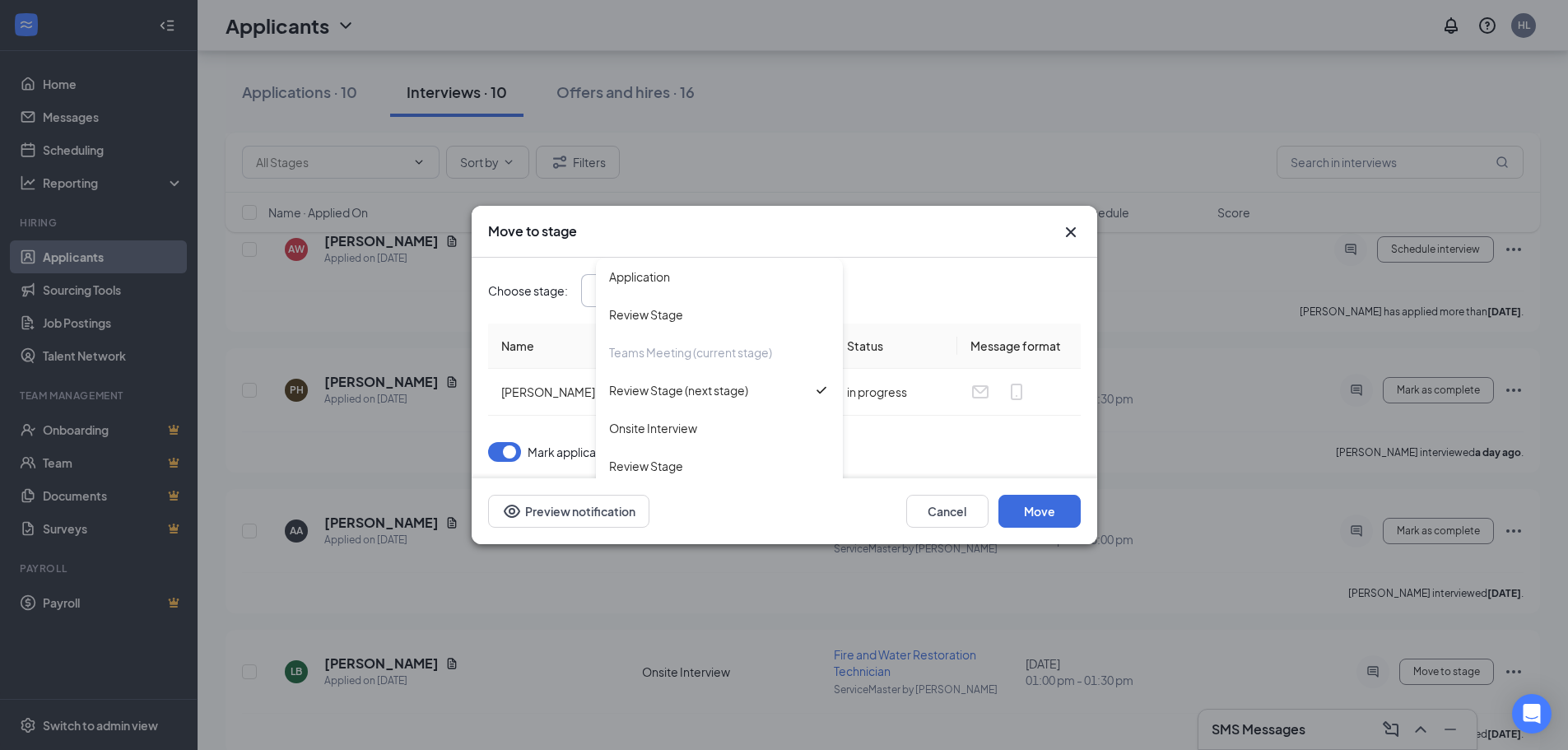
click at [929, 300] on div "Choose stage : Review Stage (next stage) Application Review Stage Teams Meeting…" at bounding box center [784, 291] width 593 height 33
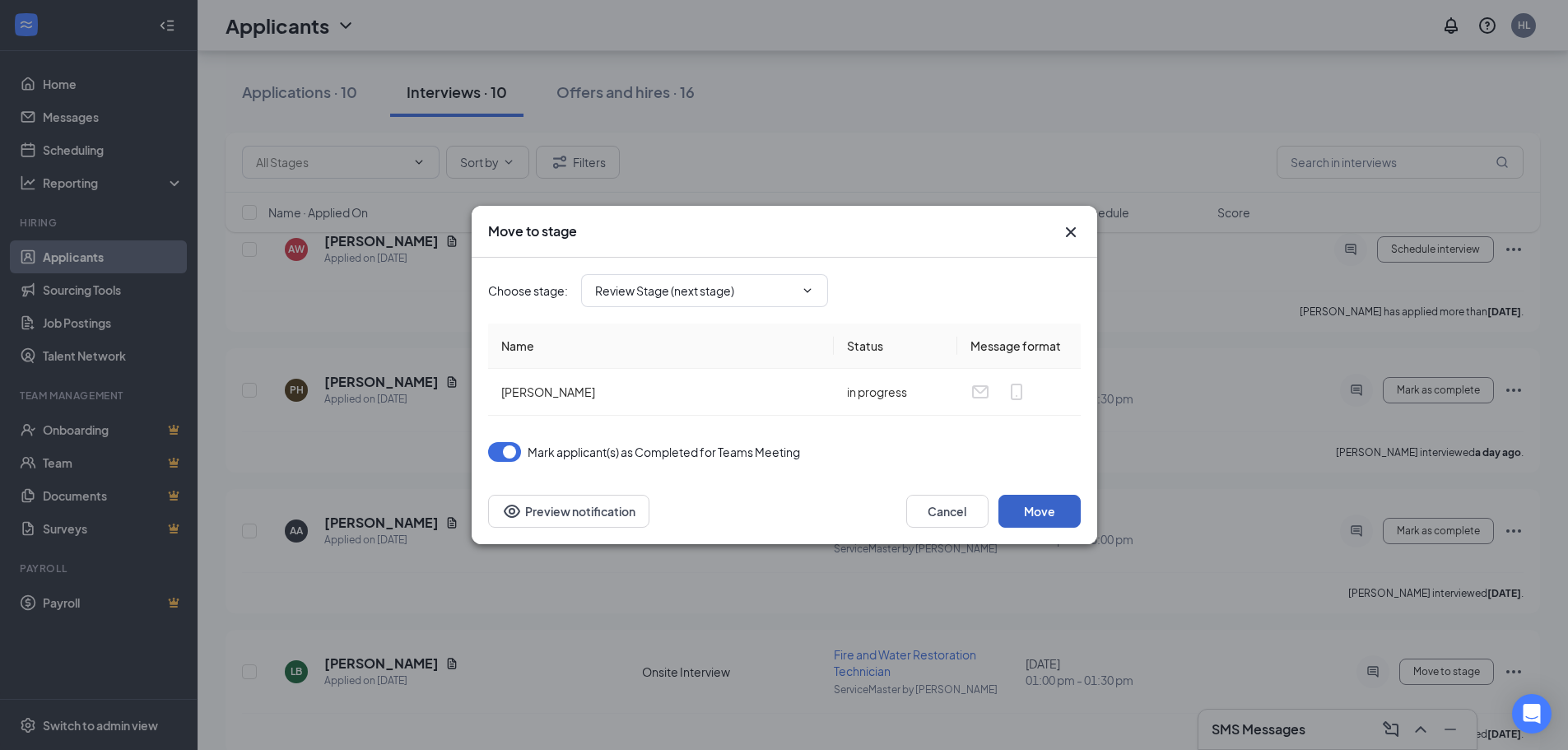
click at [1033, 510] on button "Move" at bounding box center [1039, 511] width 82 height 33
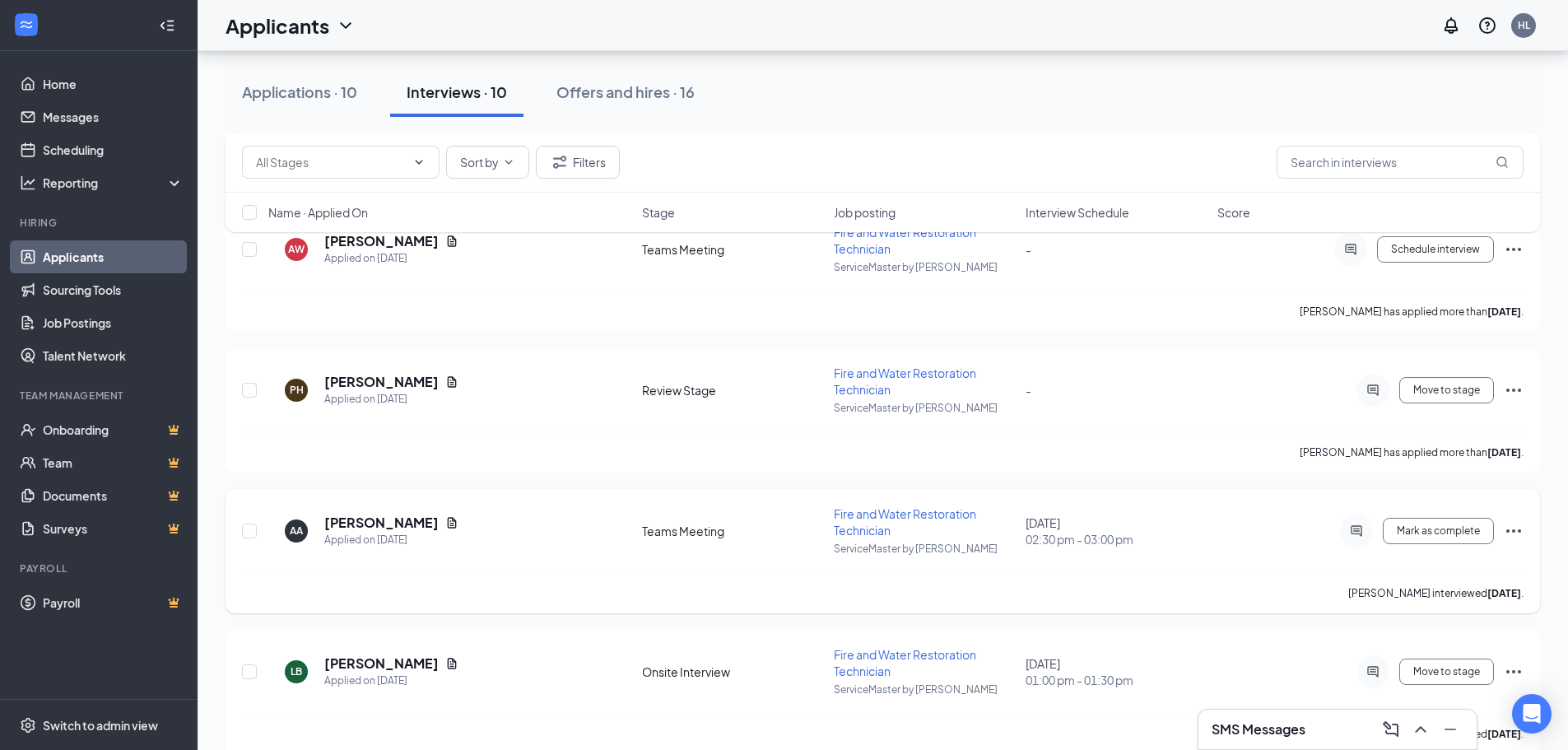
click at [1263, 527] on icon "Ellipses" at bounding box center [1513, 530] width 20 height 20
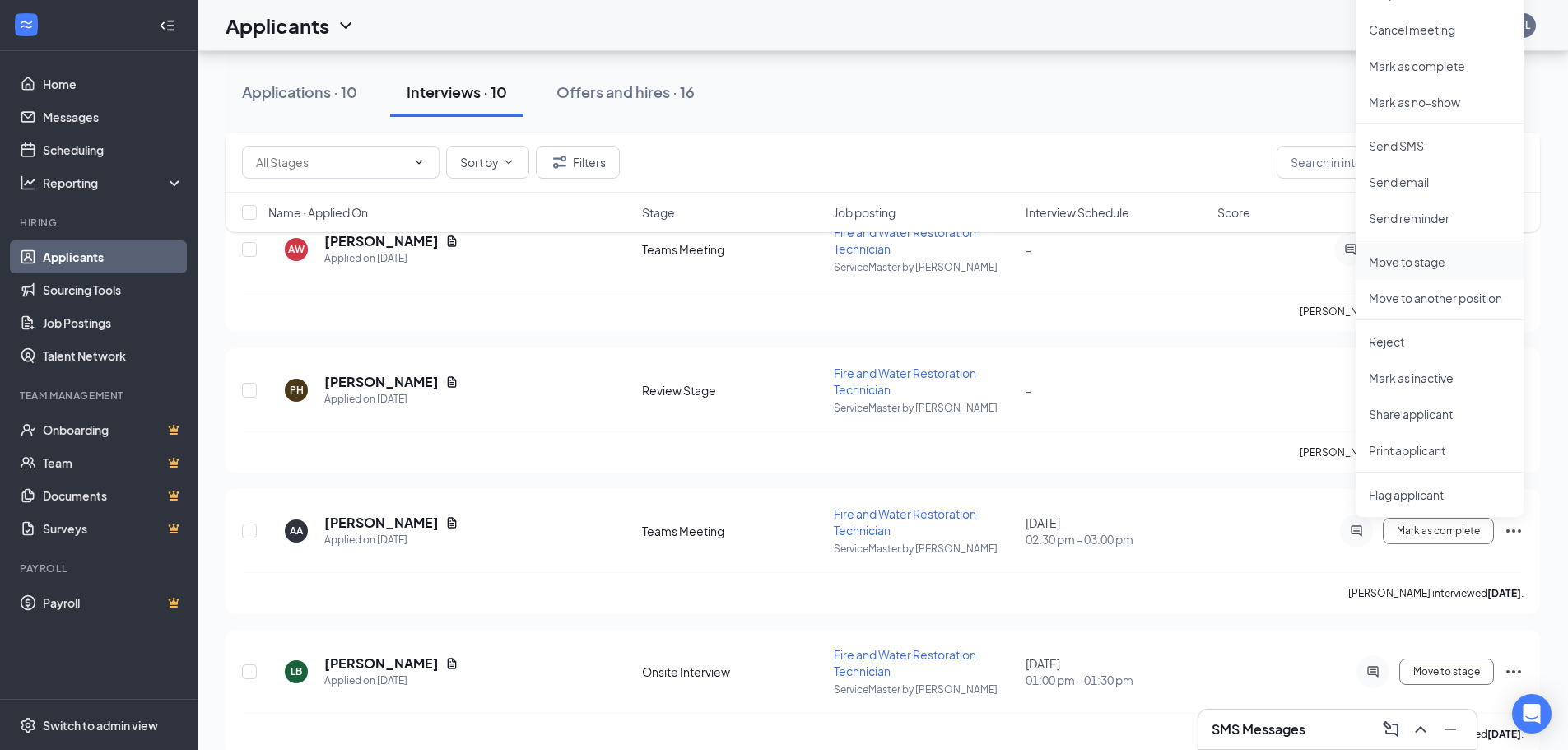
click at [1263, 260] on p "Move to stage" at bounding box center [1439, 261] width 142 height 16
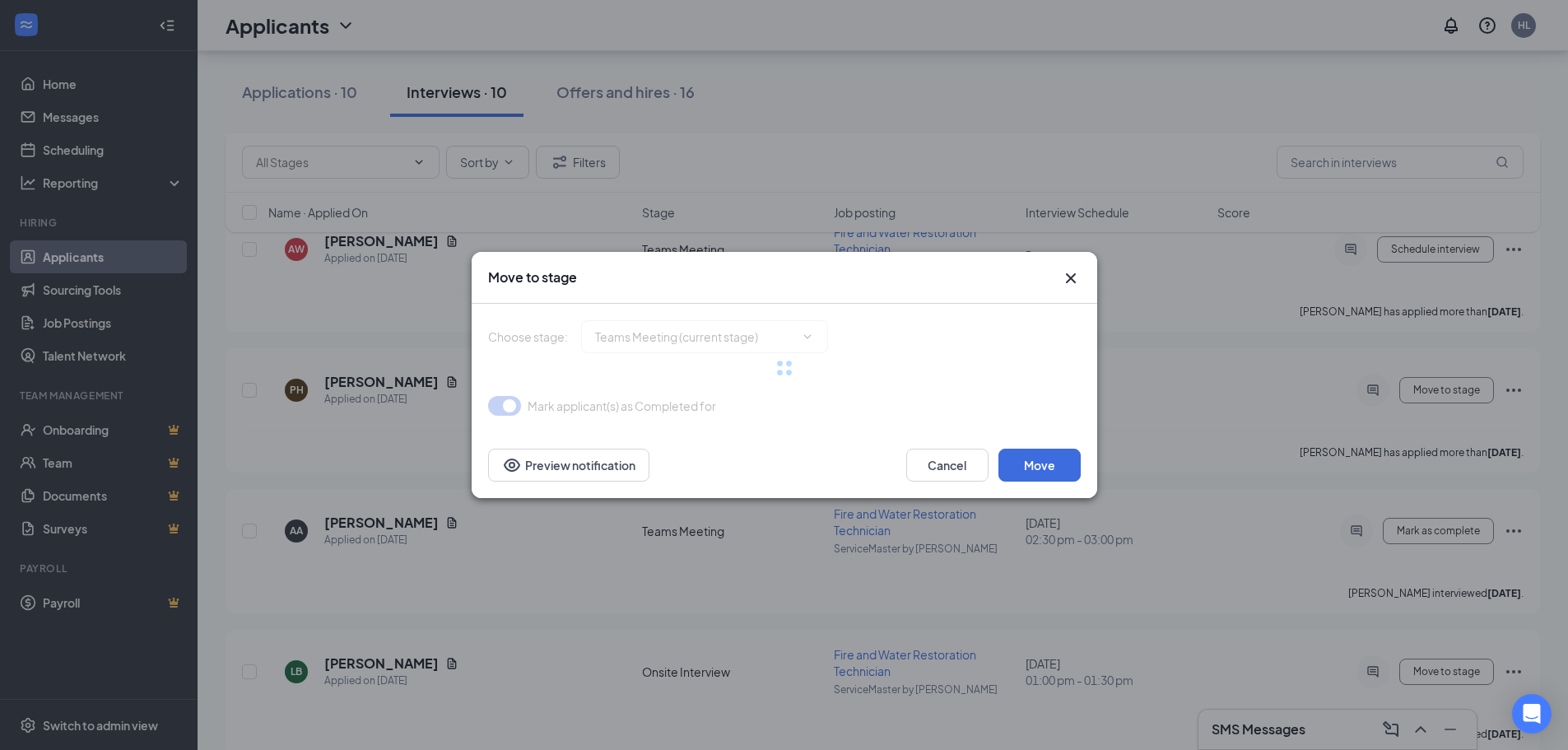
type input "Review Stage (next stage)"
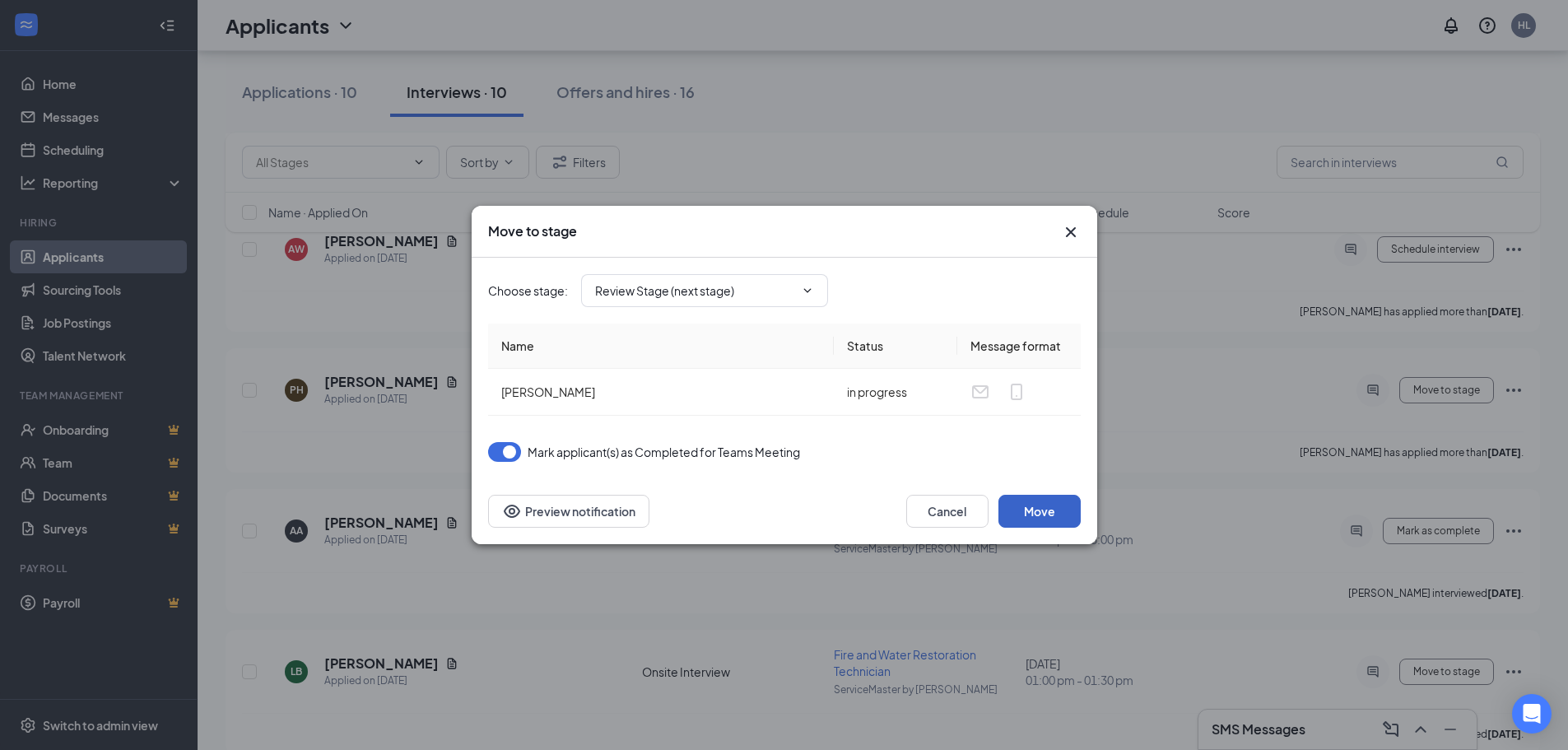
drag, startPoint x: 1036, startPoint y: 521, endPoint x: 1033, endPoint y: 513, distance: 8.5
click at [1037, 518] on button "Move" at bounding box center [1039, 511] width 82 height 33
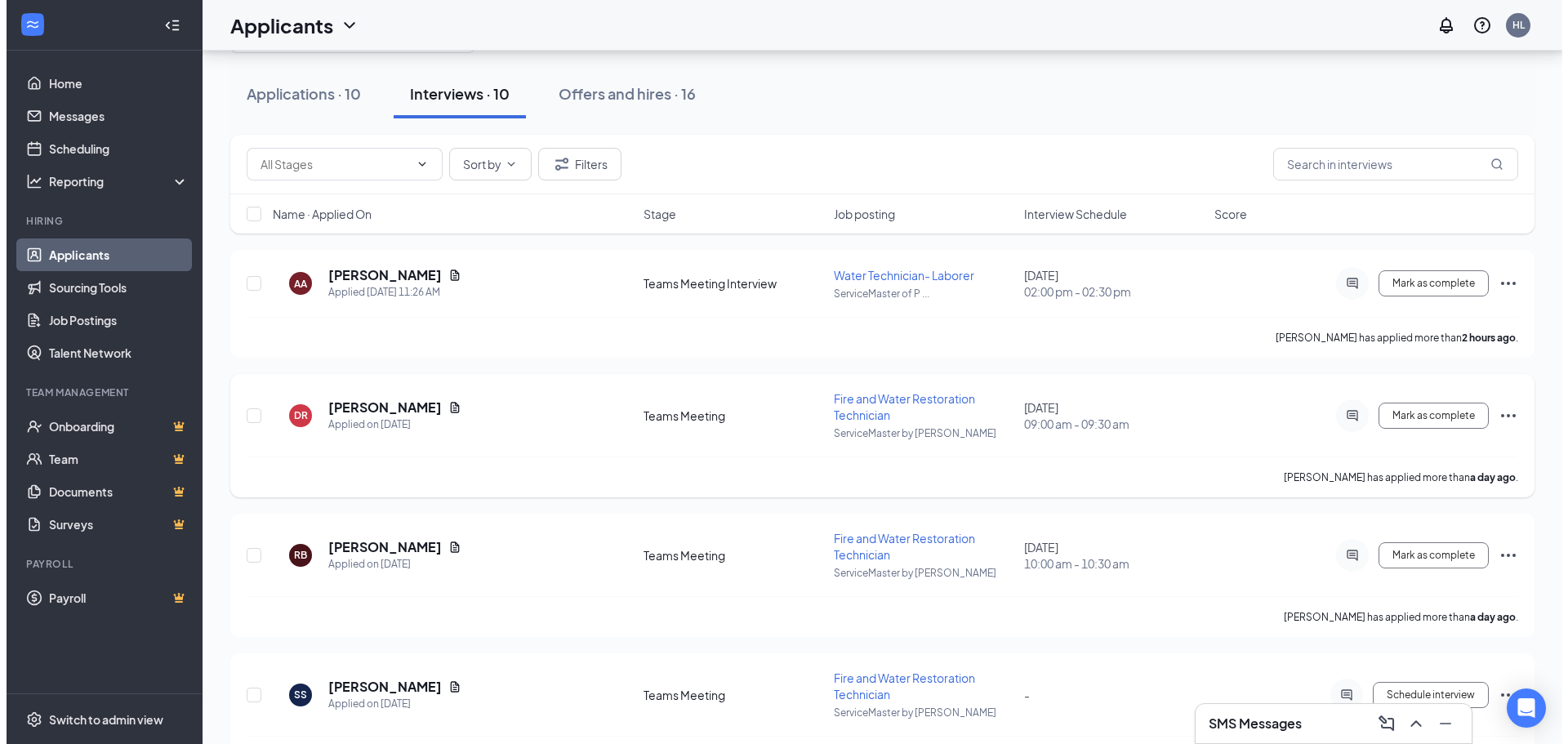
scroll to position [82, 0]
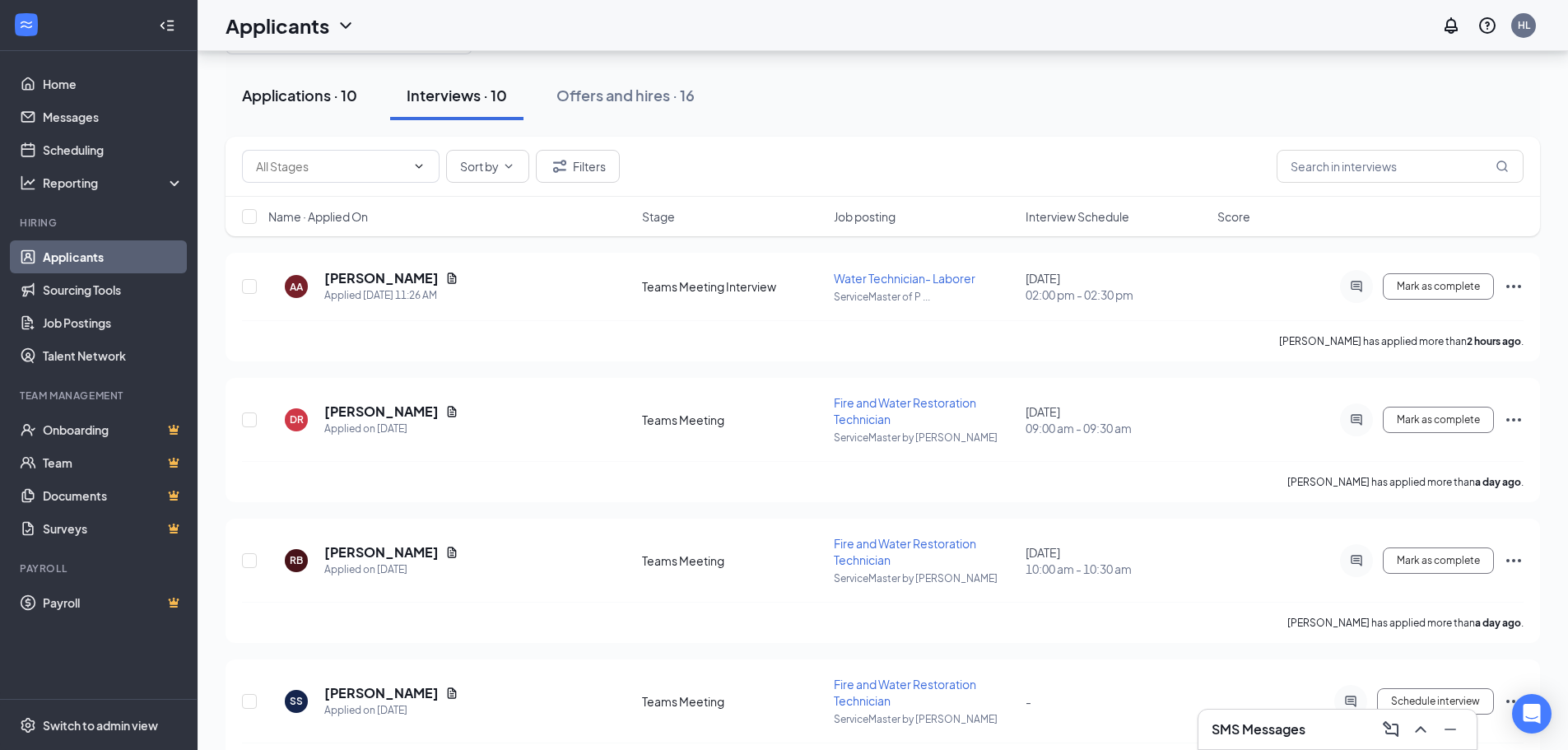
click at [263, 87] on div "Applications · 10" at bounding box center [300, 95] width 115 height 21
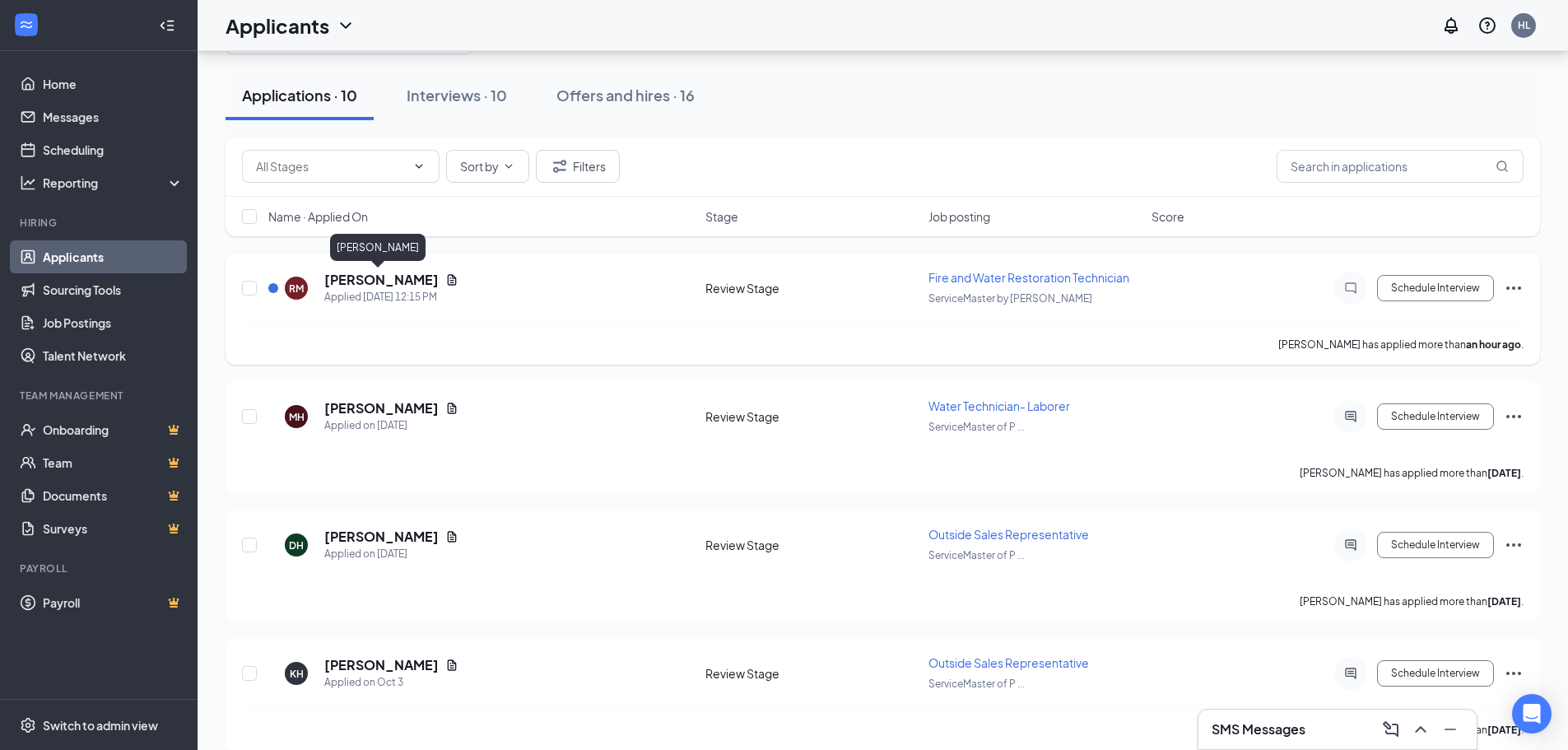
click at [373, 277] on h5 "[PERSON_NAME]" at bounding box center [382, 280] width 115 height 18
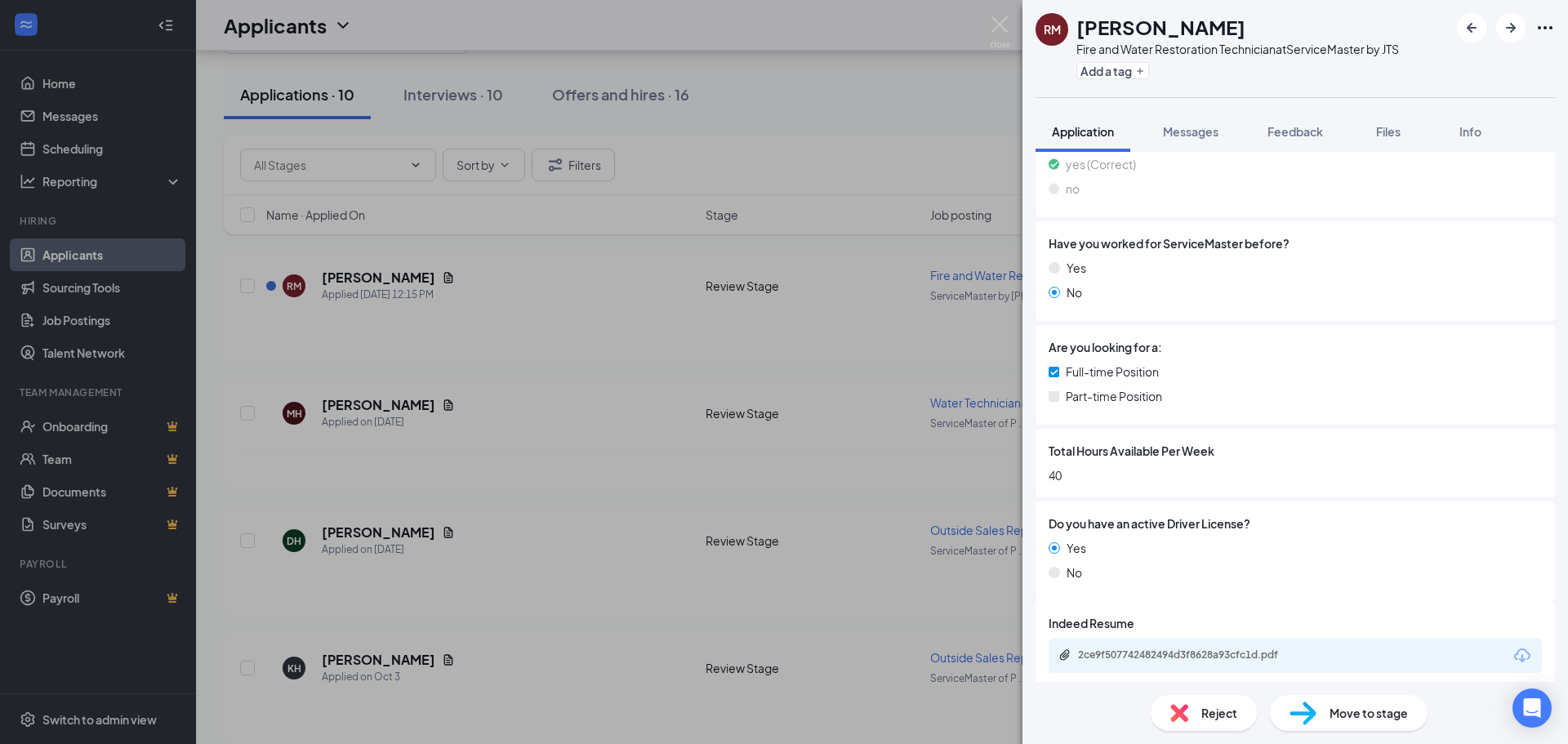
scroll to position [285, 0]
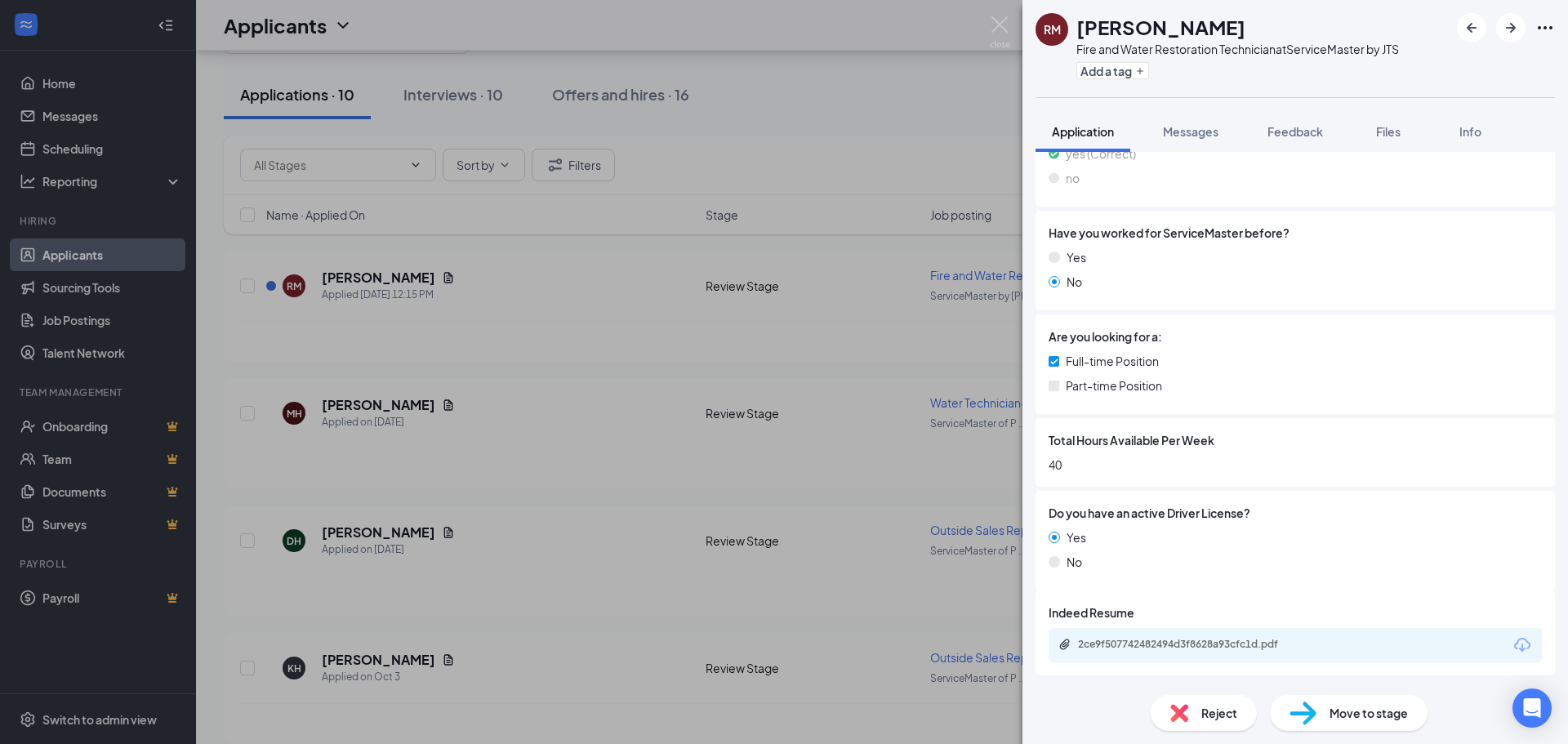
click at [1222, 567] on div "2ce9f507742482494d3f8628a93cfc1d.pdf" at bounding box center [1192, 643] width 228 height 13
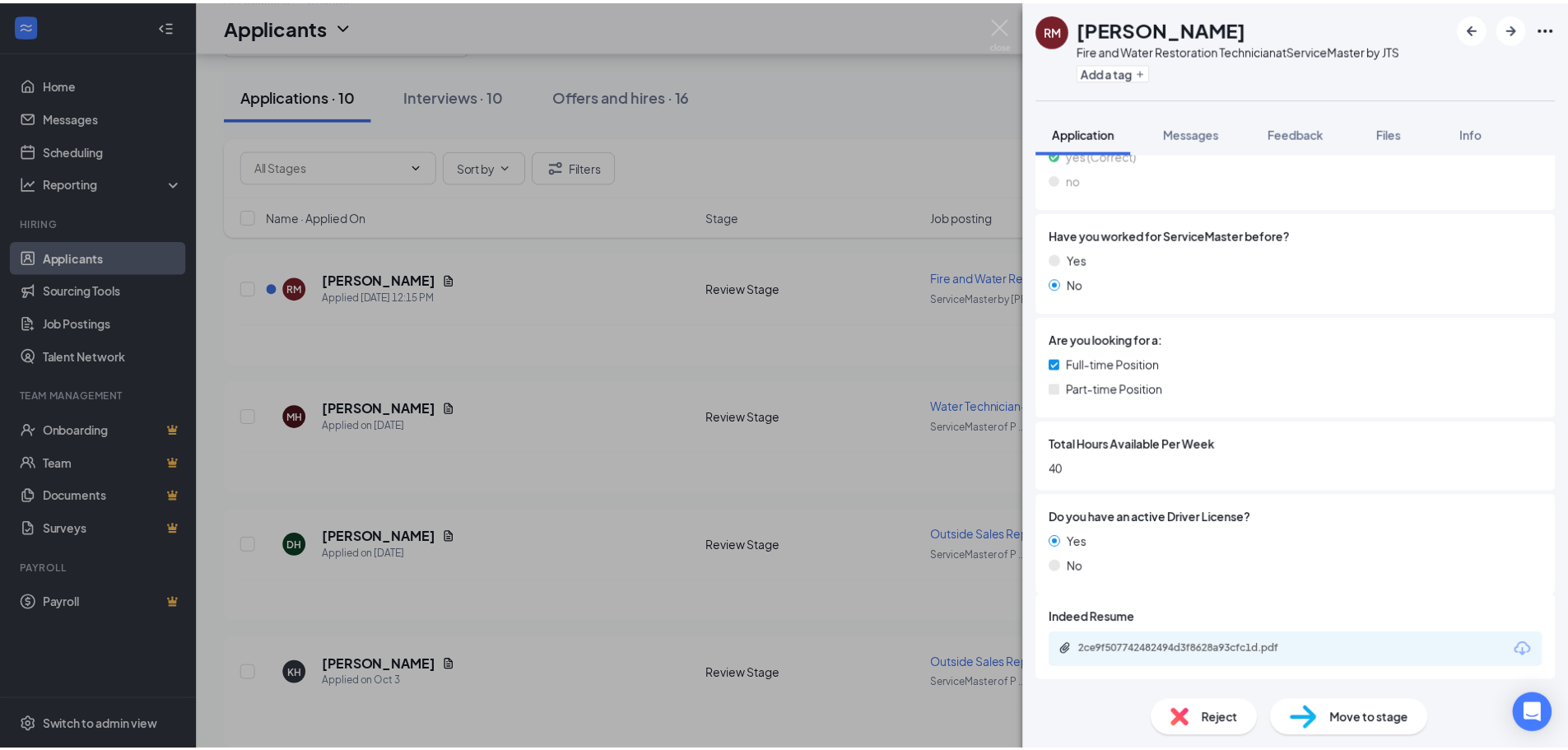
scroll to position [281, 0]
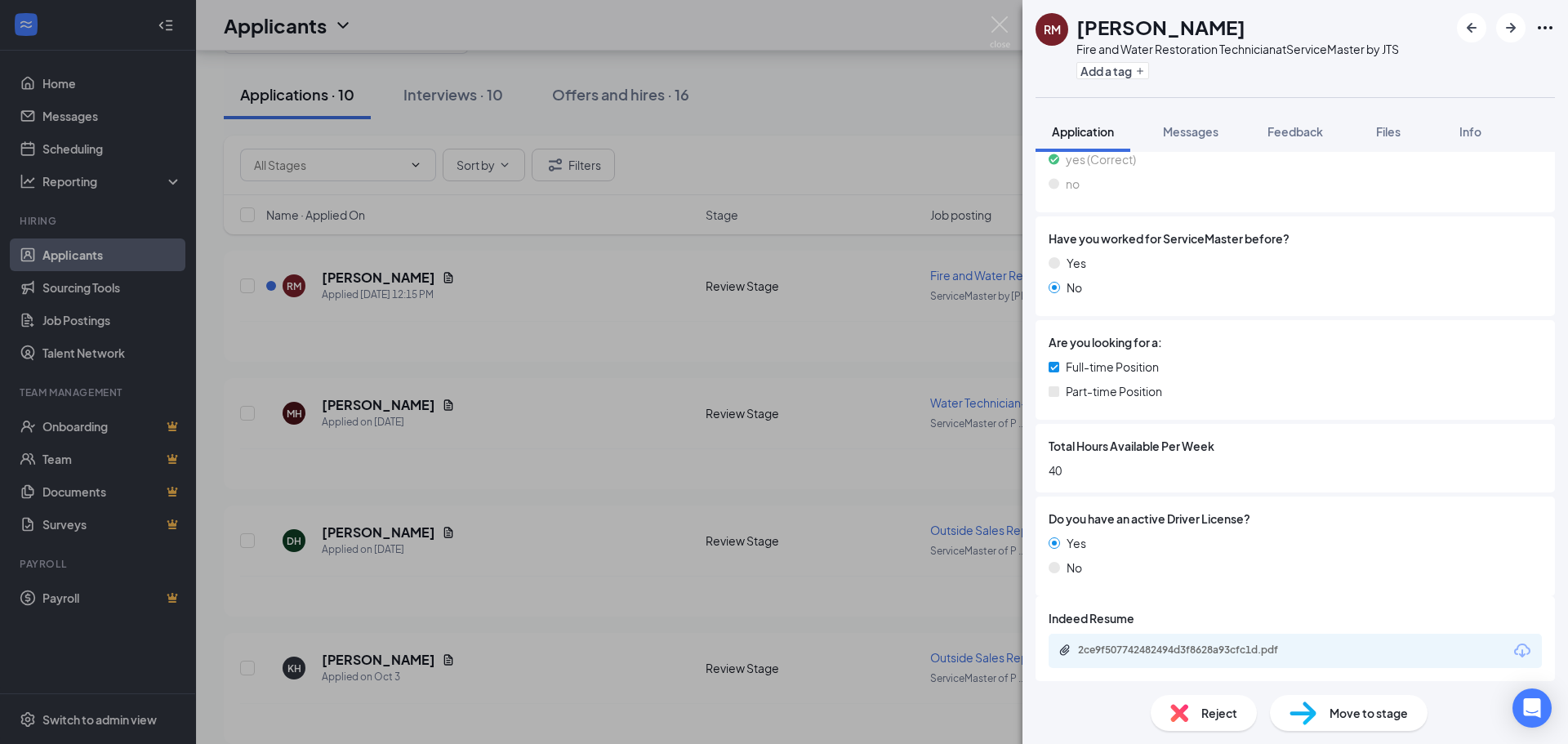
click at [1012, 21] on div "RM [PERSON_NAME] Fire and Water Restoration Technician at ServiceMaster by JTS …" at bounding box center [784, 372] width 1568 height 744
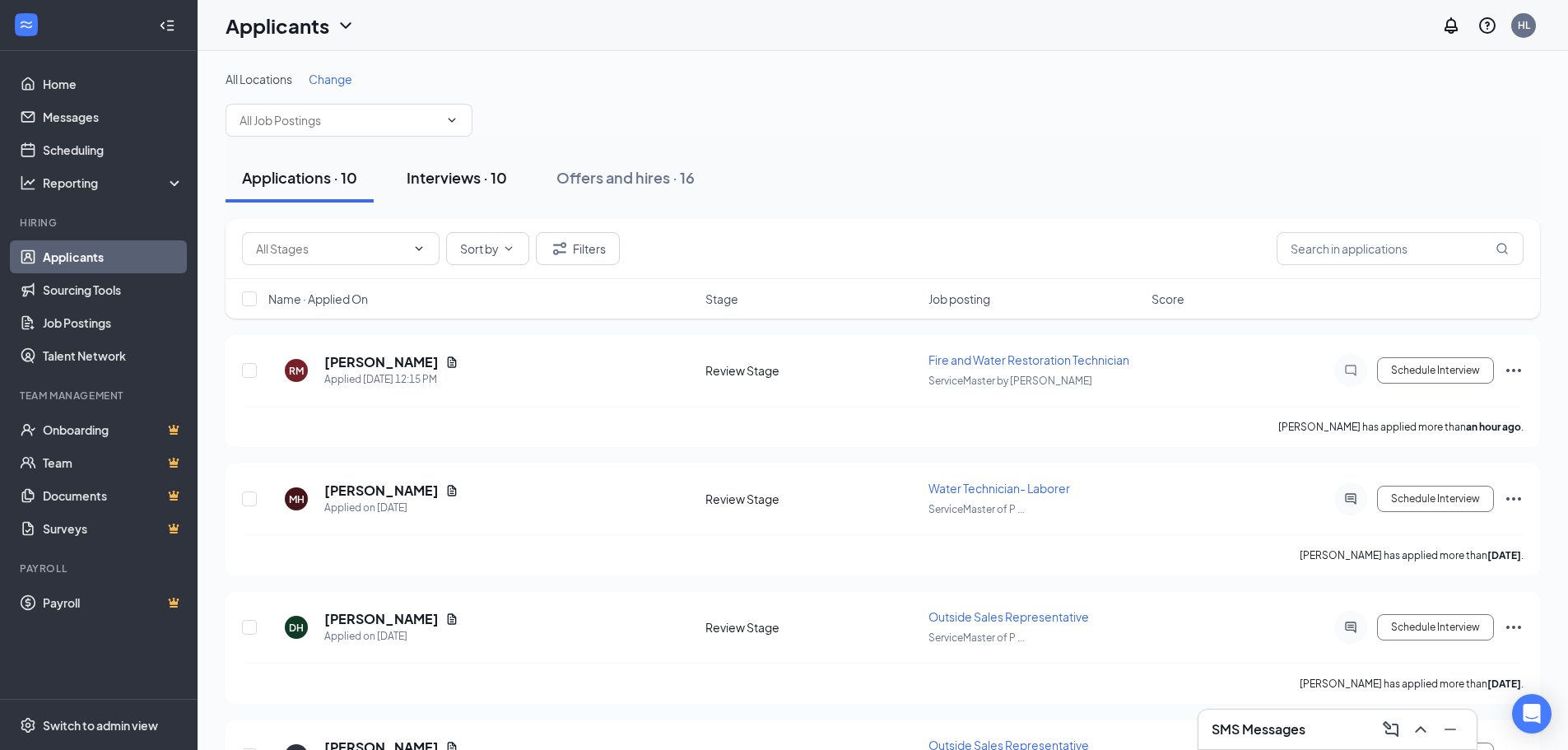
click at [458, 181] on div "Interviews · 10" at bounding box center [457, 177] width 101 height 21
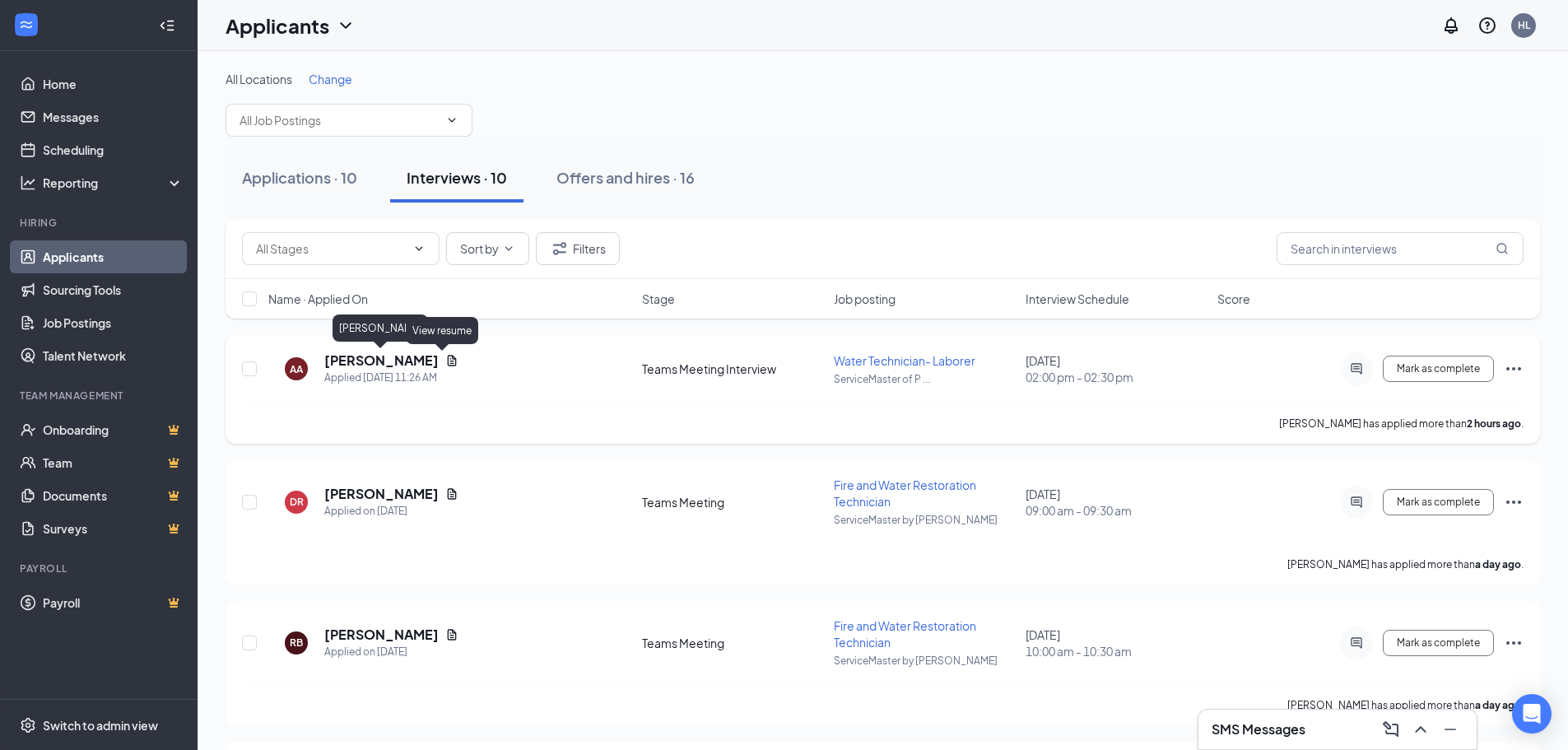
click at [398, 360] on h5 "[PERSON_NAME]" at bounding box center [382, 360] width 115 height 18
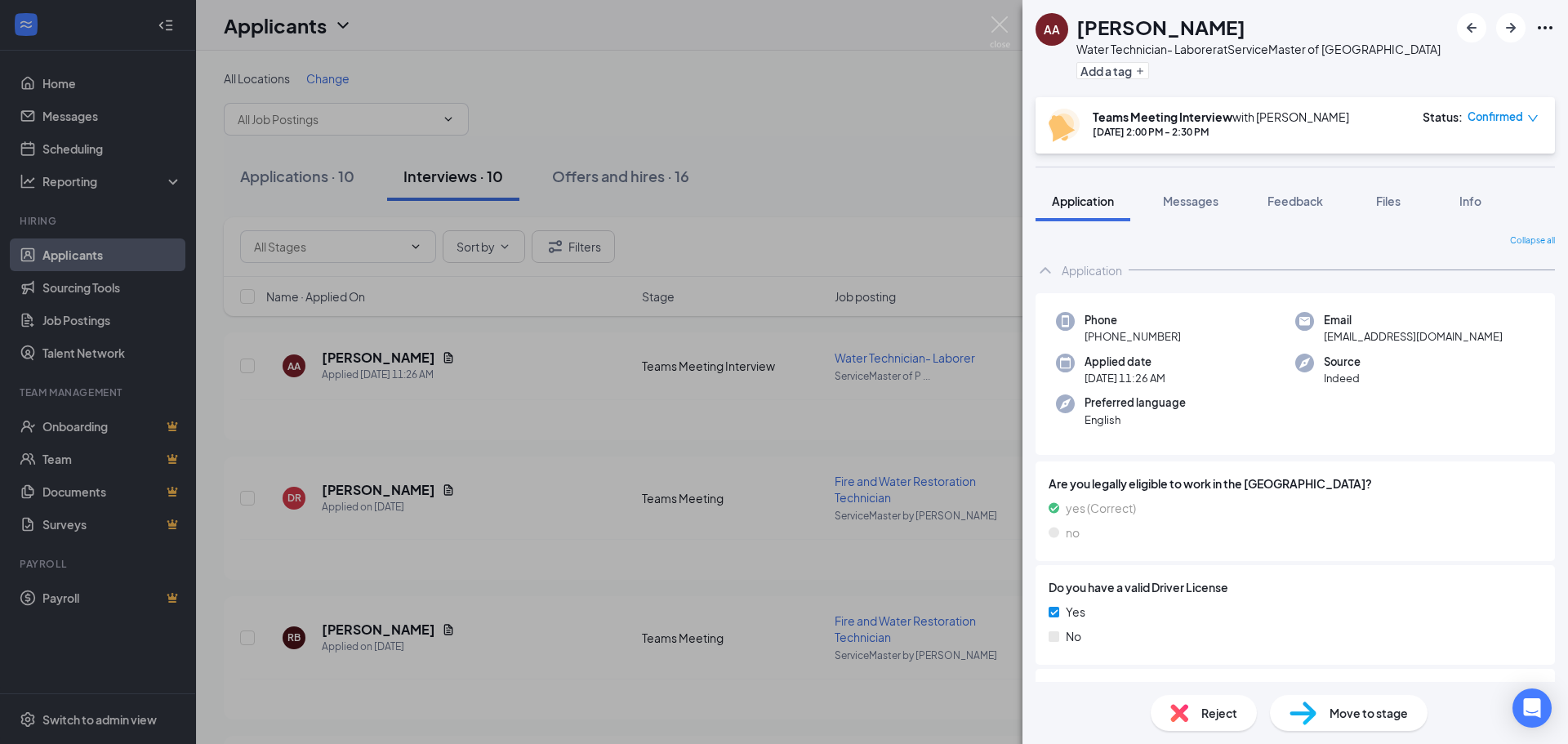
click at [998, 26] on img at bounding box center [1000, 32] width 21 height 32
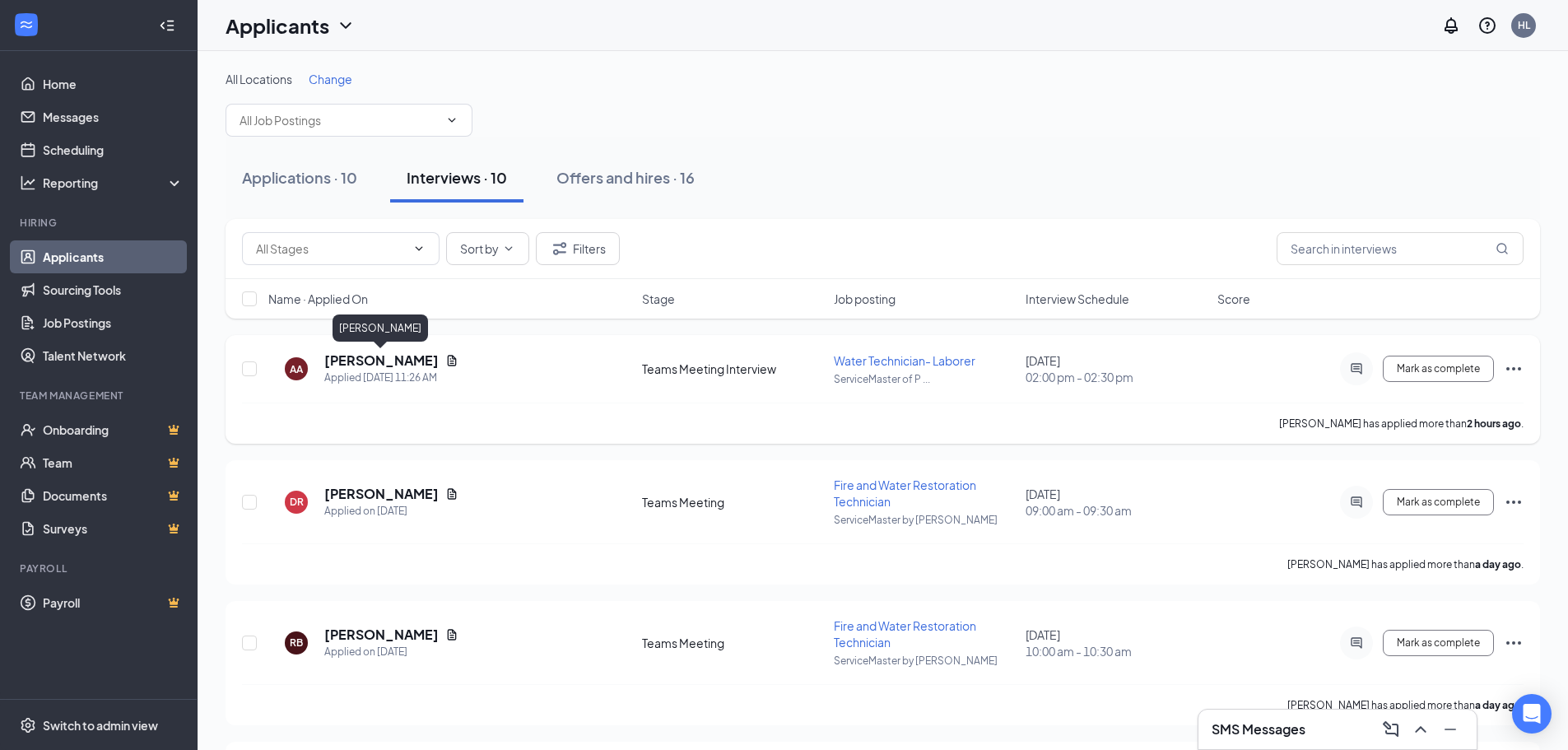
click at [404, 359] on h5 "[PERSON_NAME]" at bounding box center [382, 360] width 115 height 18
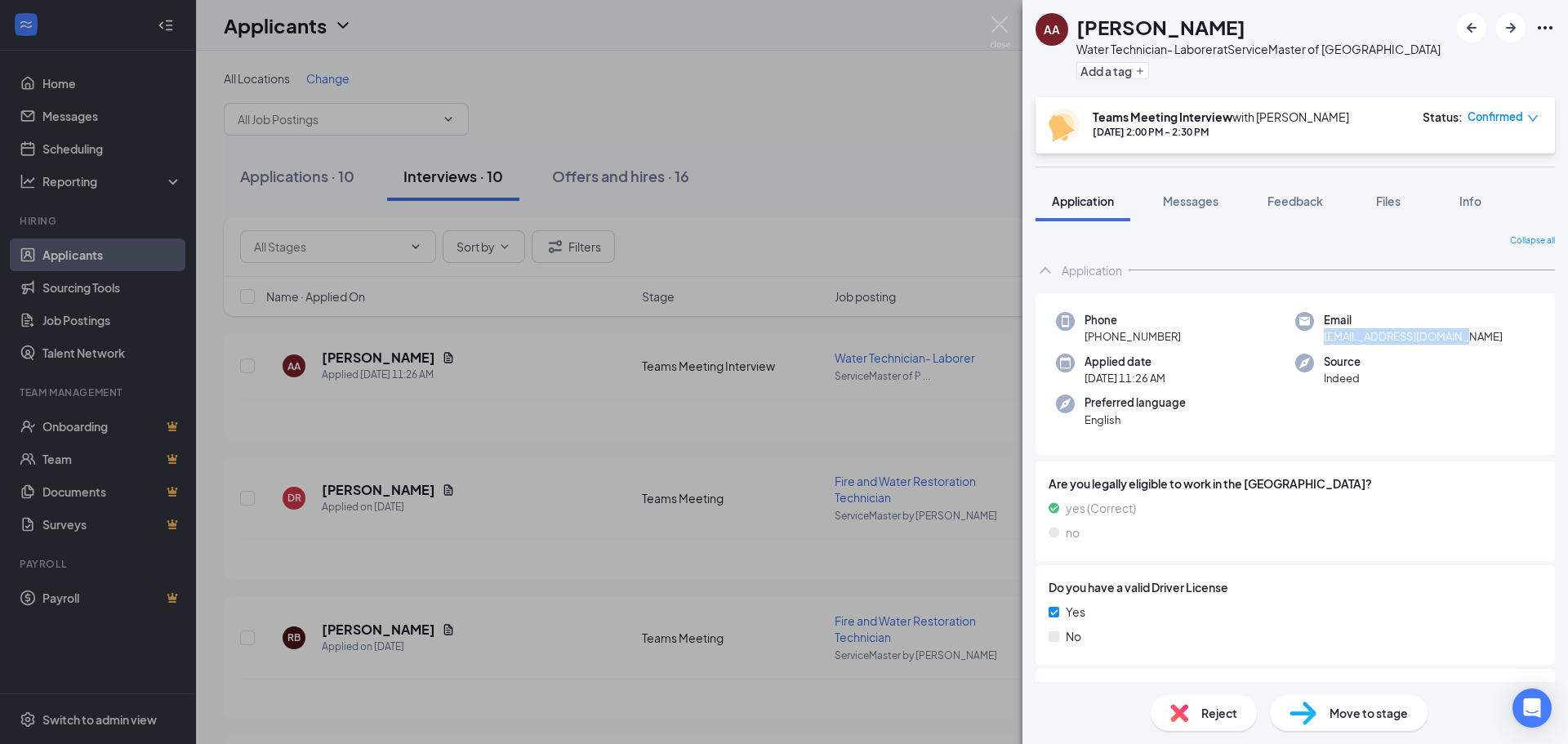
drag, startPoint x: 1461, startPoint y: 338, endPoint x: 1318, endPoint y: 346, distance: 143.2
click at [1254, 346] on div "Phone [PHONE_NUMBER] Email [EMAIL_ADDRESS][DOMAIN_NAME] Applied date [DATE] 11:…" at bounding box center [1295, 374] width 520 height 163
copy span "[EMAIL_ADDRESS][DOMAIN_NAME]"
click at [1005, 15] on div "AA [PERSON_NAME] Water Technician- Laborer at ServiceMaster of [GEOGRAPHIC_DATA…" at bounding box center [784, 372] width 1568 height 744
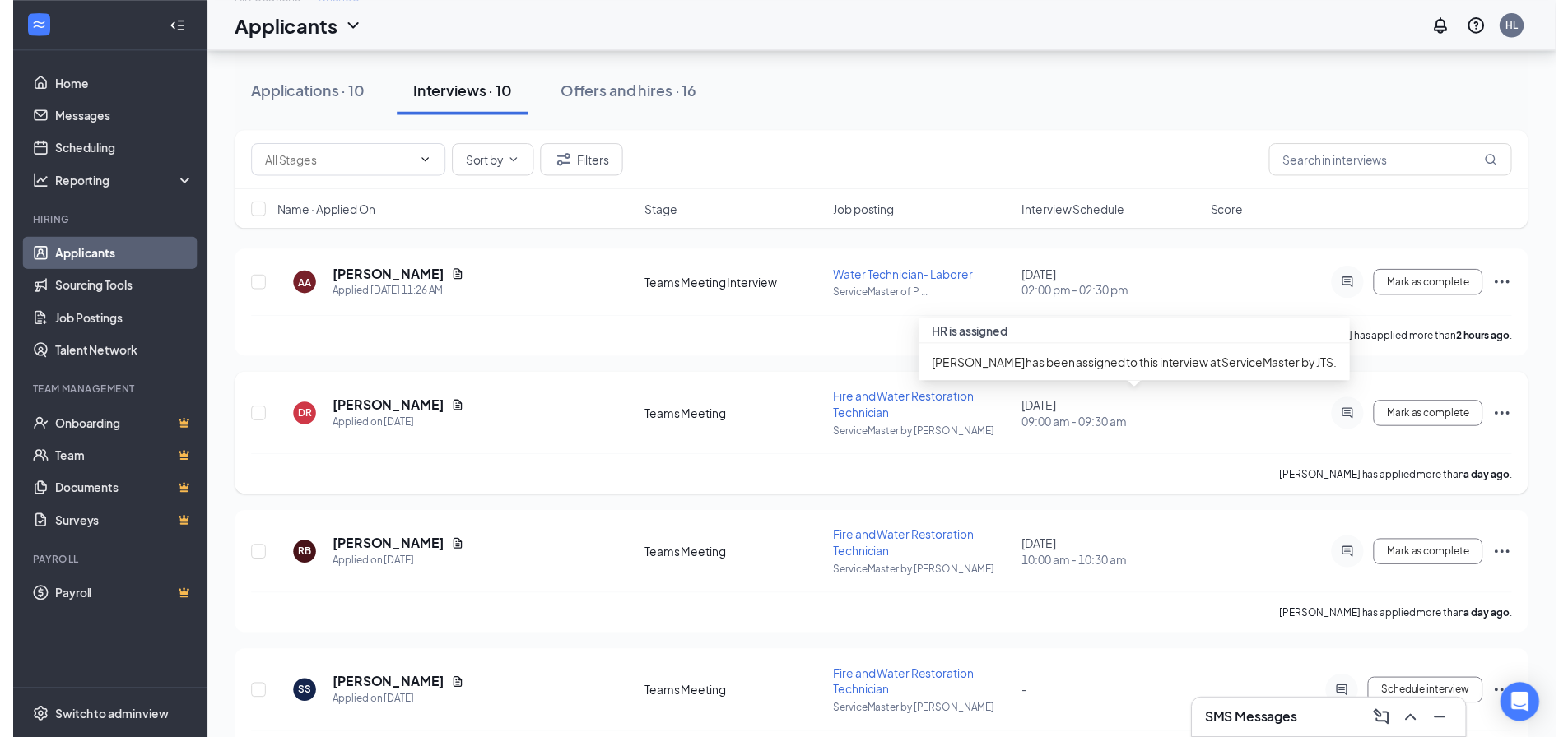
scroll to position [165, 0]
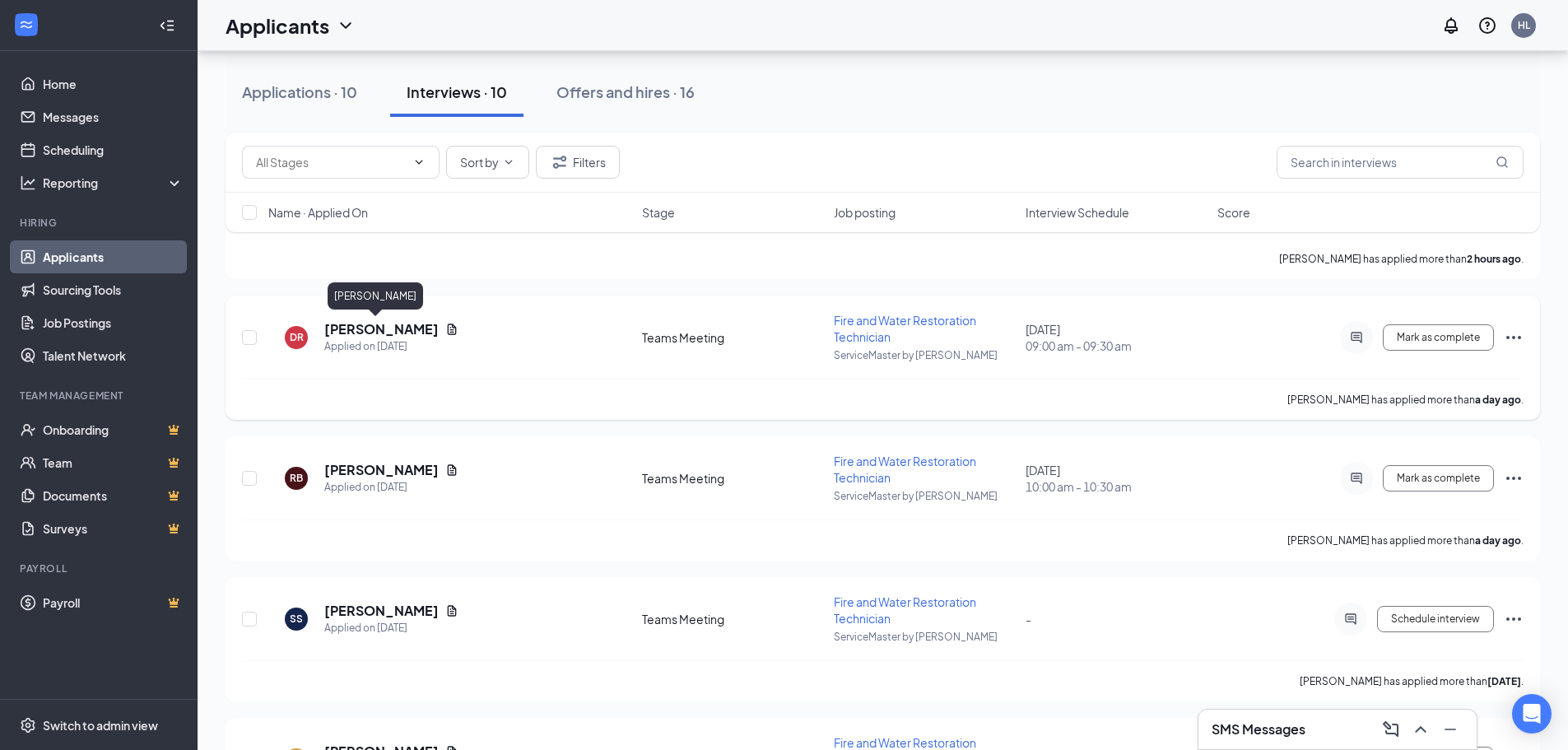
click at [365, 330] on h5 "[PERSON_NAME]" at bounding box center [382, 329] width 115 height 18
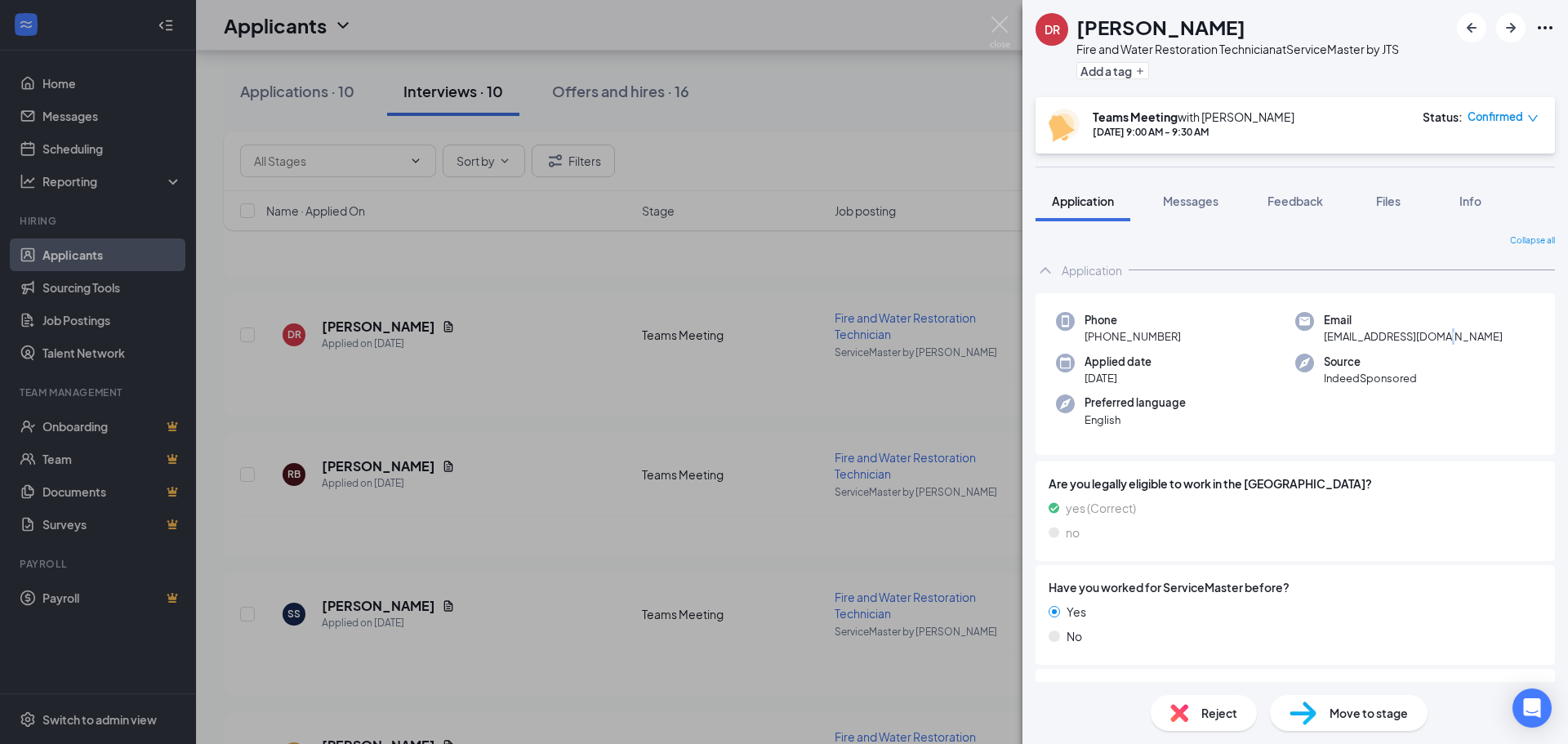
drag, startPoint x: 1450, startPoint y: 339, endPoint x: 1440, endPoint y: 340, distance: 10.0
click at [1254, 340] on span "[EMAIL_ADDRESS][DOMAIN_NAME]" at bounding box center [1414, 336] width 179 height 16
drag, startPoint x: 1464, startPoint y: 338, endPoint x: 1316, endPoint y: 345, distance: 148.2
click at [1254, 345] on div "Phone [PHONE_NUMBER] Email [EMAIL_ADDRESS][DOMAIN_NAME] Applied date [DATE] Sou…" at bounding box center [1295, 374] width 520 height 163
copy span "[EMAIL_ADDRESS][DOMAIN_NAME]"
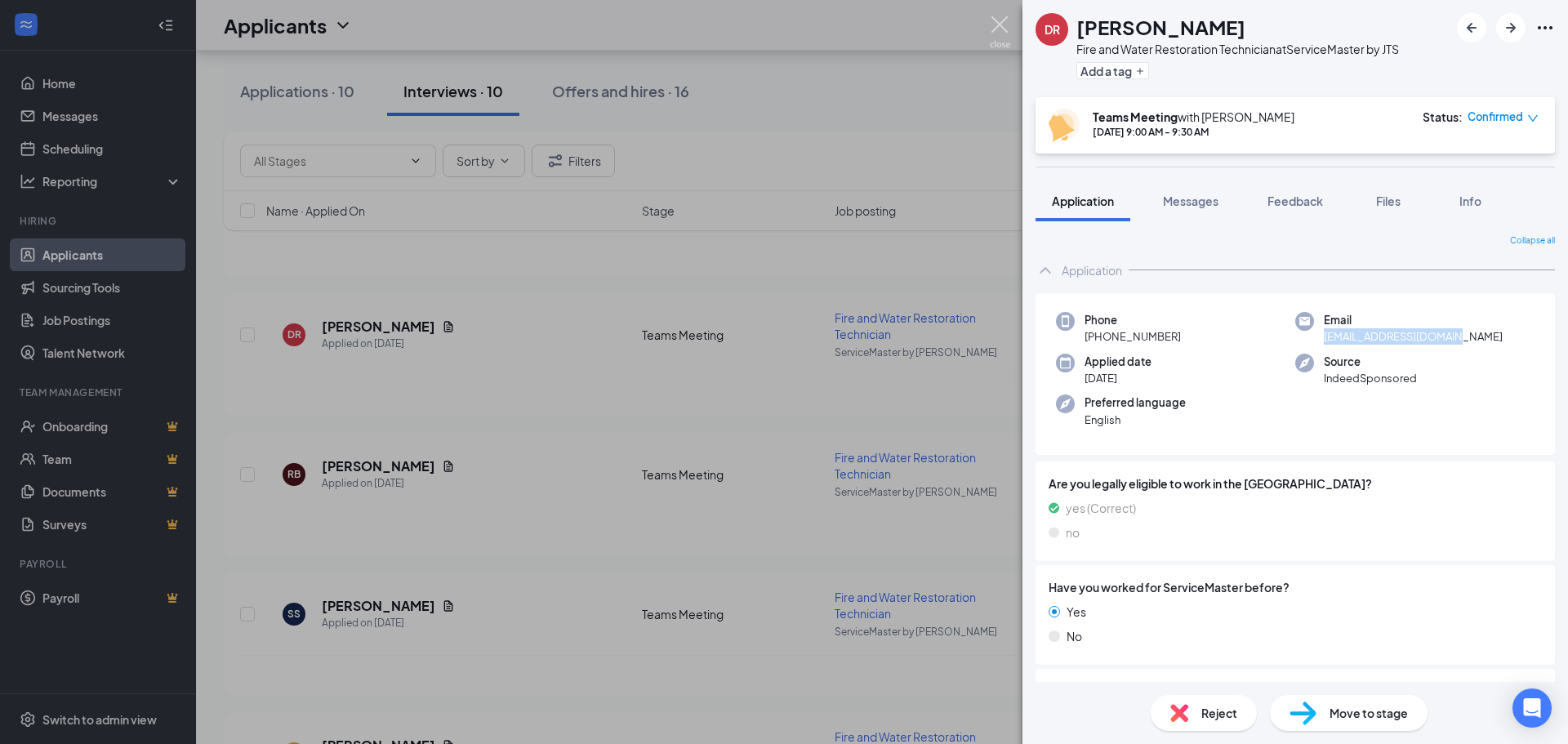
click at [999, 21] on img at bounding box center [1000, 32] width 21 height 32
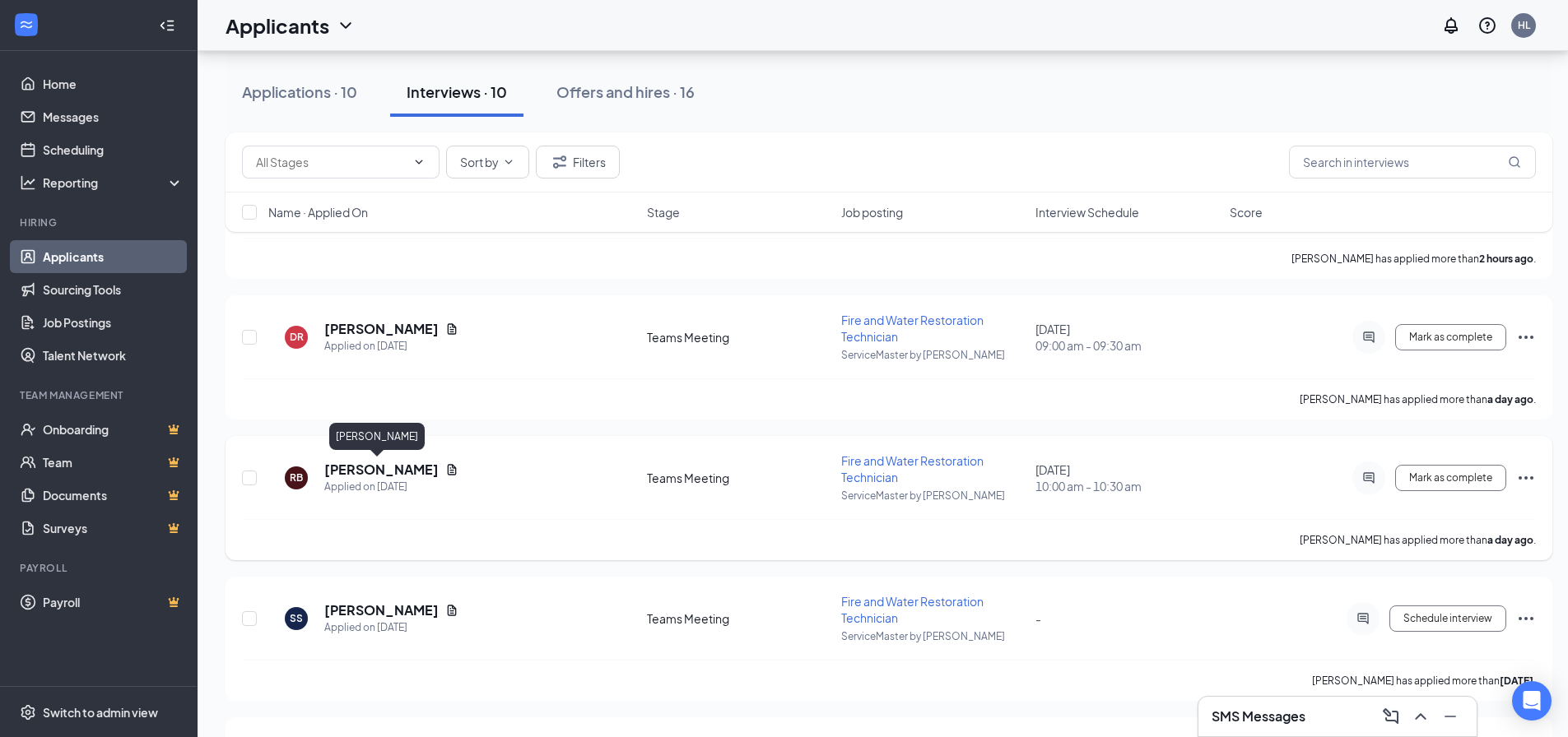
click at [359, 473] on h5 "[PERSON_NAME]" at bounding box center [382, 470] width 115 height 18
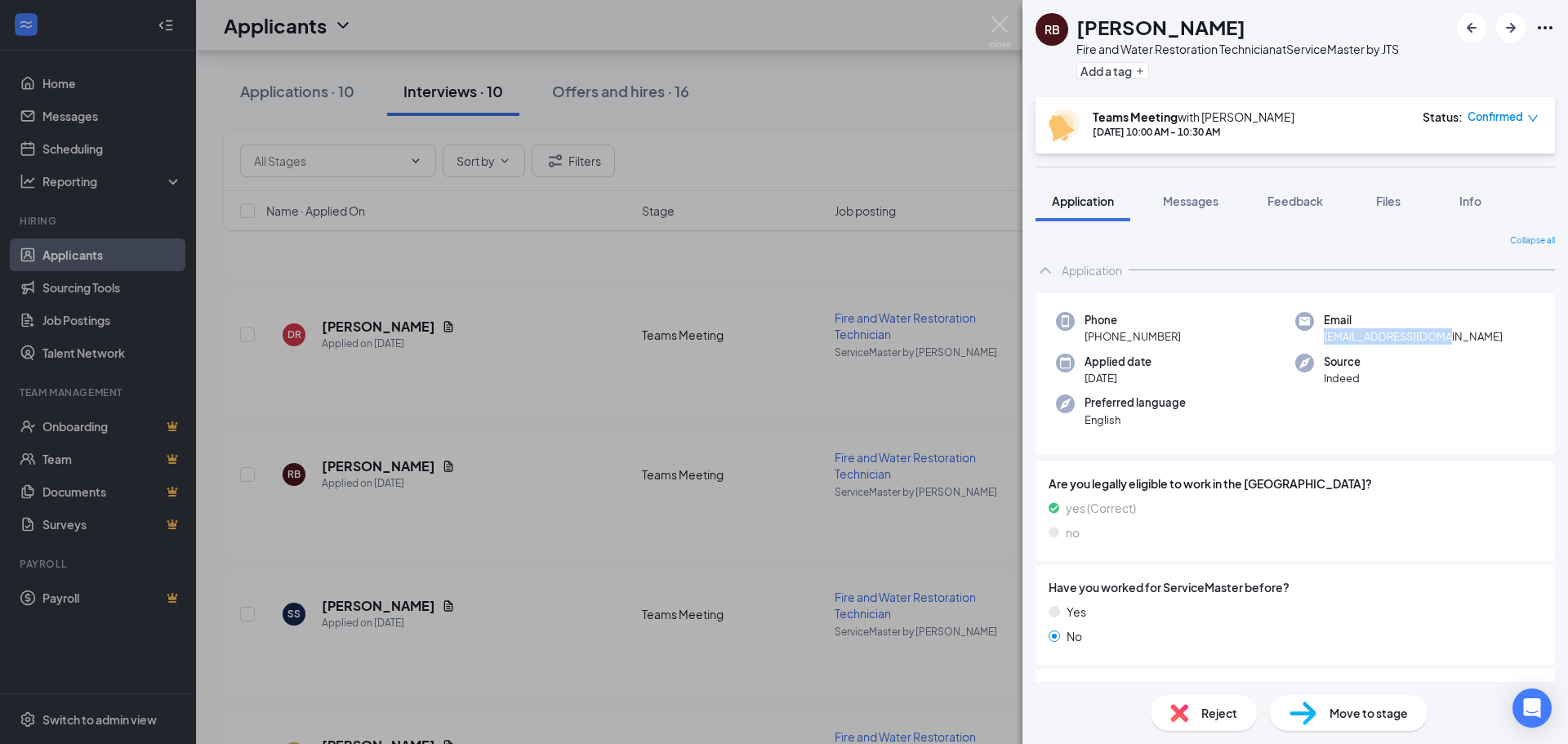
drag, startPoint x: 1443, startPoint y: 336, endPoint x: 1310, endPoint y: 340, distance: 133.1
click at [1254, 340] on div "Email [EMAIL_ADDRESS][DOMAIN_NAME]" at bounding box center [1415, 328] width 240 height 34
copy span "[EMAIL_ADDRESS][DOMAIN_NAME]"
click at [1006, 16] on img at bounding box center [1000, 32] width 21 height 32
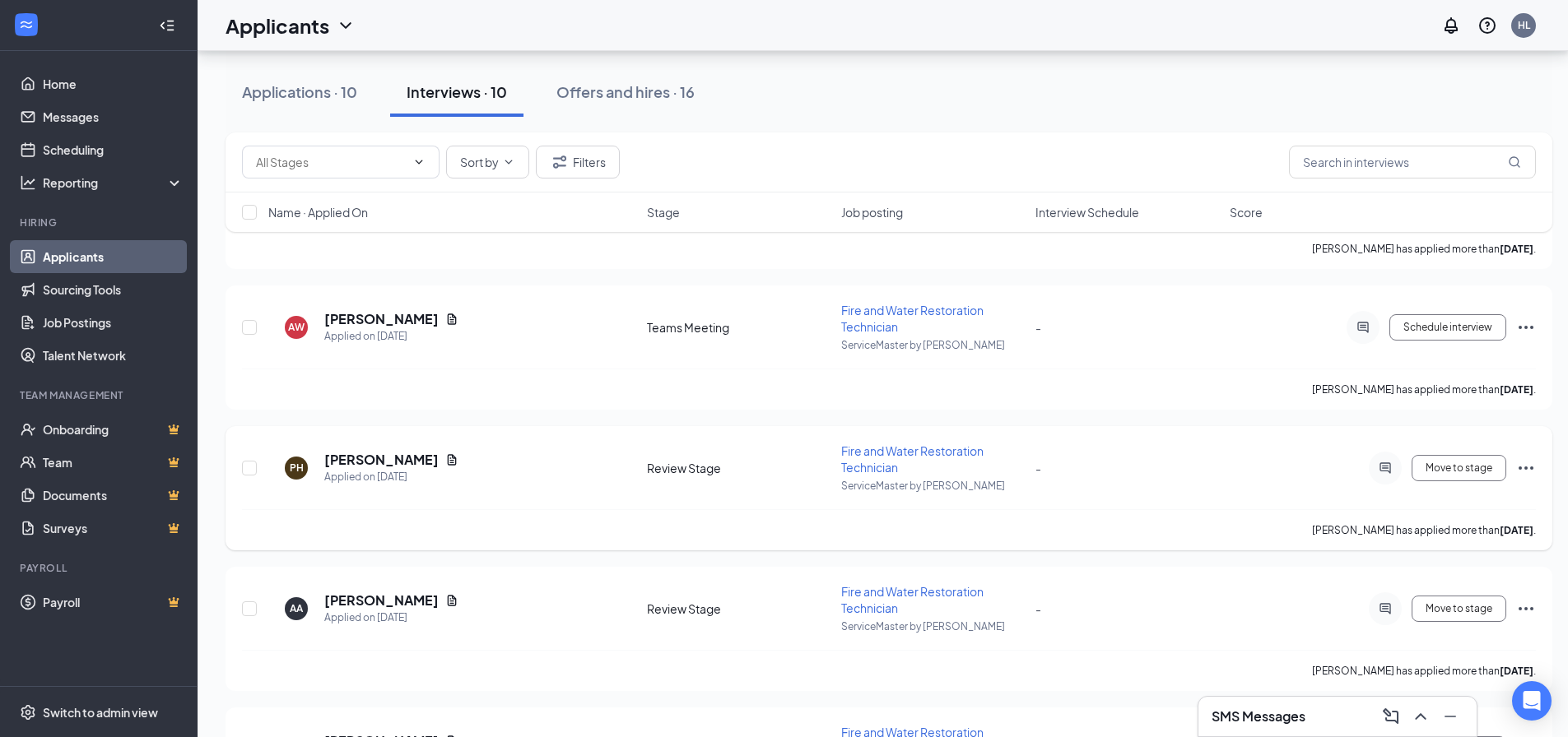
scroll to position [658, 0]
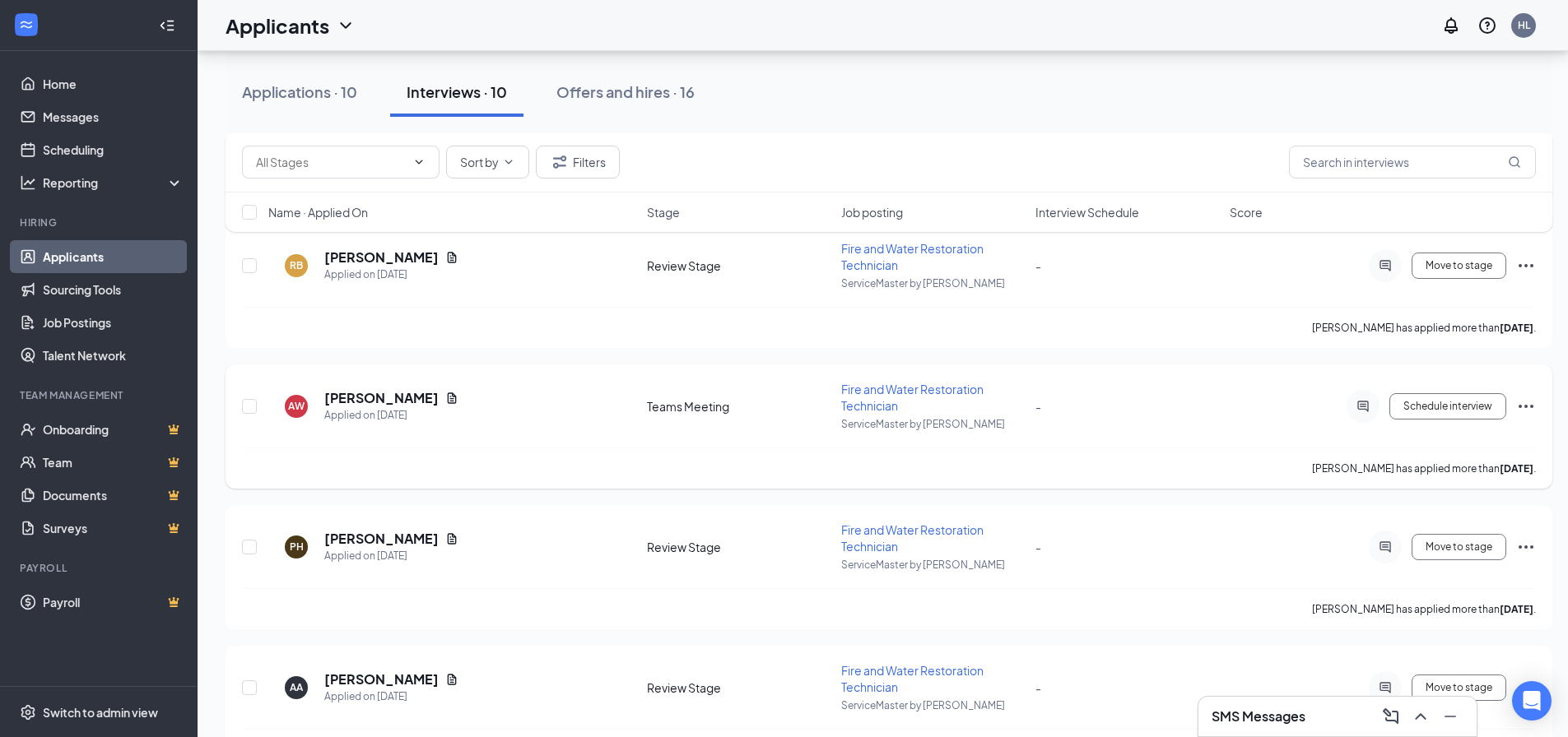
click at [1263, 406] on icon "Ellipses" at bounding box center [1525, 406] width 15 height 3
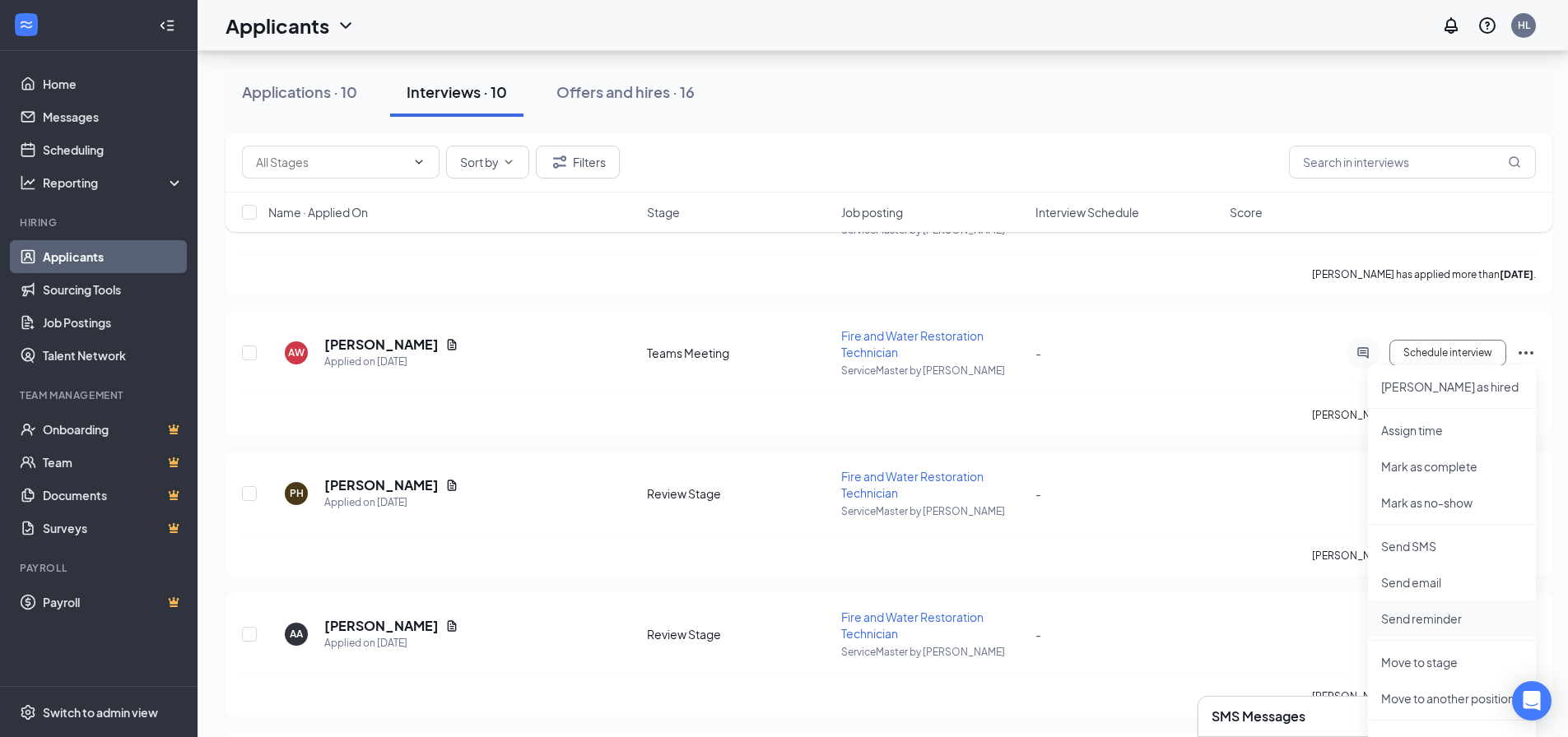
scroll to position [740, 0]
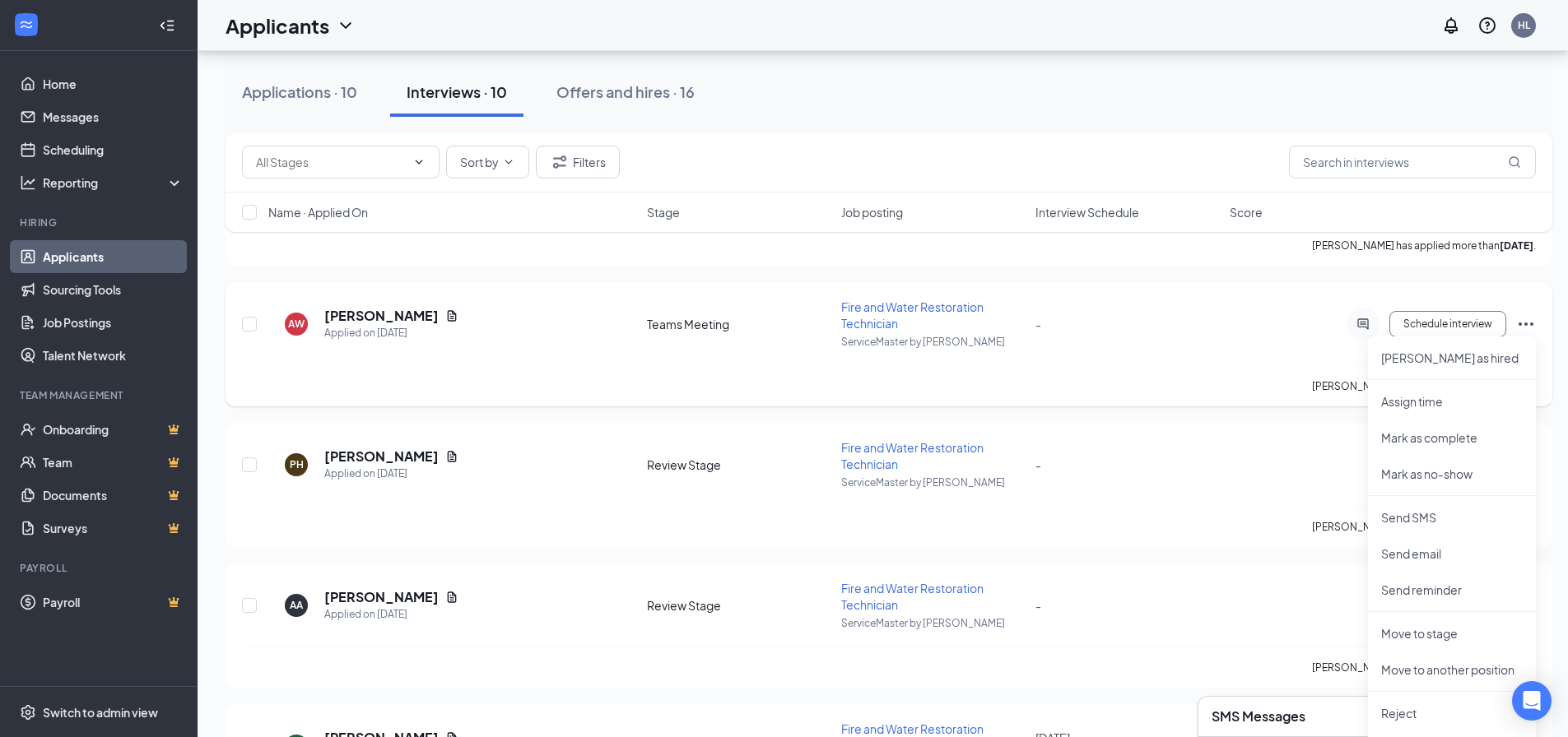
click at [1263, 319] on icon "Ellipses" at bounding box center [1525, 324] width 20 height 20
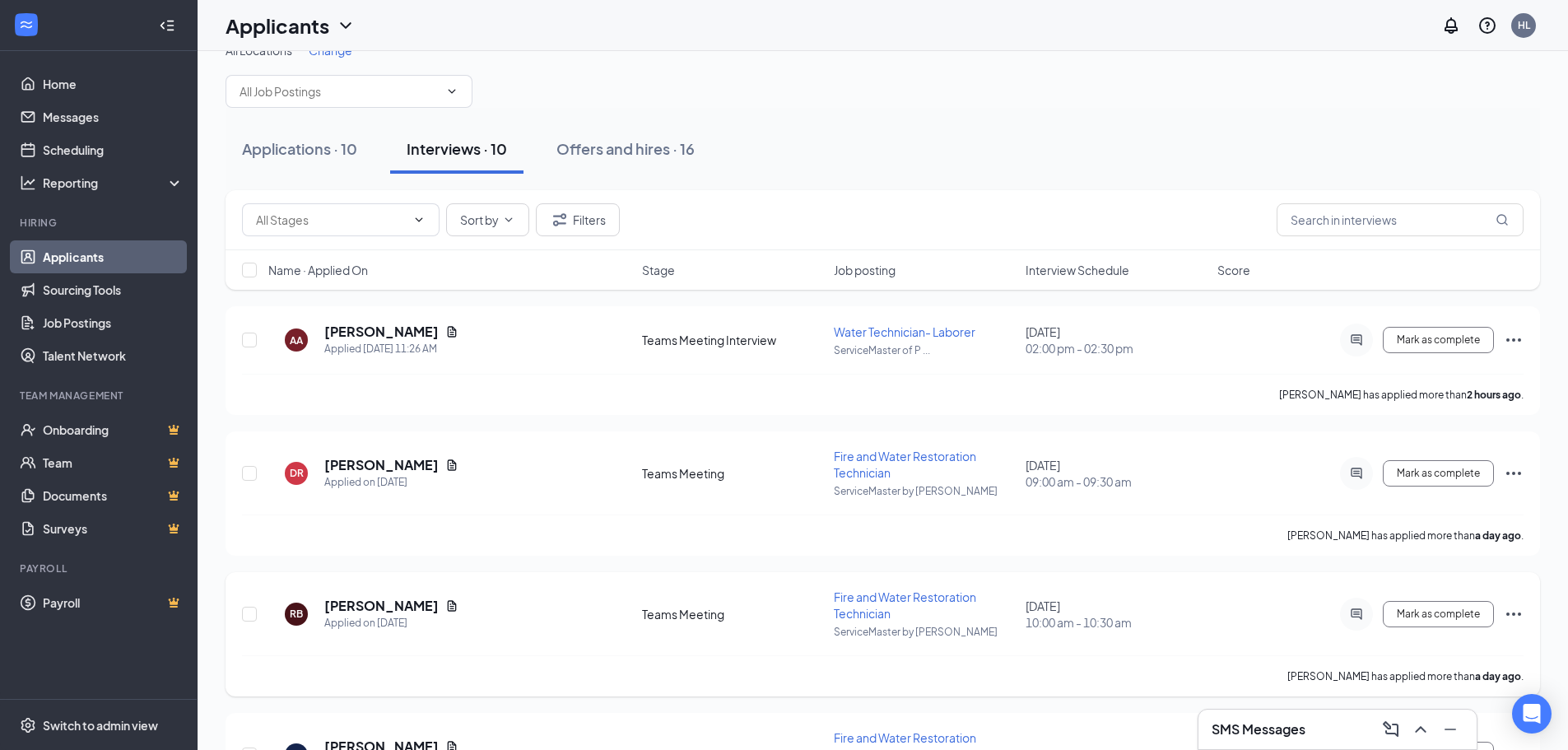
scroll to position [0, 0]
